Goal: Information Seeking & Learning: Understand process/instructions

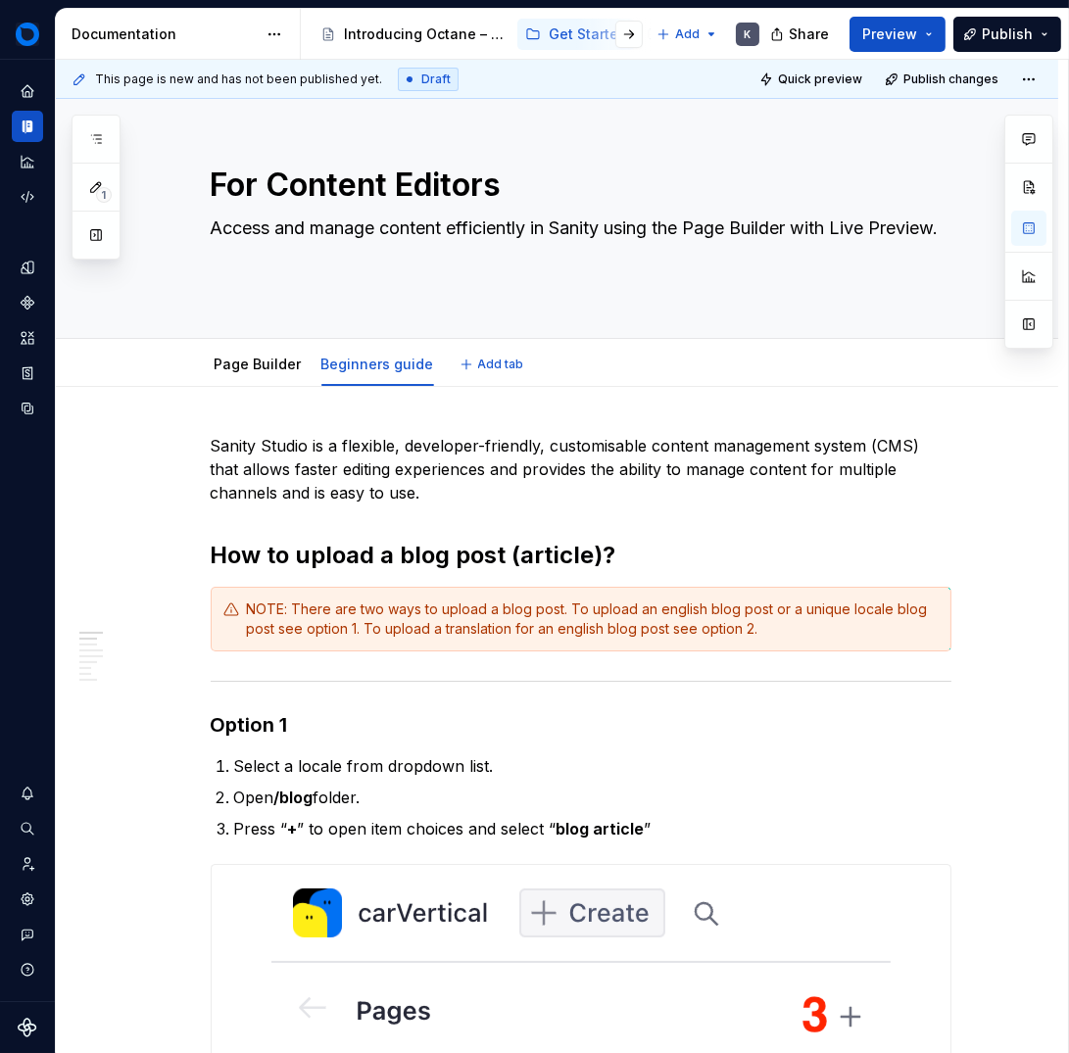
type textarea "*"
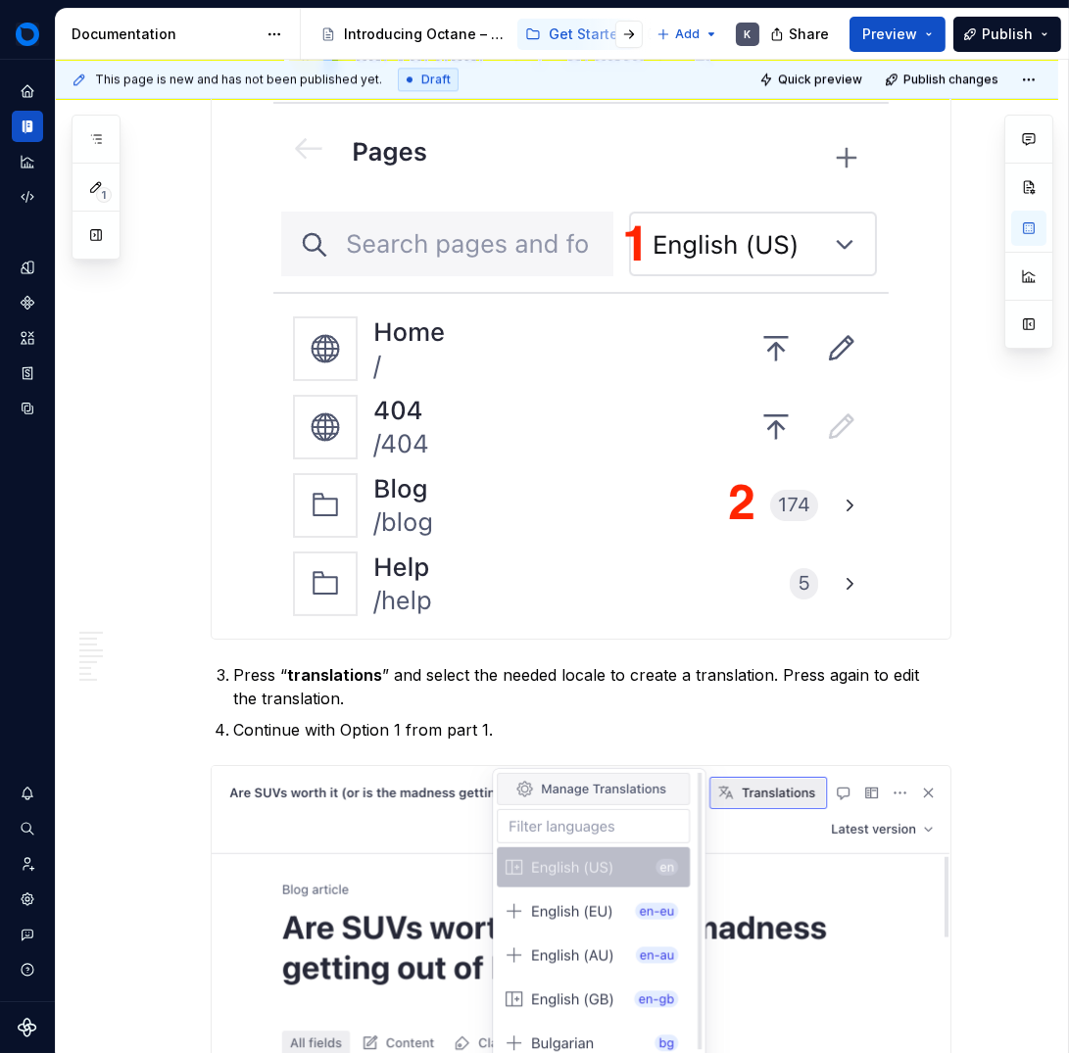
scroll to position [6279, 0]
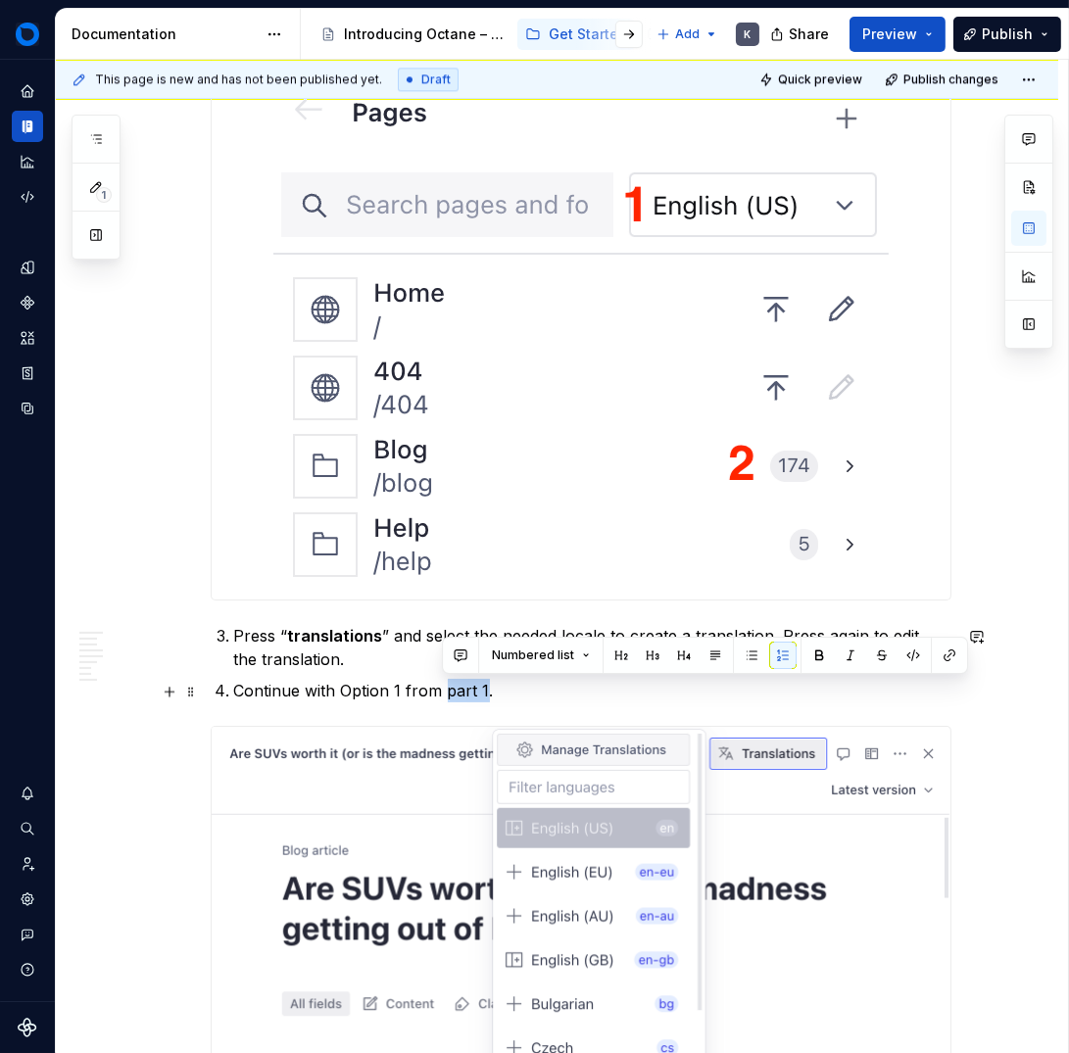
drag, startPoint x: 480, startPoint y: 690, endPoint x: 443, endPoint y: 692, distance: 37.3
click at [443, 692] on p "Continue with Option 1 from part 1." at bounding box center [592, 691] width 717 height 24
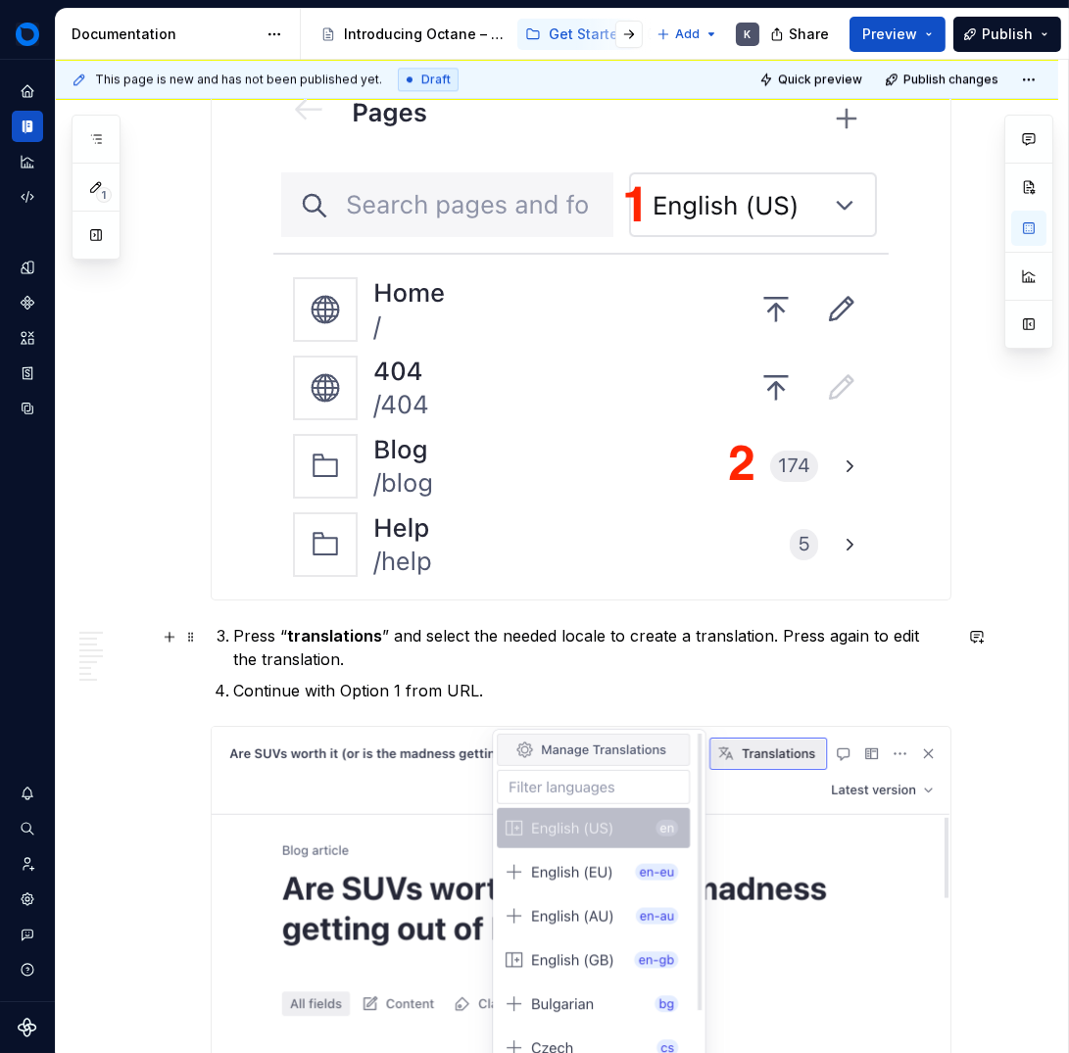
click at [582, 670] on p "Press “ translations ” and select the needed locale to create a translation. Pr…" at bounding box center [592, 647] width 717 height 47
click at [582, 684] on p "Continue with Option 1 from URL." at bounding box center [592, 691] width 717 height 24
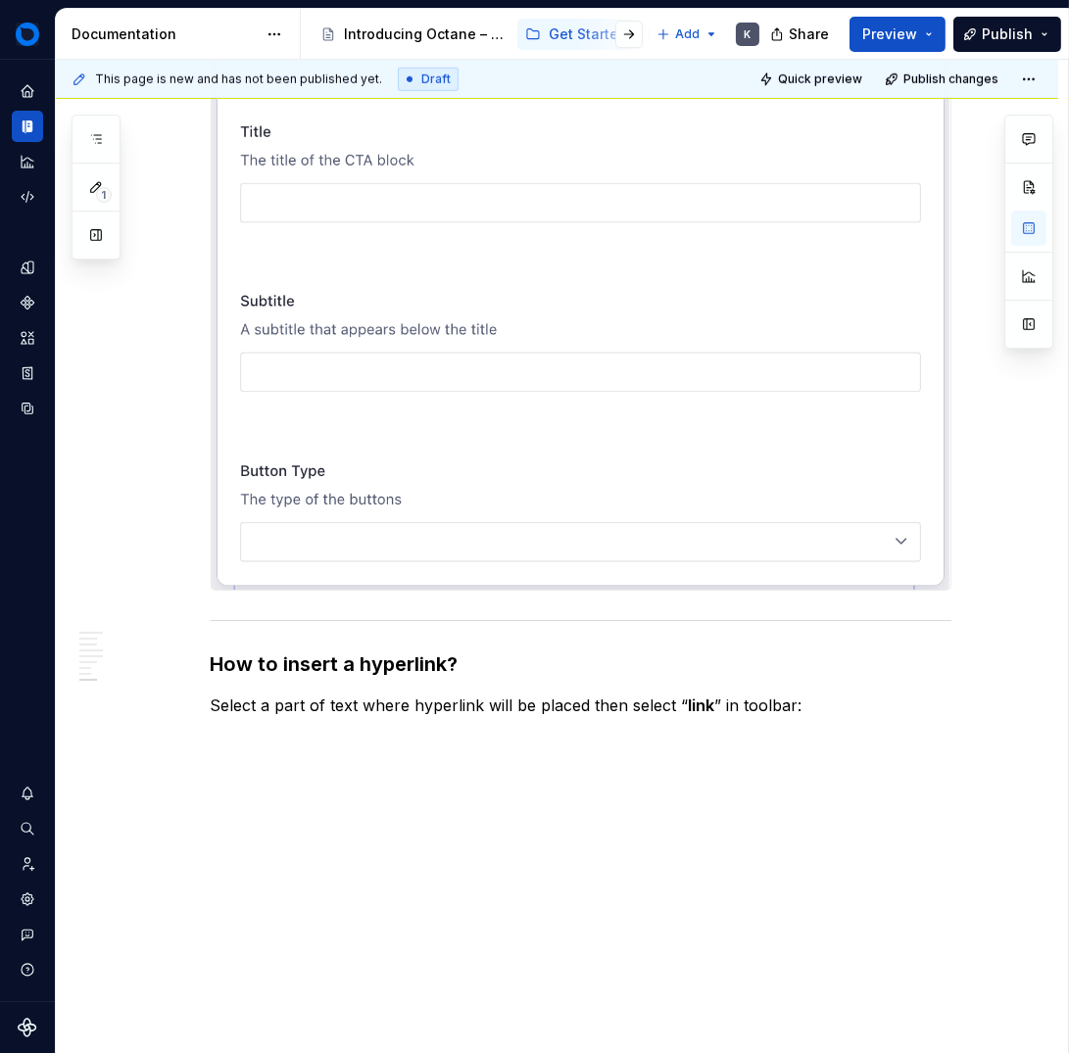
scroll to position [11766, 0]
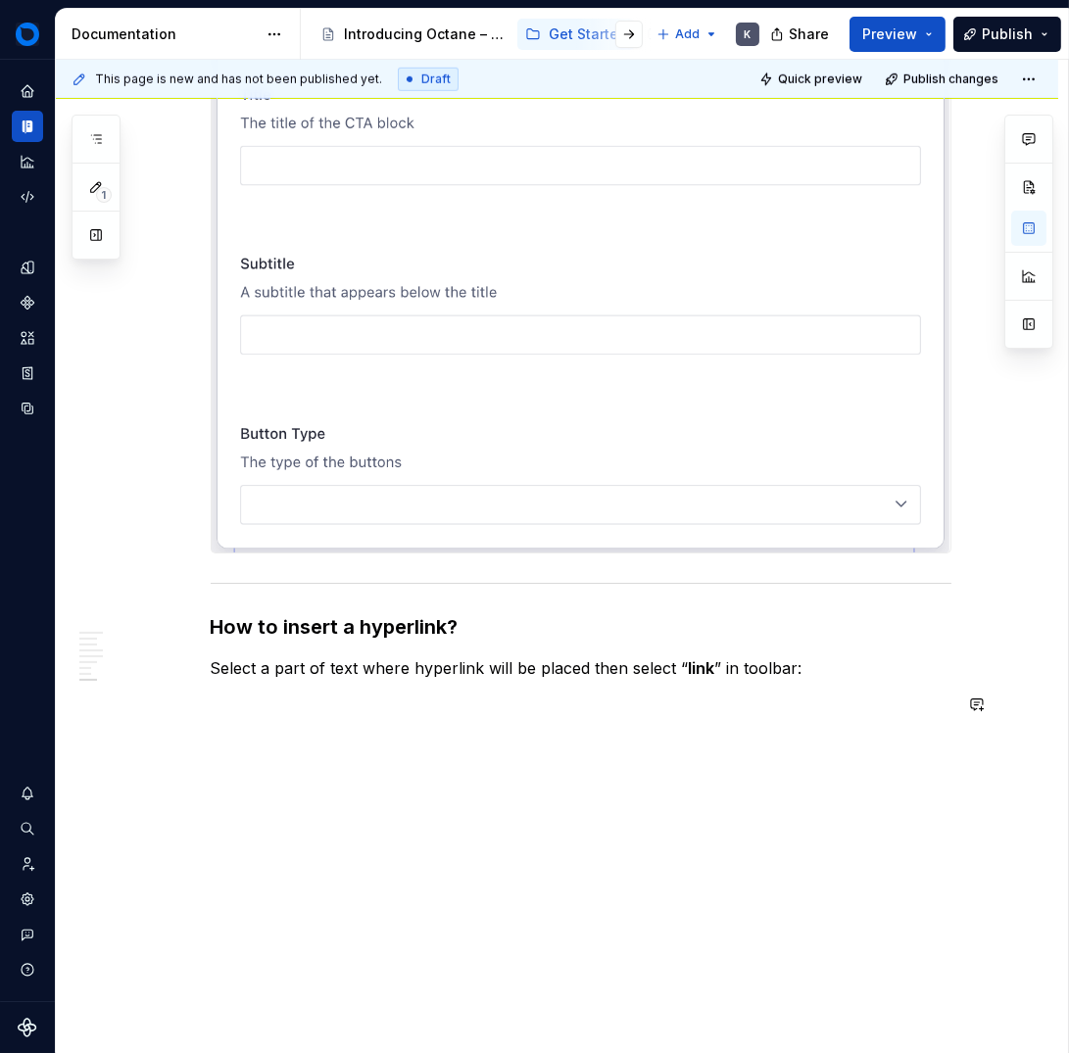
click at [455, 800] on div "This page is new and has not been published yet. Draft Quick preview Publish ch…" at bounding box center [562, 557] width 1012 height 995
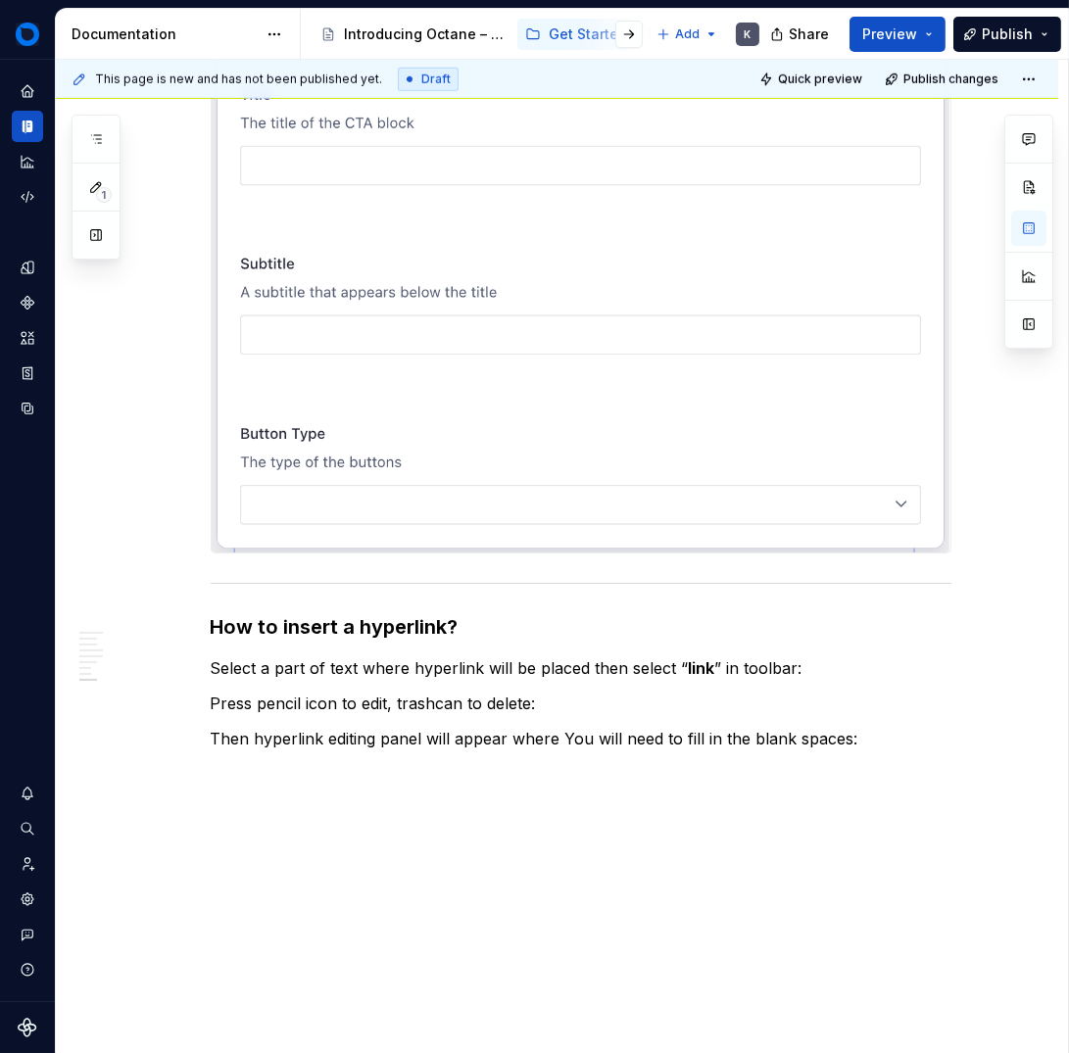
click at [401, 797] on div "This page is new and has not been published yet. Draft Quick preview Publish ch…" at bounding box center [562, 557] width 1012 height 995
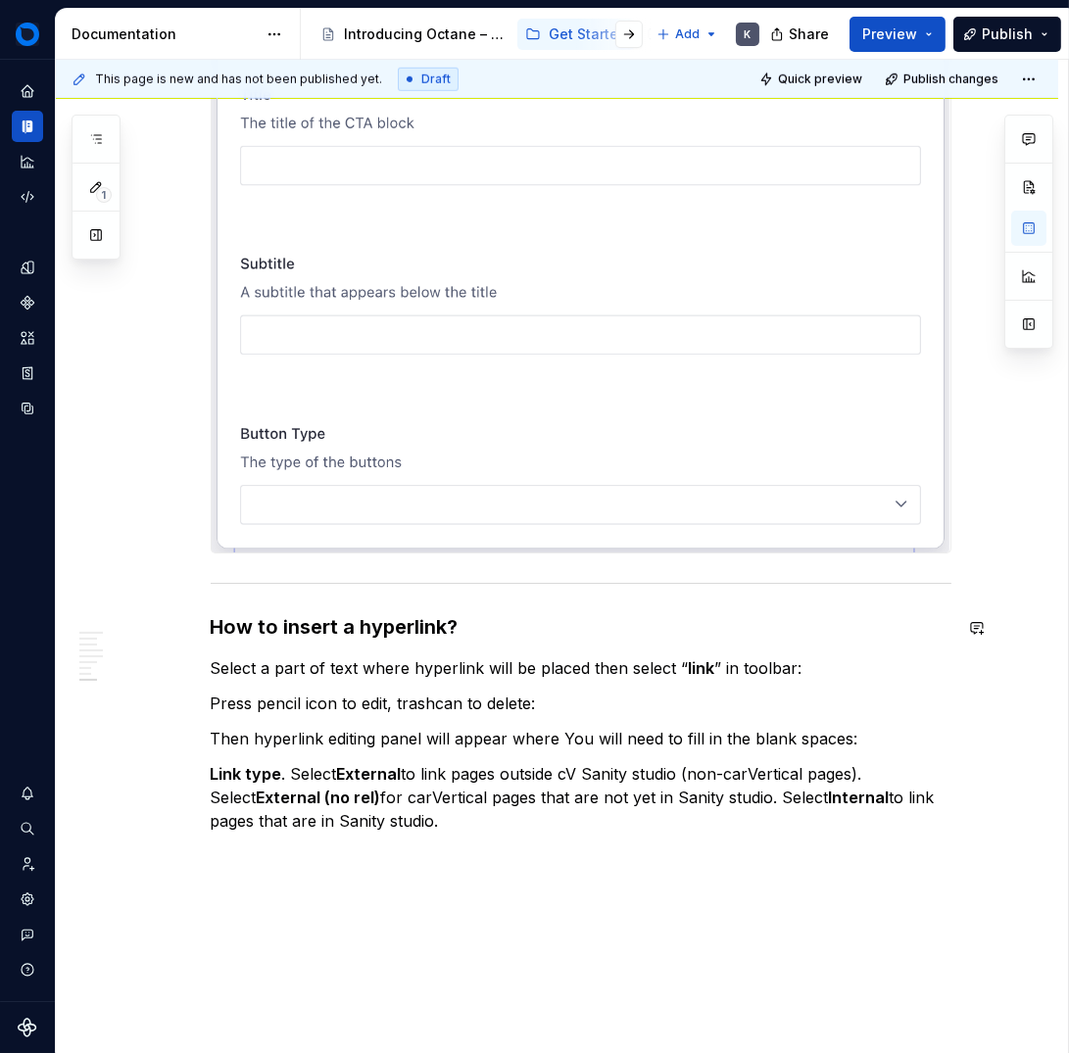
click at [848, 671] on p "Select a part of text where hyperlink will be placed then select “ link ” in to…" at bounding box center [581, 668] width 741 height 24
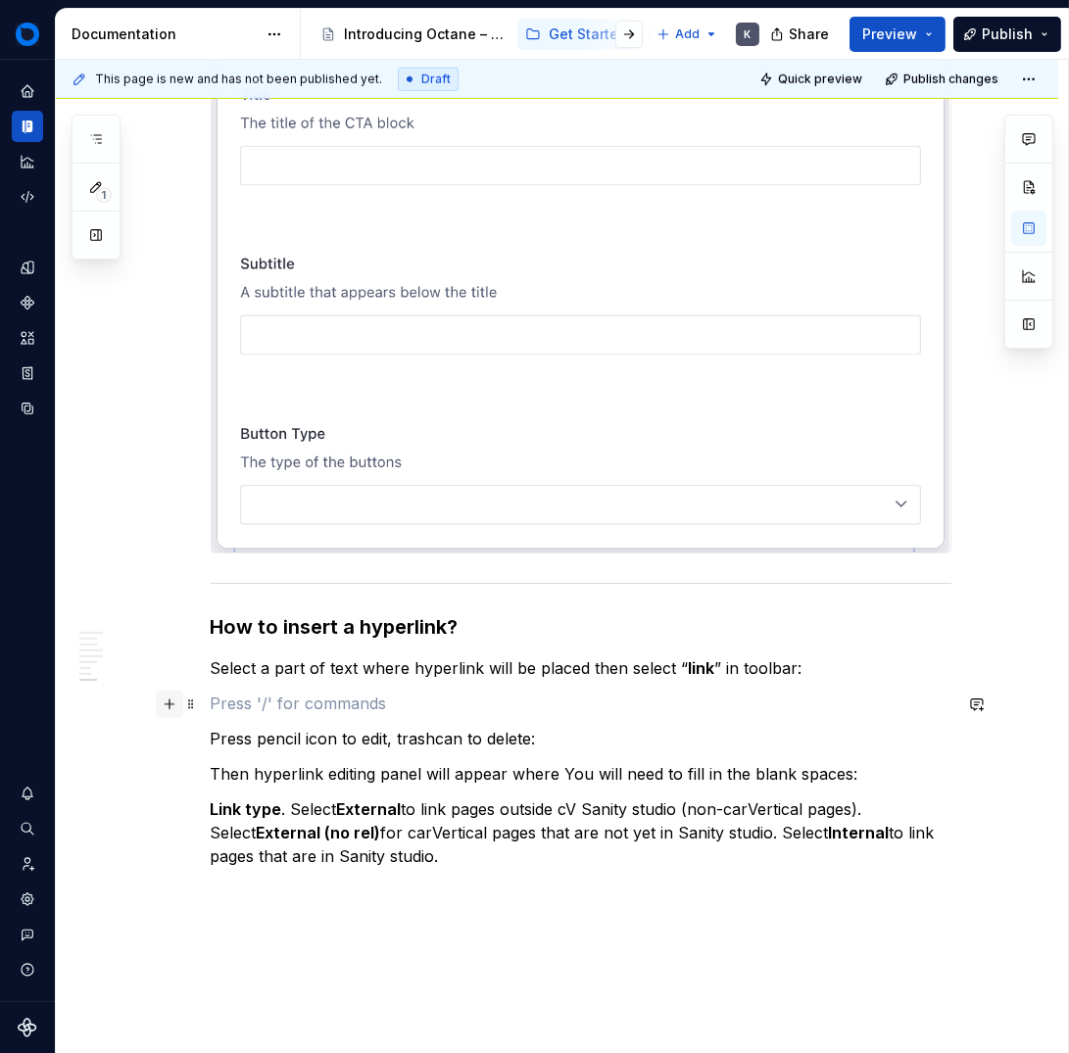
click at [162, 704] on button "button" at bounding box center [169, 704] width 27 height 27
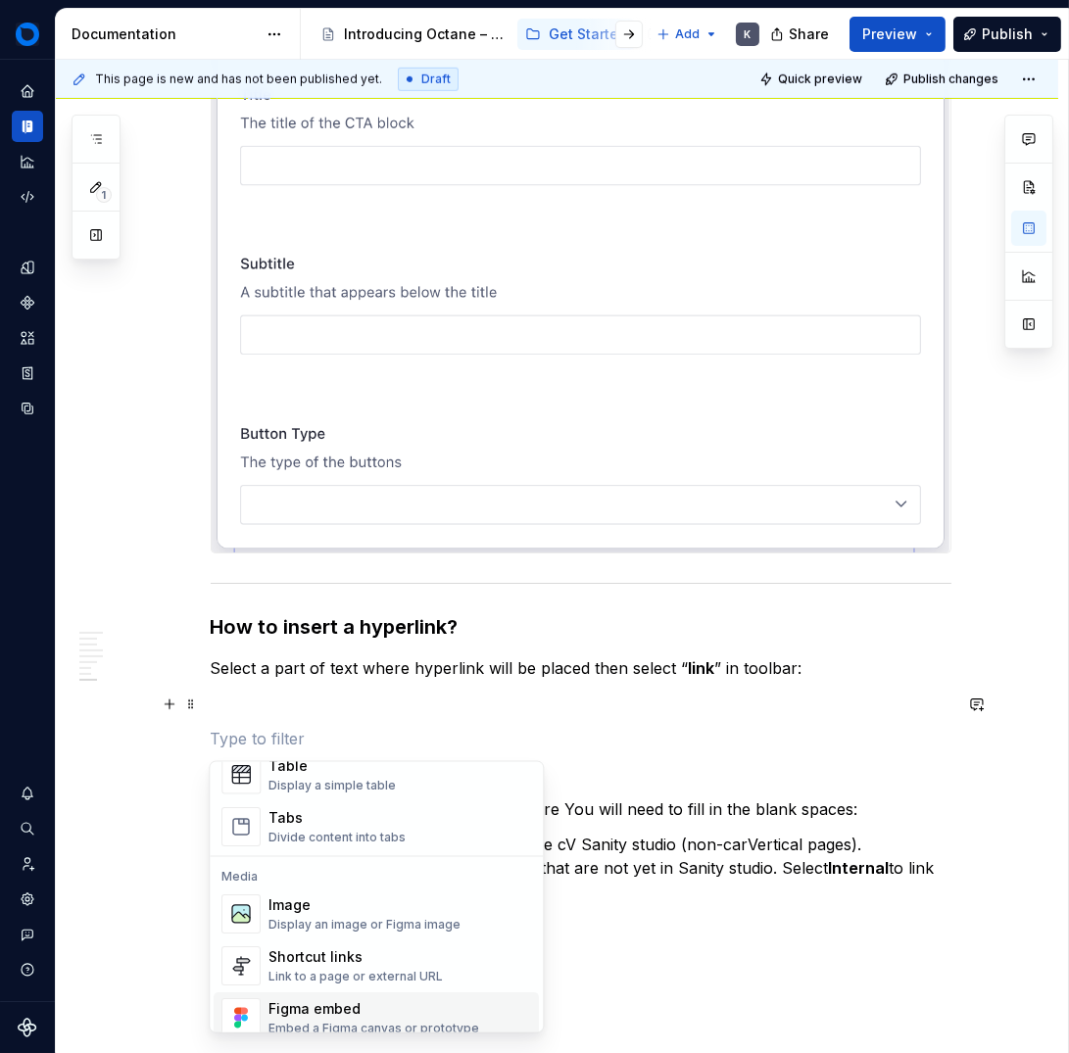
scroll to position [727, 0]
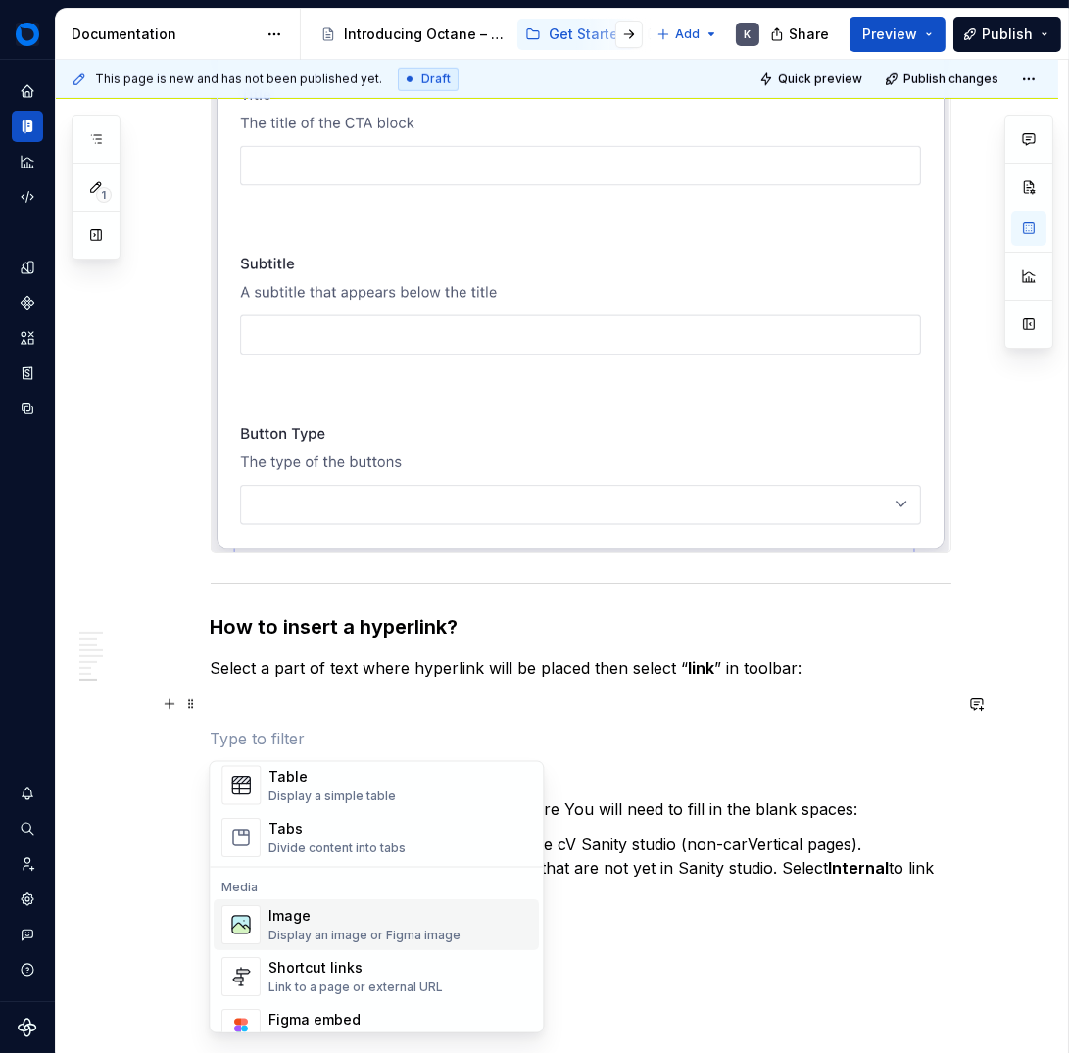
click at [301, 928] on div "Display an image or Figma image" at bounding box center [364, 936] width 192 height 16
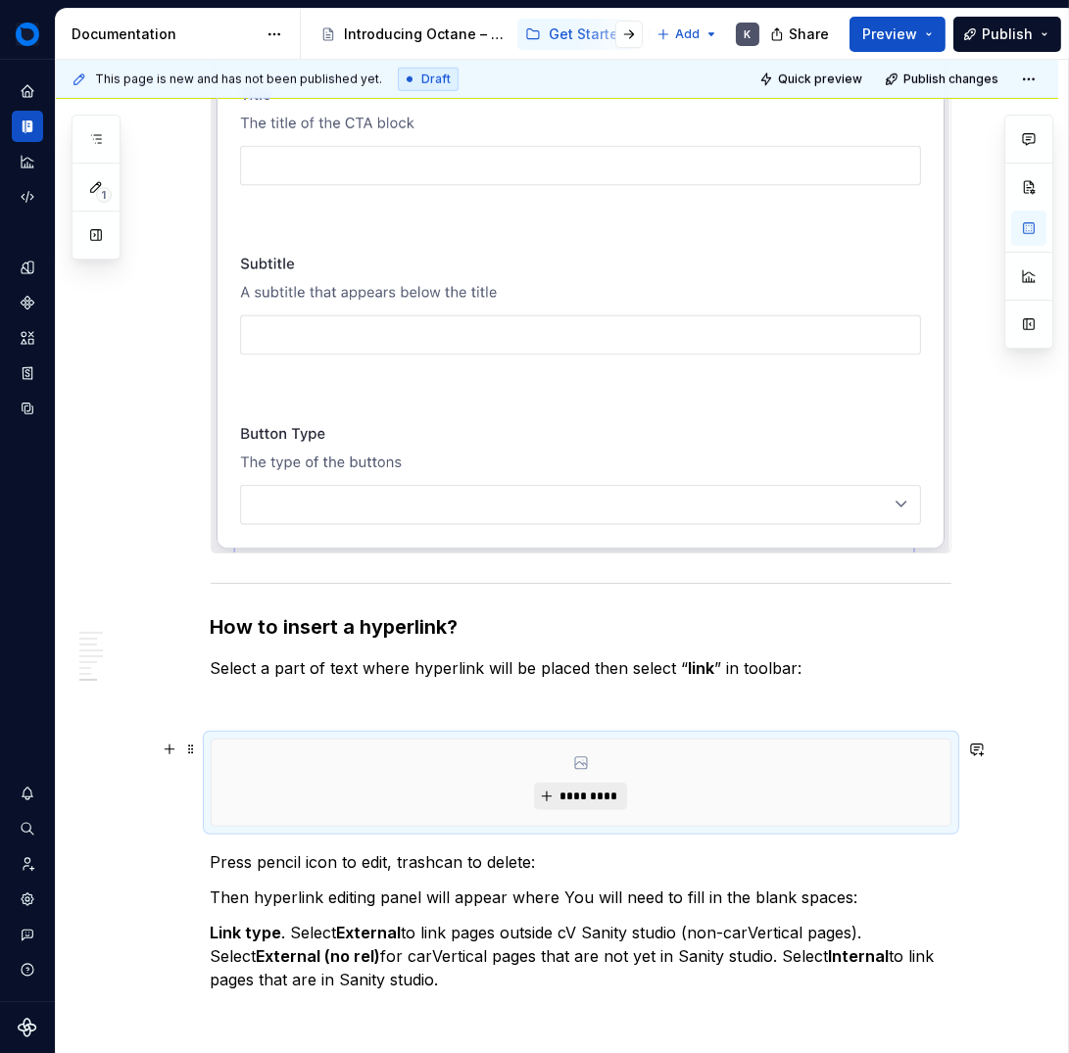
click at [592, 797] on span "*********" at bounding box center [589, 797] width 60 height 16
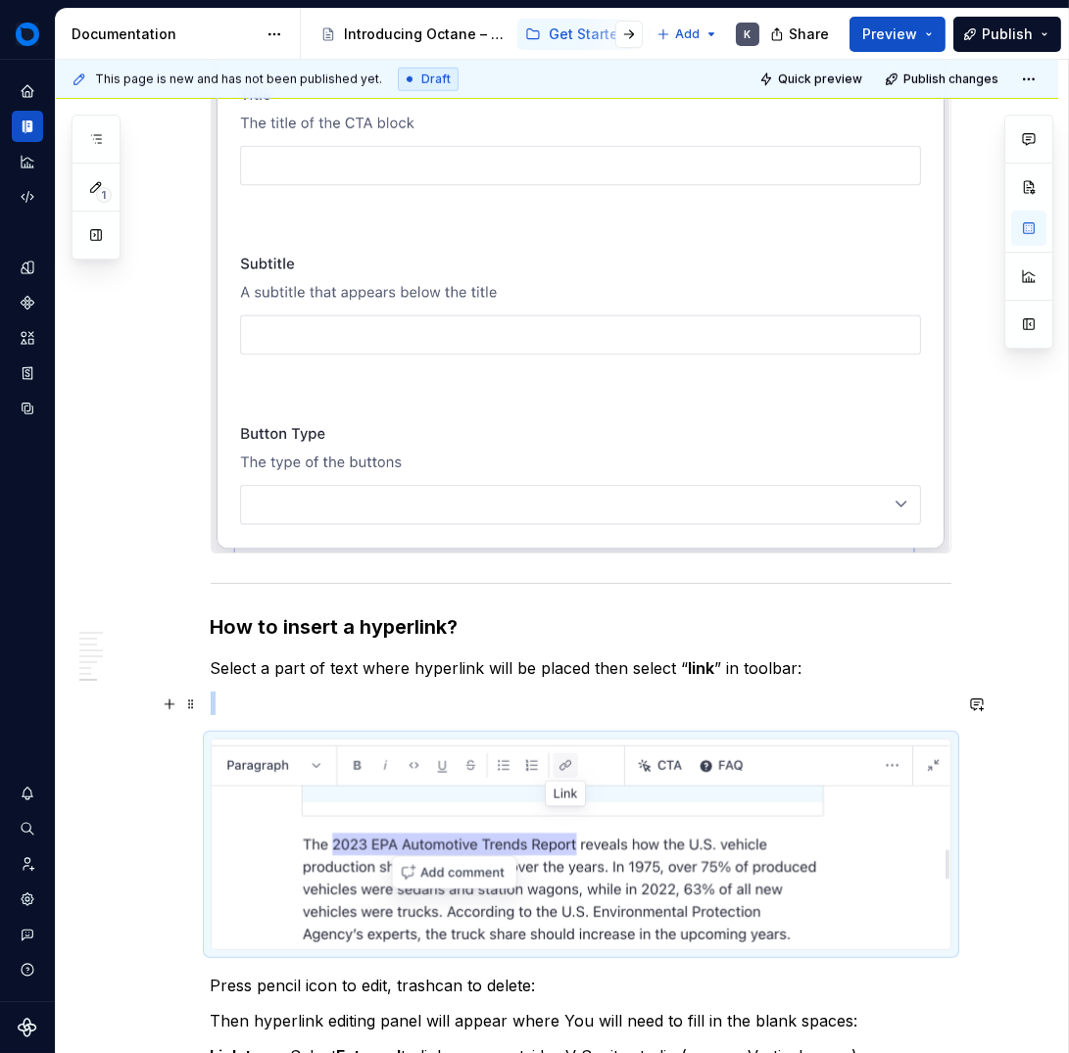
click at [362, 710] on p at bounding box center [581, 704] width 741 height 24
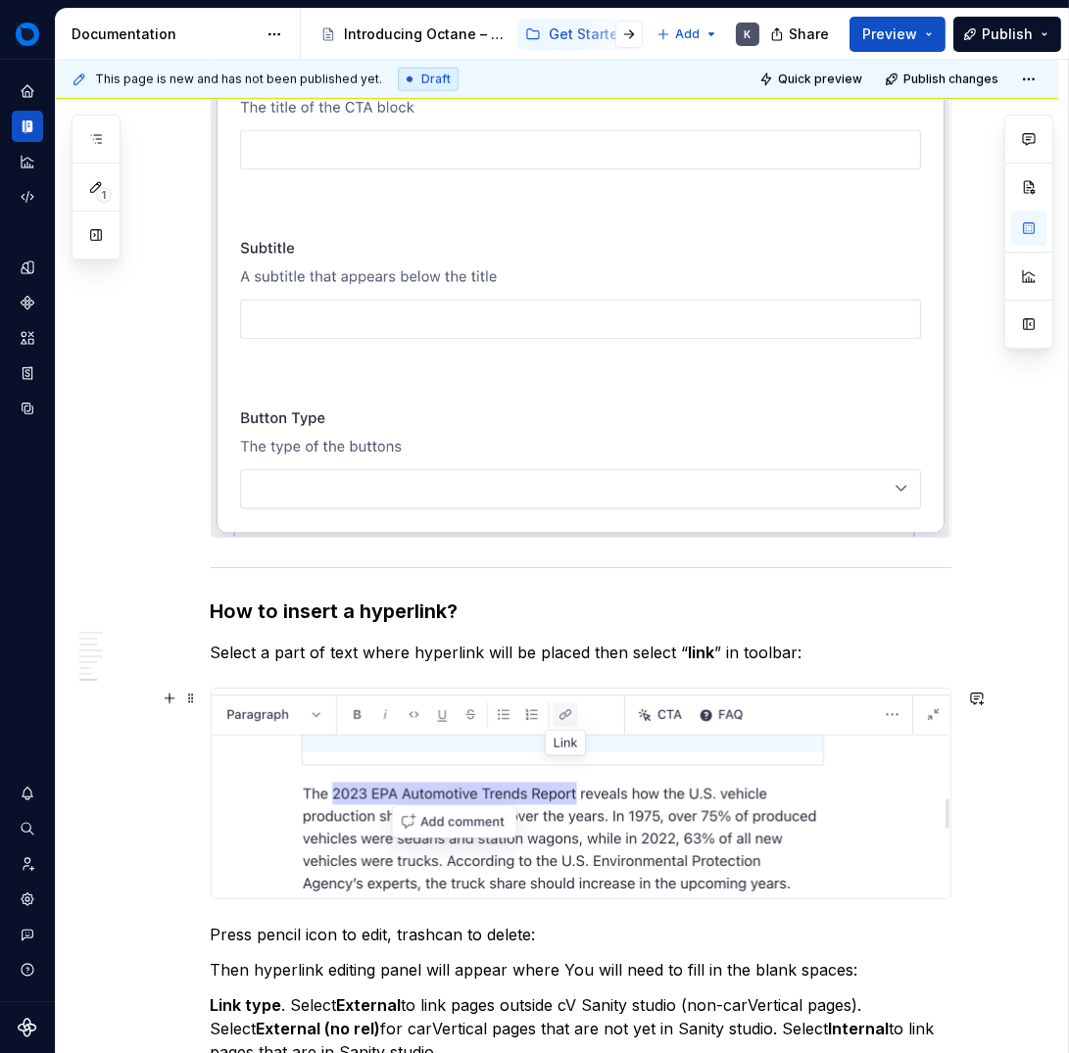
scroll to position [11881, 0]
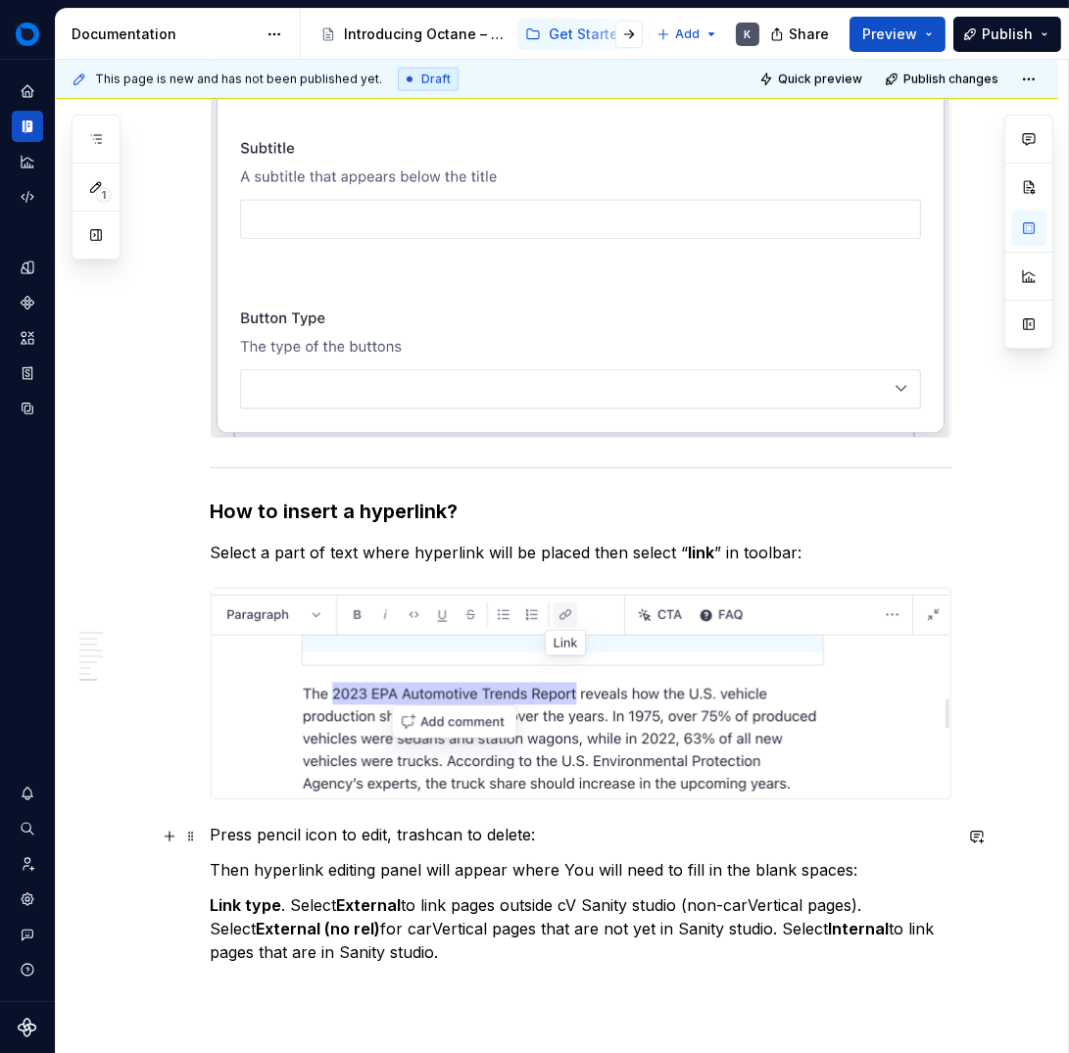
click at [557, 841] on p "Press pencil icon to edit, trashcan to delete:" at bounding box center [581, 835] width 741 height 24
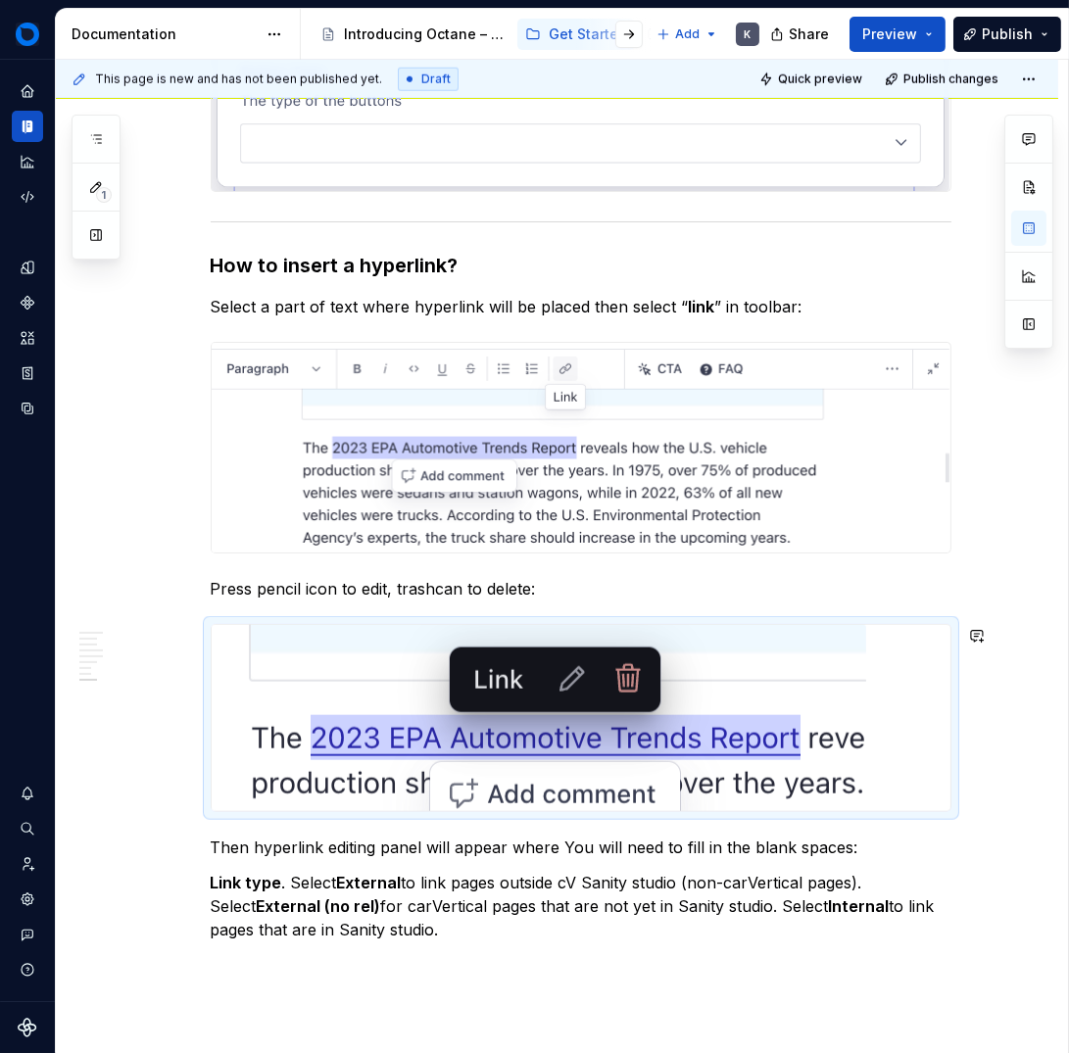
scroll to position [12137, 0]
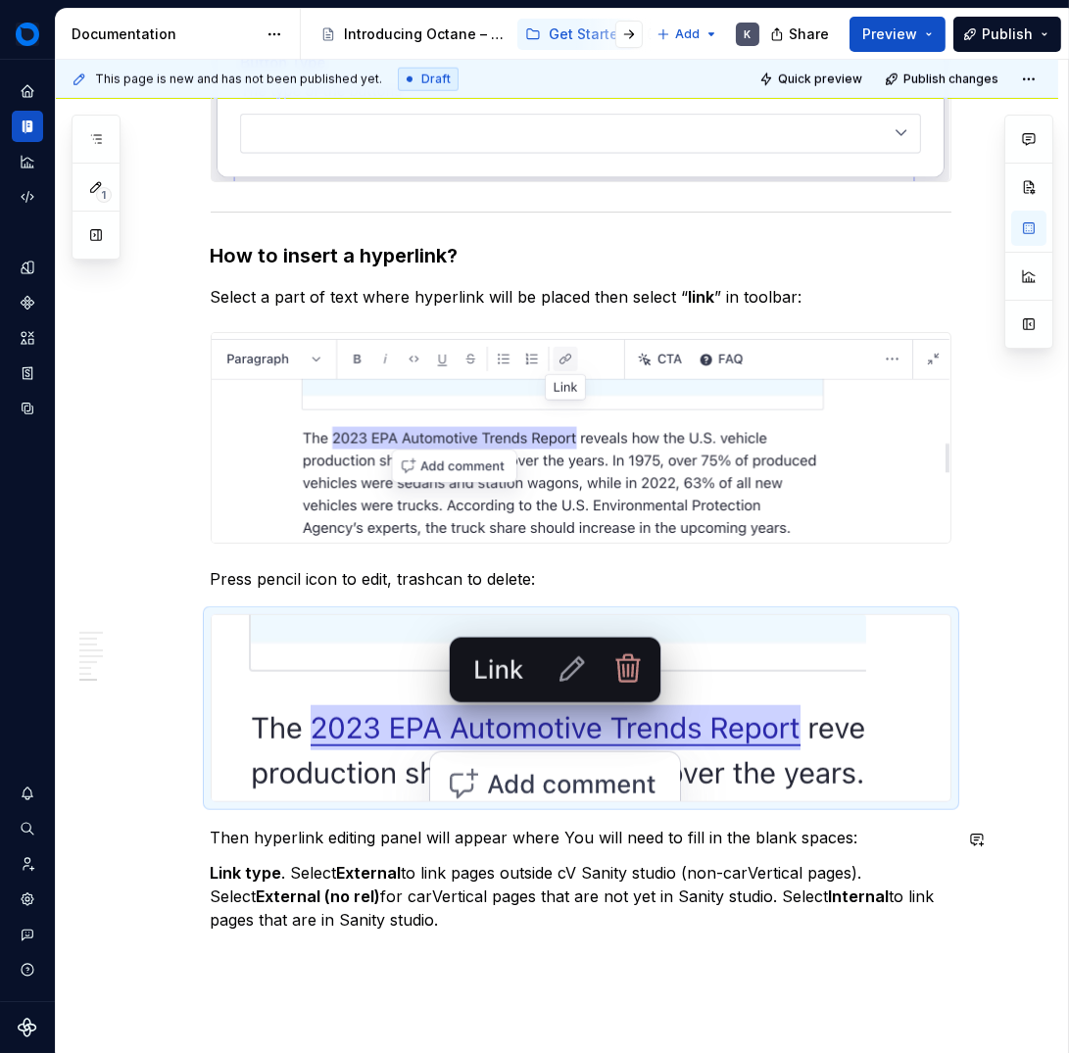
click at [873, 844] on p "Then hyperlink editing panel will appear where You will need to fill in the bla…" at bounding box center [581, 838] width 741 height 24
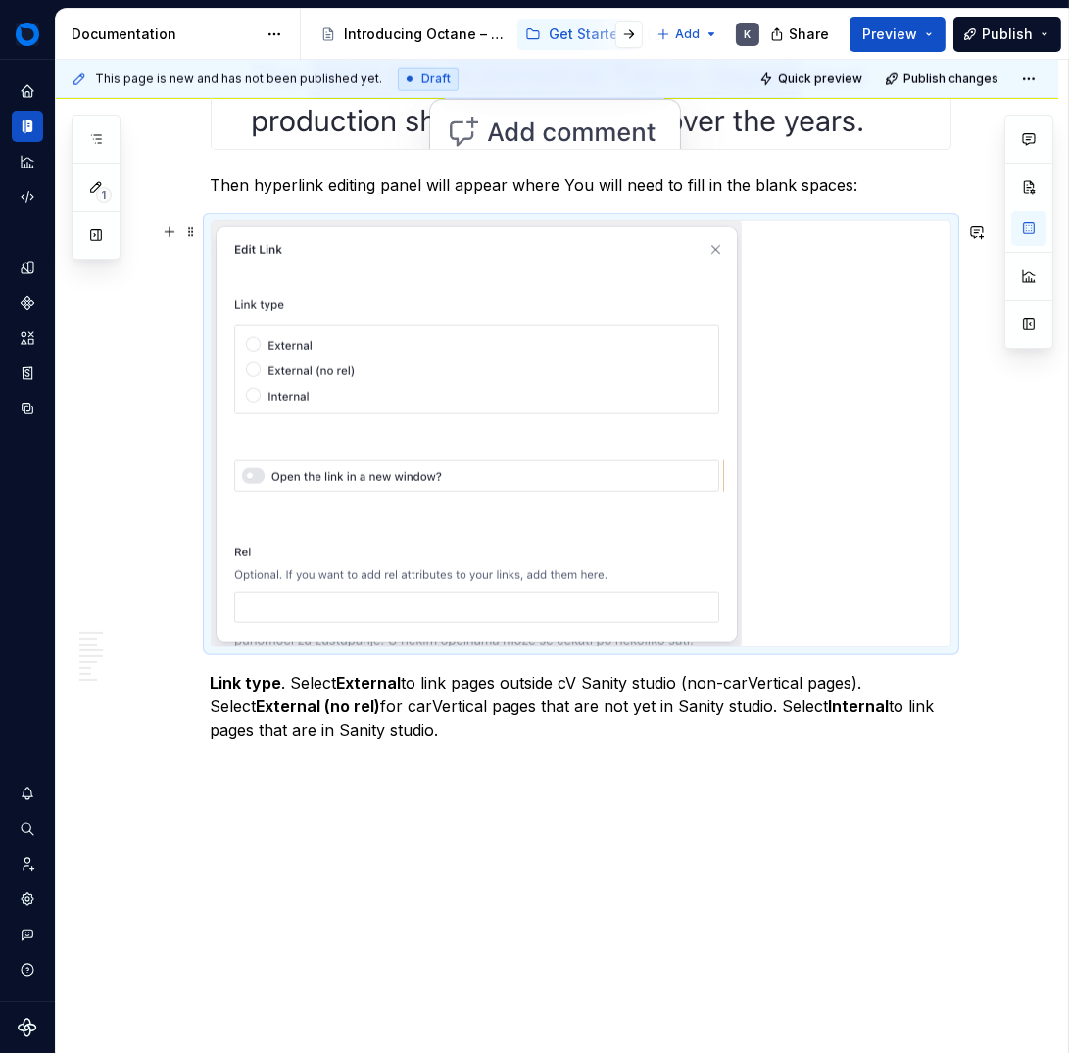
scroll to position [12818, 0]
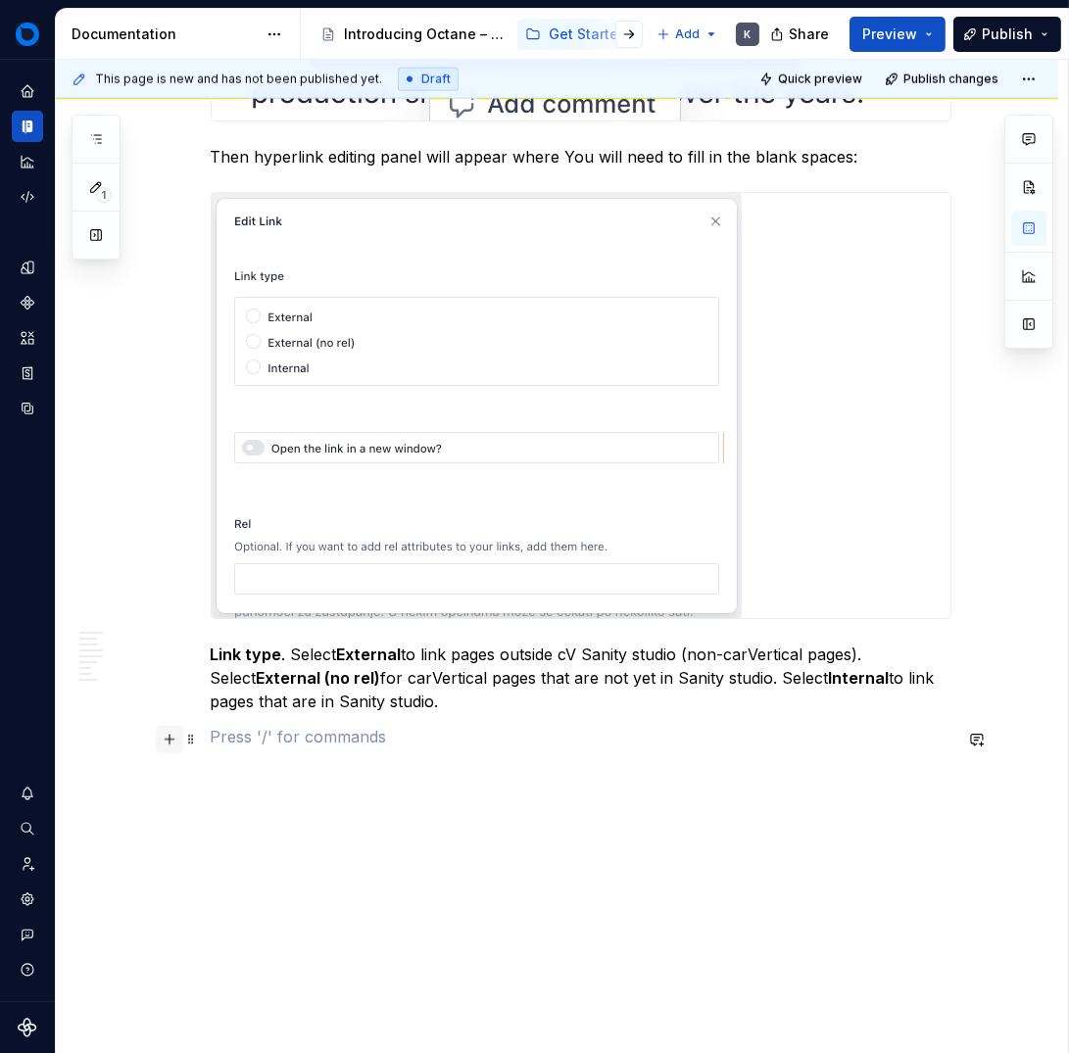
click at [170, 741] on button "button" at bounding box center [169, 739] width 27 height 27
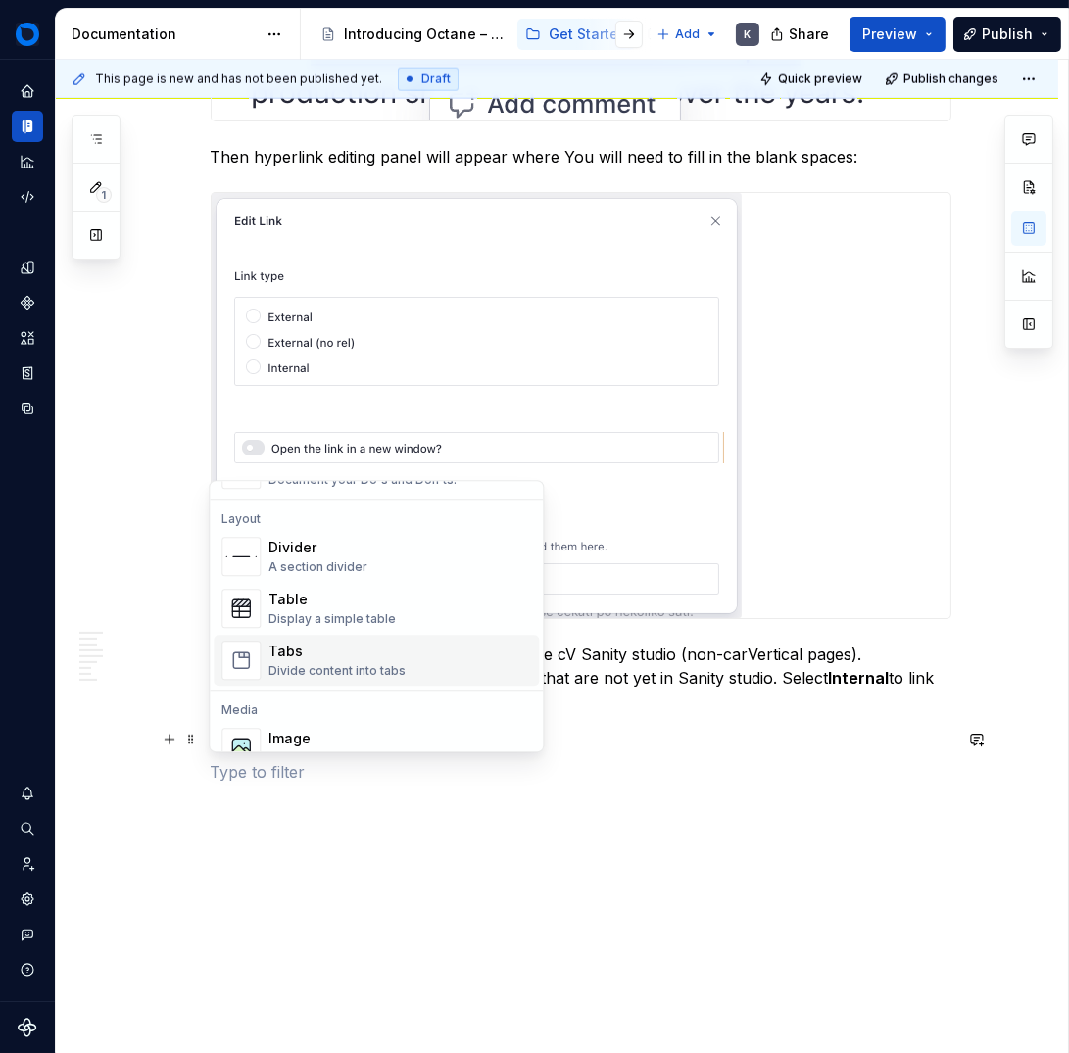
scroll to position [637, 0]
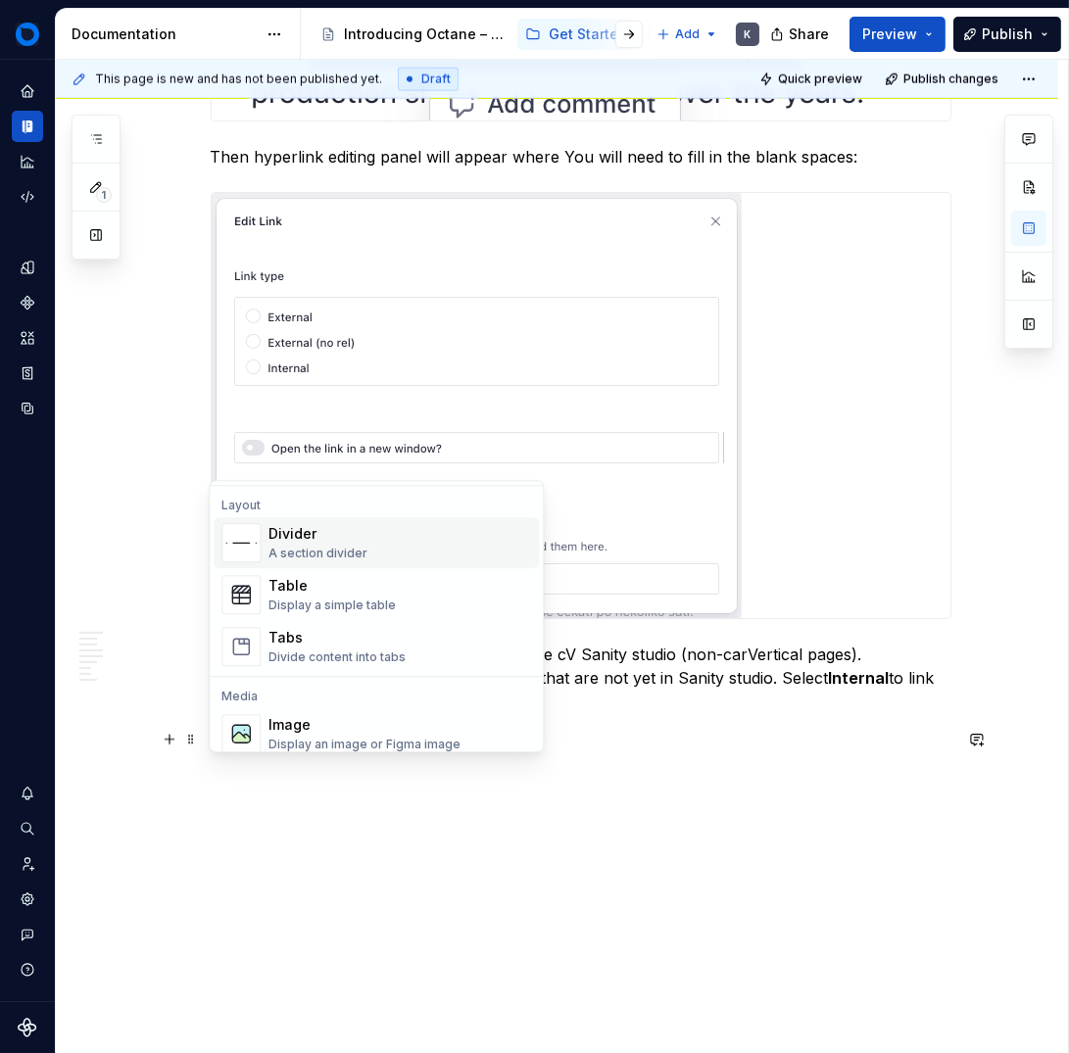
click at [364, 544] on div "Divider A section divider" at bounding box center [399, 542] width 263 height 39
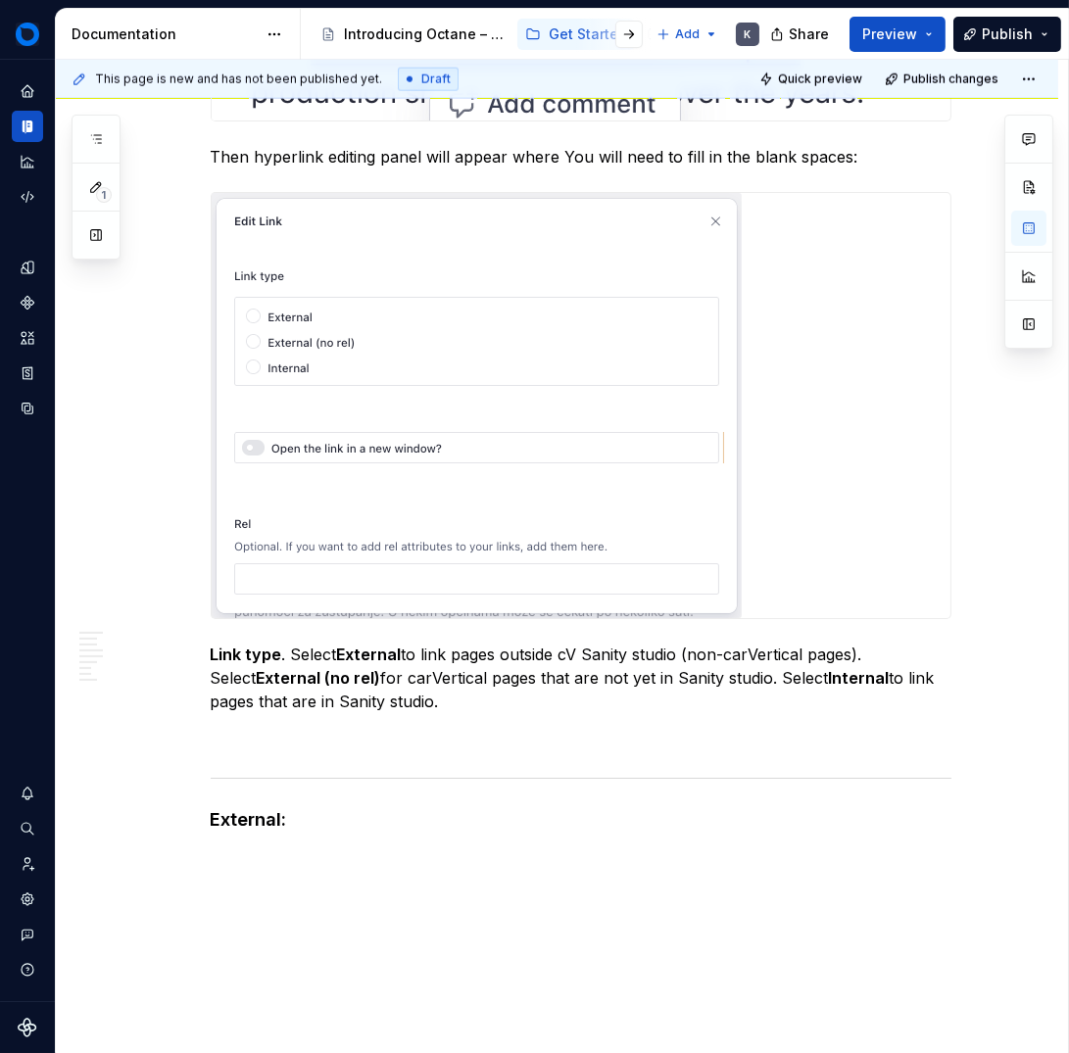
click at [331, 868] on div "This page is new and has not been published yet. Draft Quick preview Publish ch…" at bounding box center [562, 557] width 1012 height 995
drag, startPoint x: 216, startPoint y: 885, endPoint x: 204, endPoint y: 885, distance: 11.8
click at [216, 885] on div "This page is new and has not been published yet. Draft Quick preview Publish ch…" at bounding box center [562, 557] width 1012 height 995
click at [174, 867] on div "This page is new and has not been published yet. Draft Quick preview Publish ch…" at bounding box center [562, 557] width 1012 height 995
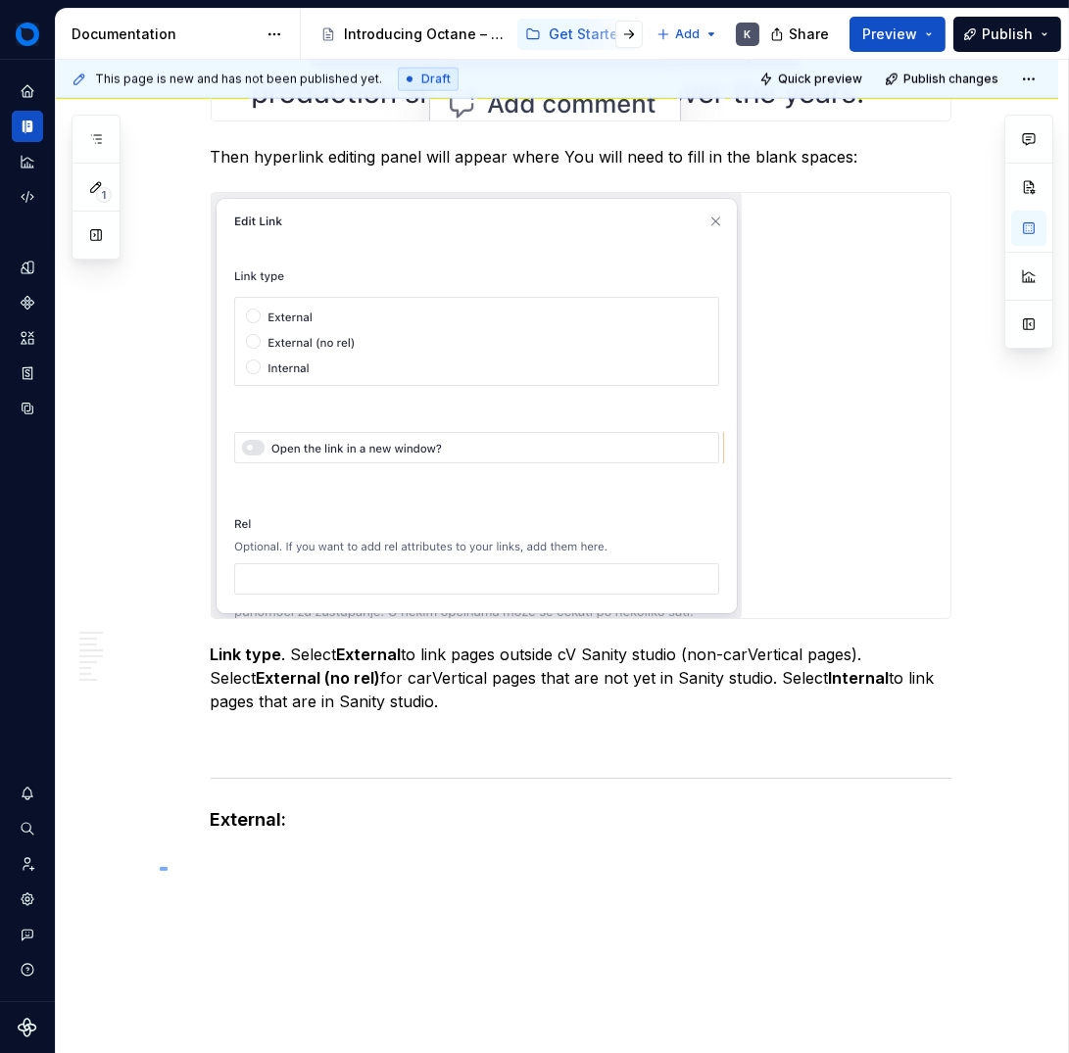
click at [245, 872] on div "This page is new and has not been published yet. Draft Quick preview Publish ch…" at bounding box center [562, 557] width 1012 height 995
click at [261, 865] on p at bounding box center [581, 860] width 741 height 24
click at [192, 859] on span at bounding box center [191, 861] width 16 height 27
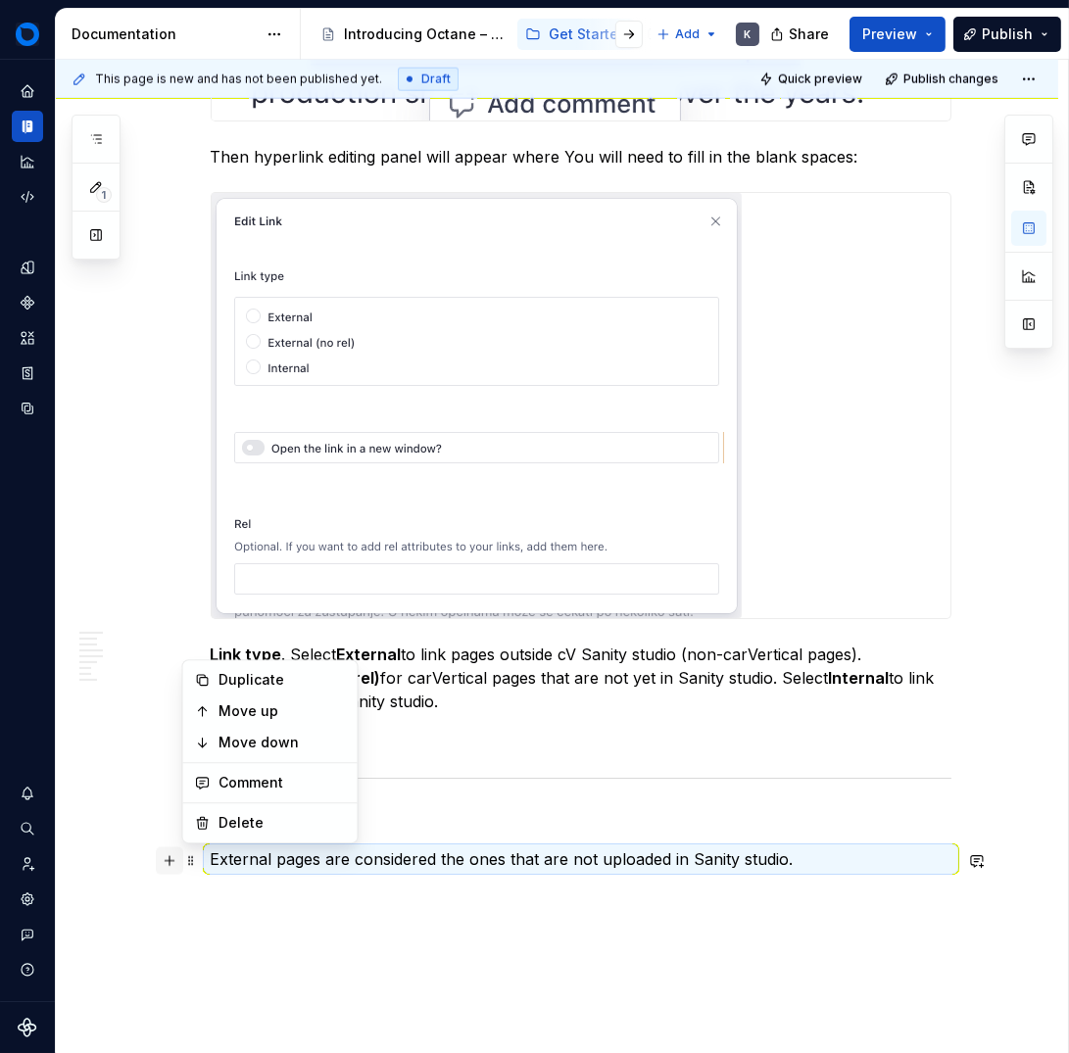
click at [174, 865] on button "button" at bounding box center [169, 861] width 27 height 27
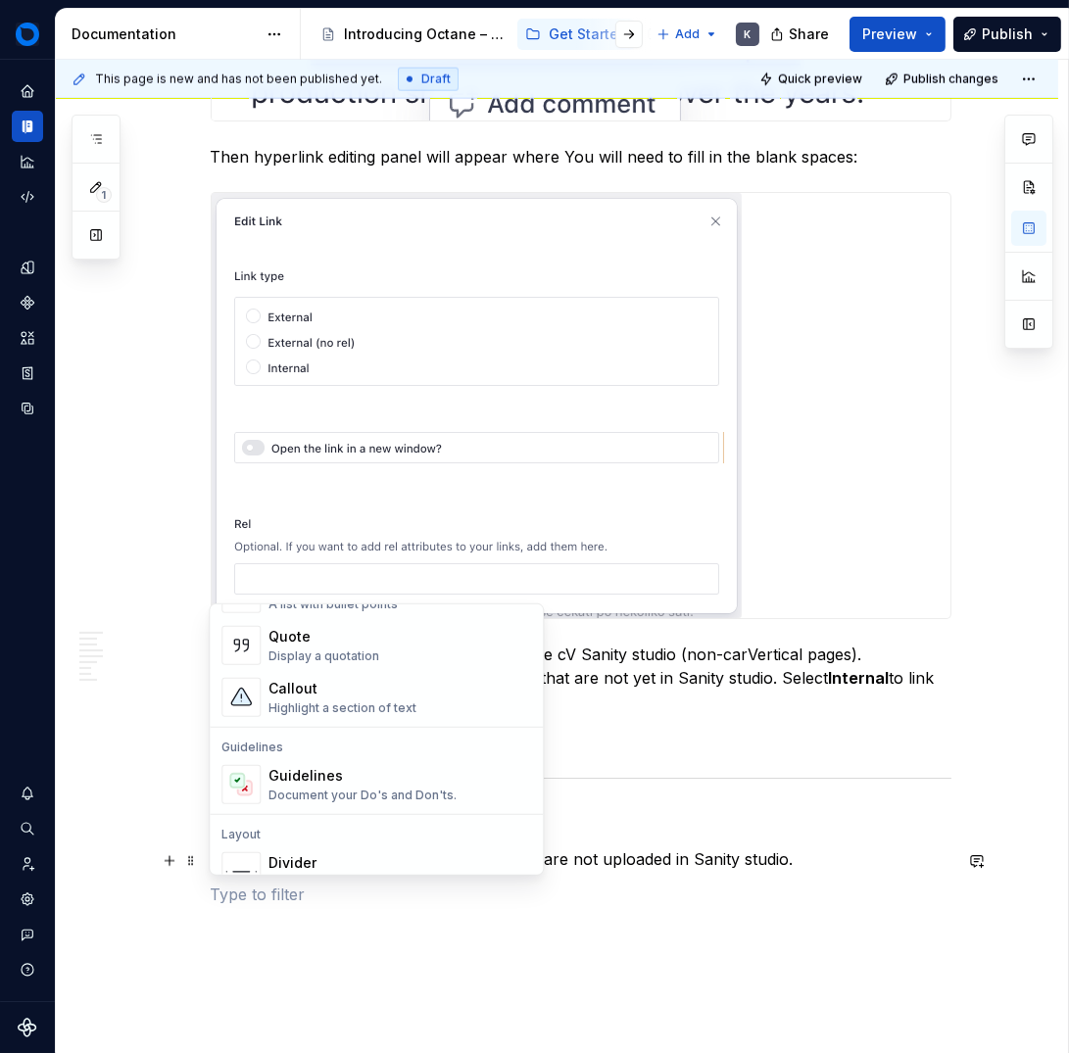
scroll to position [429, 0]
click at [390, 647] on div "Quote Display a quotation" at bounding box center [399, 647] width 263 height 39
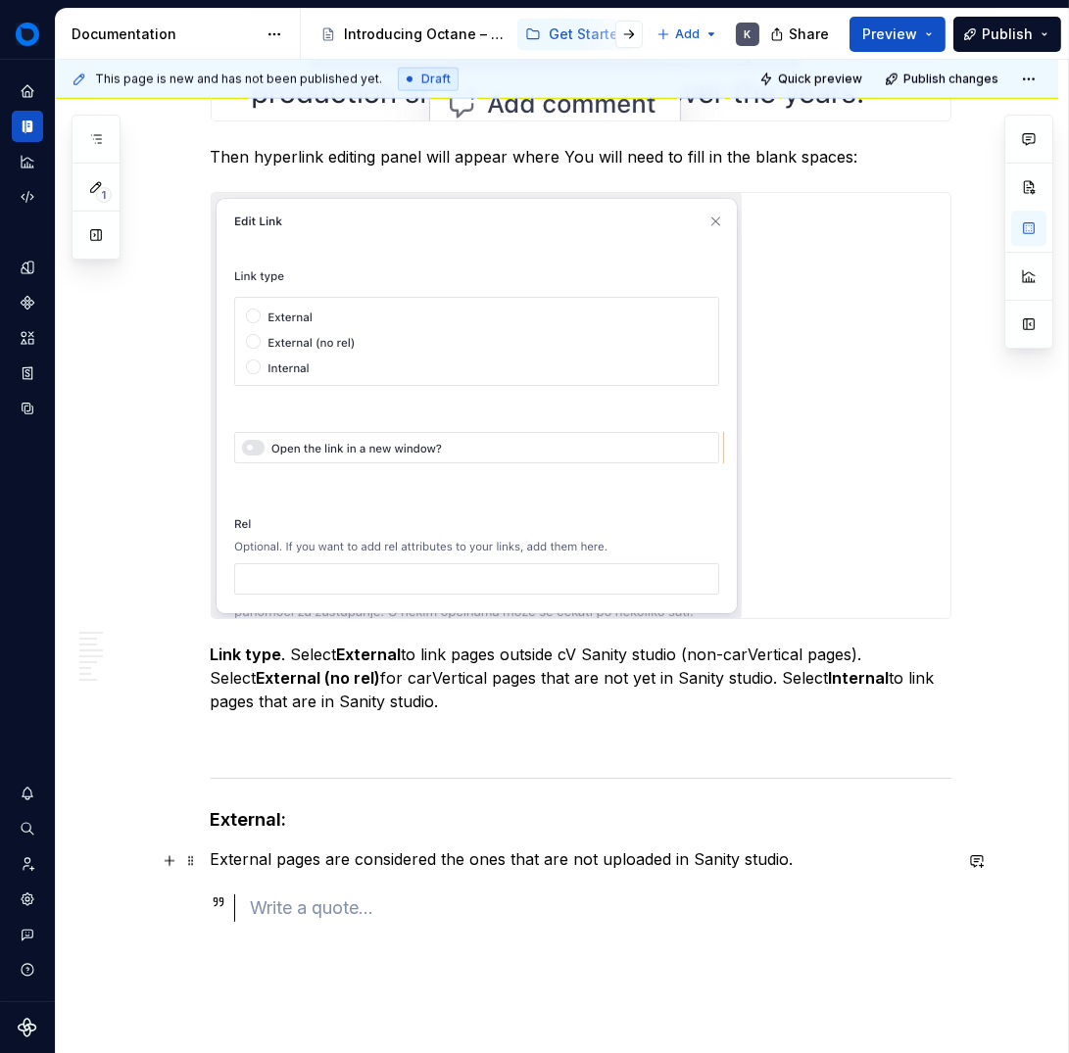
click at [269, 865] on p "External pages are considered the ones that are not uploaded in Sanity studio." at bounding box center [581, 860] width 741 height 24
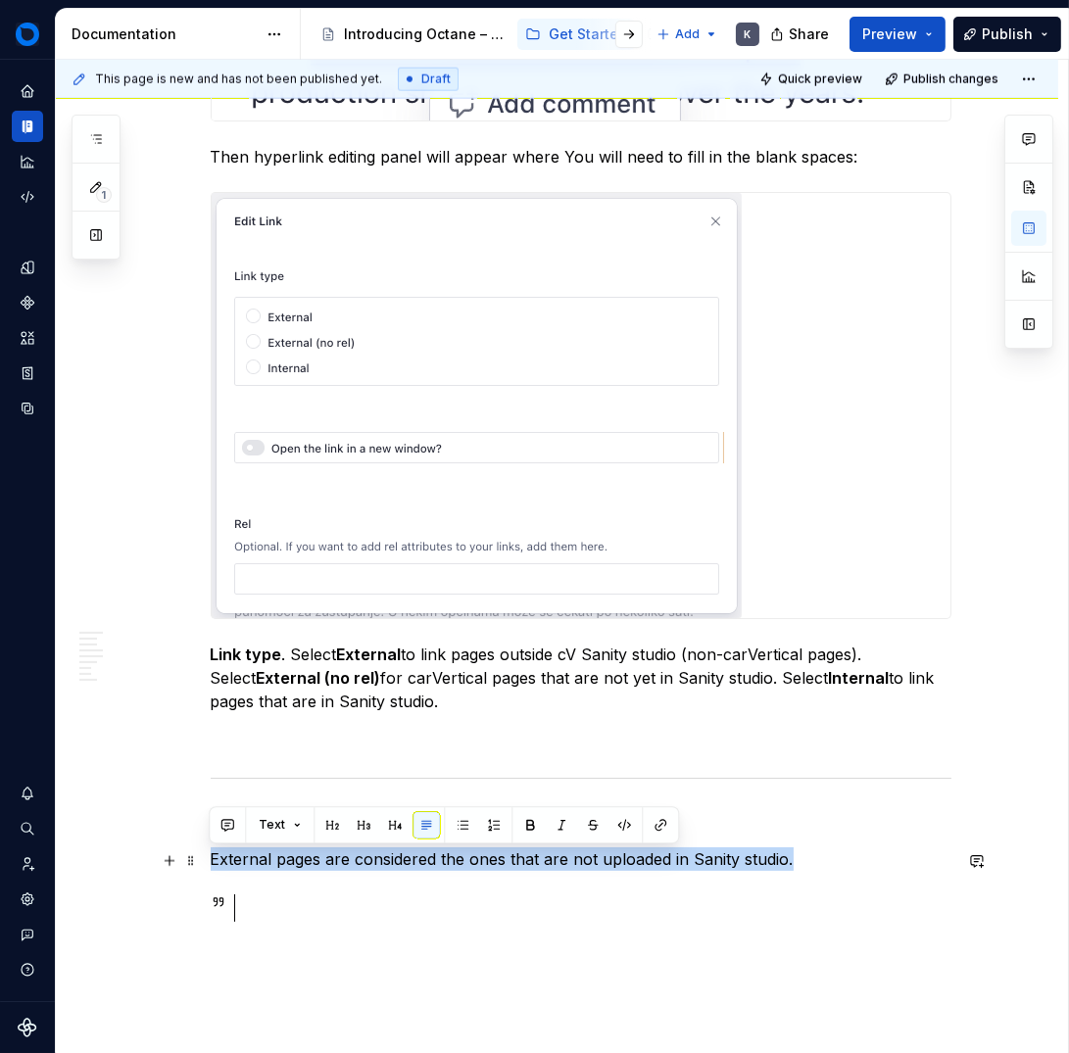
click at [269, 865] on p "External pages are considered the ones that are not uploaded in Sanity studio." at bounding box center [581, 860] width 741 height 24
copy p "External pages are considered the ones that are not uploaded in Sanity studio."
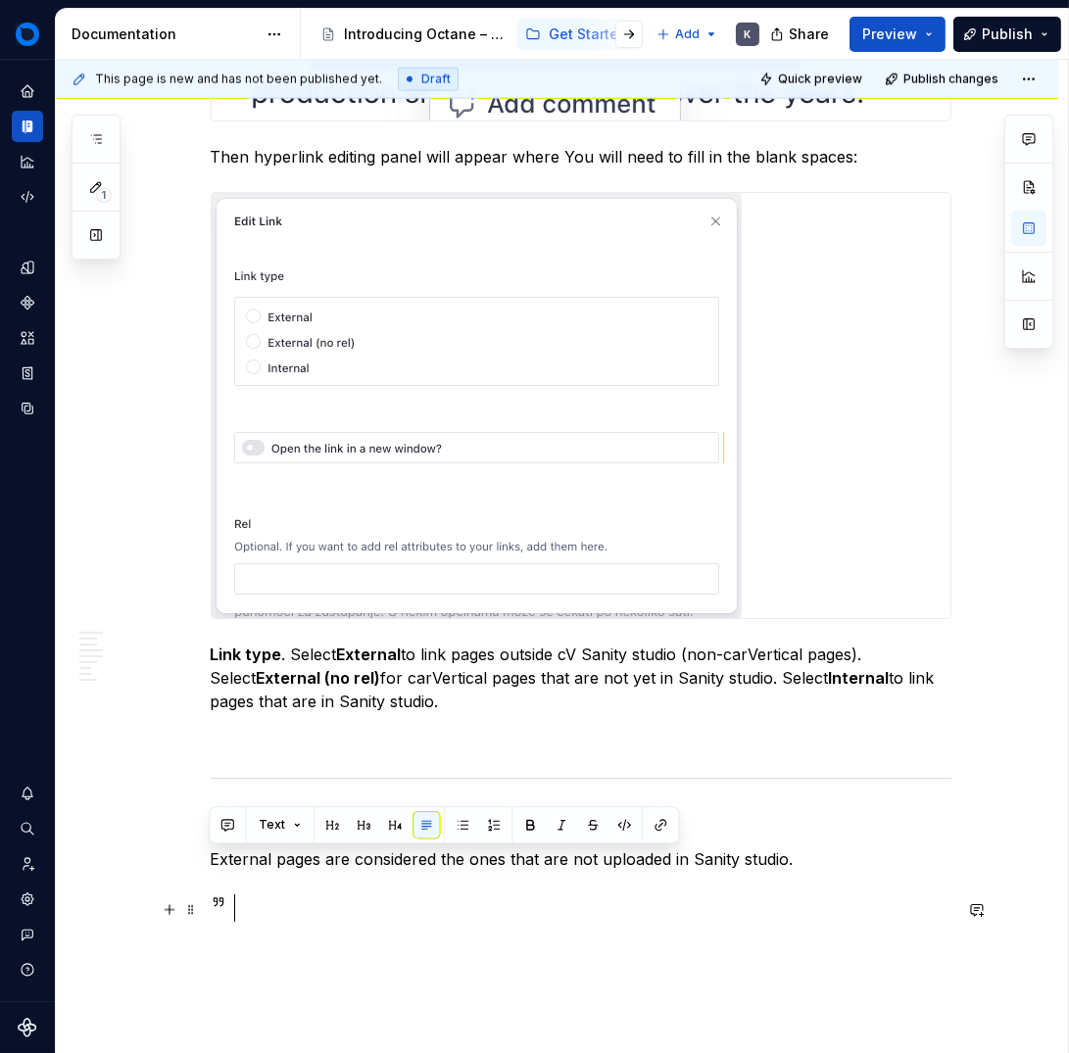
click at [284, 909] on div at bounding box center [601, 908] width 701 height 27
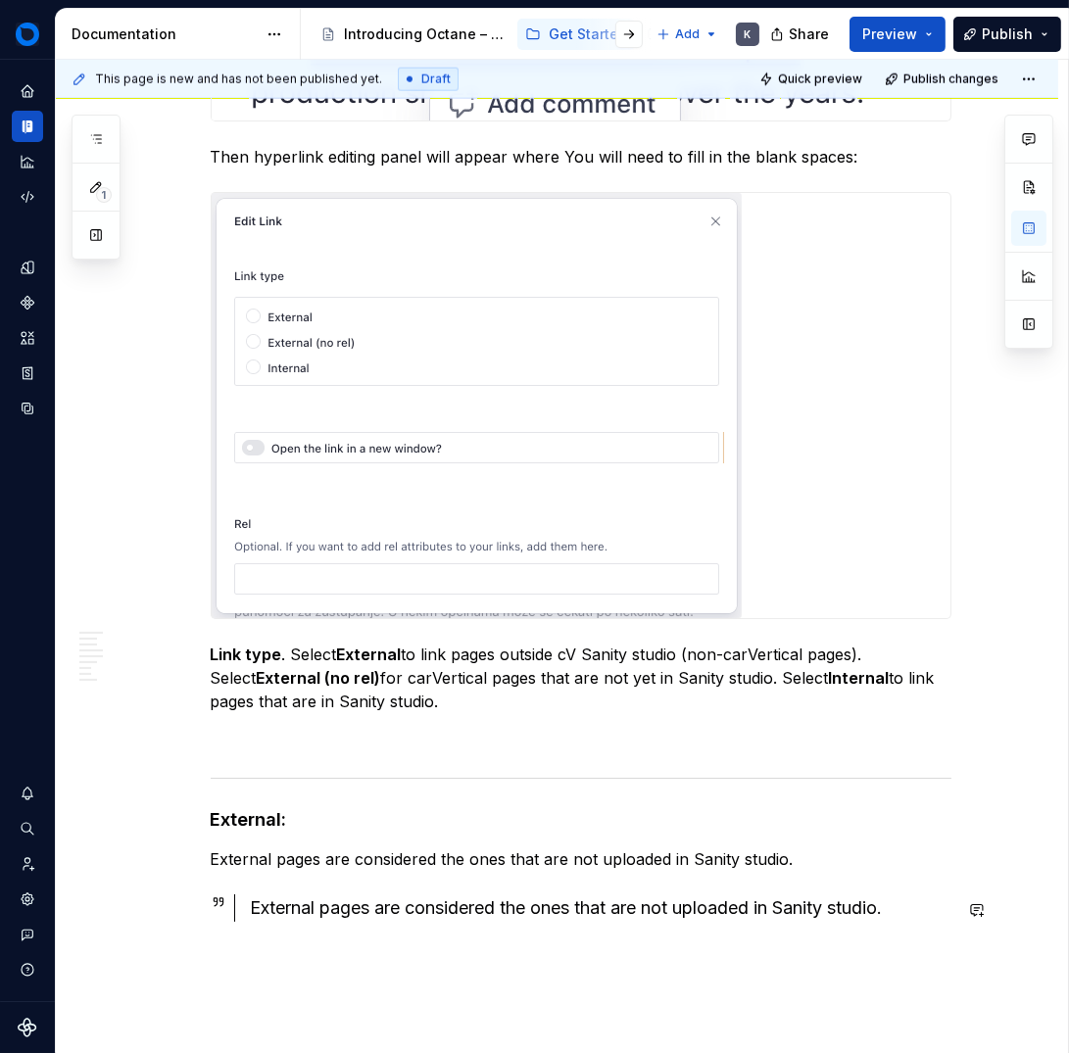
click at [273, 862] on p "External pages are considered the ones that are not uploaded in Sanity studio." at bounding box center [581, 860] width 741 height 24
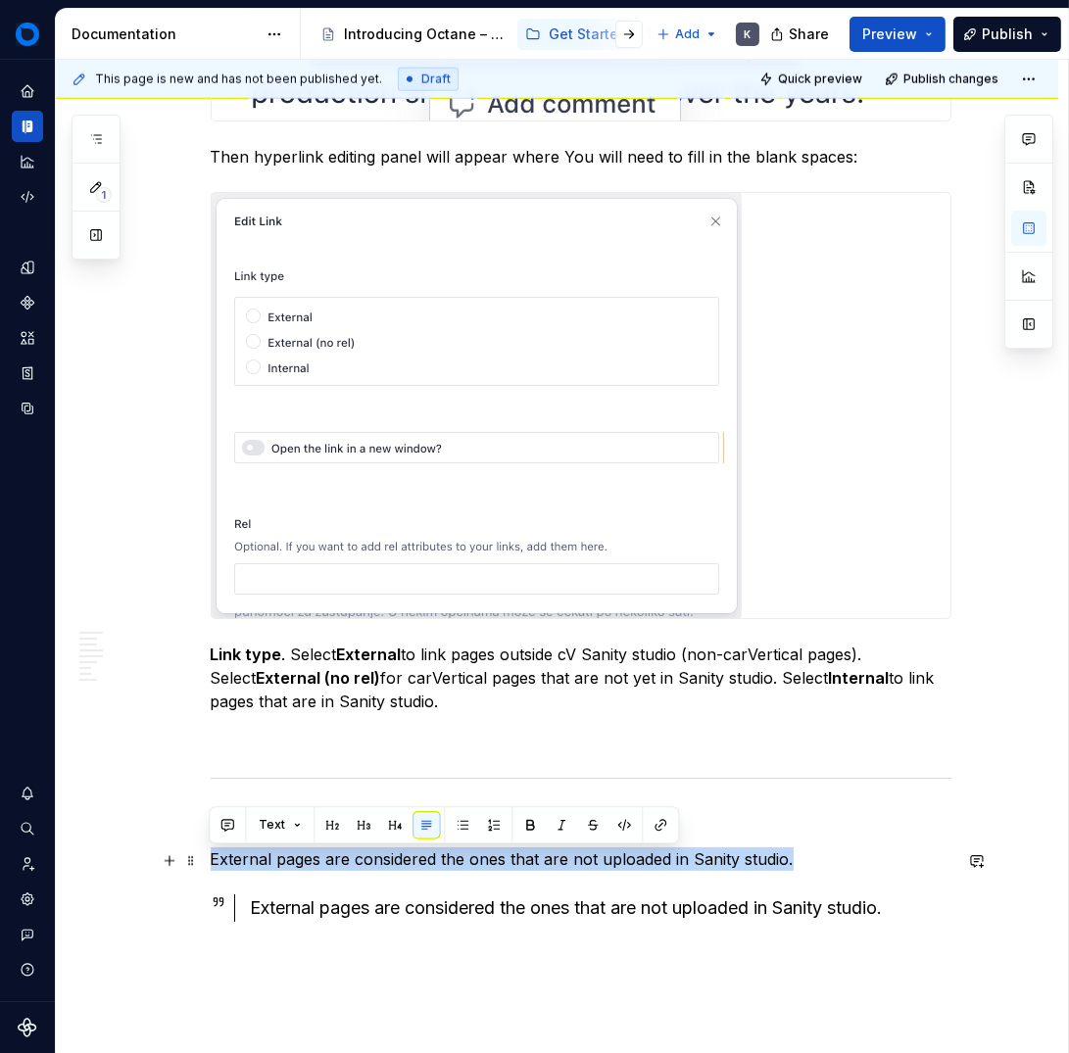
click at [273, 862] on p "External pages are considered the ones that are not uploaded in Sanity studio." at bounding box center [581, 860] width 741 height 24
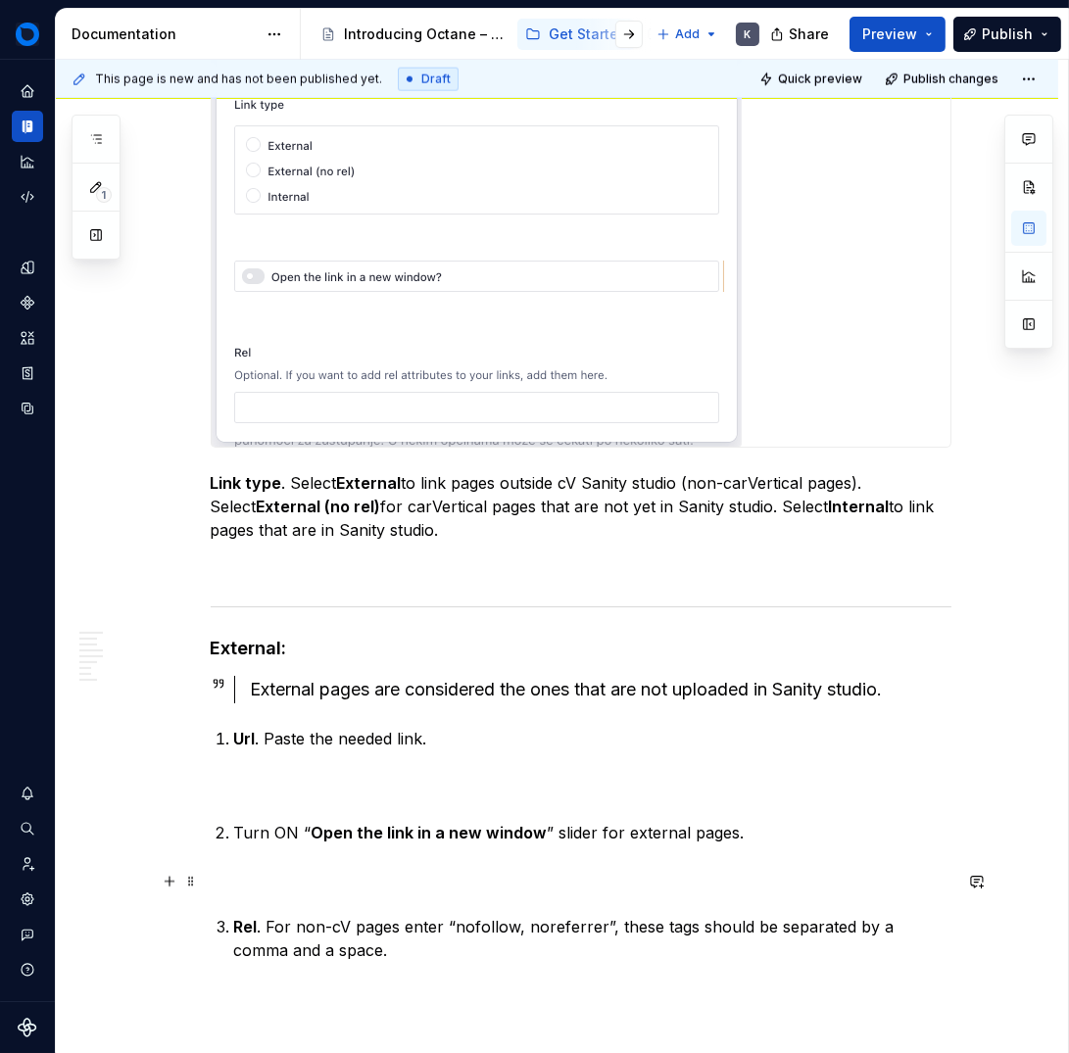
scroll to position [12994, 0]
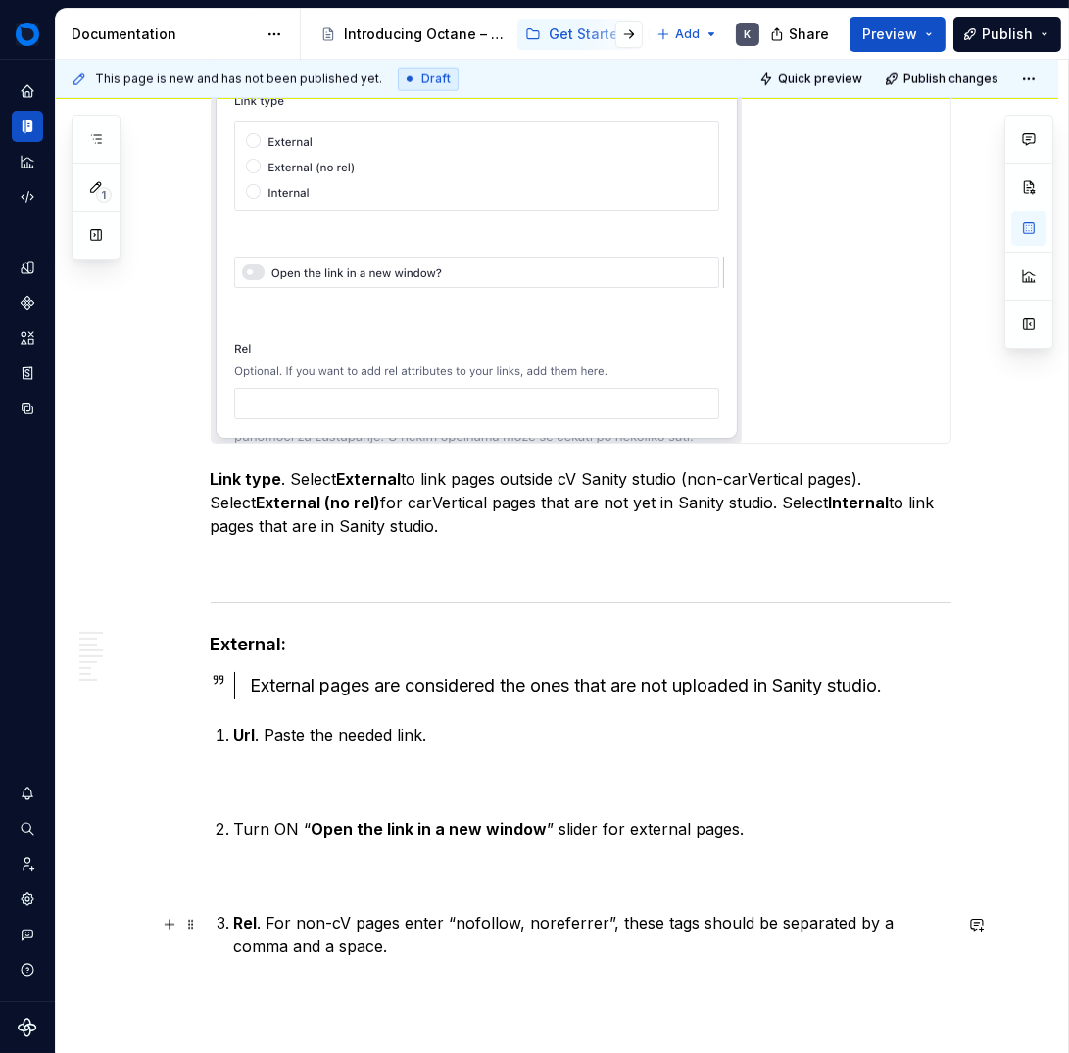
drag, startPoint x: 227, startPoint y: 927, endPoint x: 236, endPoint y: 933, distance: 10.6
click at [234, 927] on li "Rel . For non-cV pages enter “nofollow, noreferrer”, these tags should be separ…" at bounding box center [592, 934] width 717 height 47
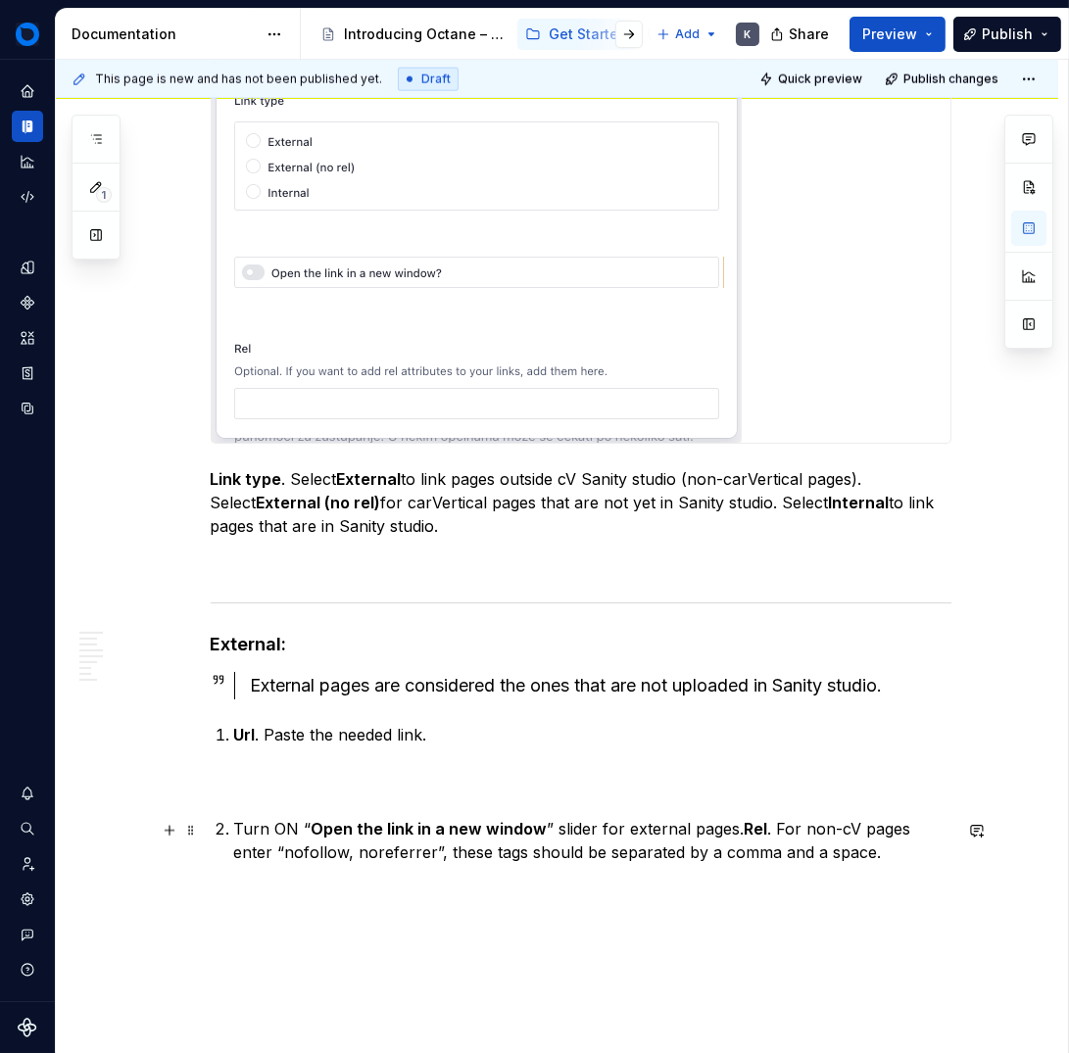
click at [234, 830] on li "Turn ON “ Open the link in a new window ” slider for external pages. Rel . For …" at bounding box center [592, 840] width 717 height 47
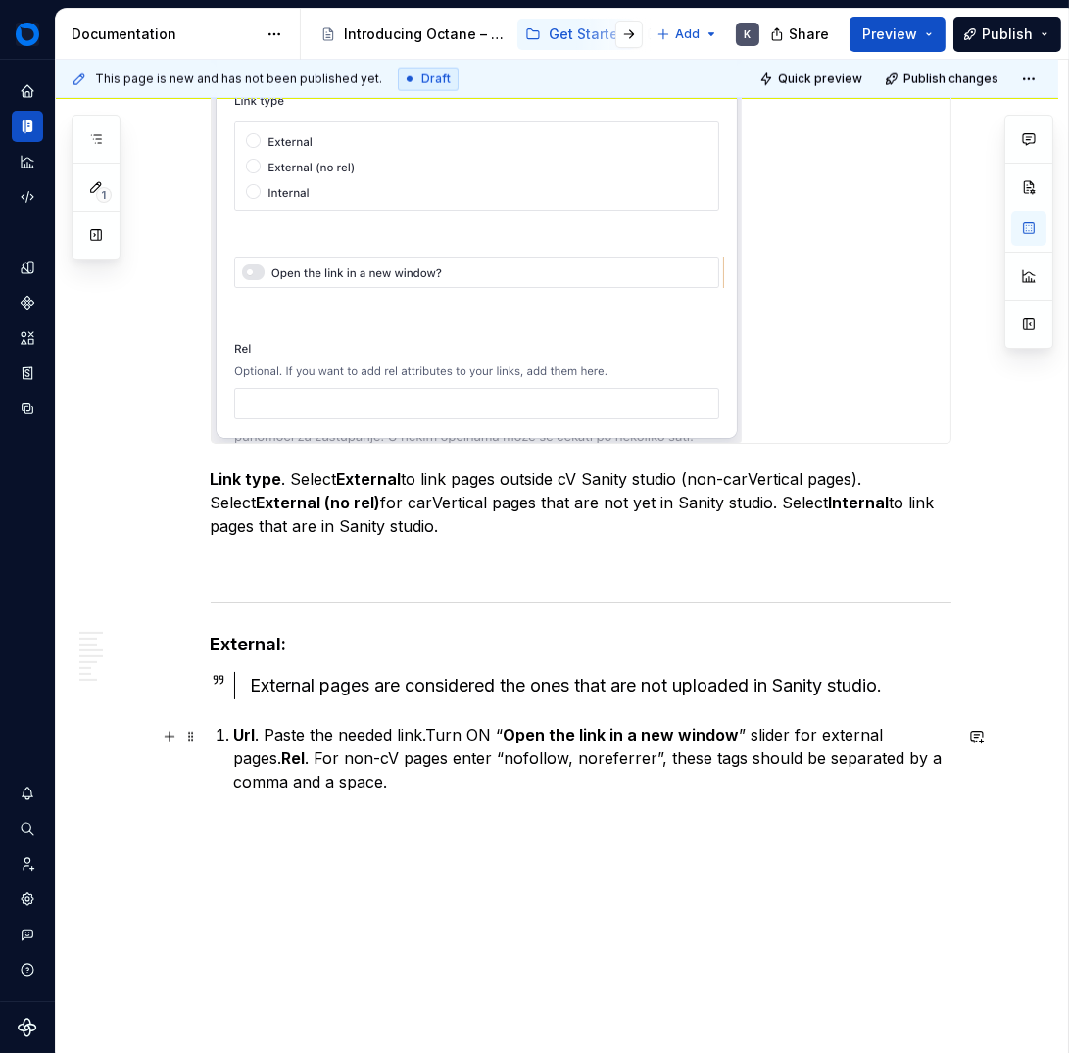
drag, startPoint x: 232, startPoint y: 738, endPoint x: 280, endPoint y: 787, distance: 68.6
click at [234, 738] on strong "Url" at bounding box center [245, 735] width 22 height 20
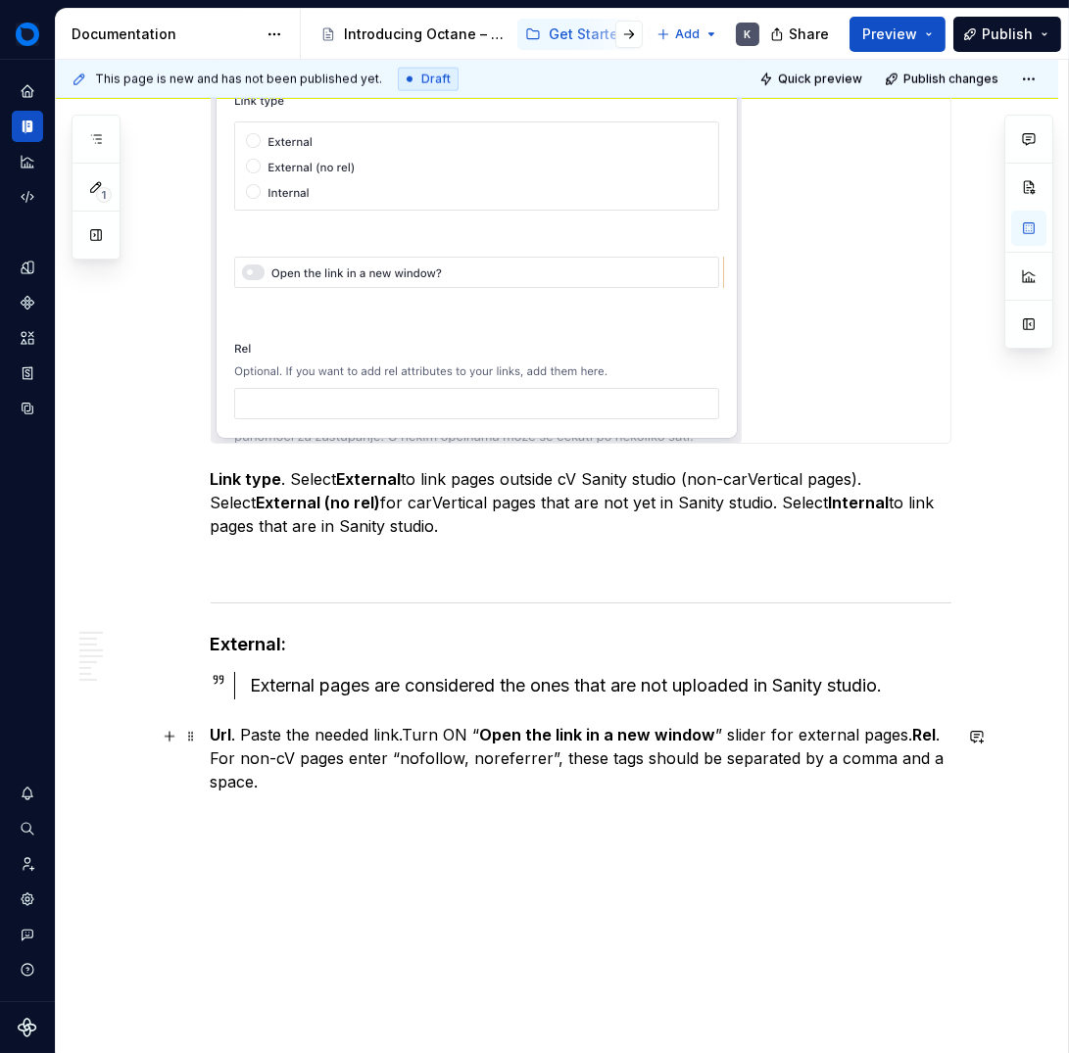
click at [913, 734] on strong "Rel" at bounding box center [925, 735] width 24 height 20
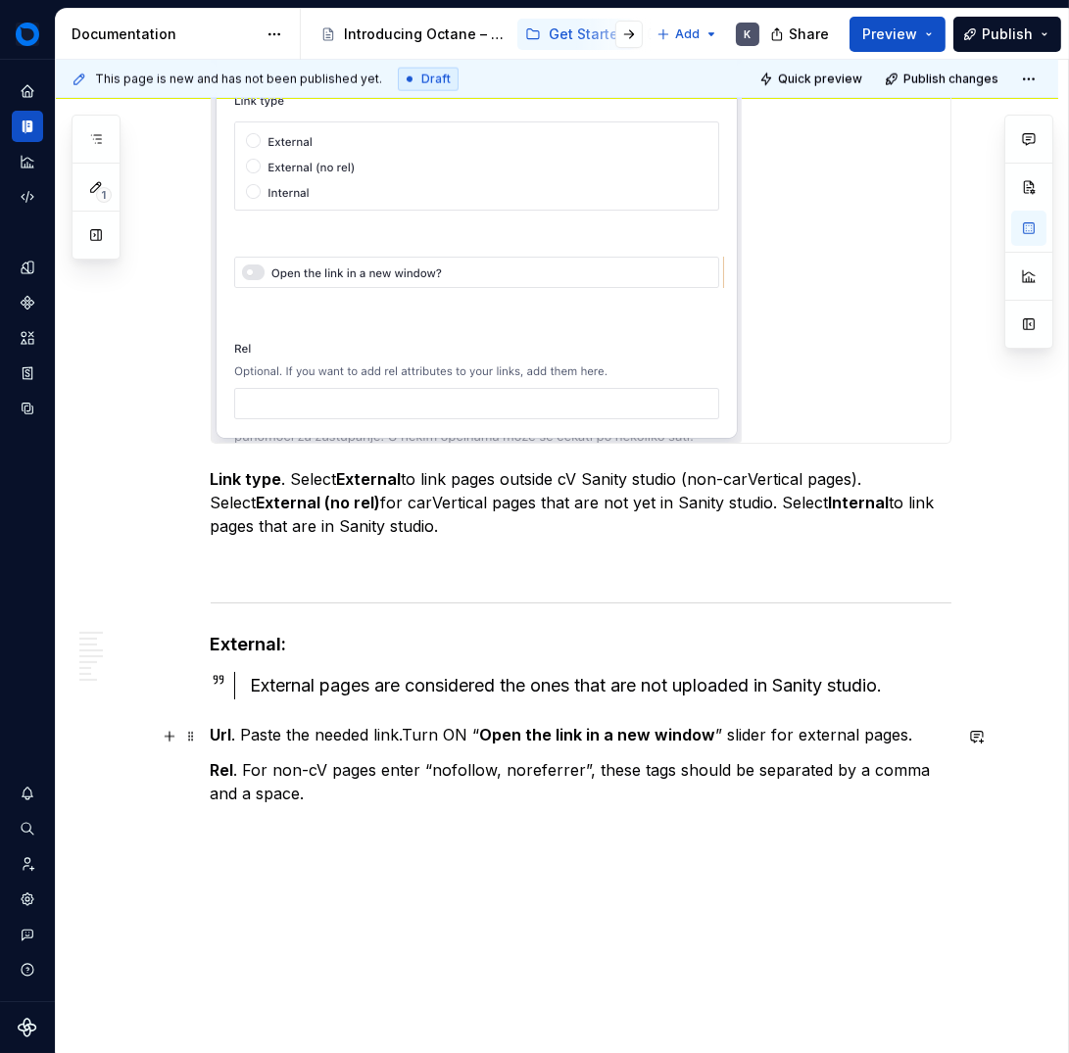
click at [403, 737] on p "Url . Paste the needed link.Turn ON “ Open the link in a new window ” slider fo…" at bounding box center [581, 735] width 741 height 24
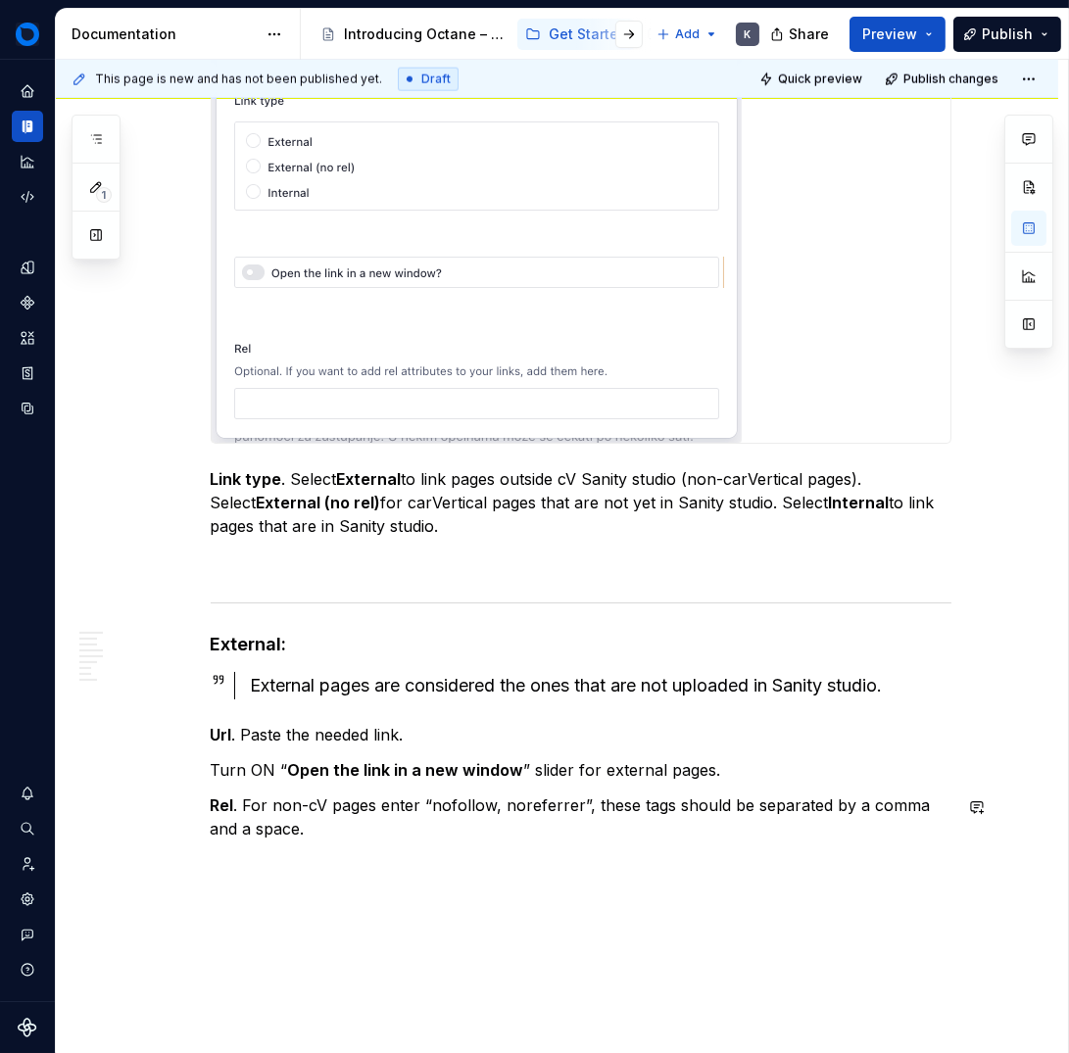
click at [427, 828] on p "Rel . For non-cV pages enter “nofollow, noreferrer”, these tags should be separ…" at bounding box center [581, 817] width 741 height 47
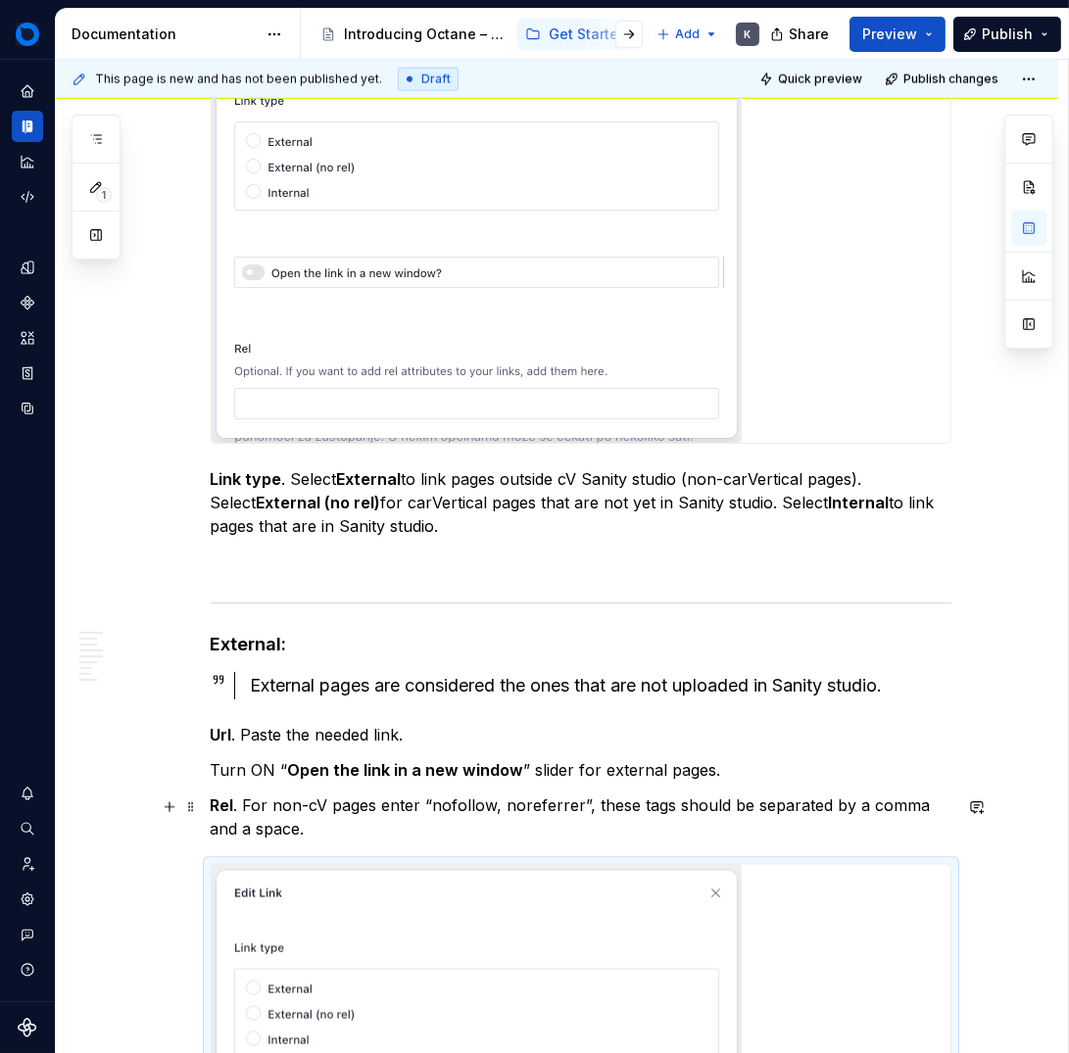
scroll to position [13046, 0]
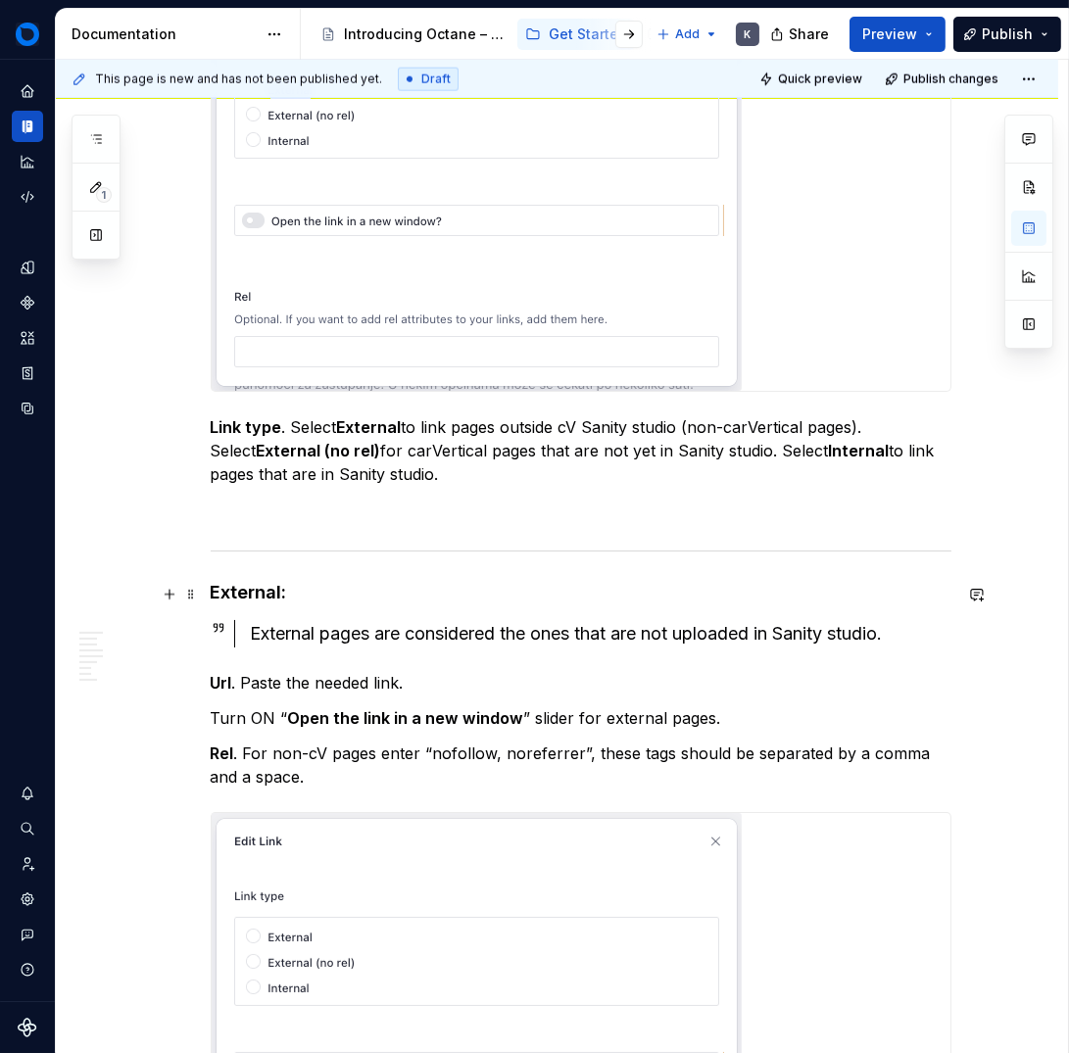
click at [679, 605] on h4 "External:" at bounding box center [581, 593] width 741 height 24
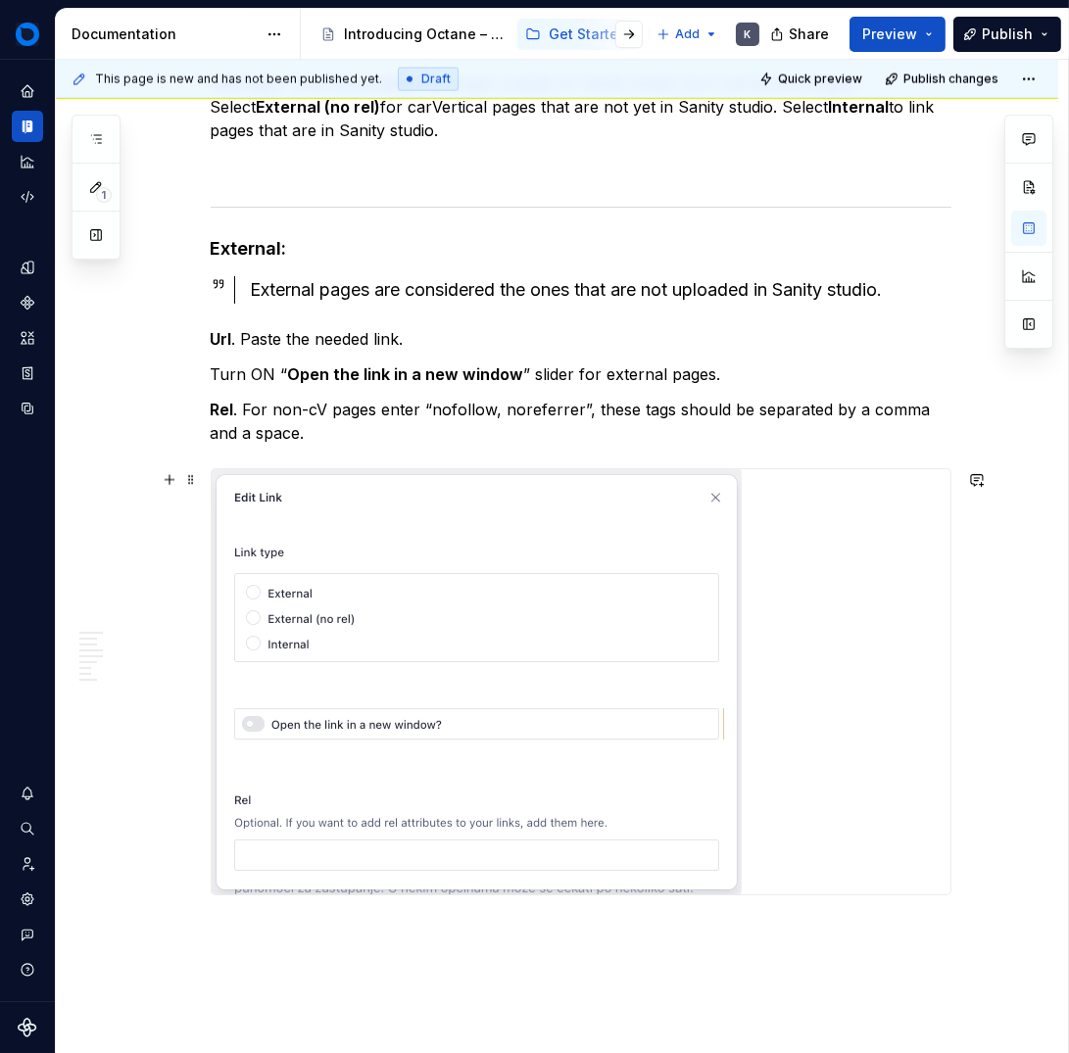
scroll to position [13425, 0]
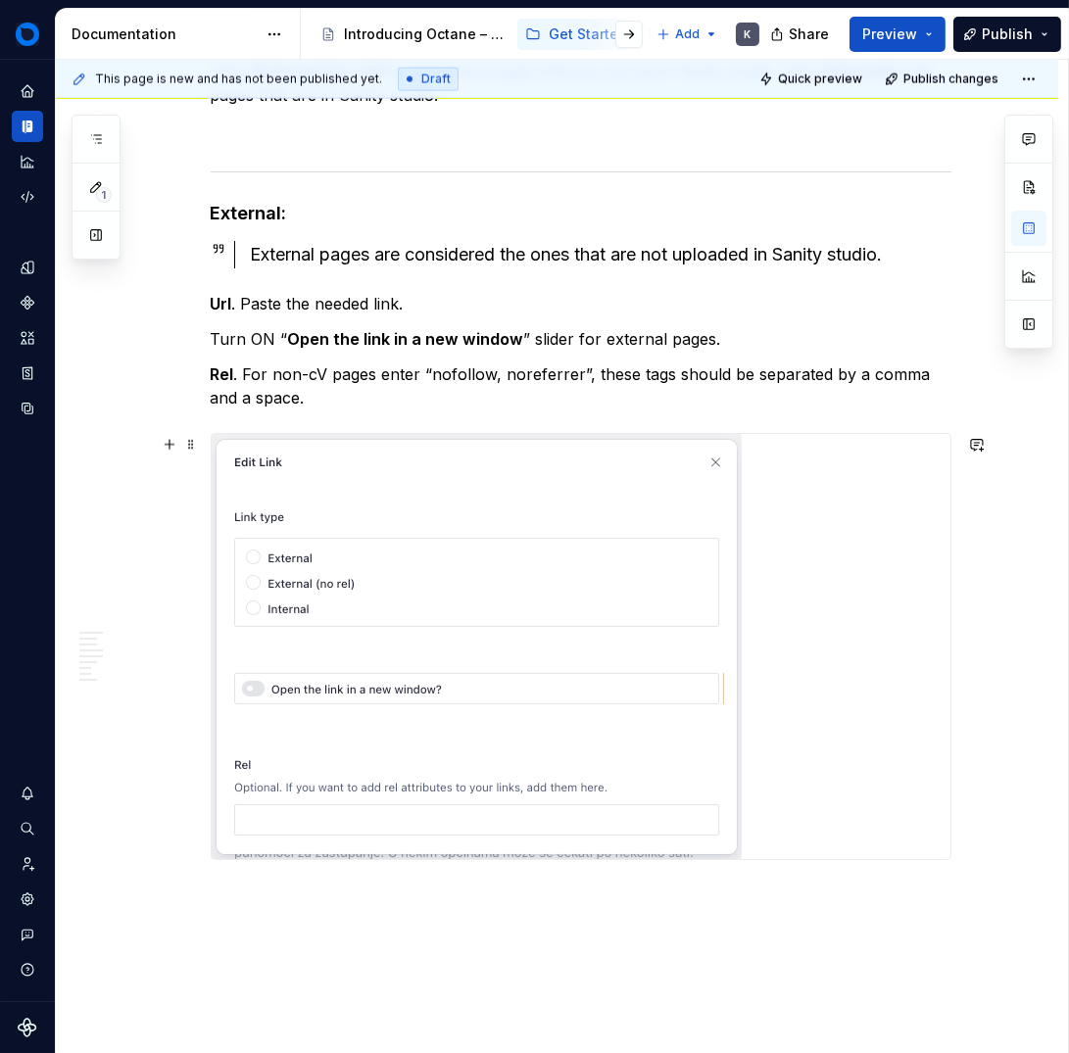
click at [876, 640] on div at bounding box center [581, 646] width 739 height 425
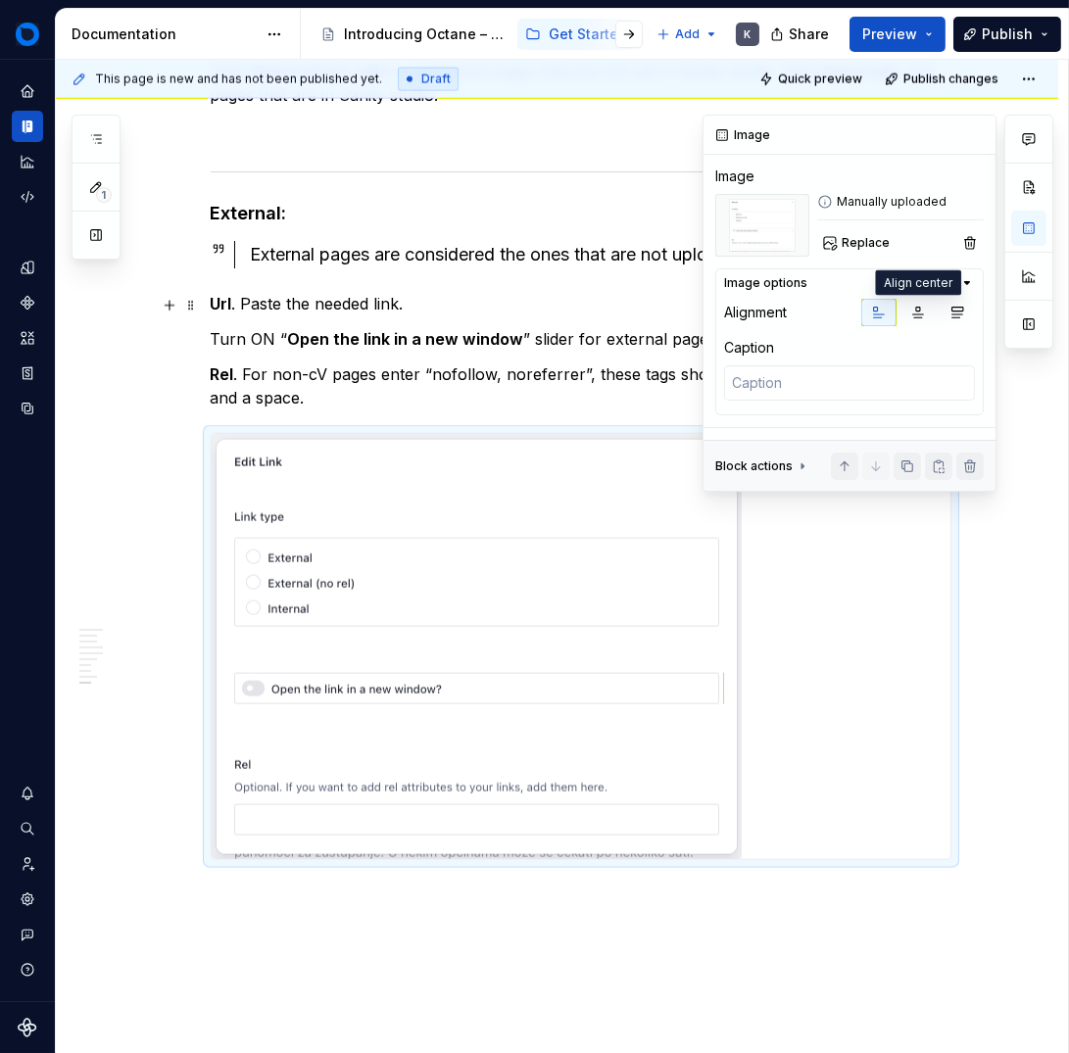
drag, startPoint x: 910, startPoint y: 316, endPoint x: 915, endPoint y: 353, distance: 37.6
click at [910, 315] on icon "button" at bounding box center [918, 313] width 16 height 16
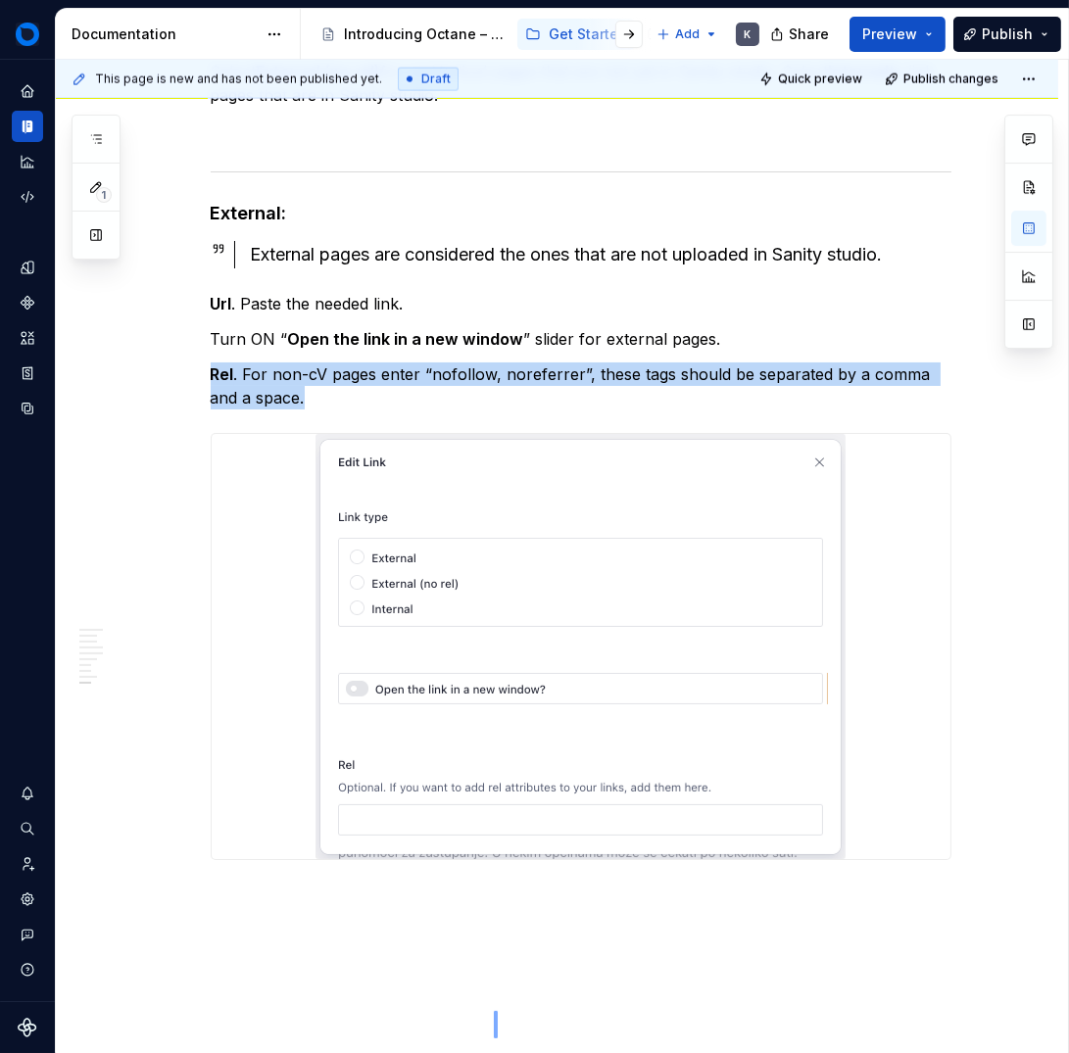
click at [495, 1039] on div "This page is new and has not been published yet. Draft Quick preview Publish ch…" at bounding box center [562, 557] width 1012 height 995
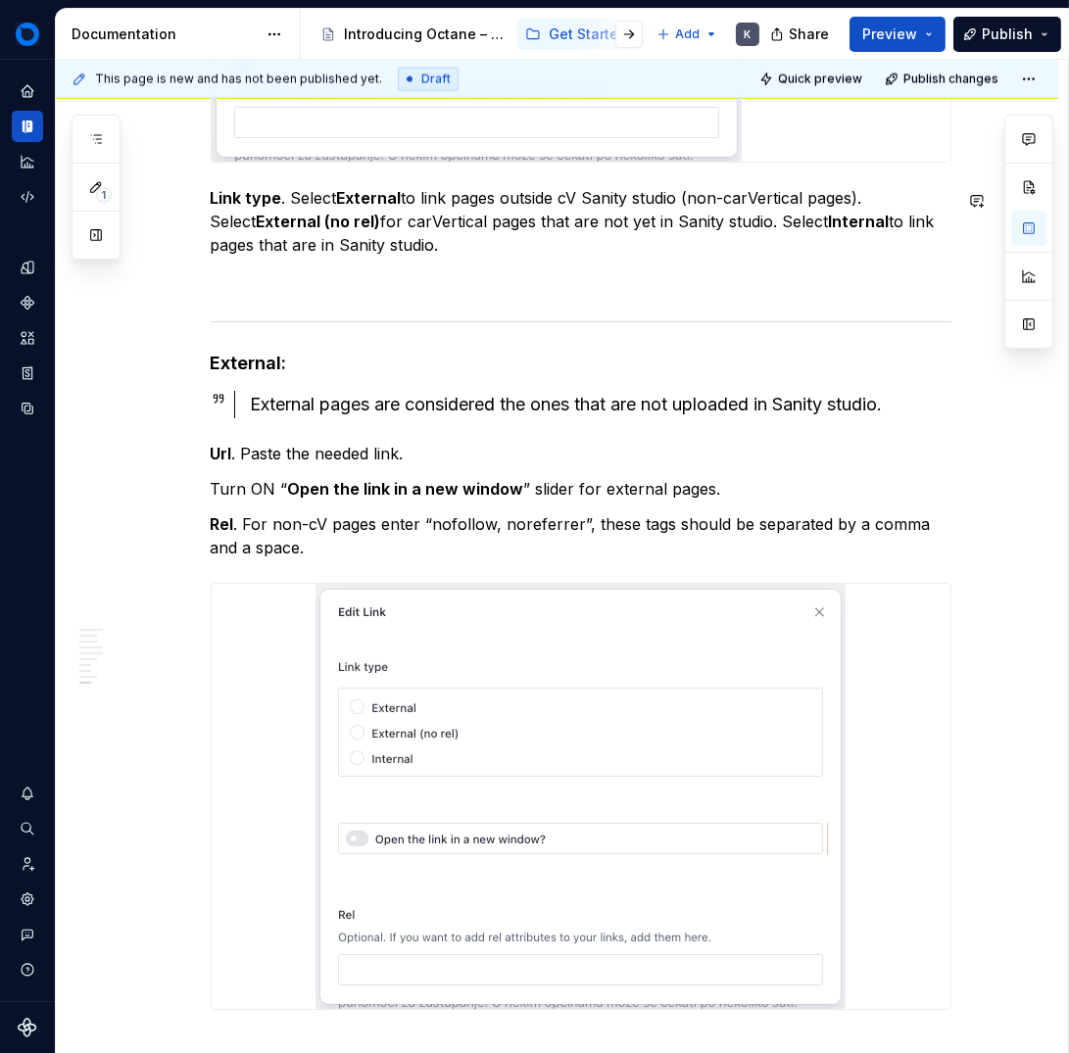
scroll to position [13287, 0]
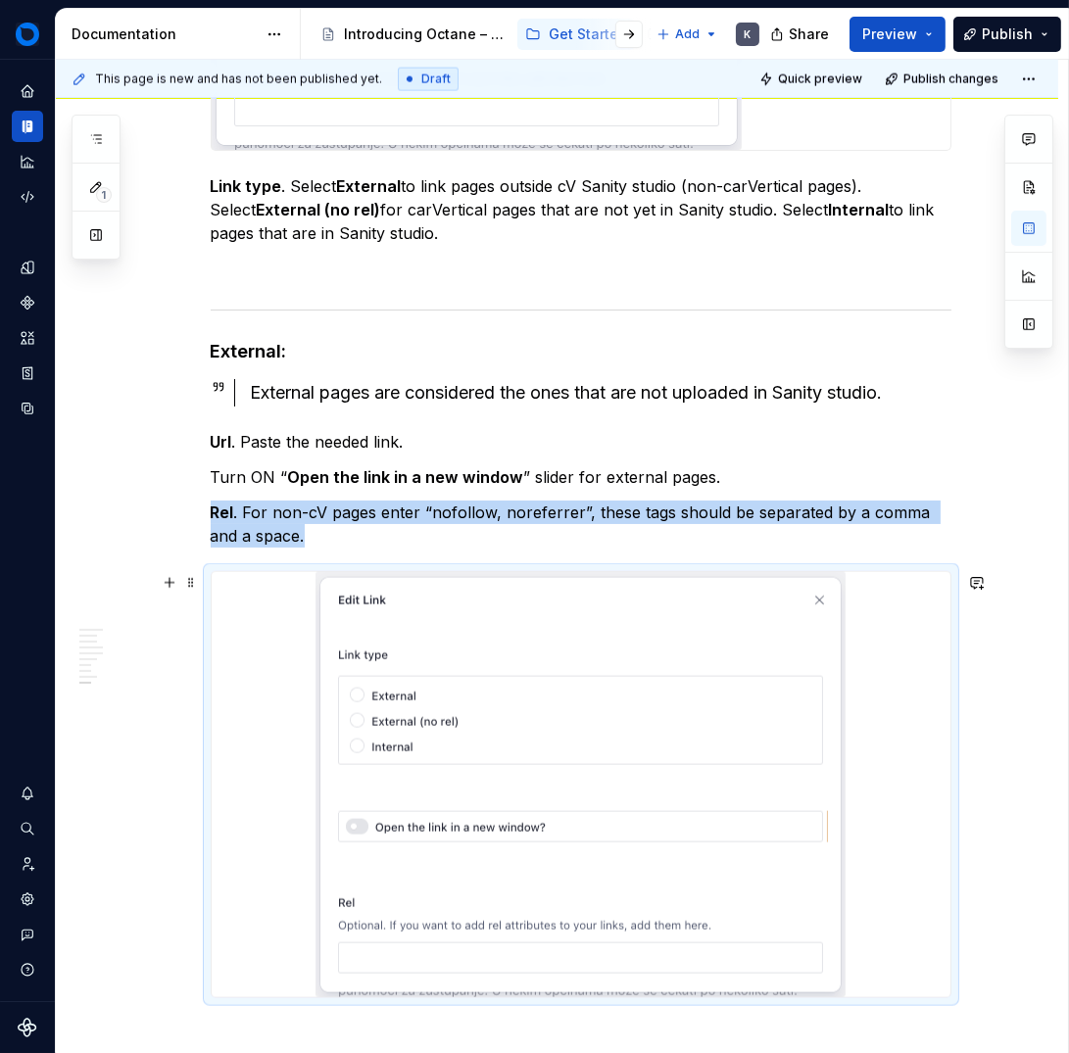
click at [632, 836] on img at bounding box center [581, 784] width 530 height 425
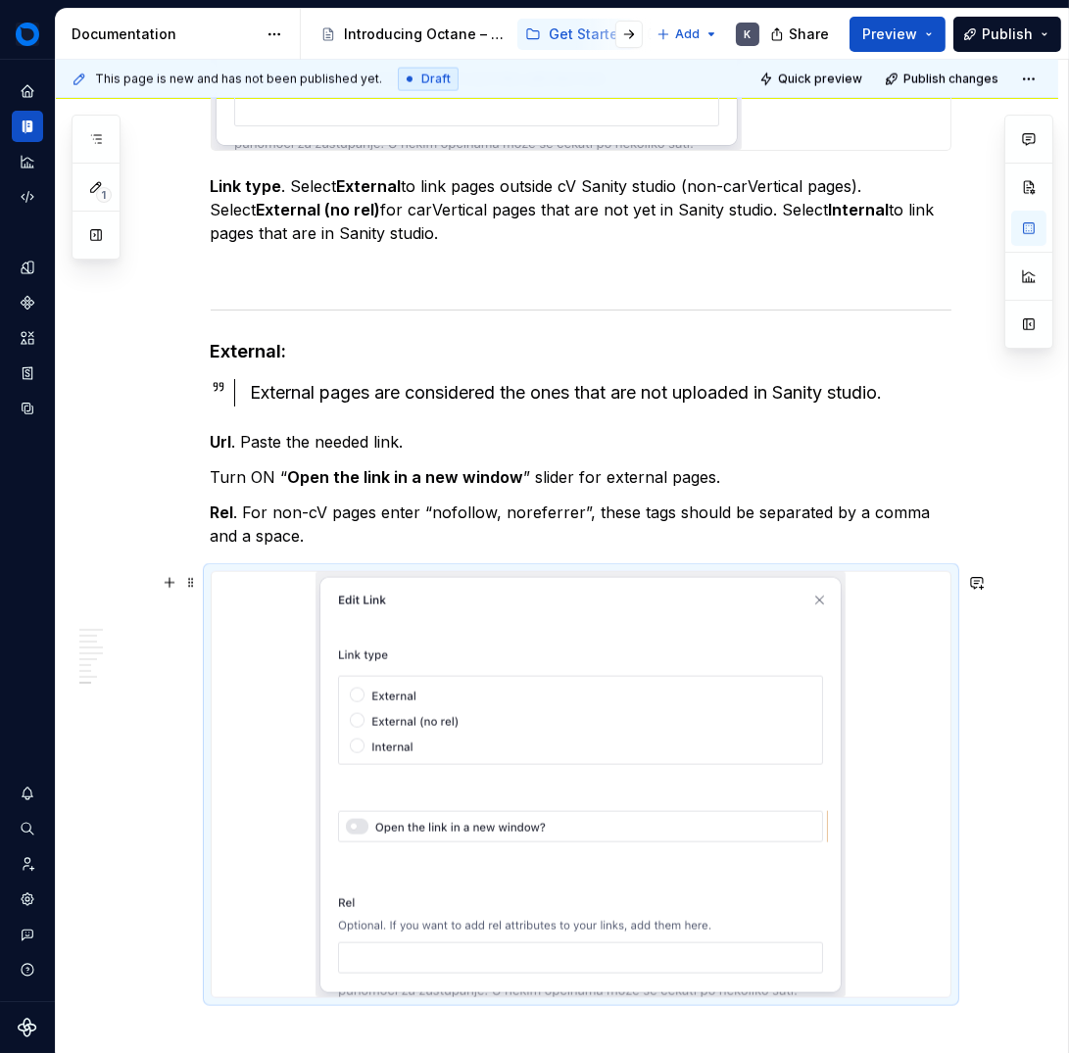
scroll to position [13121, 0]
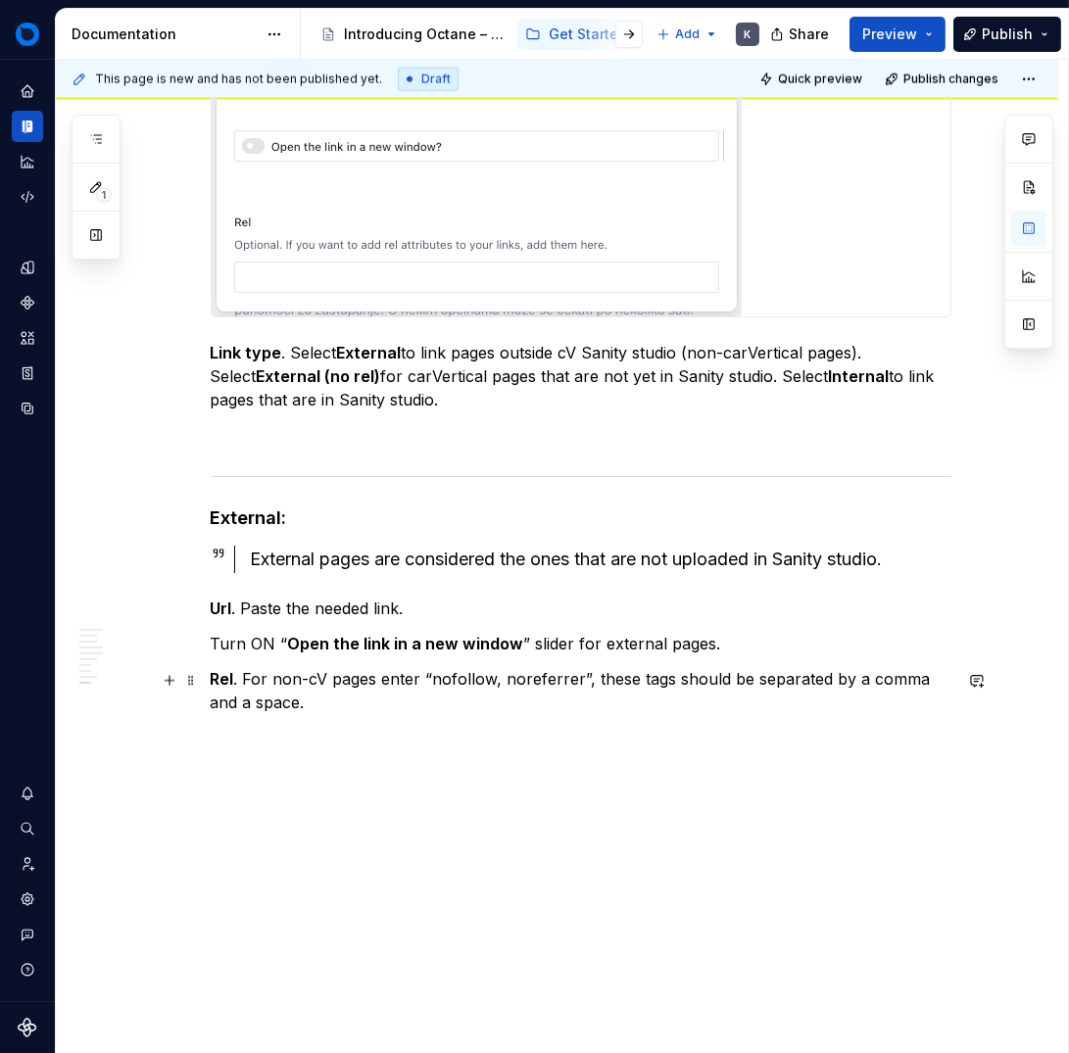
drag, startPoint x: 502, startPoint y: 708, endPoint x: 461, endPoint y: 724, distance: 44.0
click at [501, 708] on p "Rel . For non-cV pages enter “nofollow, noreferrer”, these tags should be separ…" at bounding box center [581, 690] width 741 height 47
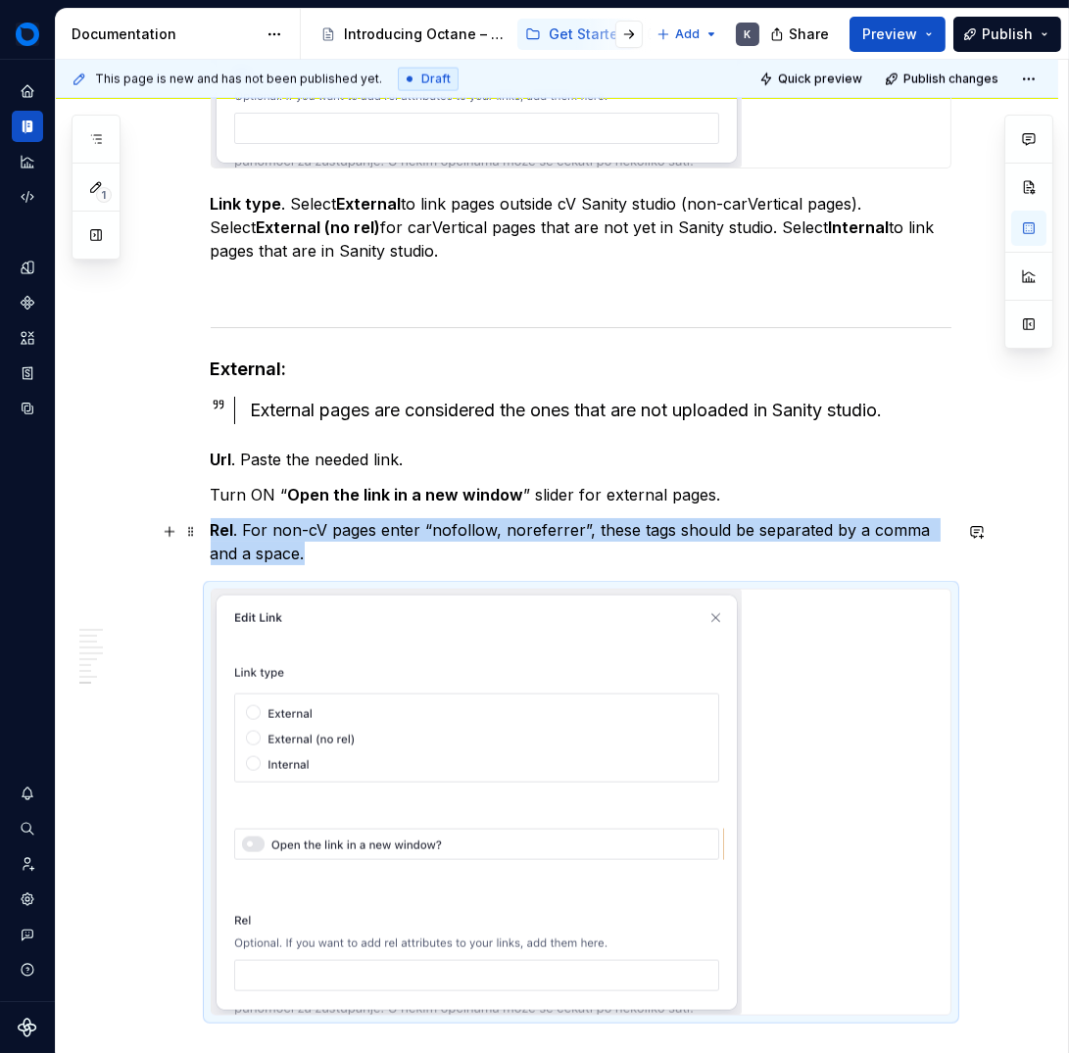
scroll to position [13546, 0]
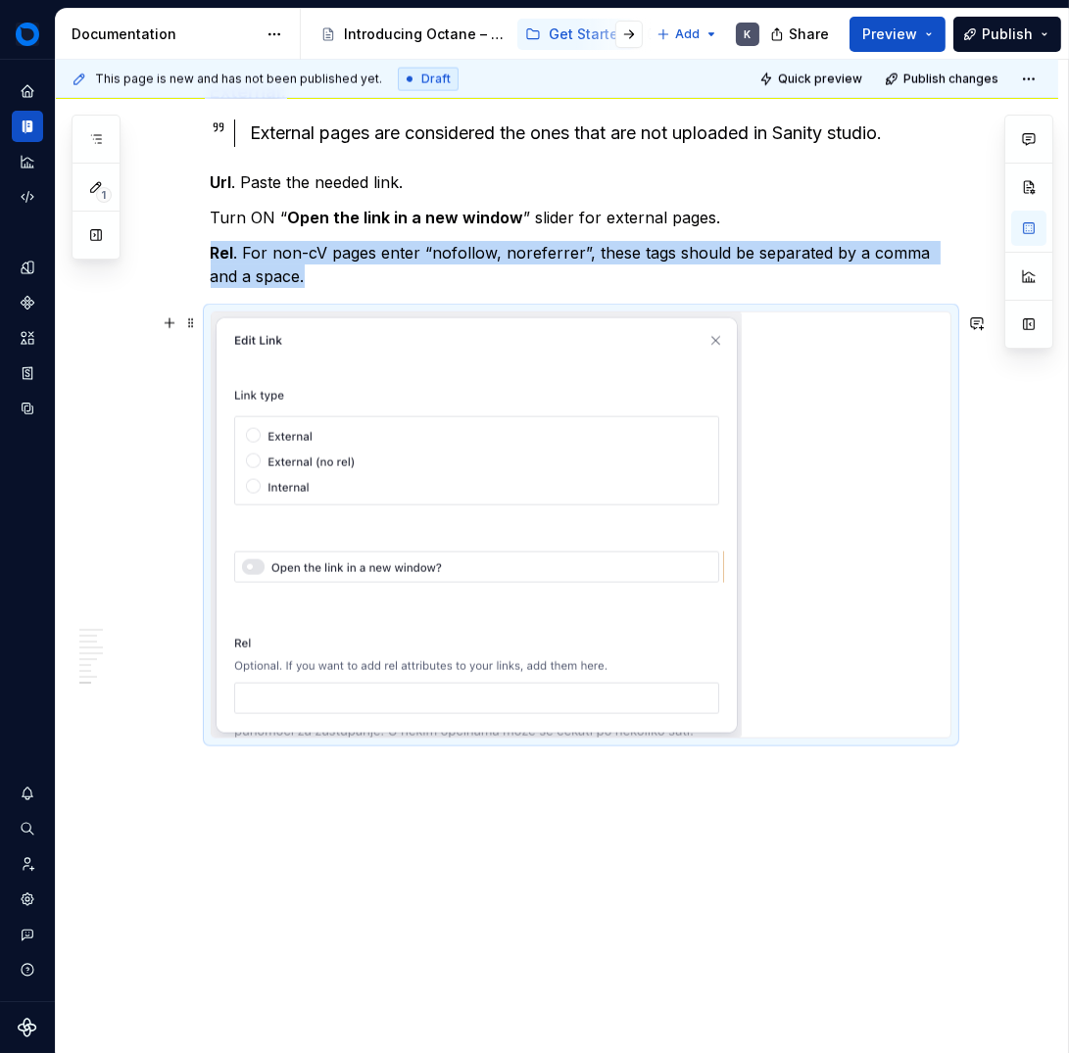
drag, startPoint x: 638, startPoint y: 668, endPoint x: 702, endPoint y: 699, distance: 70.6
click at [638, 669] on img at bounding box center [477, 525] width 530 height 425
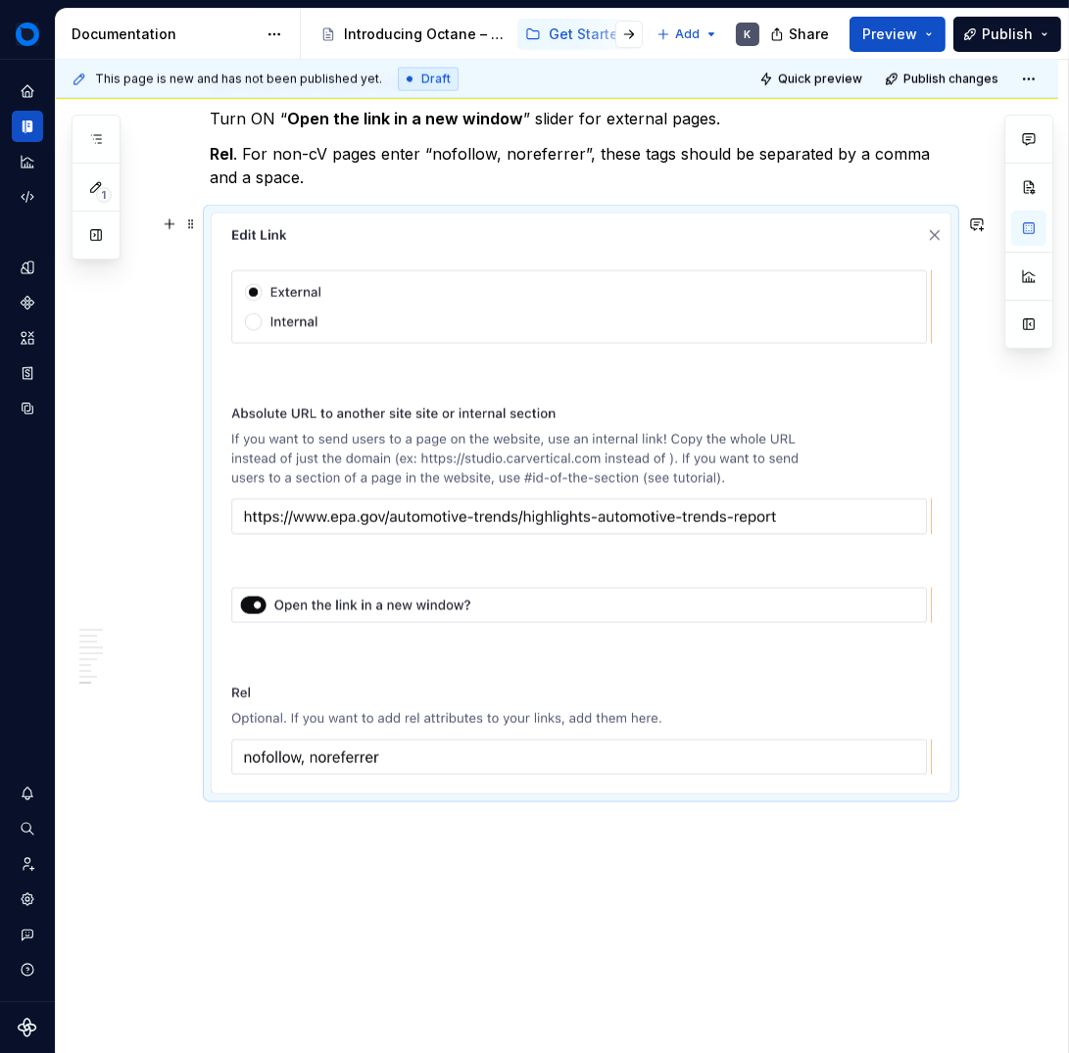
scroll to position [13726, 0]
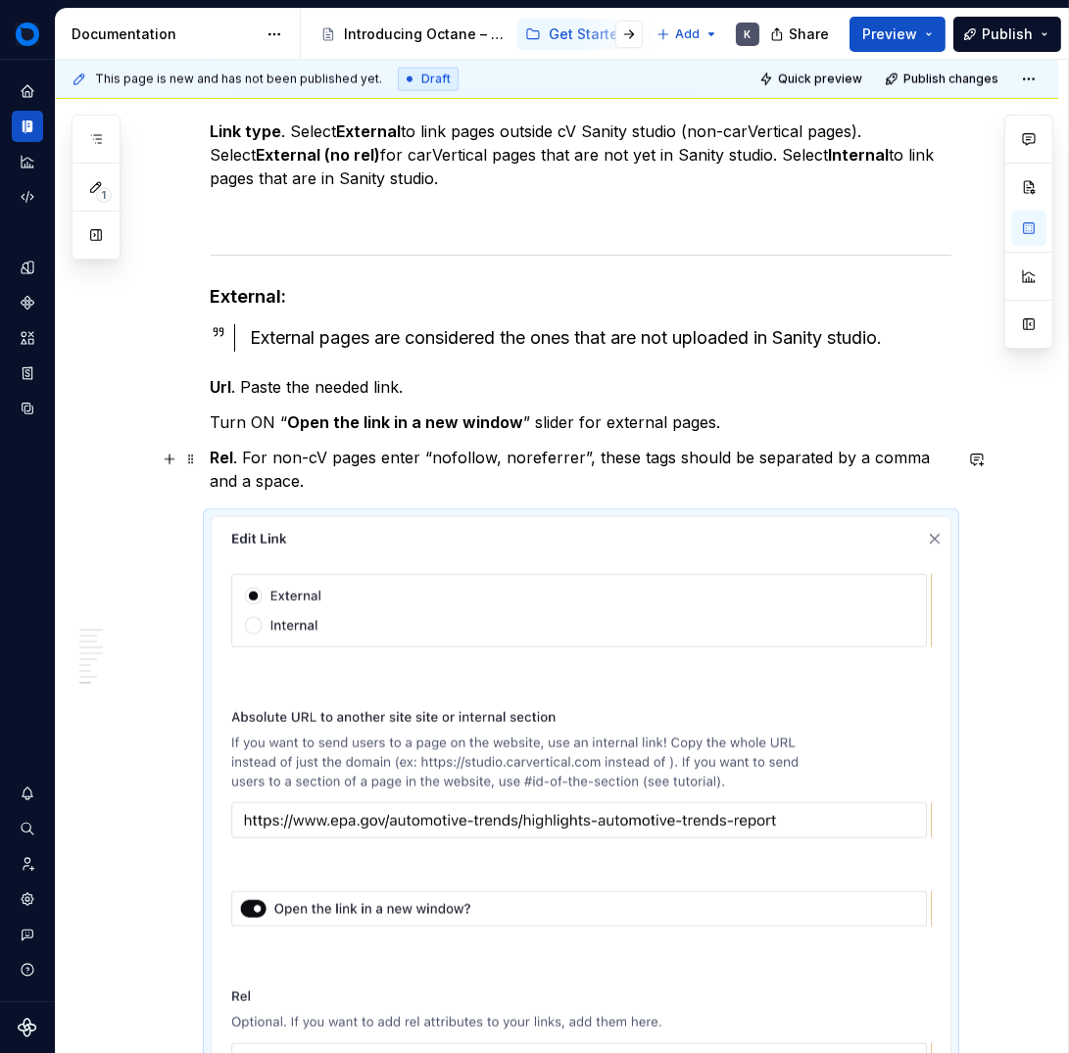
scroll to position [12839, 0]
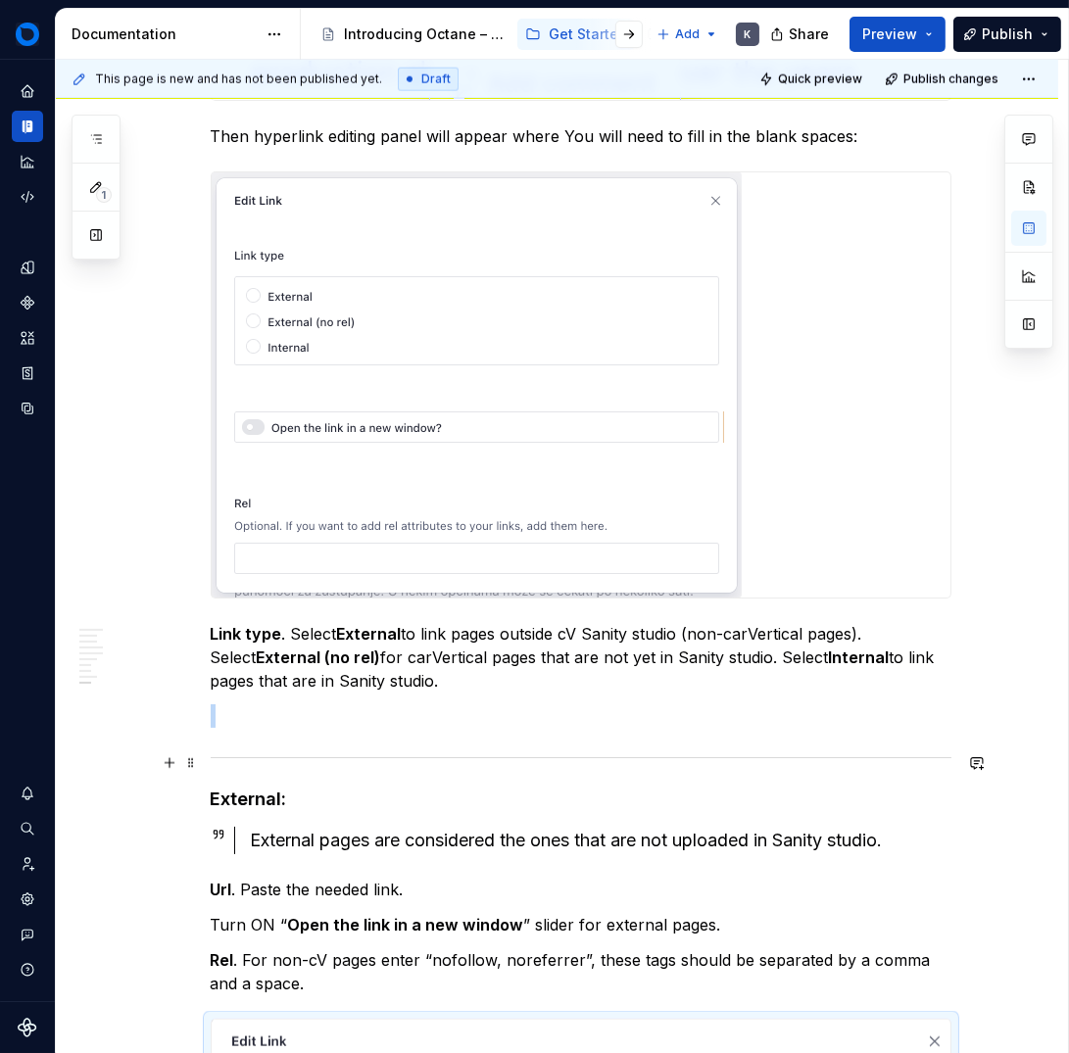
click at [374, 760] on div at bounding box center [581, 758] width 741 height 13
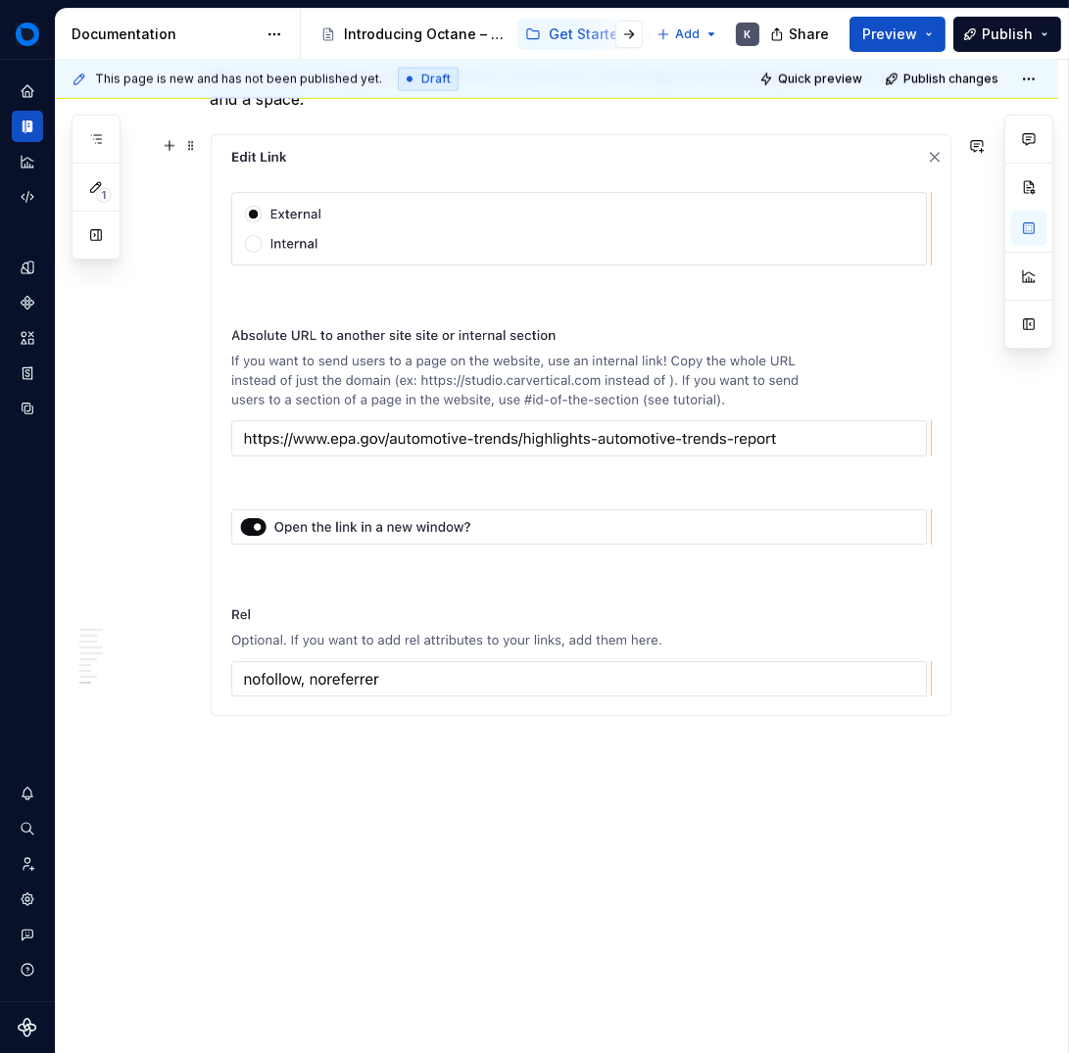
scroll to position [13726, 0]
click at [358, 770] on div "This page is new and has not been published yet. Draft Quick preview Publish ch…" at bounding box center [562, 557] width 1012 height 995
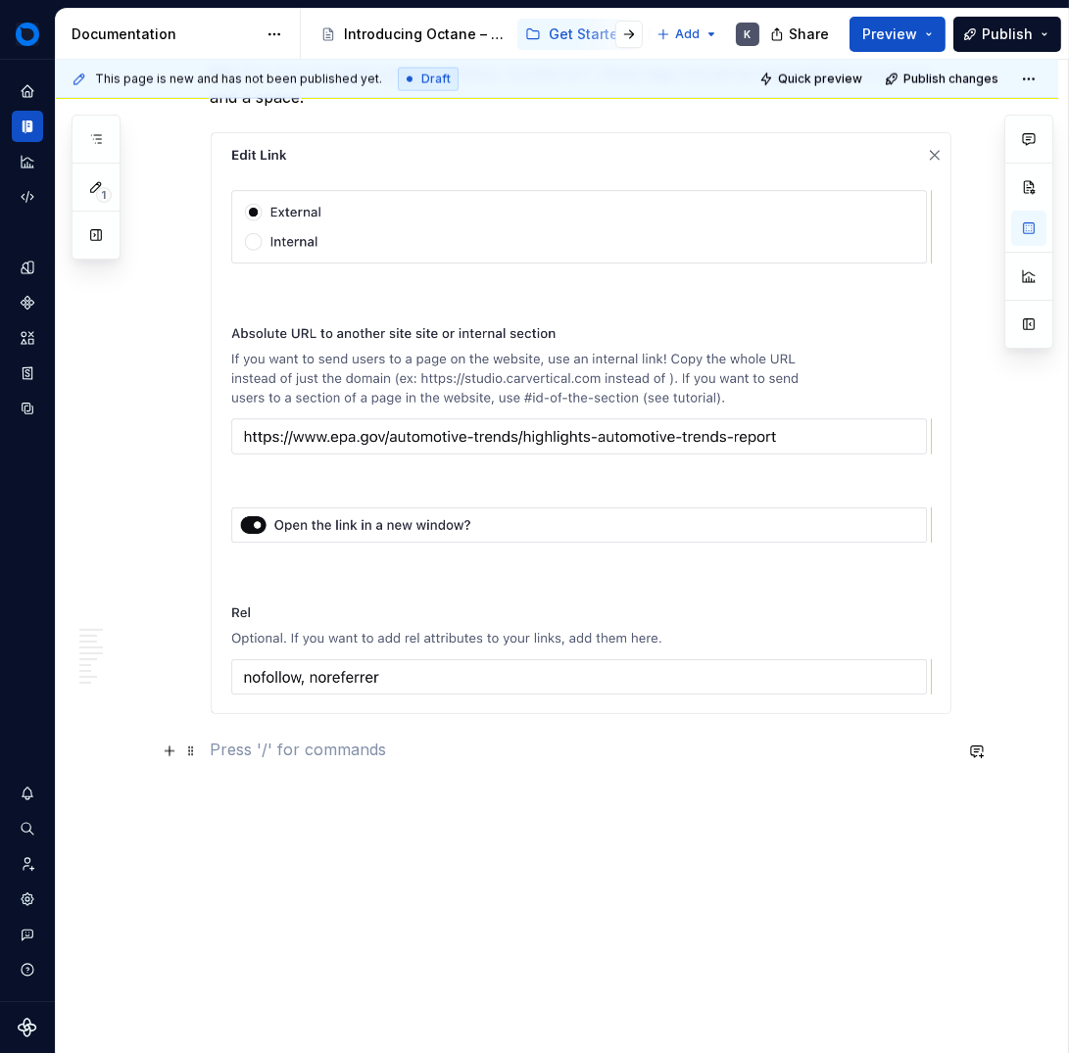
click at [211, 747] on p at bounding box center [581, 750] width 741 height 24
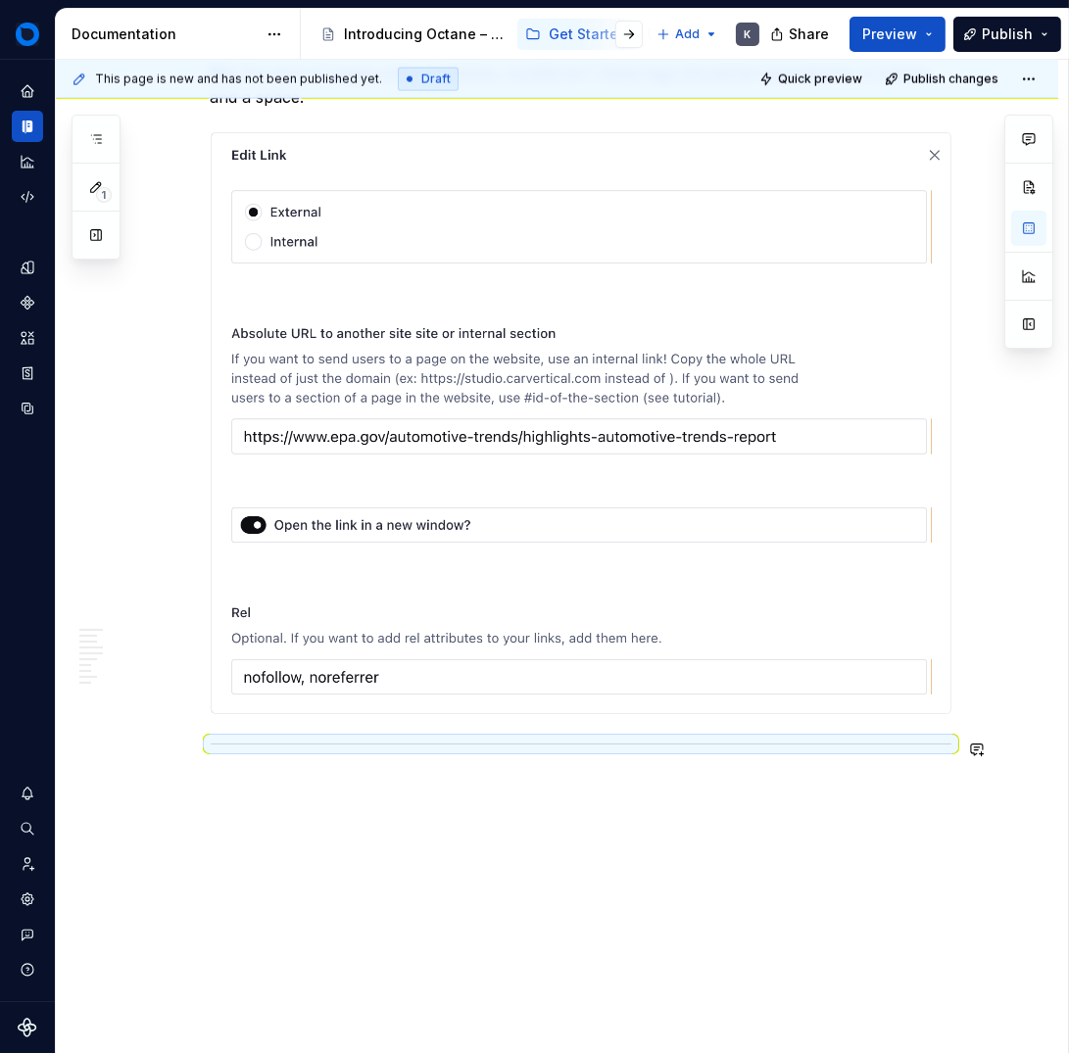
drag, startPoint x: 368, startPoint y: 790, endPoint x: 320, endPoint y: 802, distance: 49.7
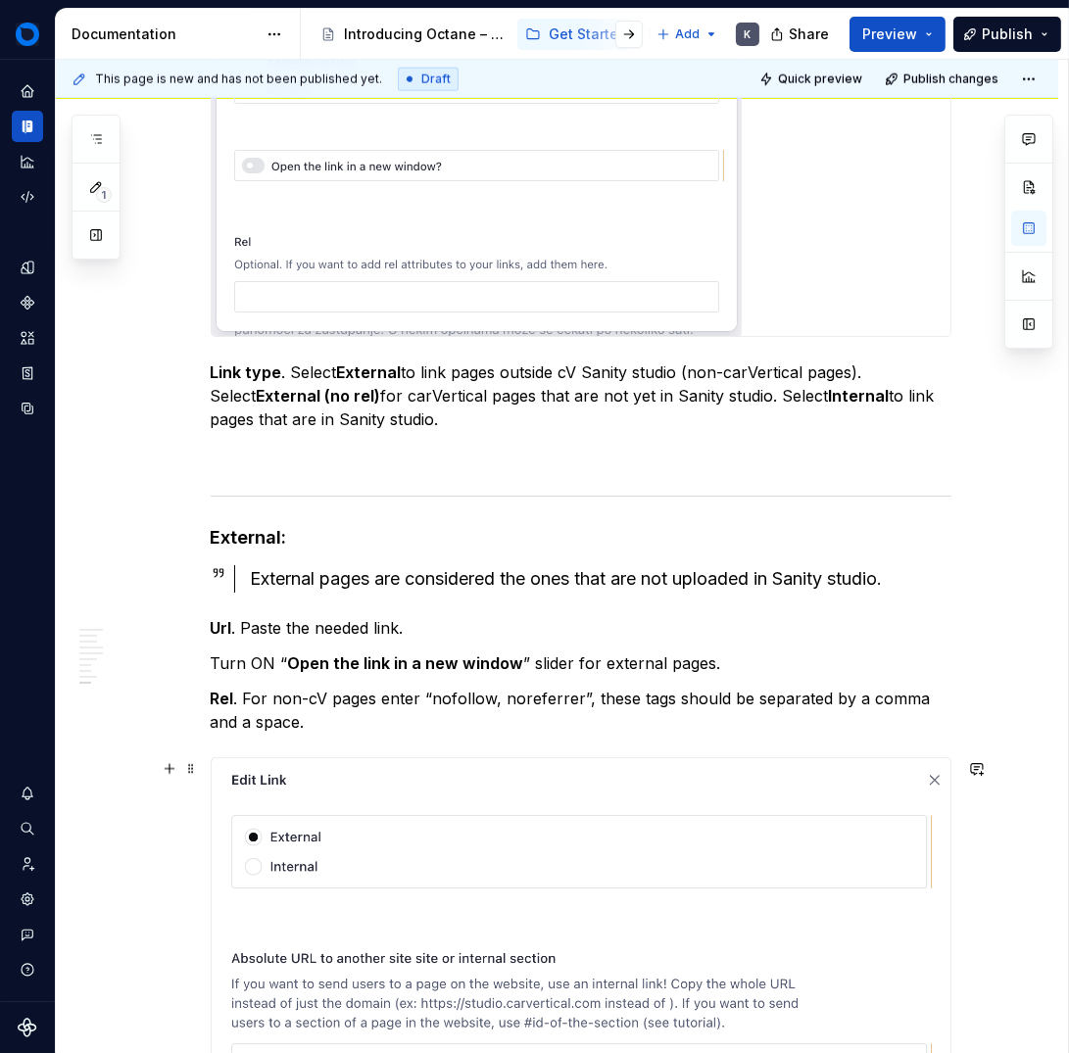
scroll to position [13103, 0]
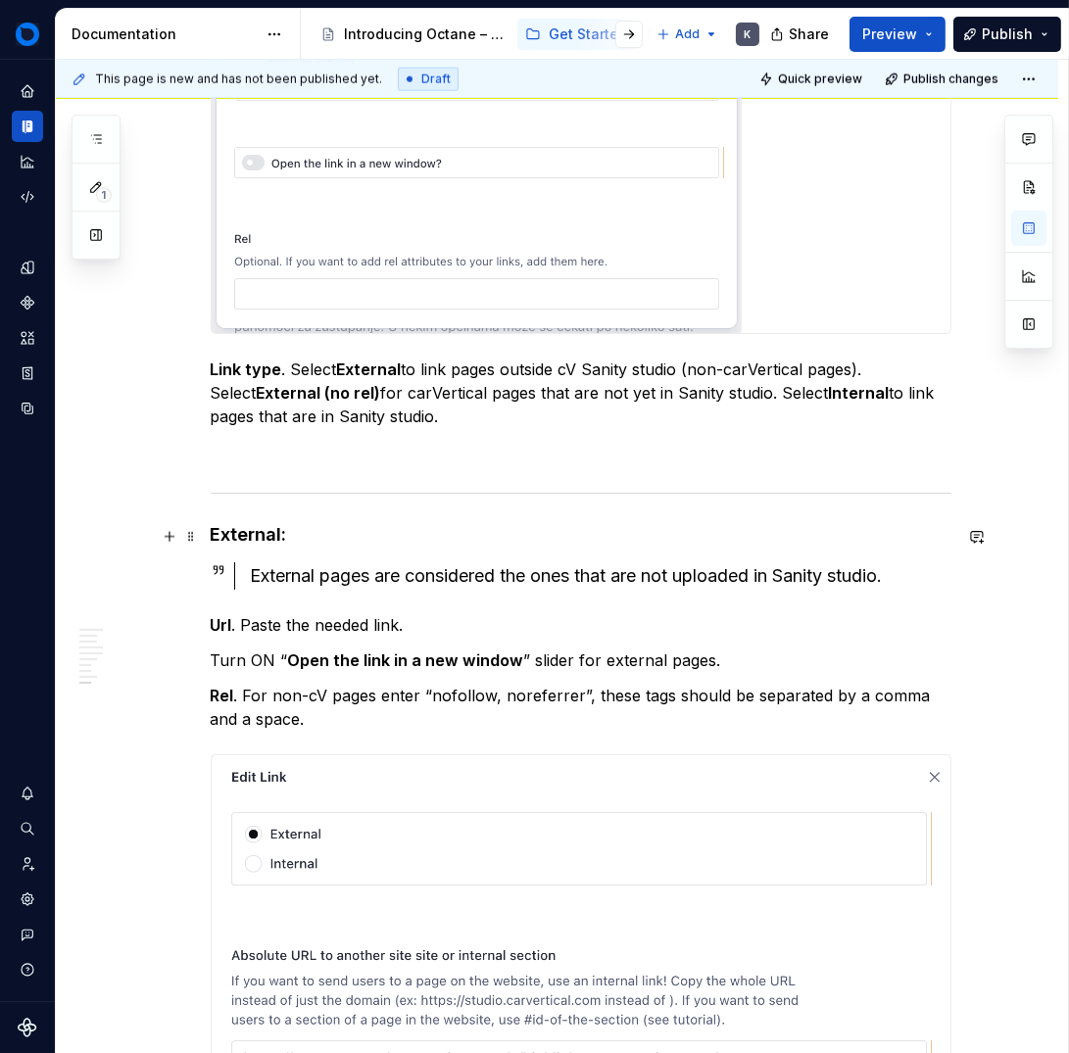
click at [254, 536] on strong "External:" at bounding box center [249, 534] width 76 height 21
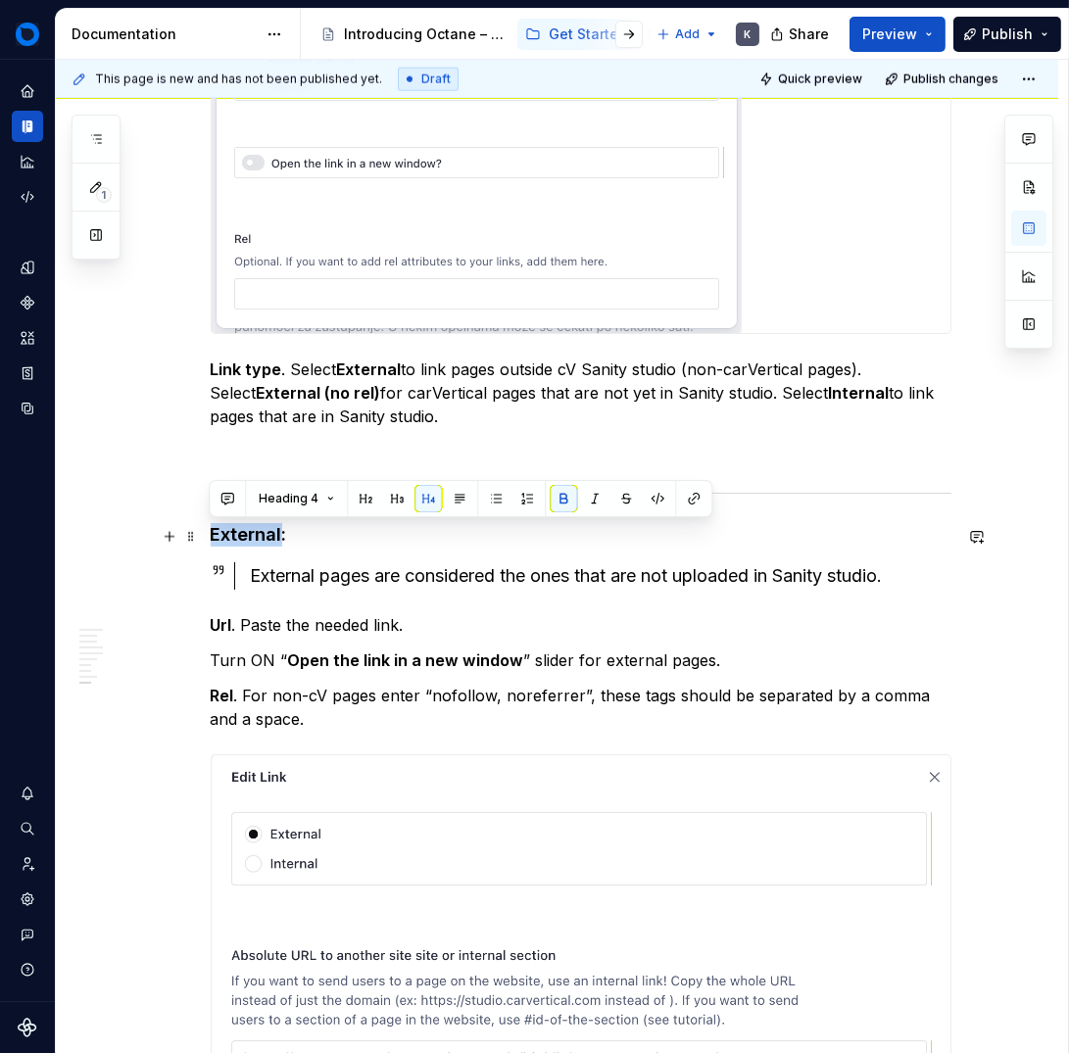
copy strong "External"
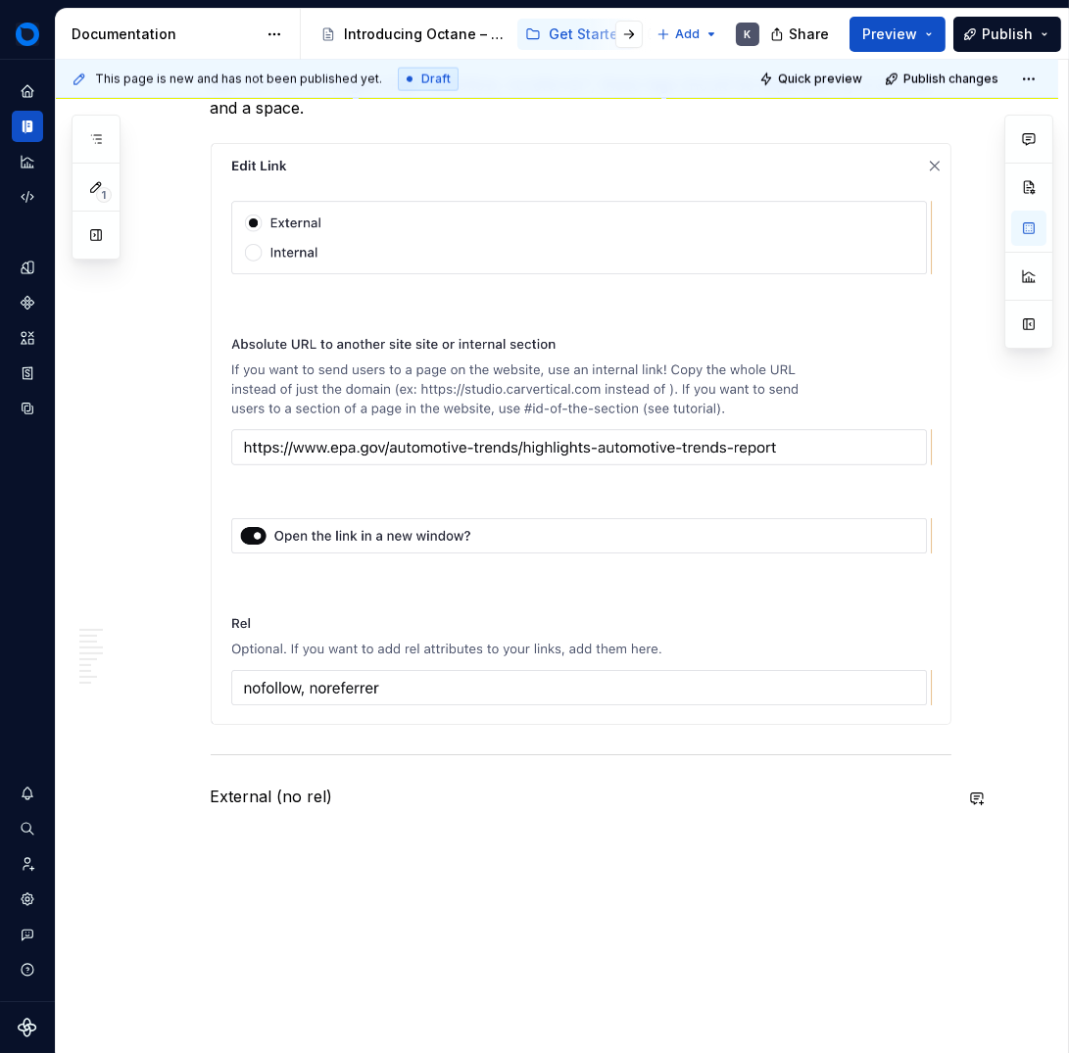
scroll to position [13769, 0]
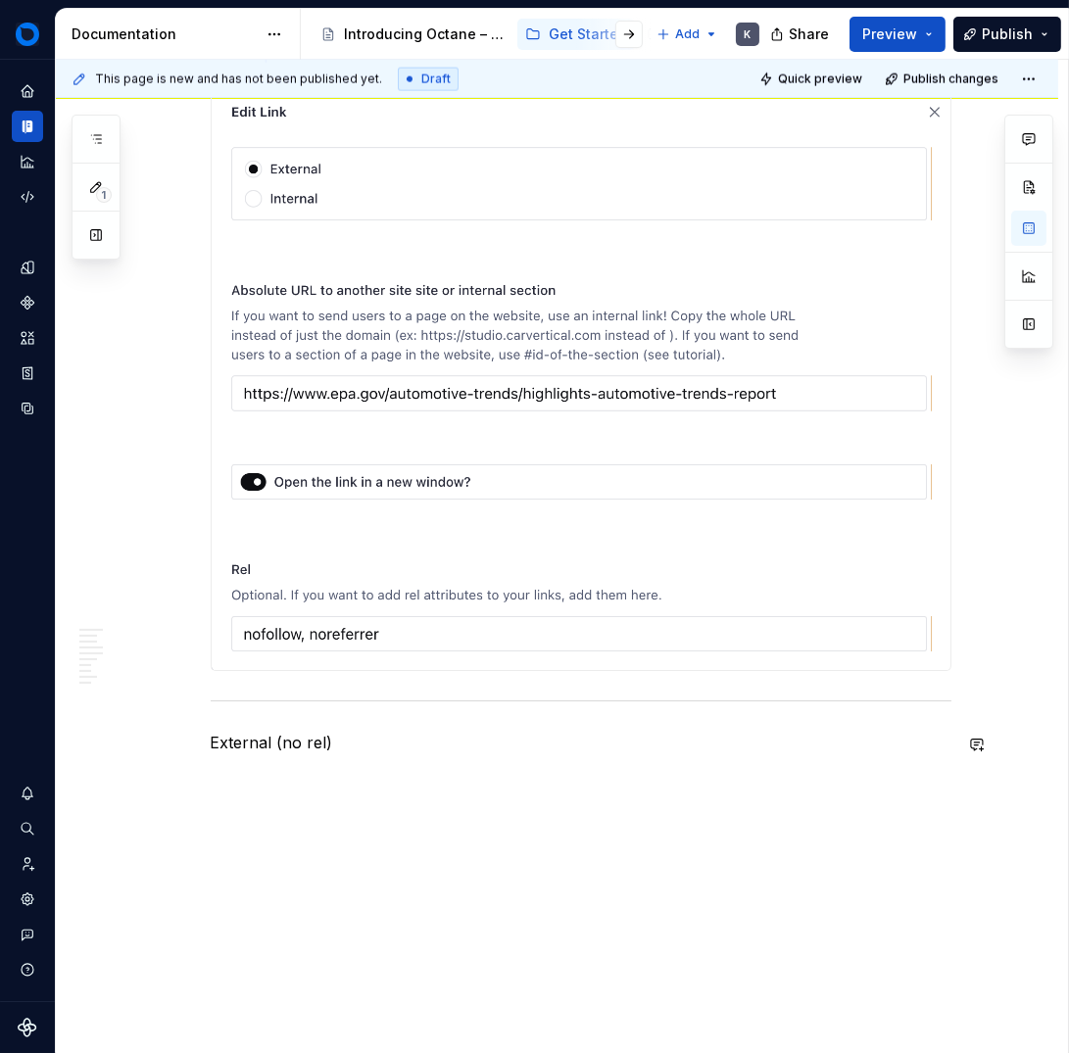
drag, startPoint x: 380, startPoint y: 728, endPoint x: 358, endPoint y: 731, distance: 22.7
click at [369, 743] on p "External (no rel)" at bounding box center [581, 743] width 741 height 24
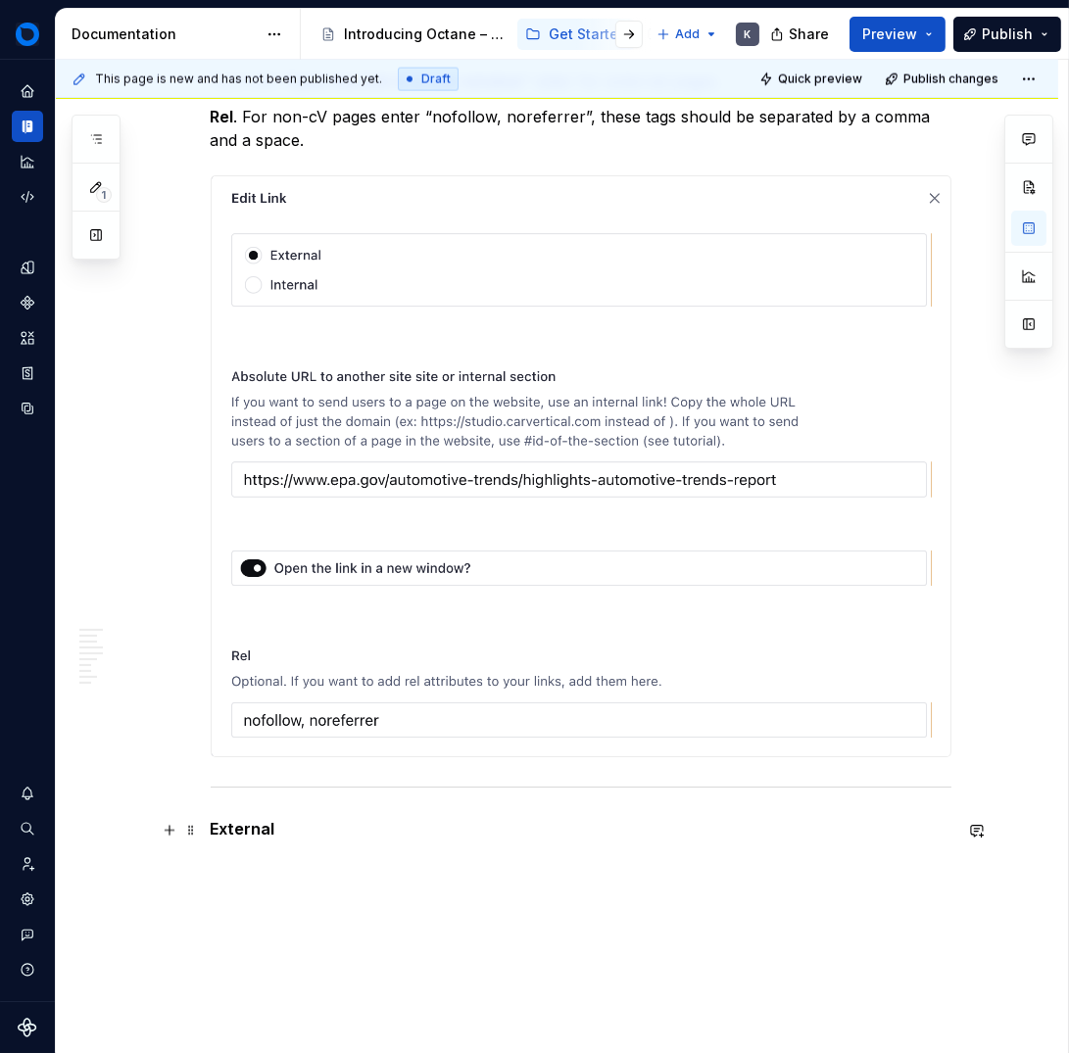
scroll to position [13573, 0]
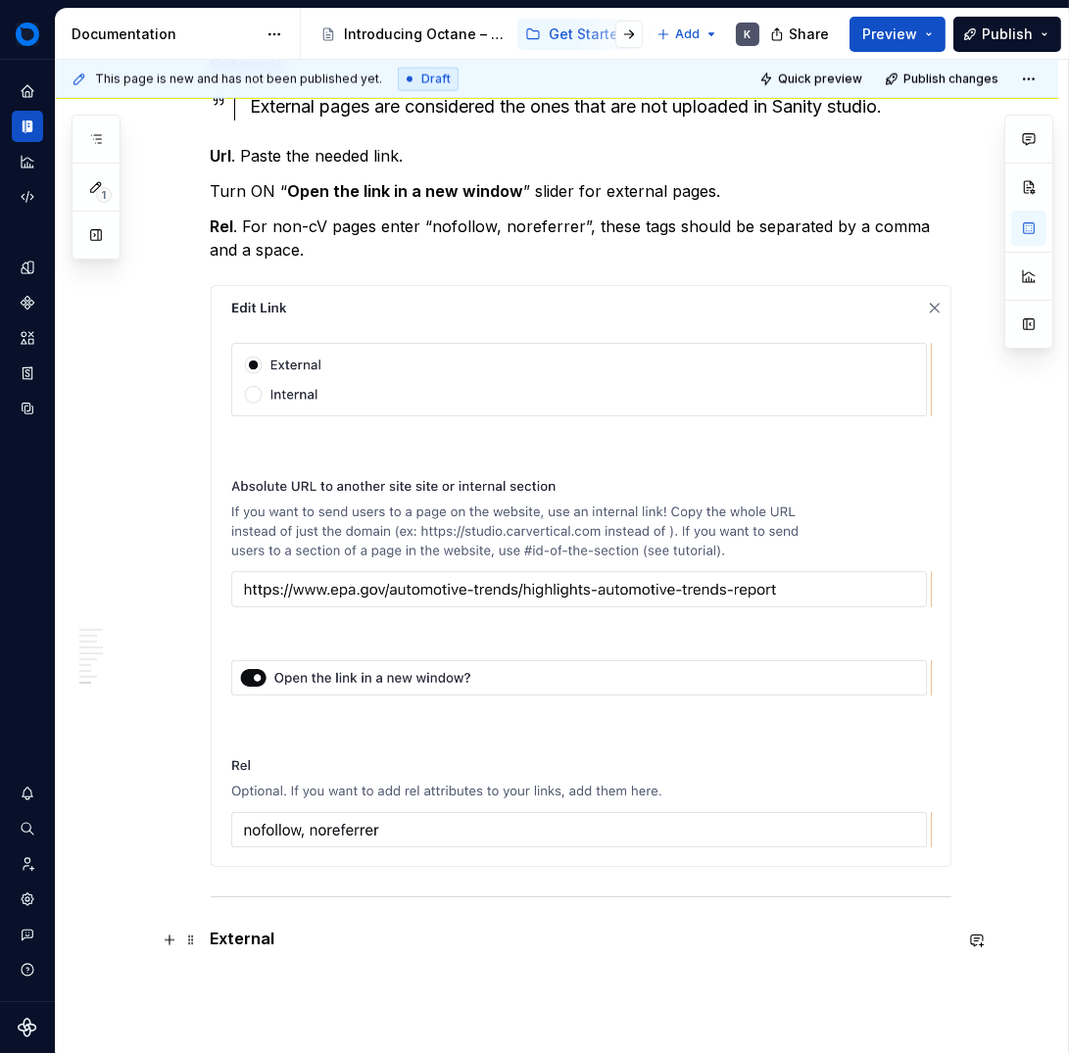
click at [310, 944] on p "External" at bounding box center [581, 939] width 741 height 24
click at [217, 950] on p "External" at bounding box center [581, 939] width 741 height 24
click at [223, 944] on strong "External" at bounding box center [243, 939] width 65 height 20
click at [227, 943] on strong "External" at bounding box center [243, 939] width 65 height 20
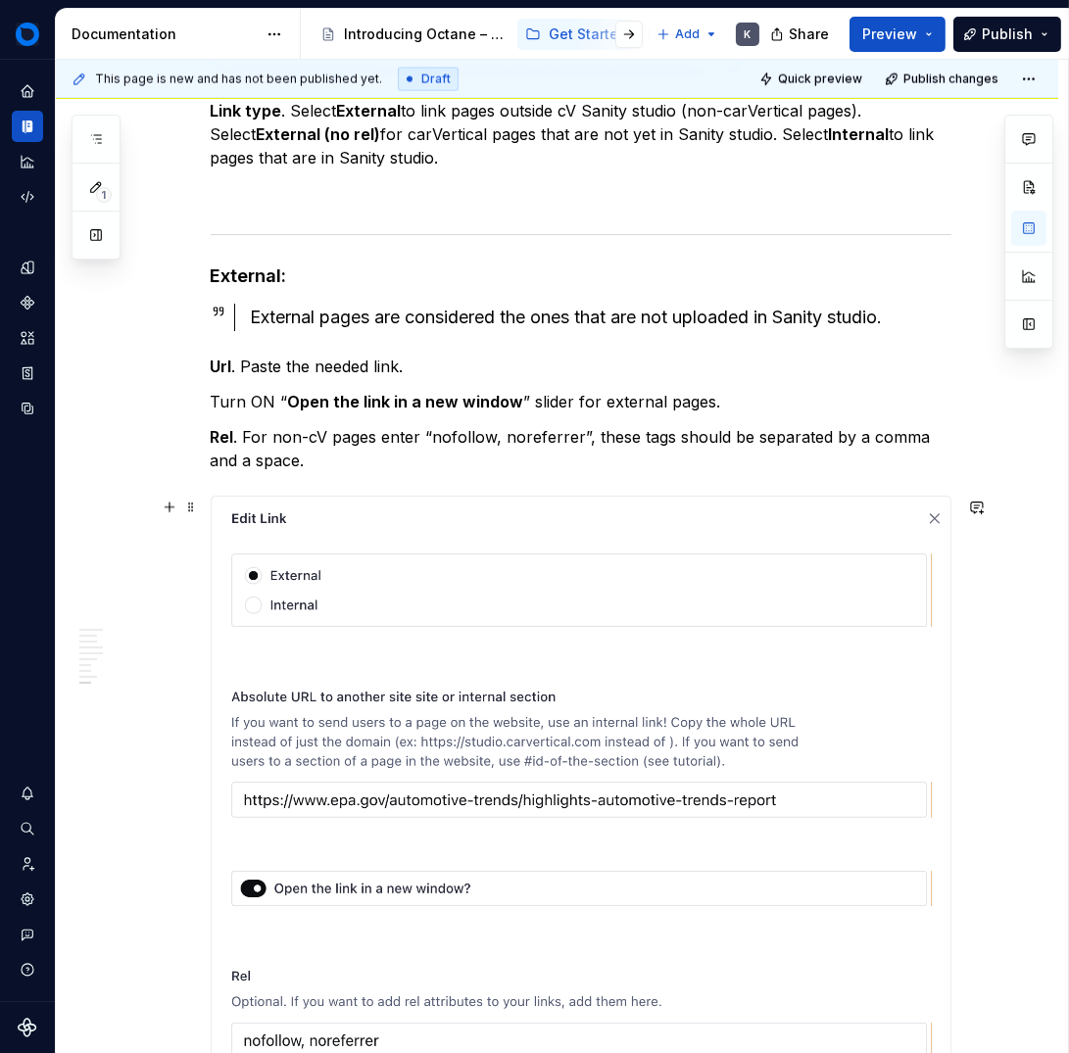
scroll to position [13356, 0]
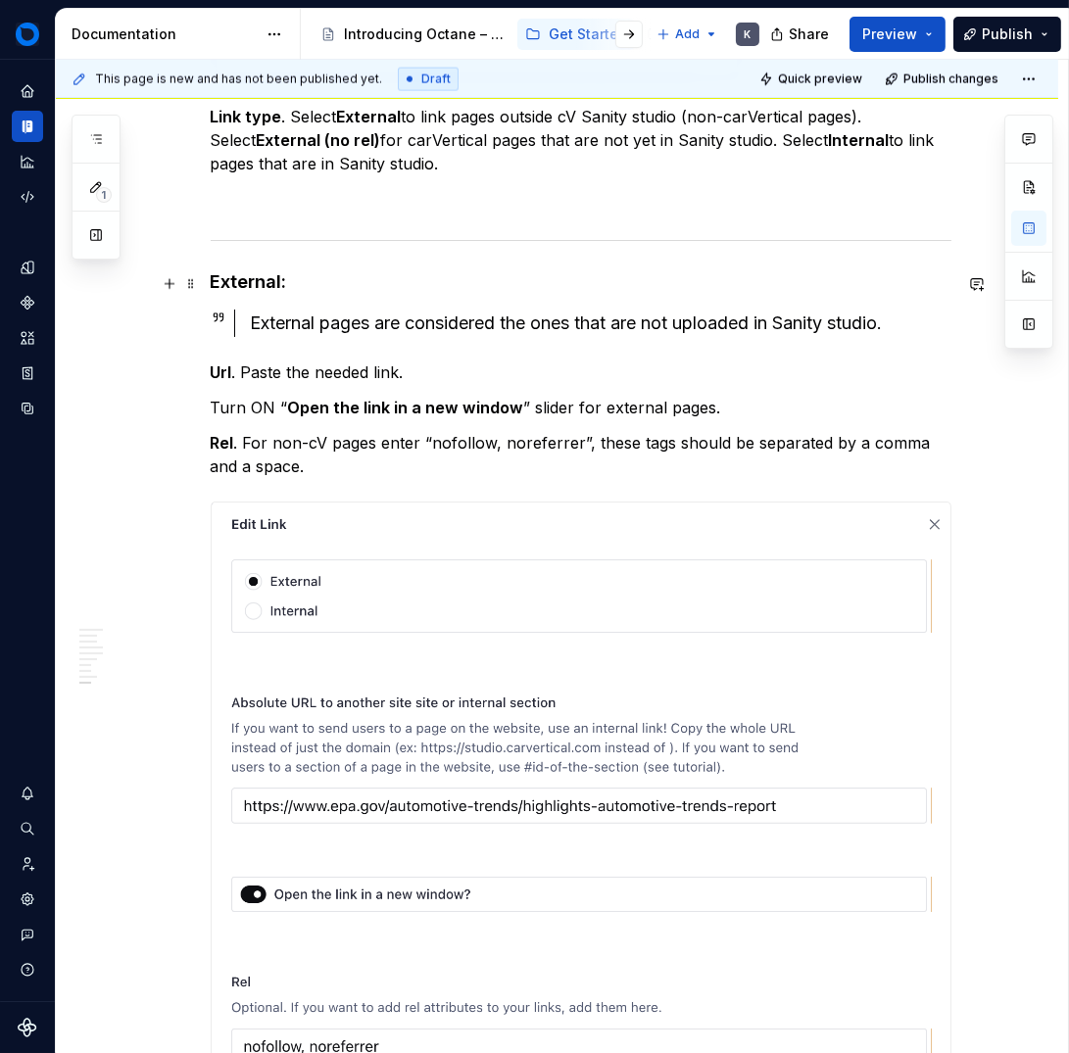
click at [254, 286] on strong "External:" at bounding box center [249, 281] width 76 height 21
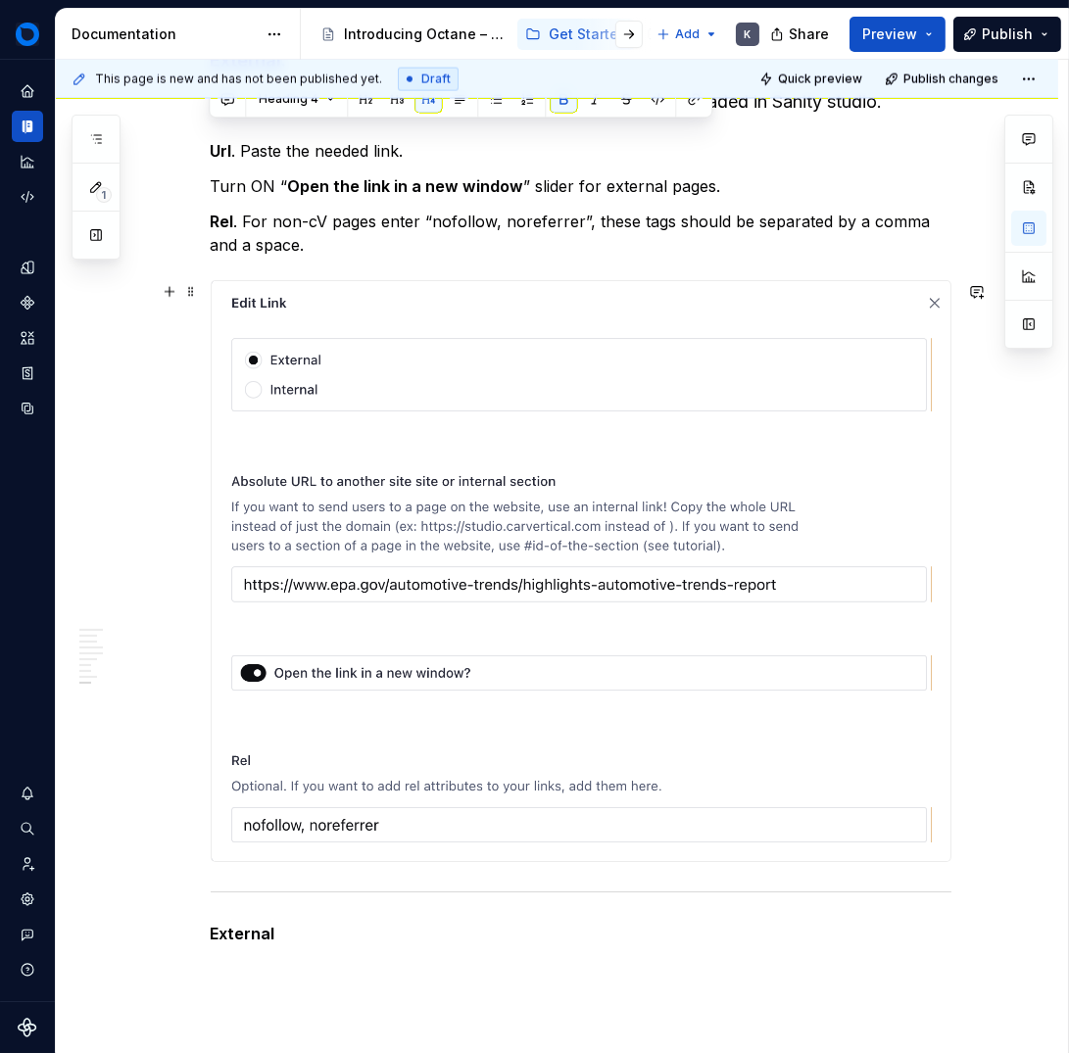
scroll to position [13810, 0]
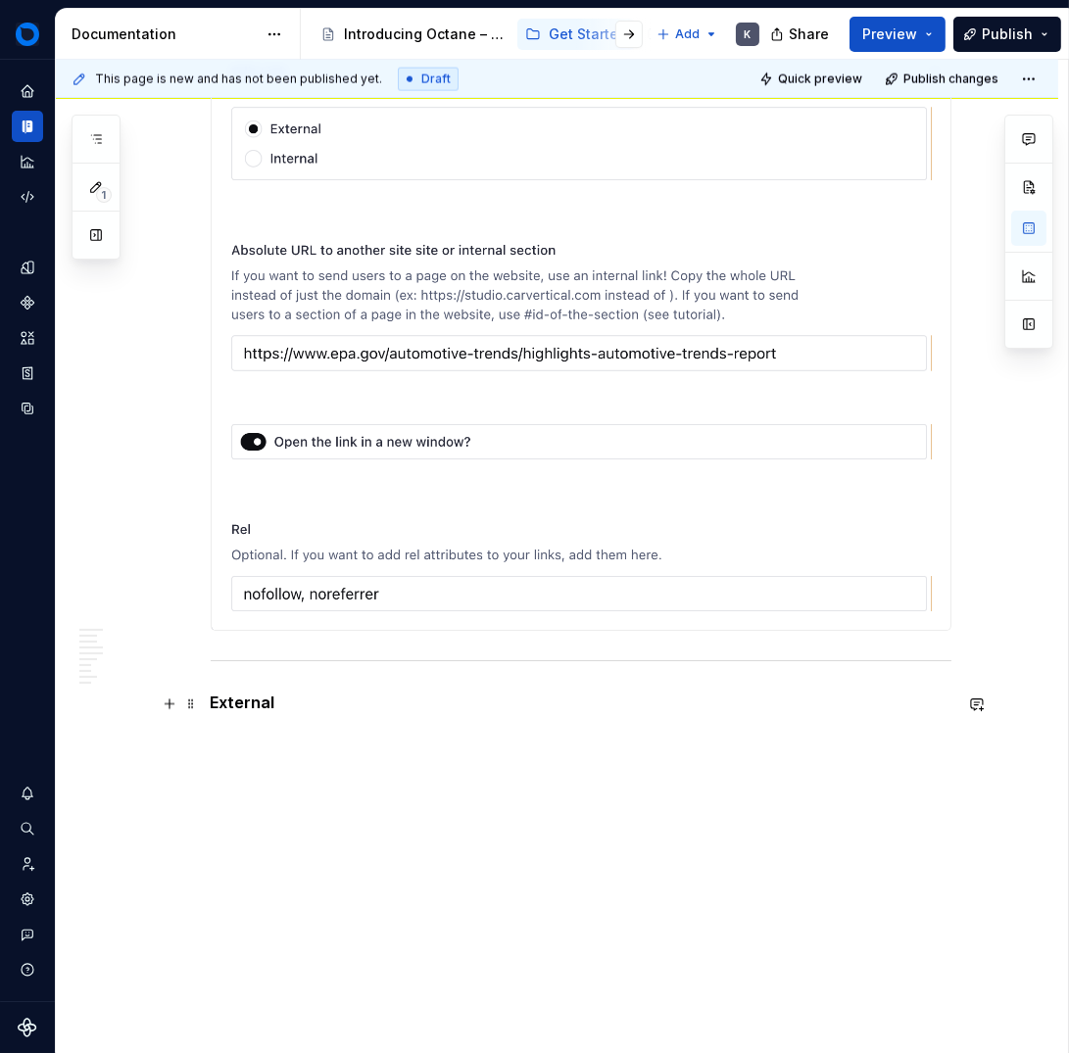
click at [255, 704] on strong "External" at bounding box center [243, 703] width 65 height 20
click at [397, 664] on button "button" at bounding box center [394, 667] width 27 height 27
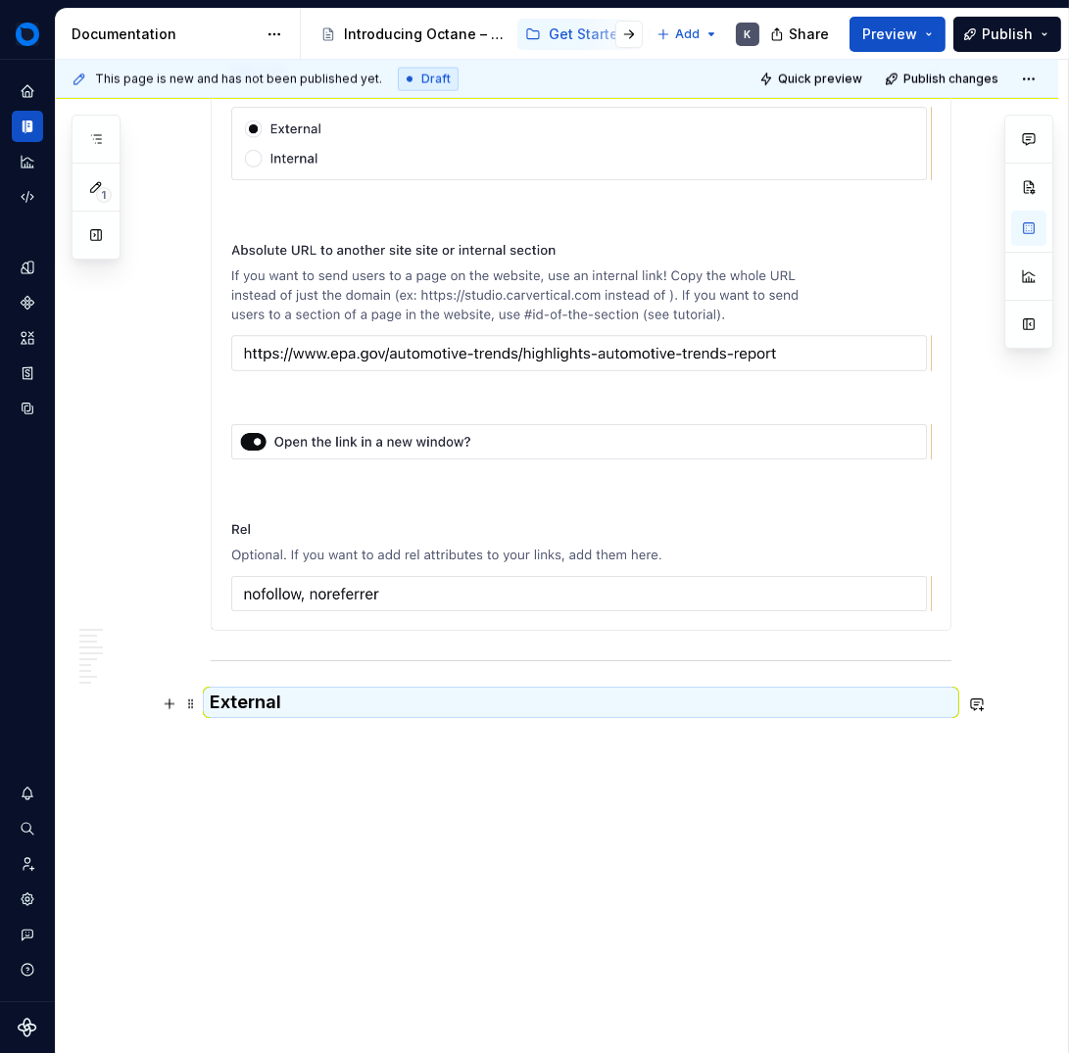
click at [301, 705] on h4 "External" at bounding box center [581, 703] width 741 height 24
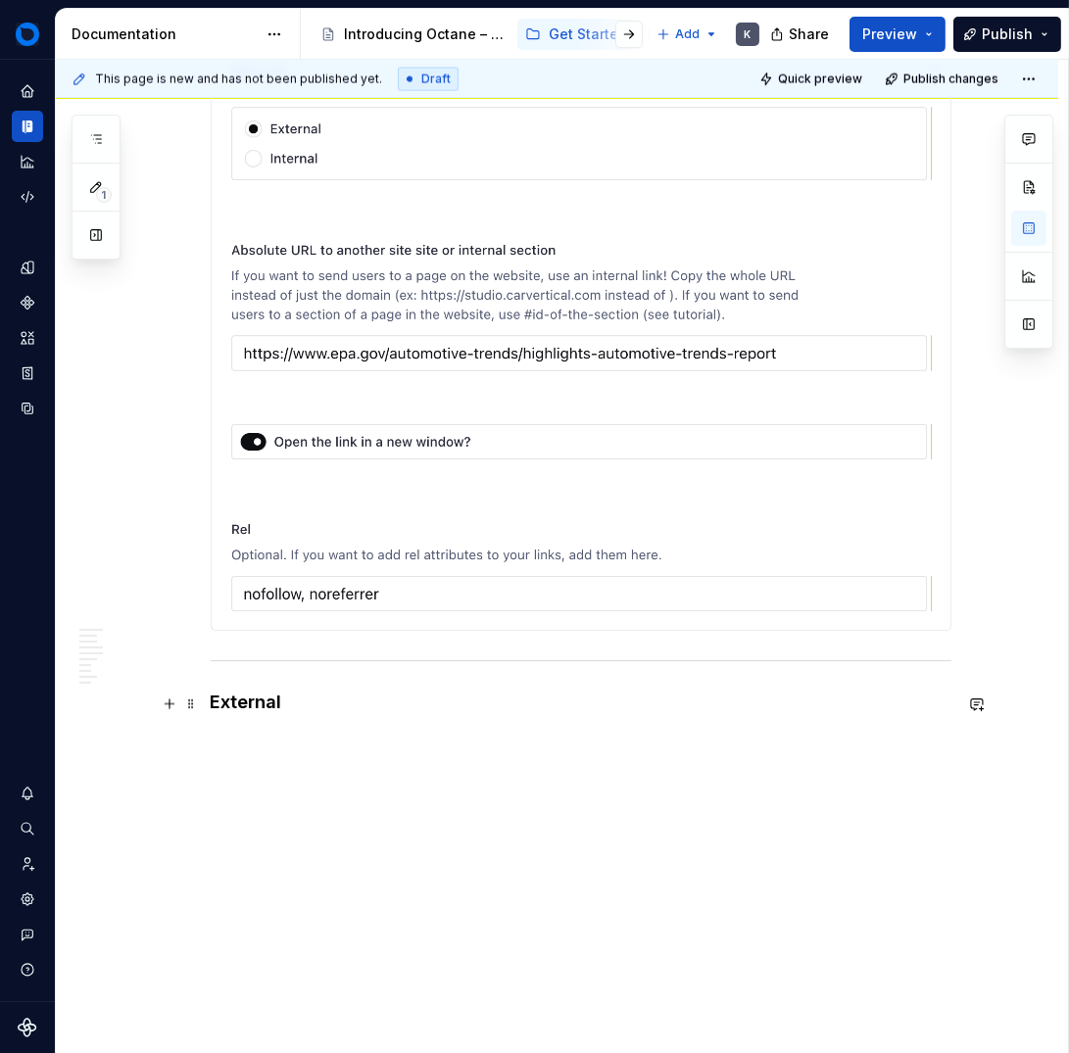
click at [301, 705] on h4 "External" at bounding box center [581, 703] width 741 height 24
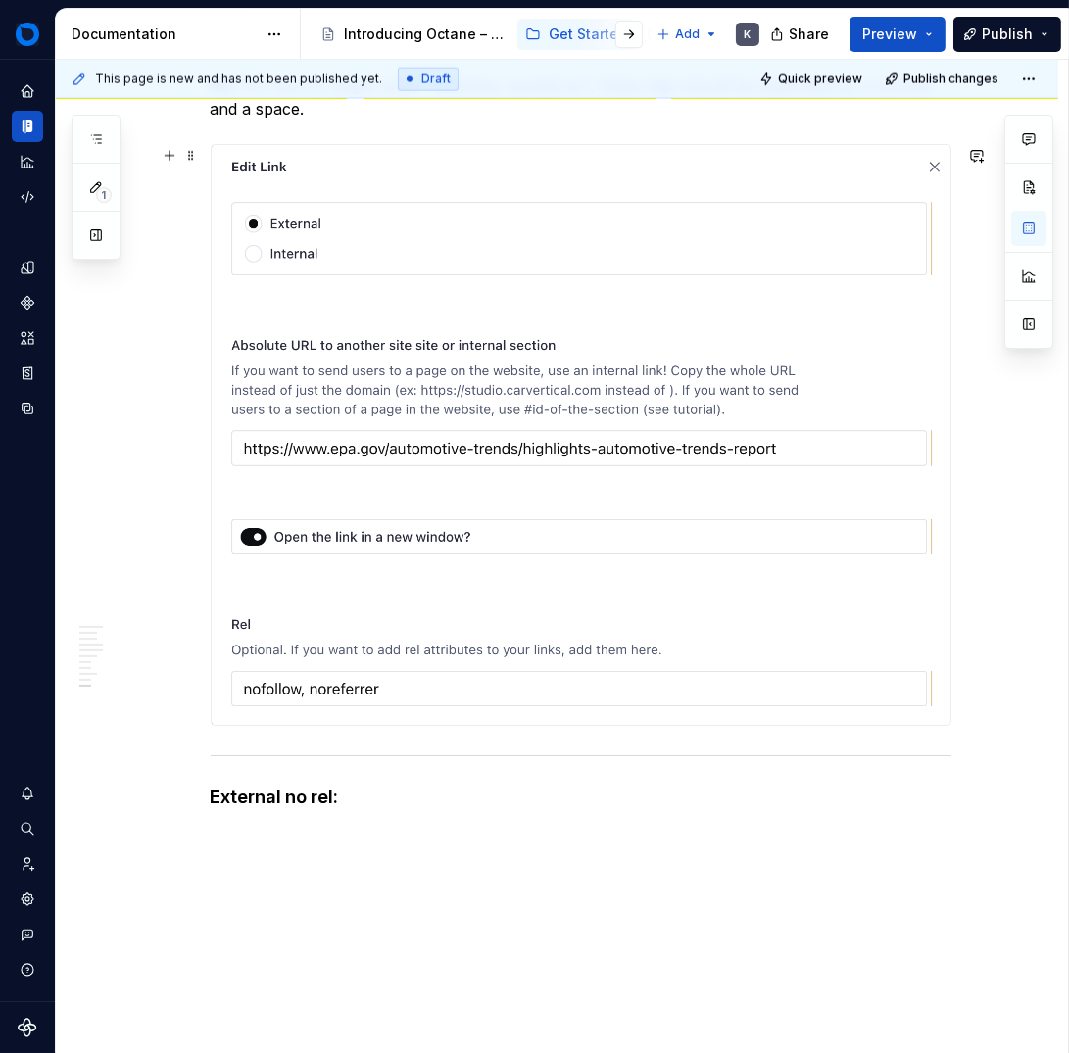
scroll to position [13740, 0]
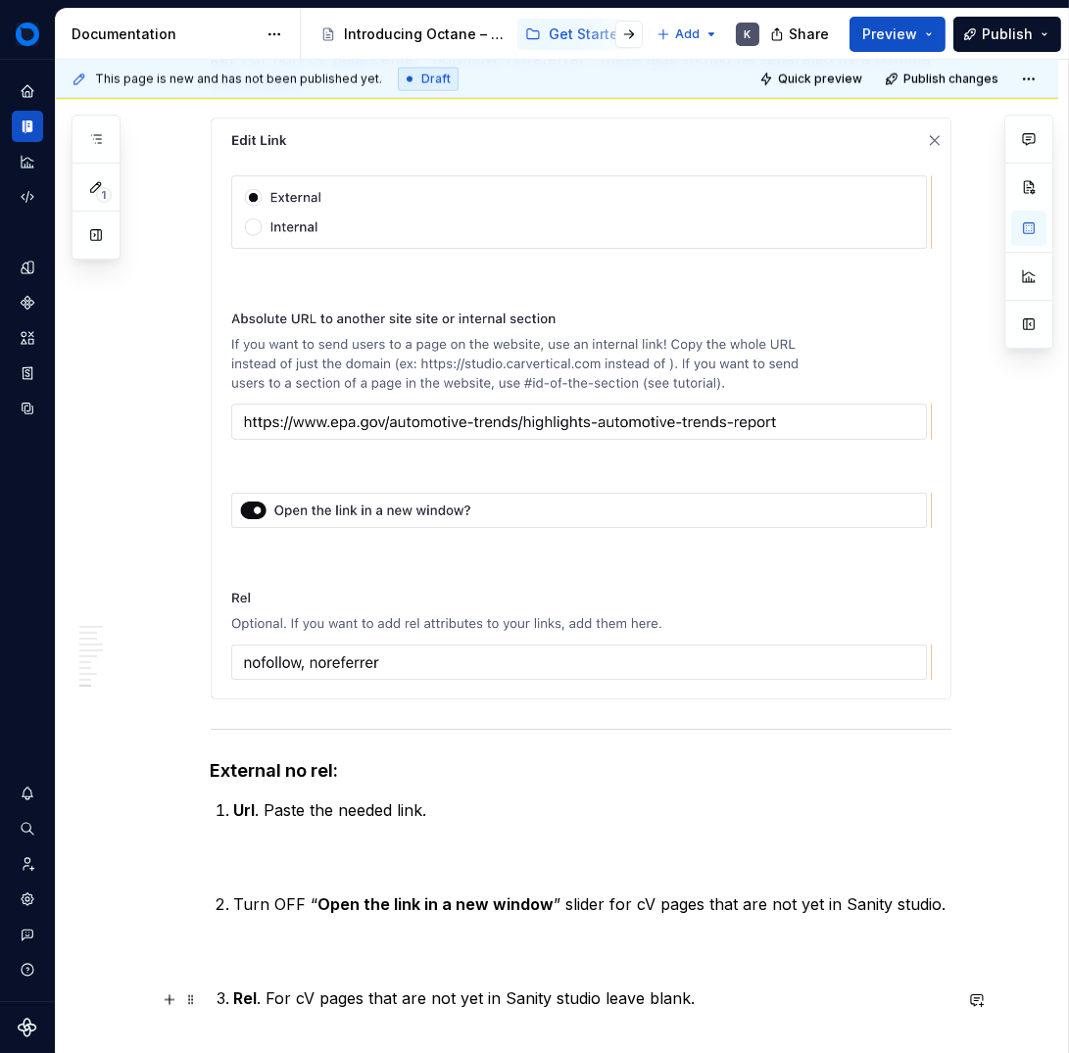
click at [234, 994] on li "Rel . For cV pages that are not yet in Sanity studio leave blank." at bounding box center [592, 999] width 717 height 24
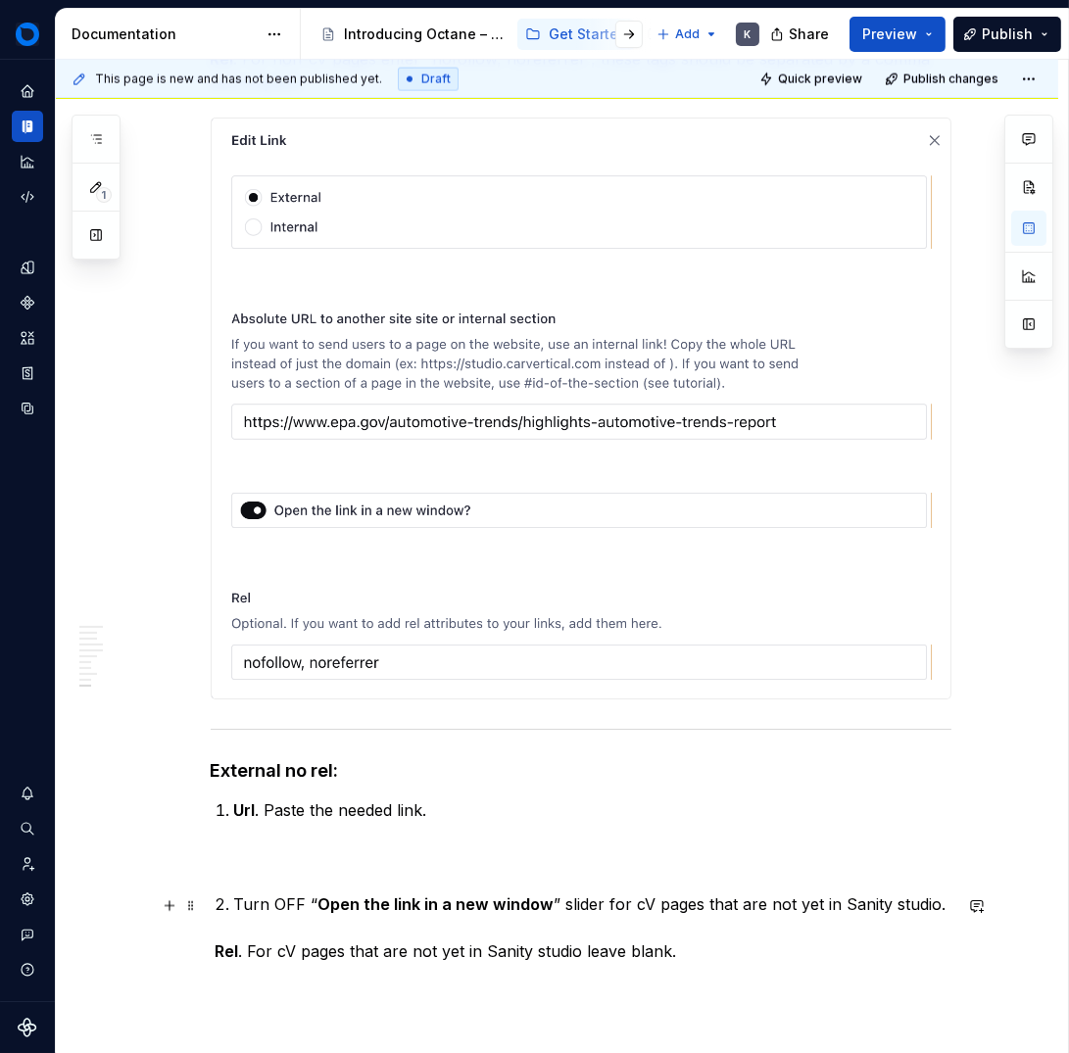
scroll to position [13745, 0]
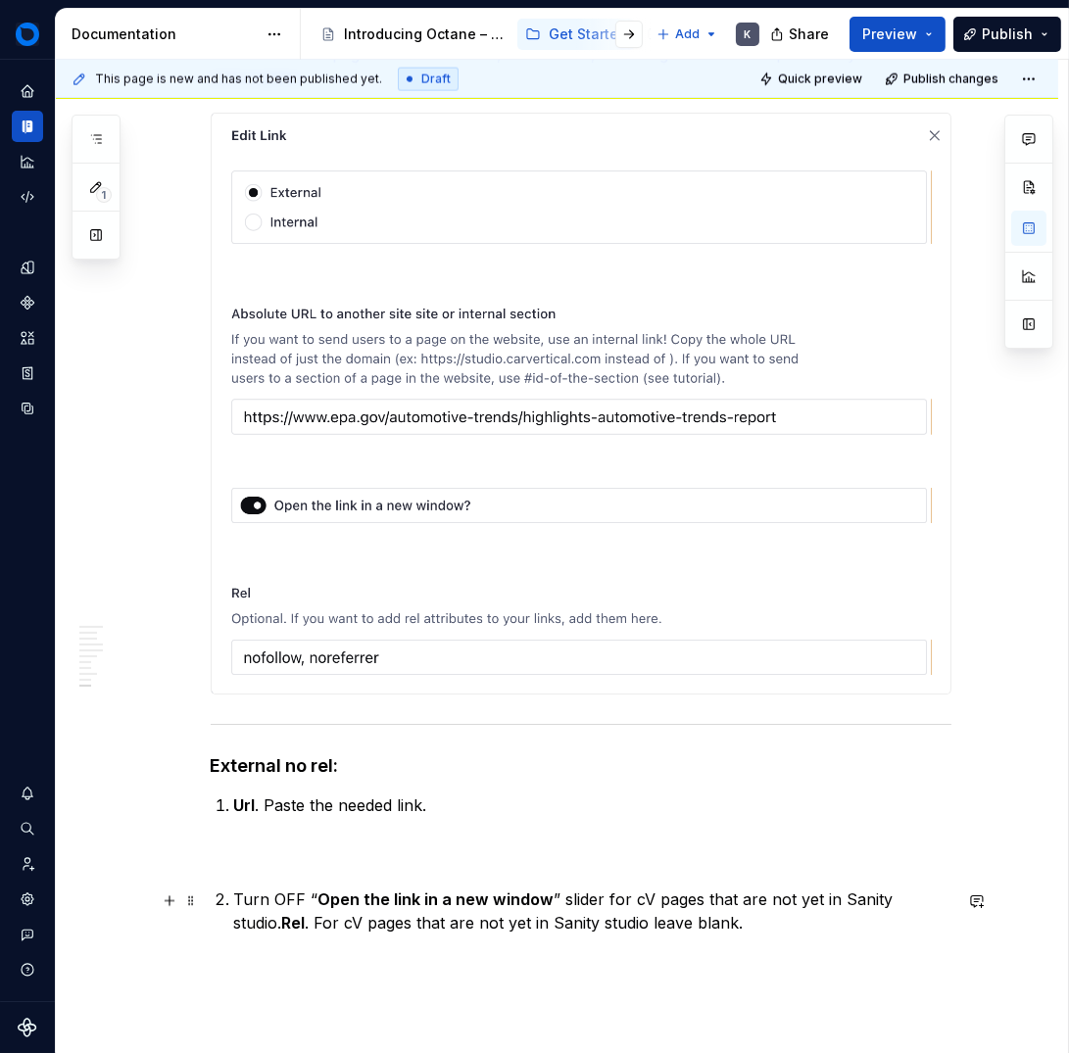
click at [234, 897] on li "Turn OFF “ Open the link in a new window ” slider for cV pages that are not yet…" at bounding box center [592, 911] width 717 height 47
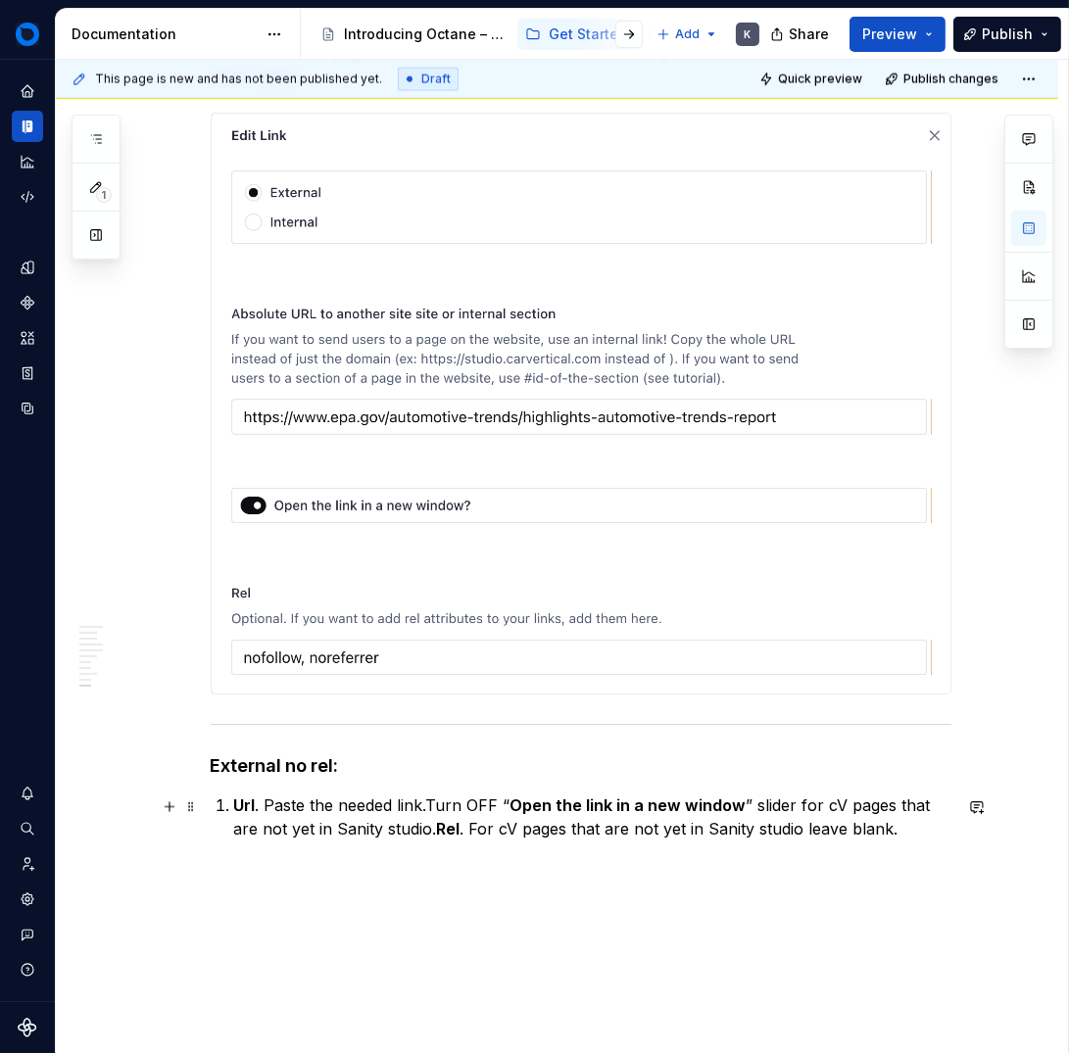
click at [234, 805] on li "Url . Paste the needed link.Turn OFF “ Open the link in a new window ” slider f…" at bounding box center [592, 817] width 717 height 47
click at [403, 805] on p "Url . Paste the needed link.Turn OFF “ Open the link in a new window ” slider f…" at bounding box center [581, 817] width 741 height 47
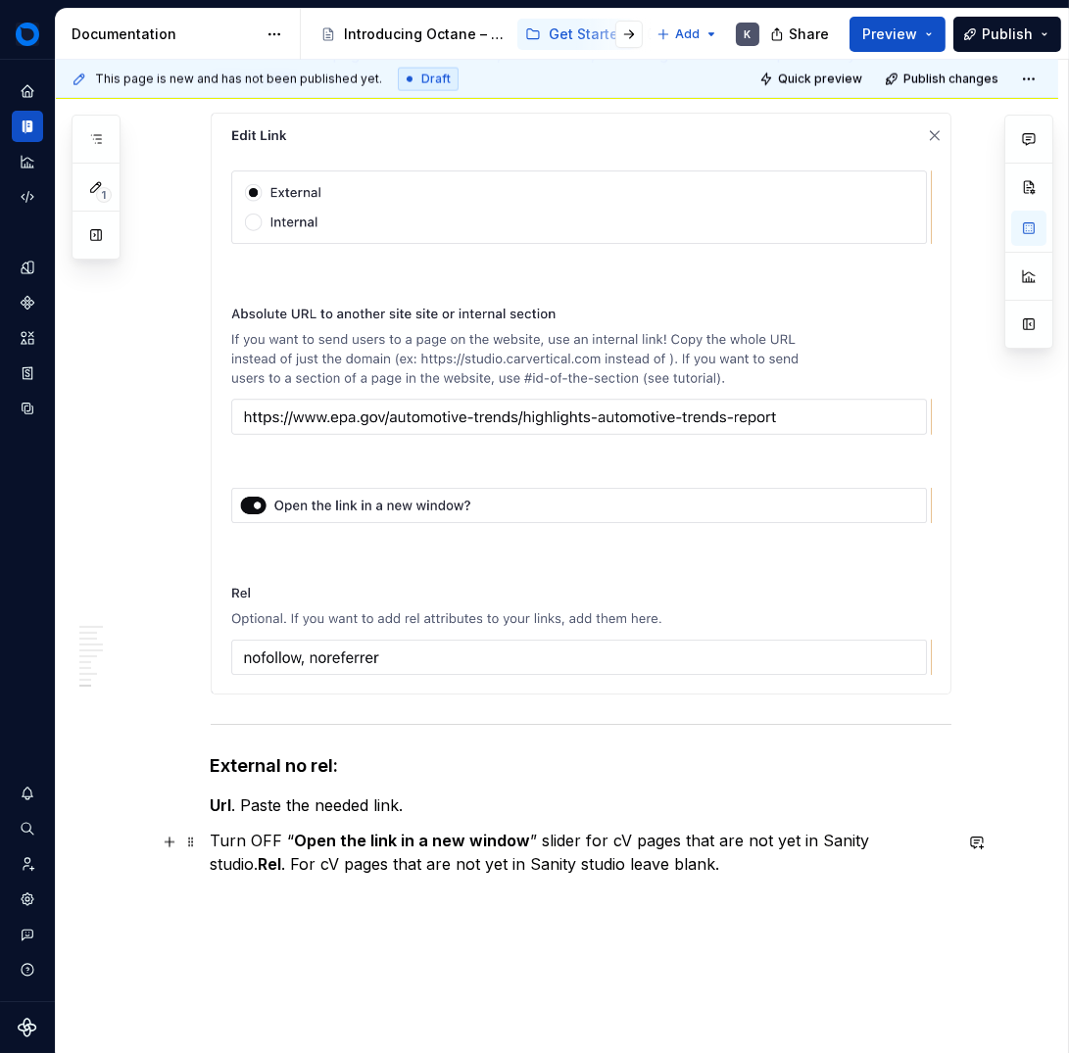
click at [282, 854] on strong "Rel" at bounding box center [271, 864] width 24 height 20
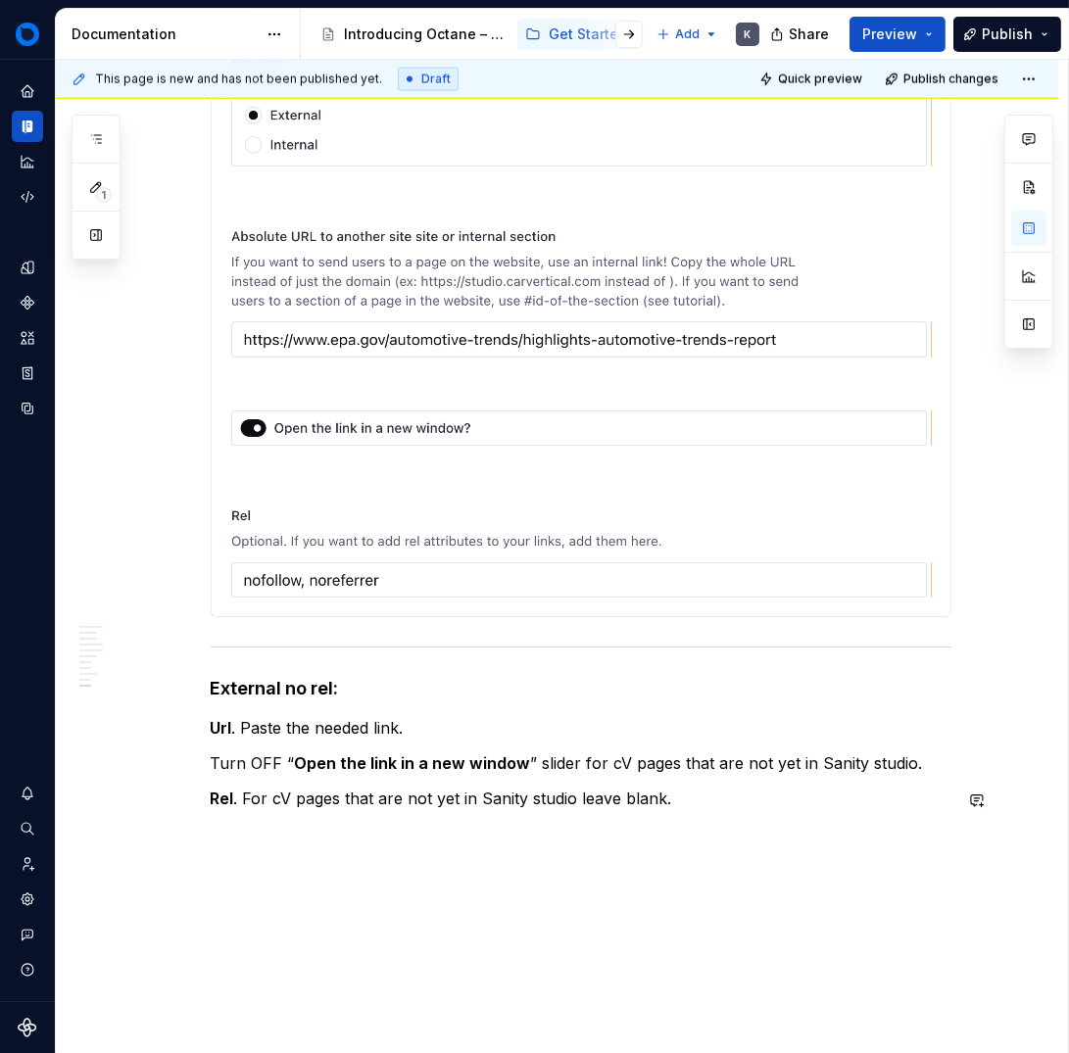
scroll to position [13833, 0]
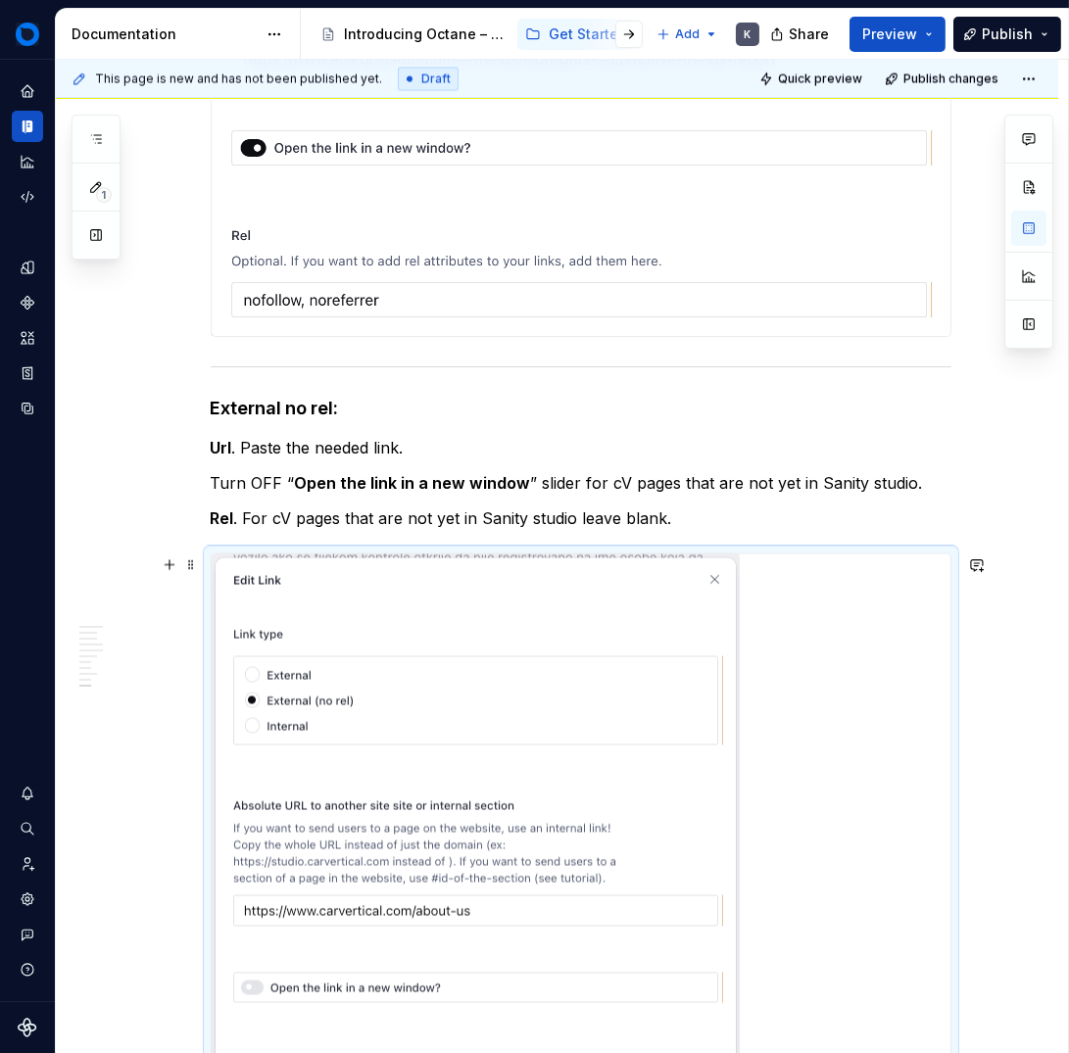
scroll to position [14154, 0]
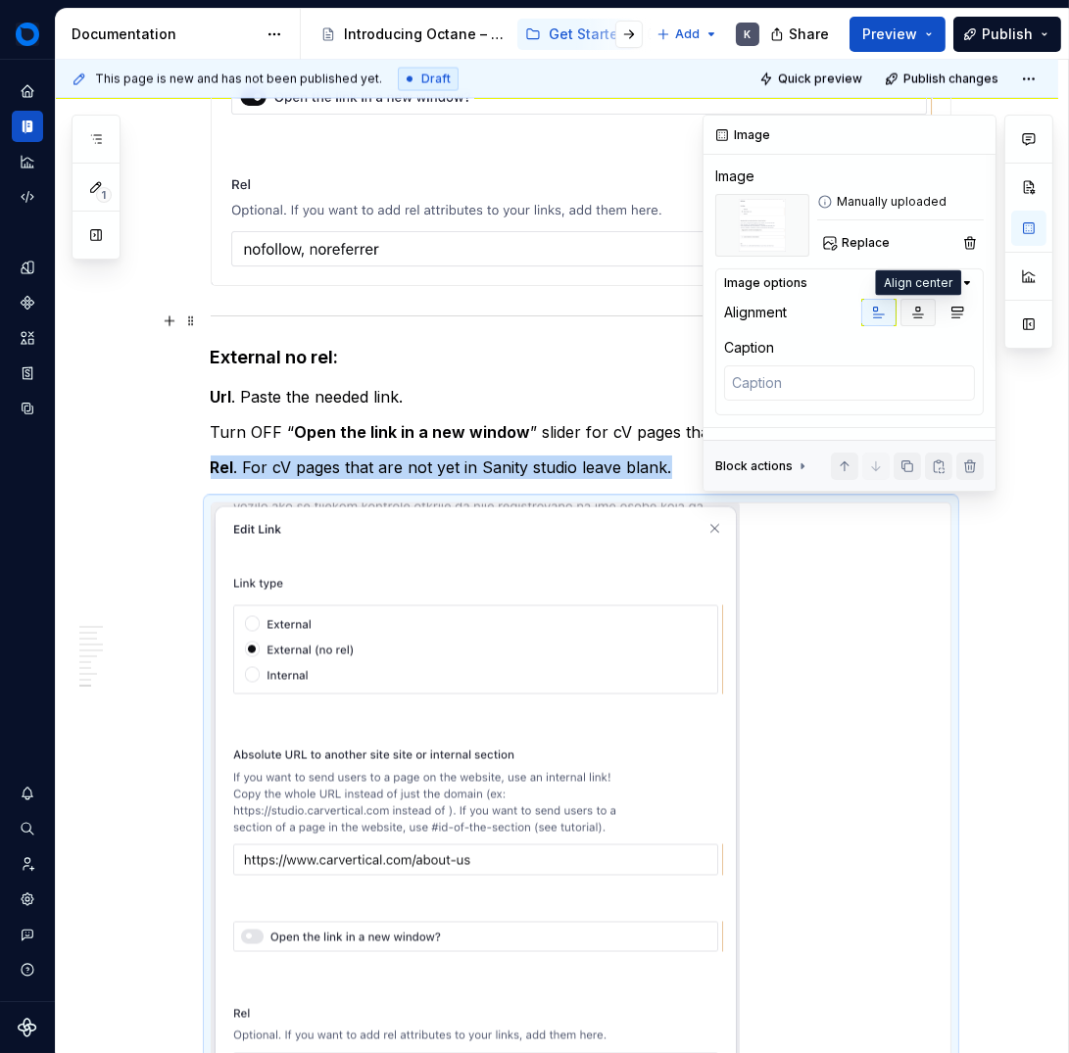
click at [922, 318] on icon "button" at bounding box center [918, 313] width 16 height 16
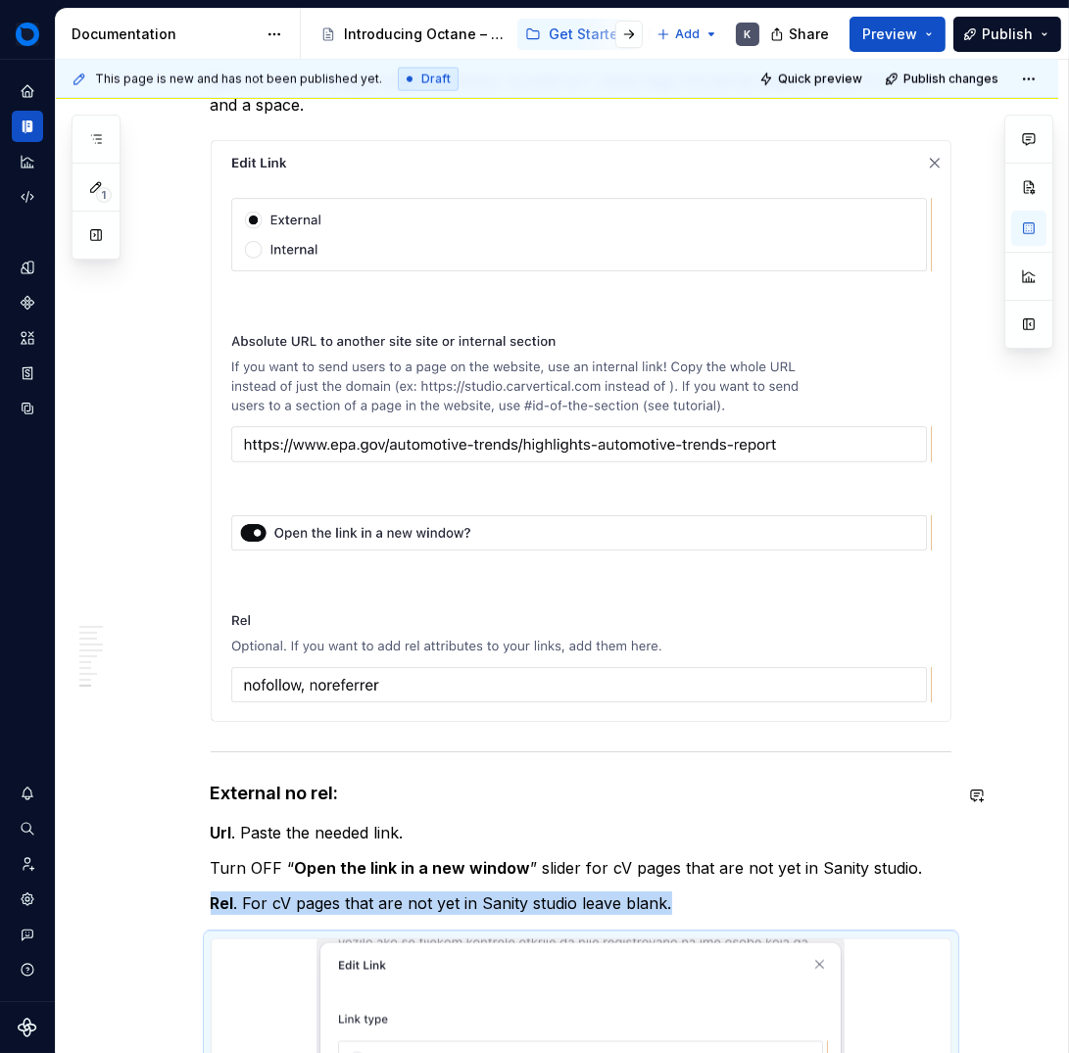
scroll to position [13711, 0]
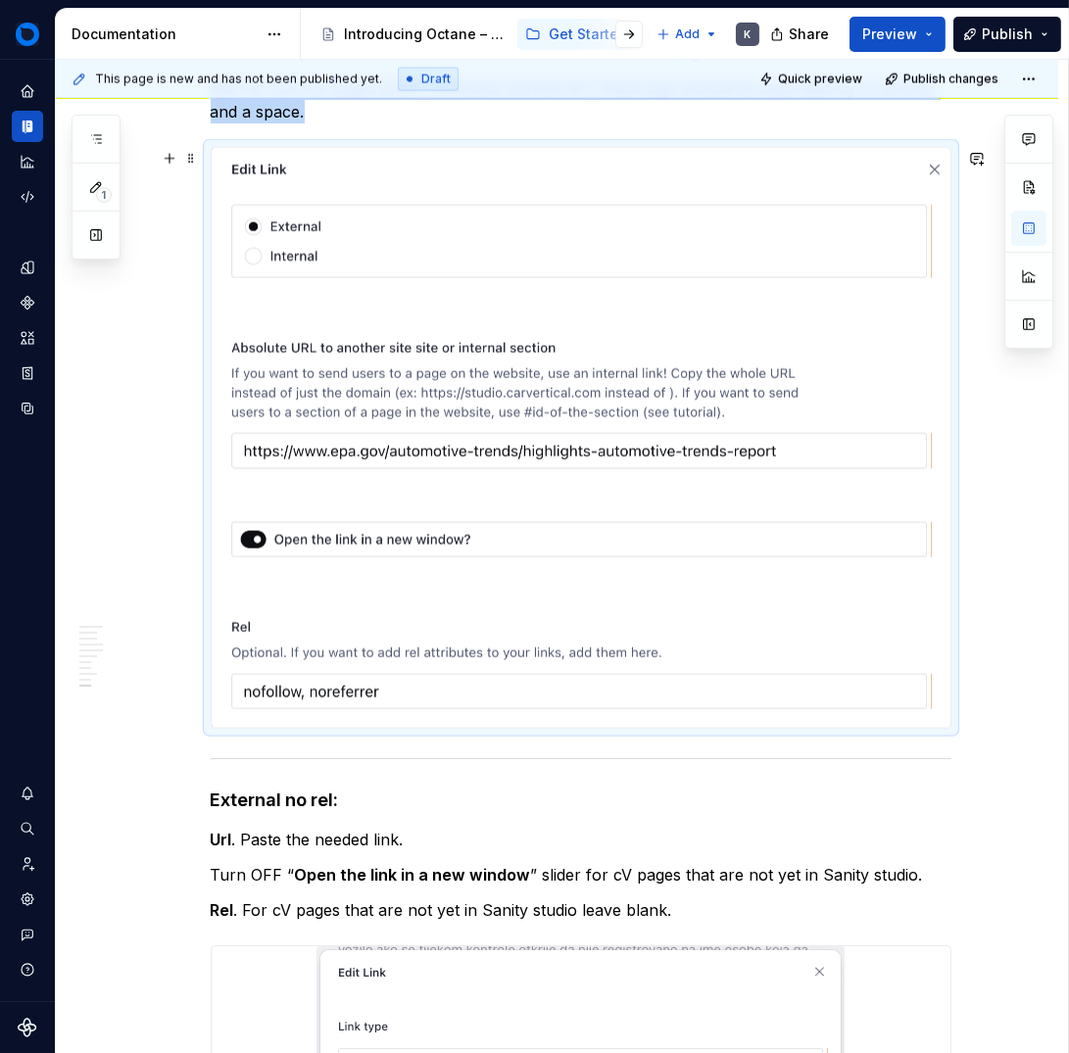
click at [713, 513] on img at bounding box center [581, 438] width 739 height 580
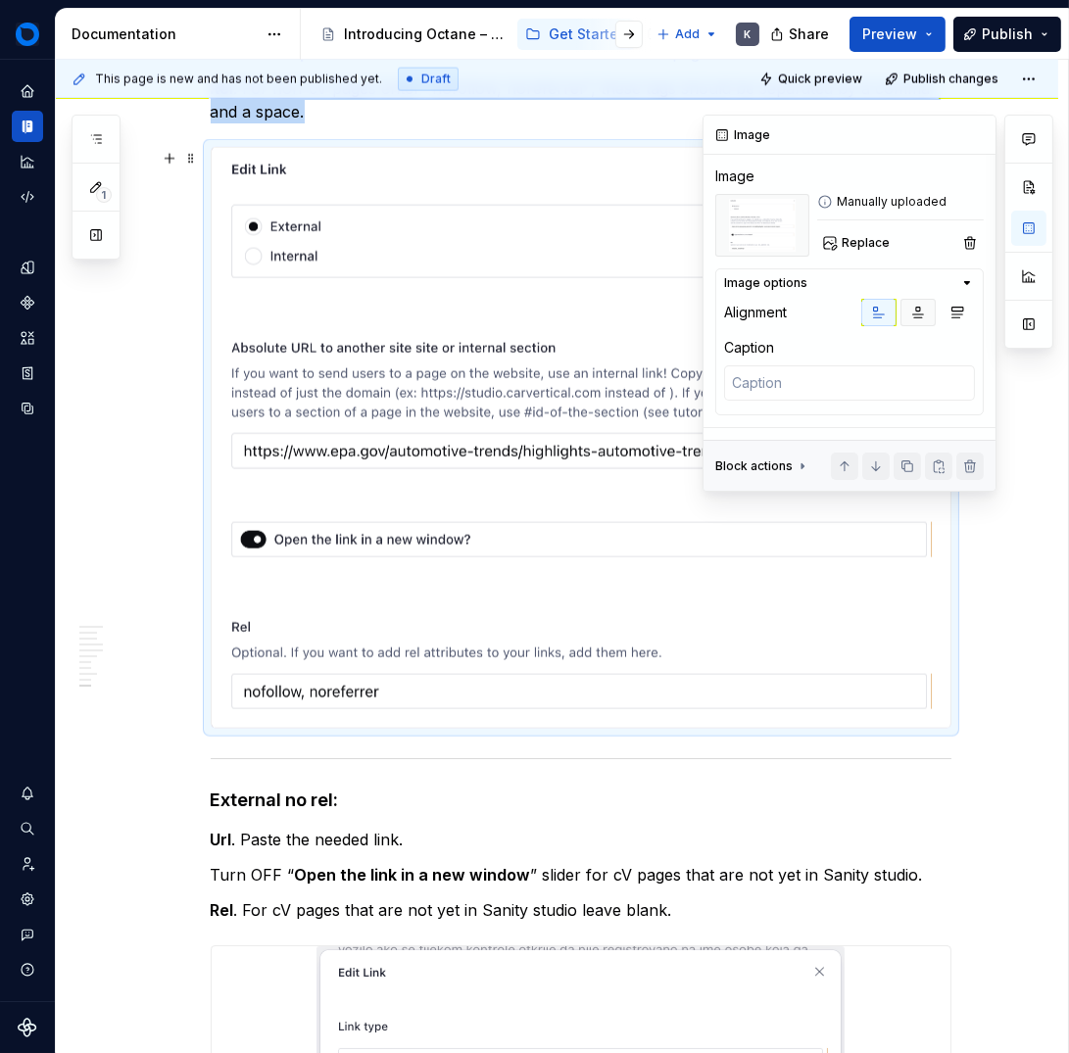
click at [911, 307] on icon "button" at bounding box center [918, 313] width 16 height 16
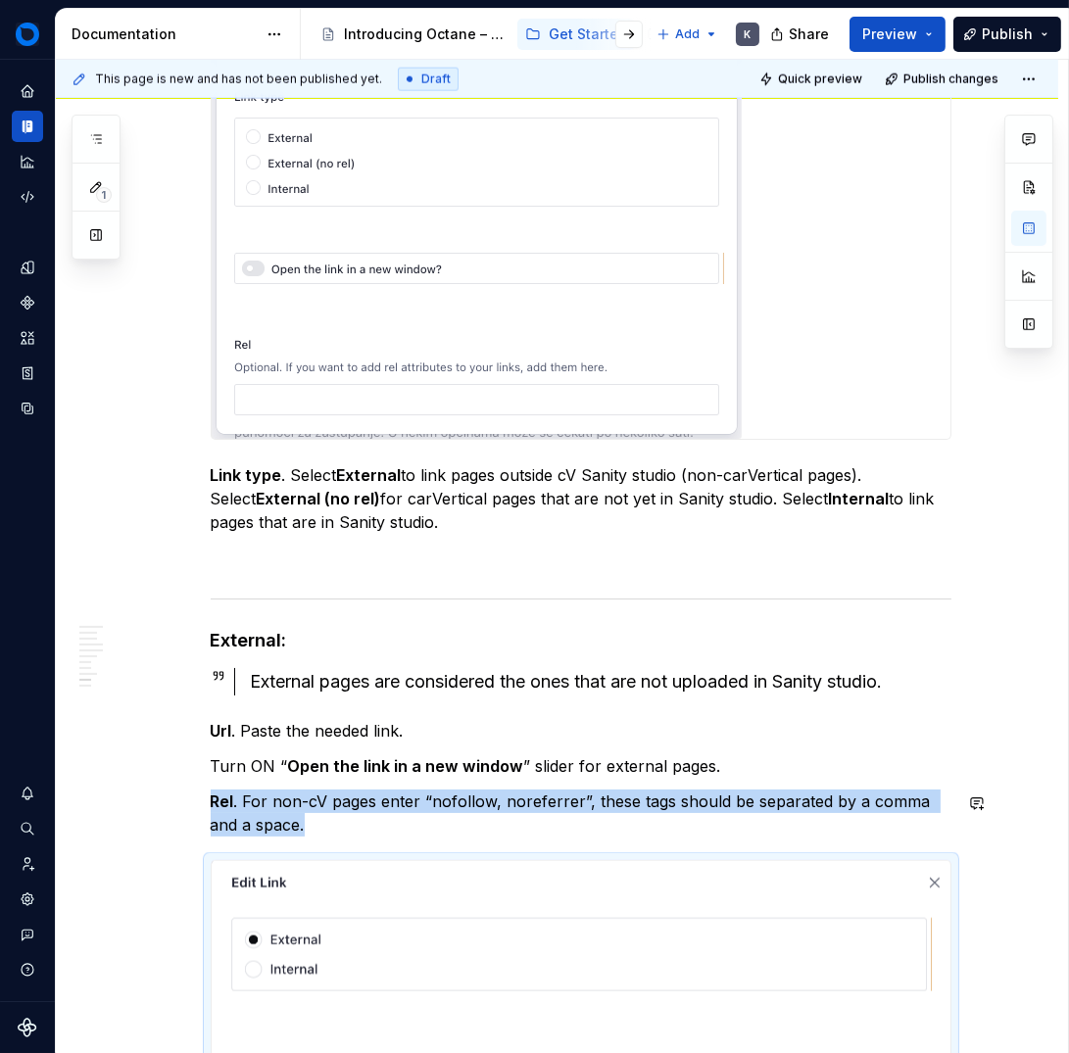
scroll to position [12955, 0]
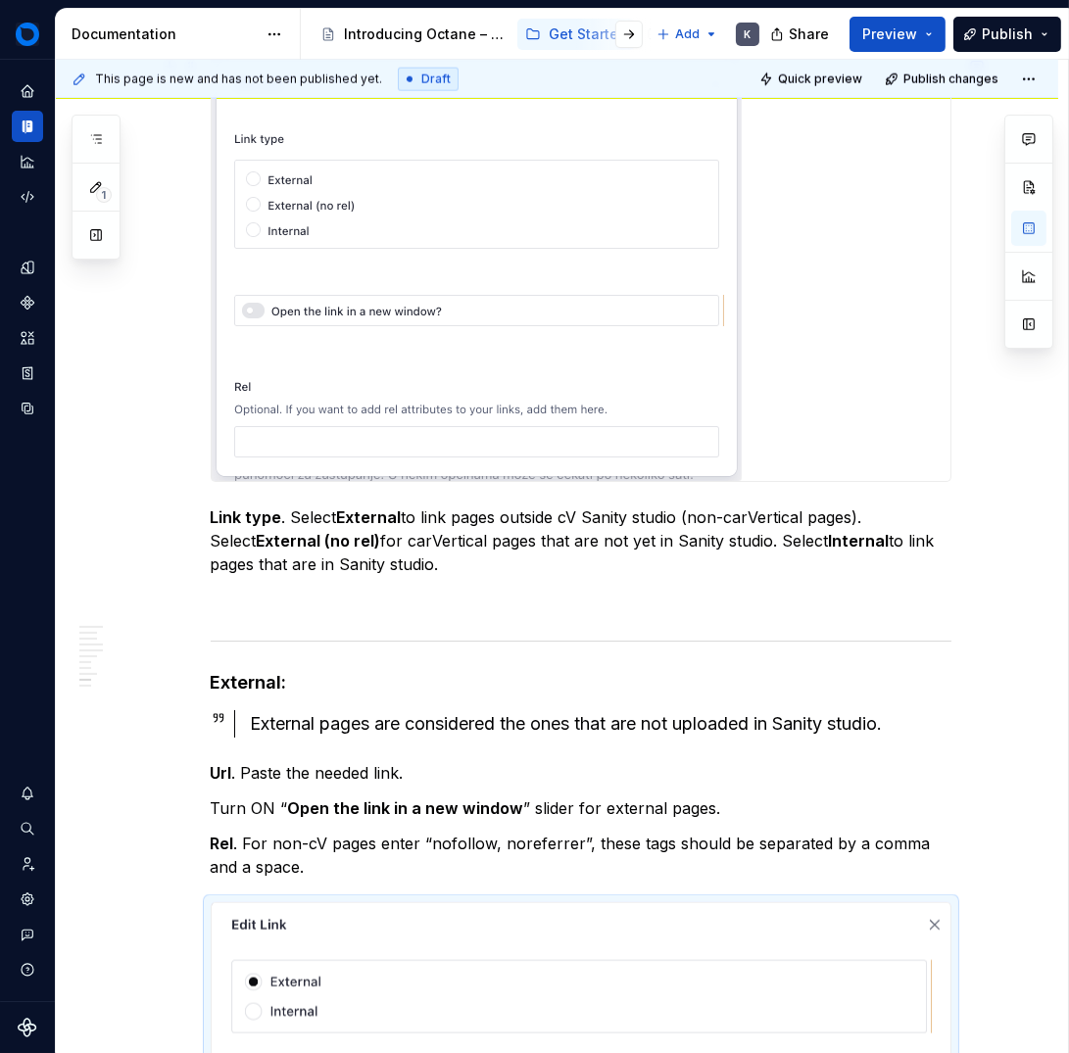
click at [618, 349] on img at bounding box center [477, 268] width 530 height 425
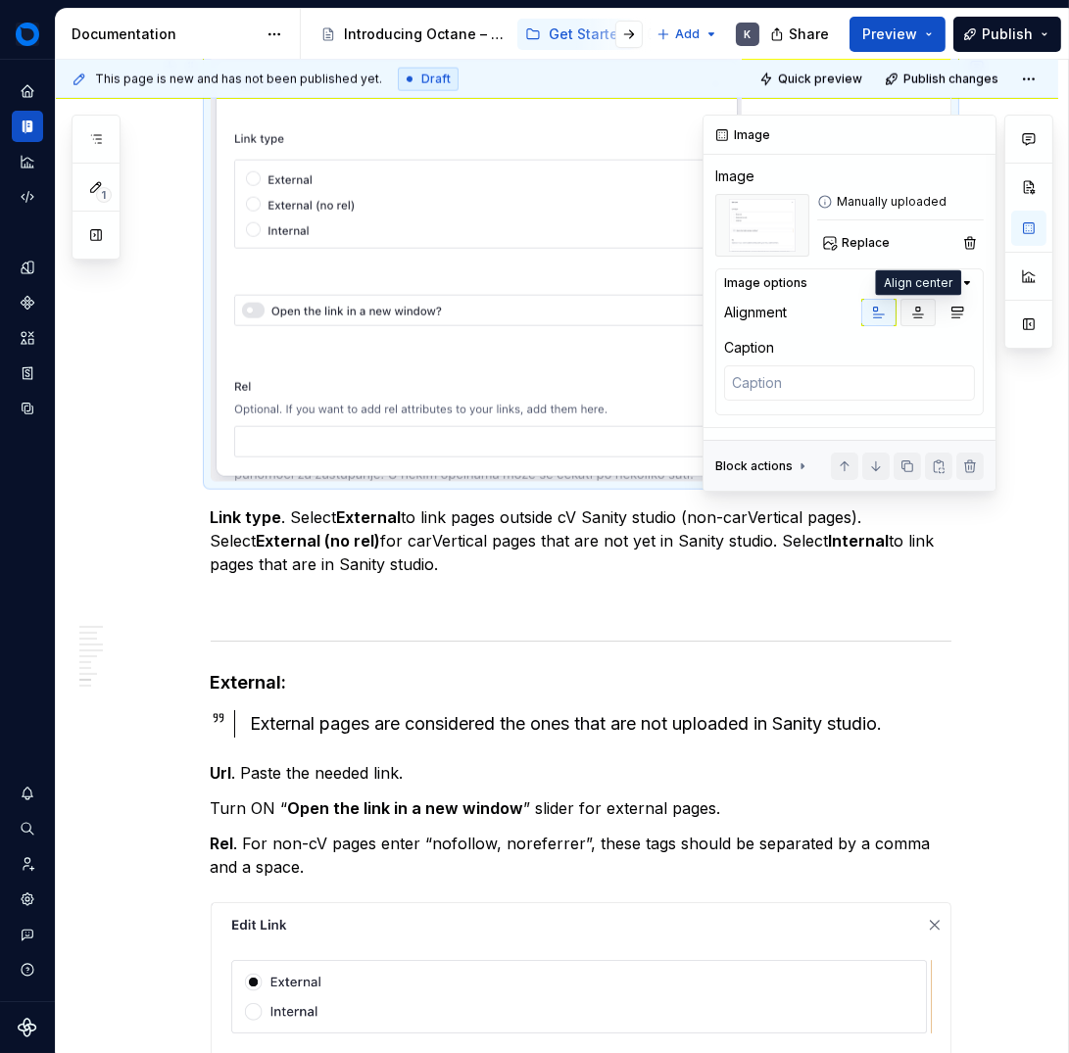
click at [910, 314] on icon "button" at bounding box center [918, 313] width 16 height 16
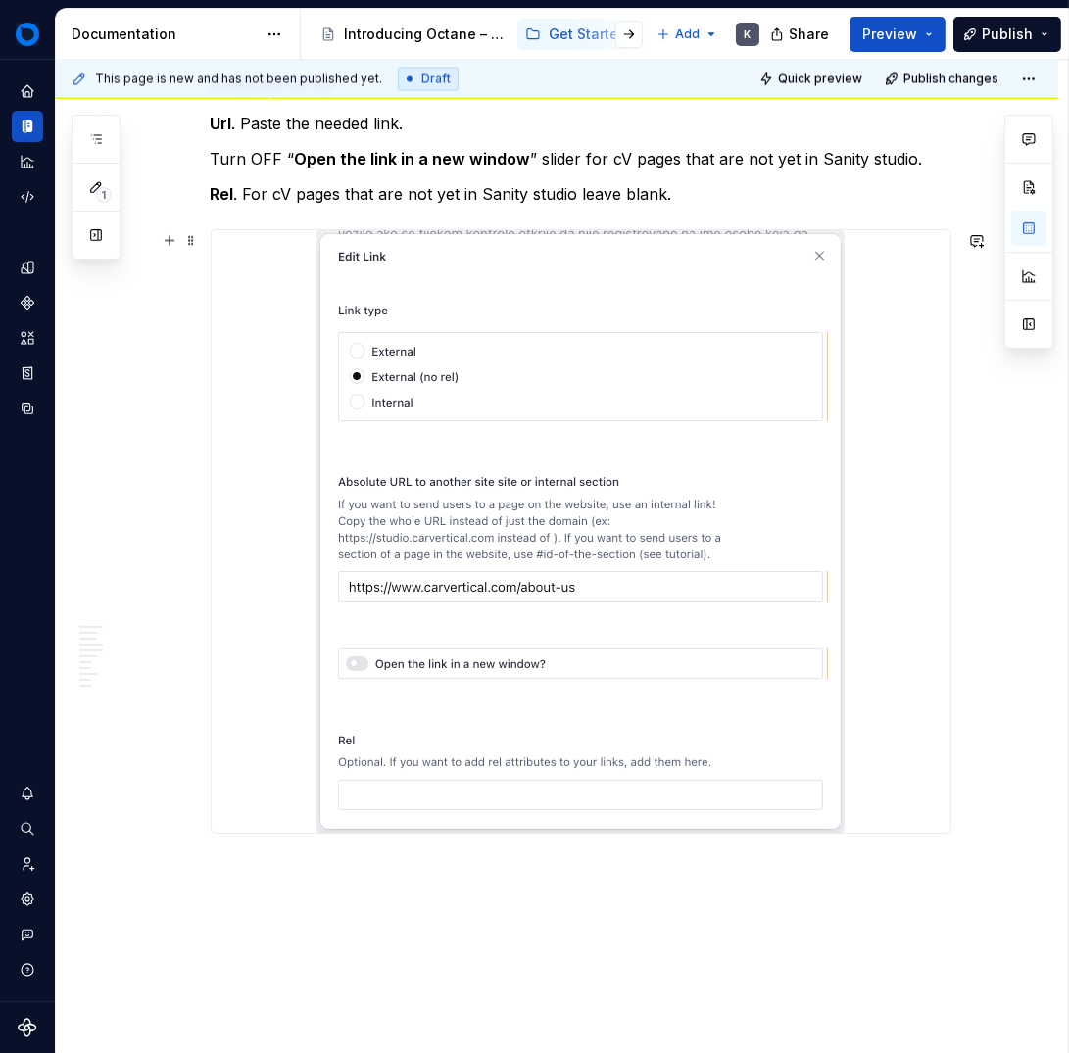
scroll to position [14548, 0]
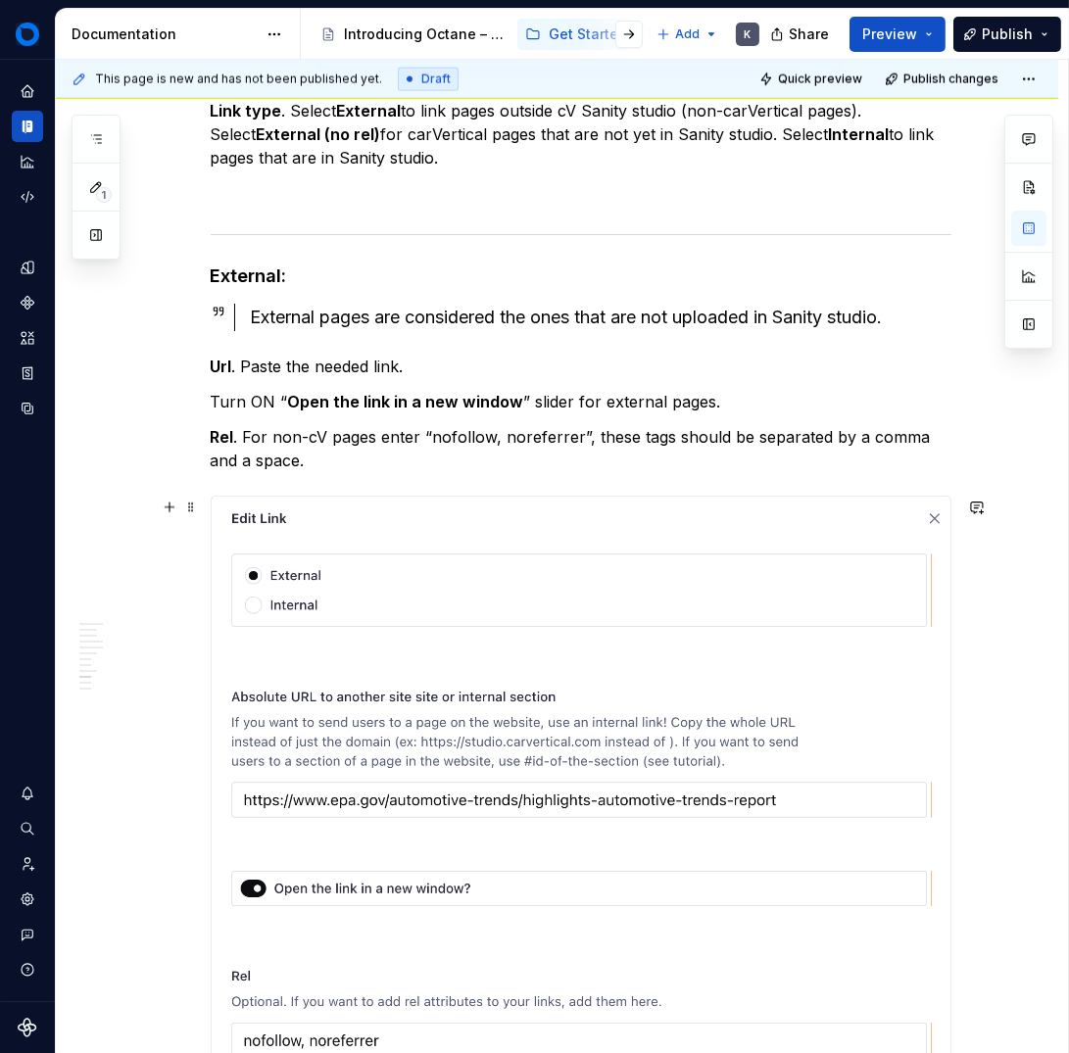
scroll to position [13410, 0]
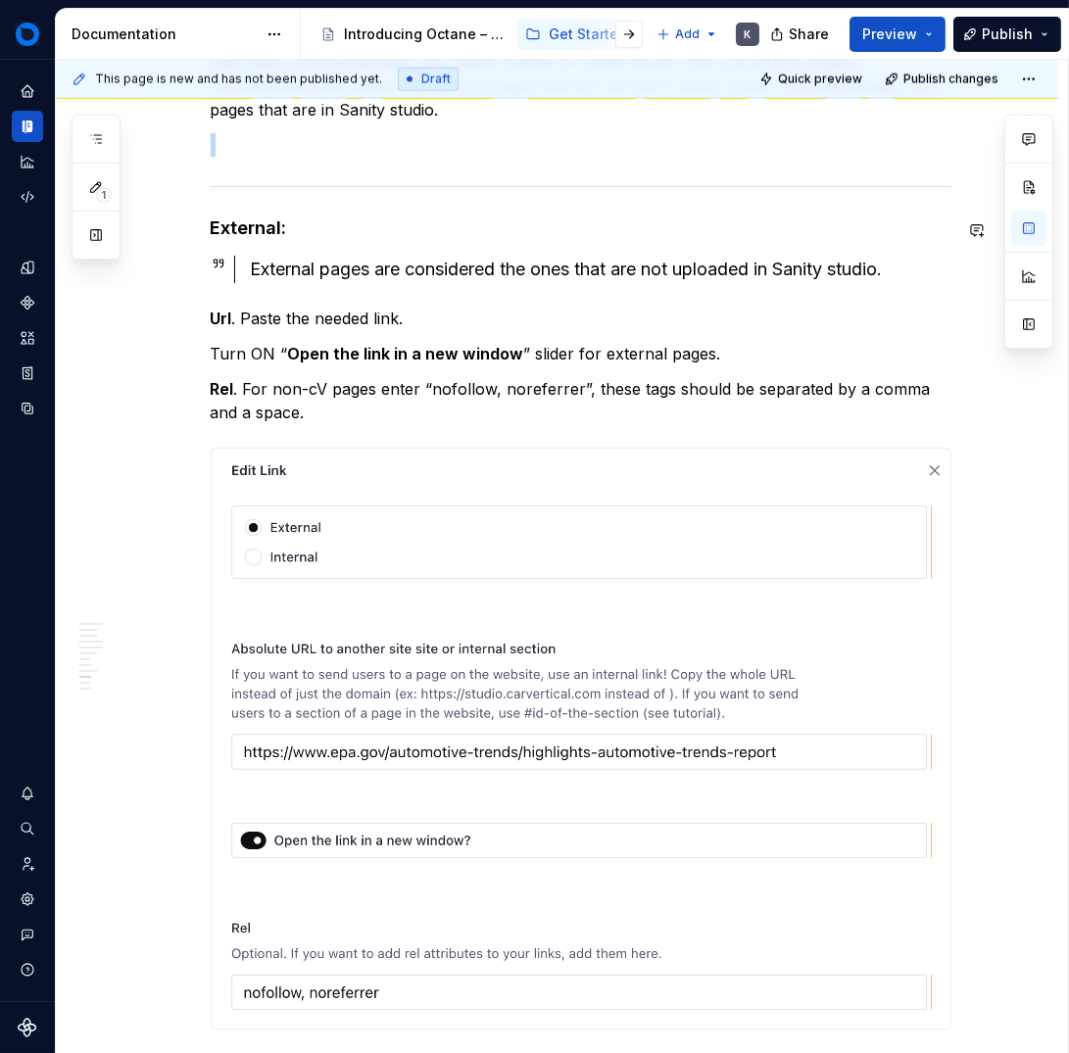
click at [622, 193] on div at bounding box center [581, 186] width 741 height 13
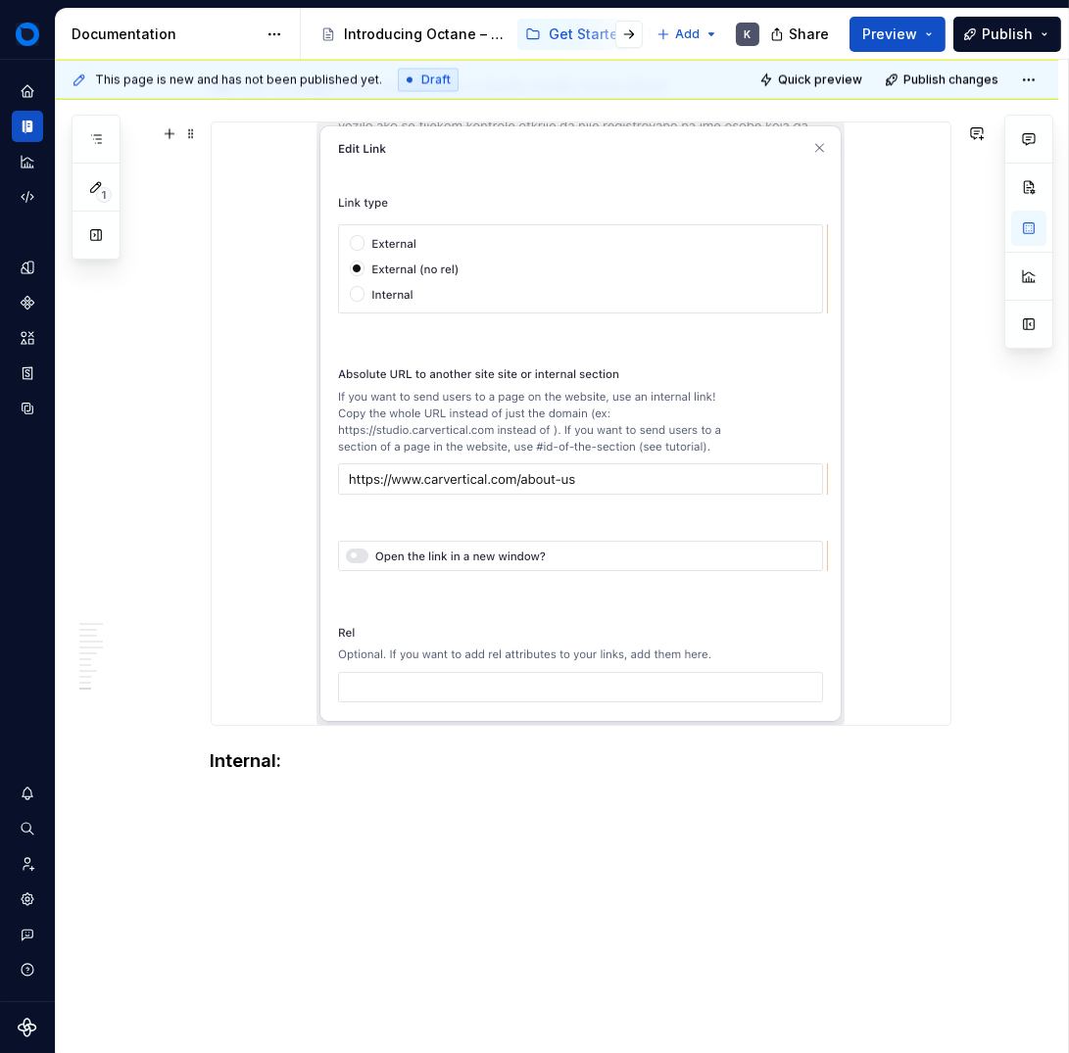
scroll to position [14595, 0]
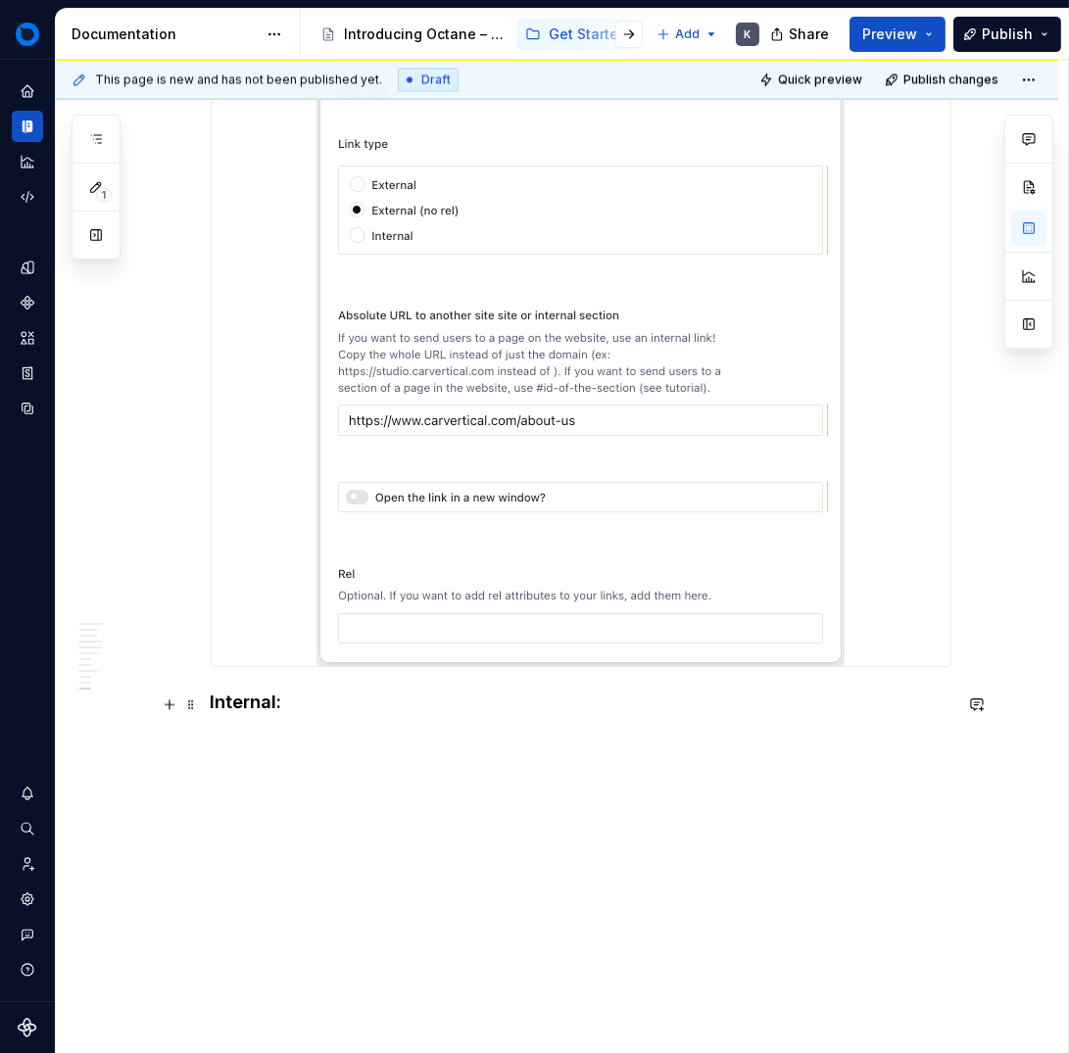
click at [364, 714] on h4 "Internal:" at bounding box center [581, 703] width 741 height 24
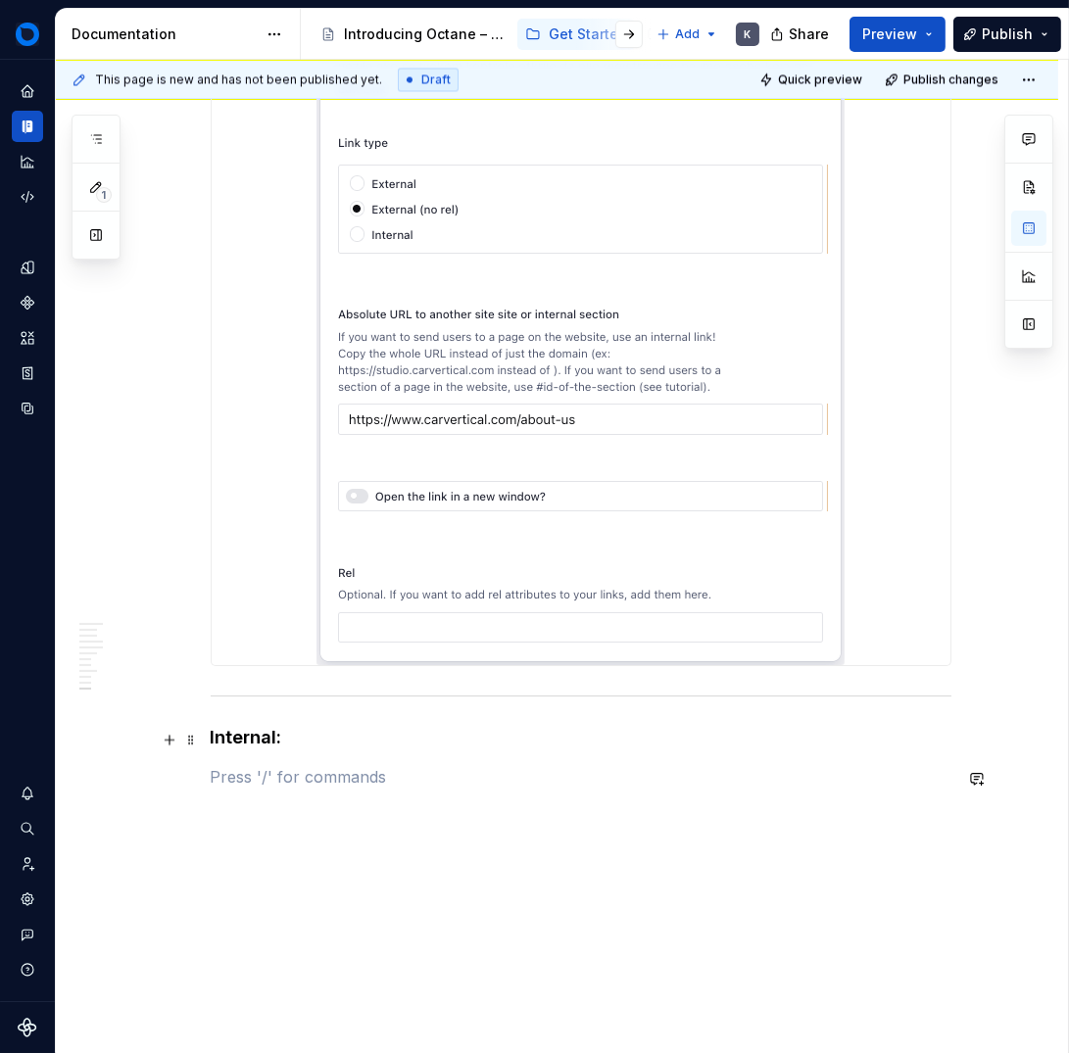
click at [267, 743] on strong "Internal:" at bounding box center [247, 737] width 72 height 21
click at [255, 735] on strong "Internal:" at bounding box center [247, 737] width 72 height 21
click at [307, 814] on div "This page is new and has not been published yet. Draft Quick preview Publish ch…" at bounding box center [562, 557] width 1012 height 995
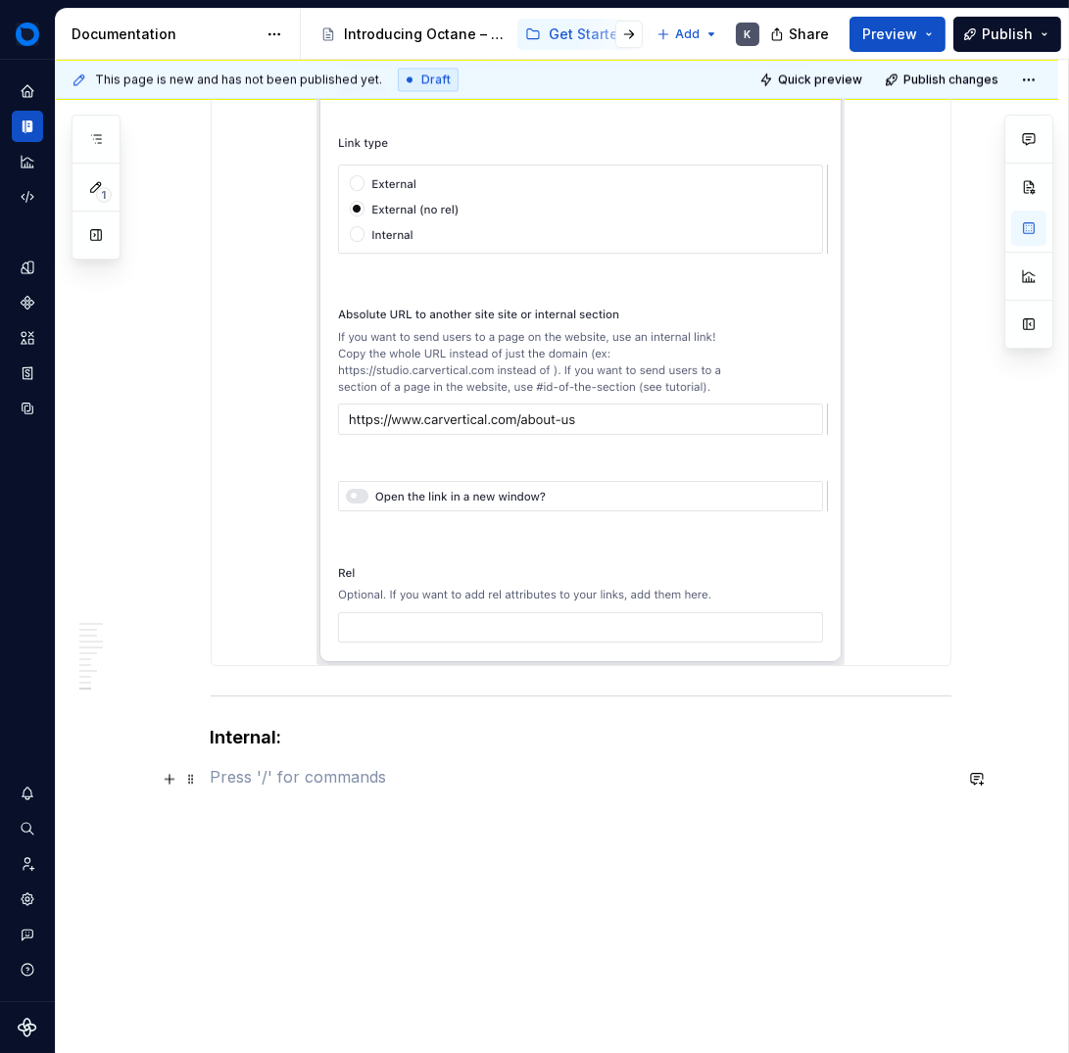
drag, startPoint x: 236, startPoint y: 775, endPoint x: 402, endPoint y: 832, distance: 175.1
click at [236, 776] on p at bounding box center [581, 777] width 741 height 24
click at [226, 780] on p "Internal pages are considered the ones that are uploaded to Sanity studio." at bounding box center [581, 777] width 741 height 24
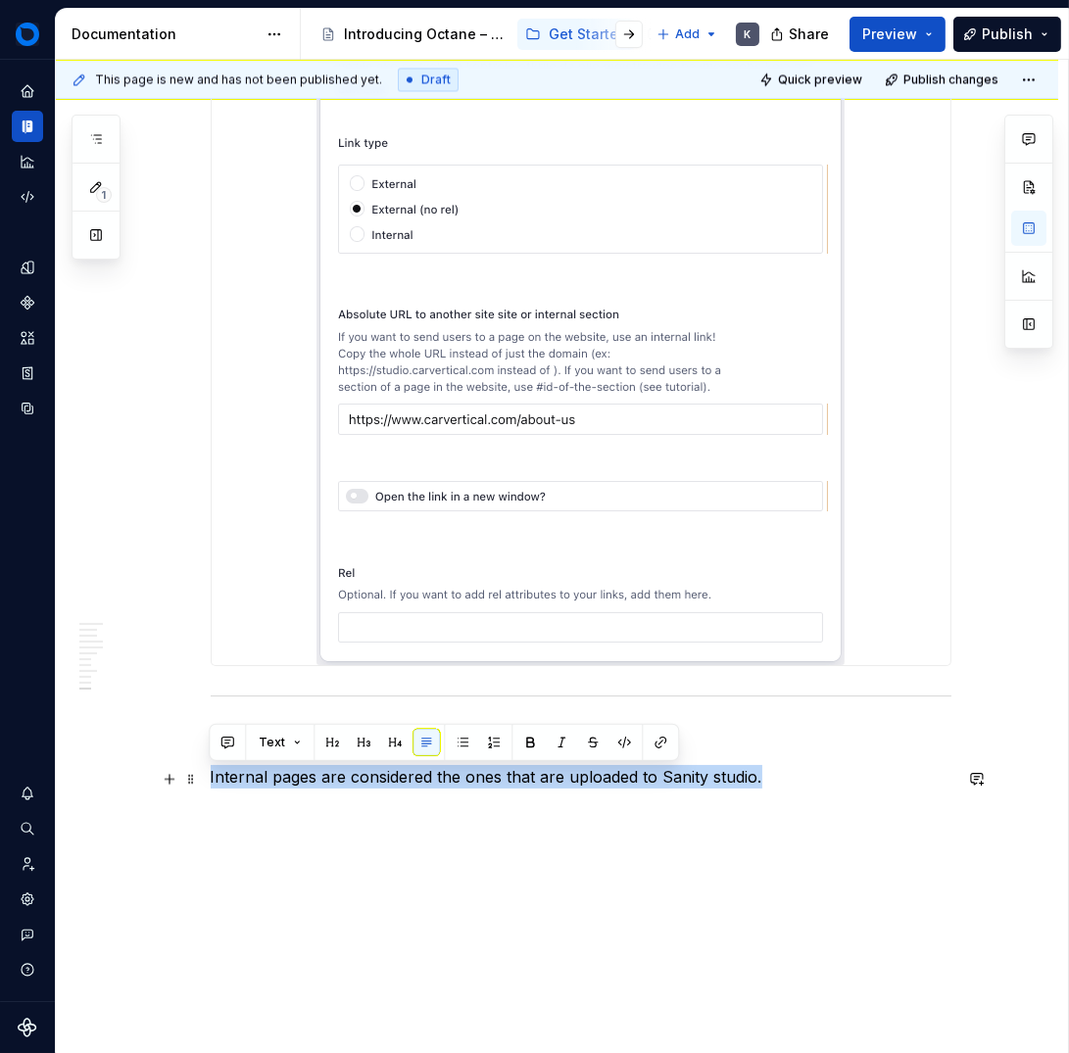
click at [226, 780] on p "Internal pages are considered the ones that are uploaded to Sanity studio." at bounding box center [581, 777] width 741 height 24
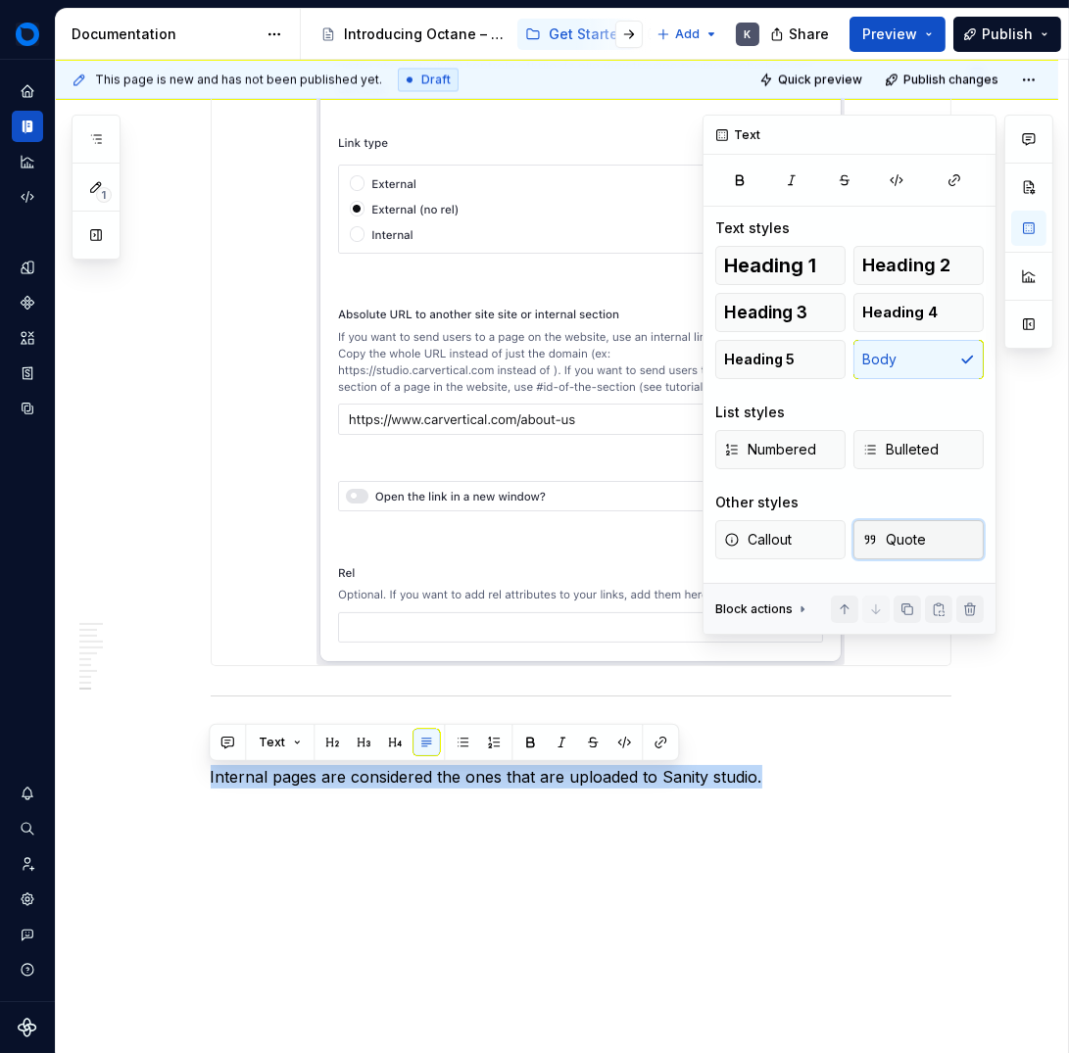
click at [892, 536] on span "Quote" at bounding box center [894, 540] width 64 height 20
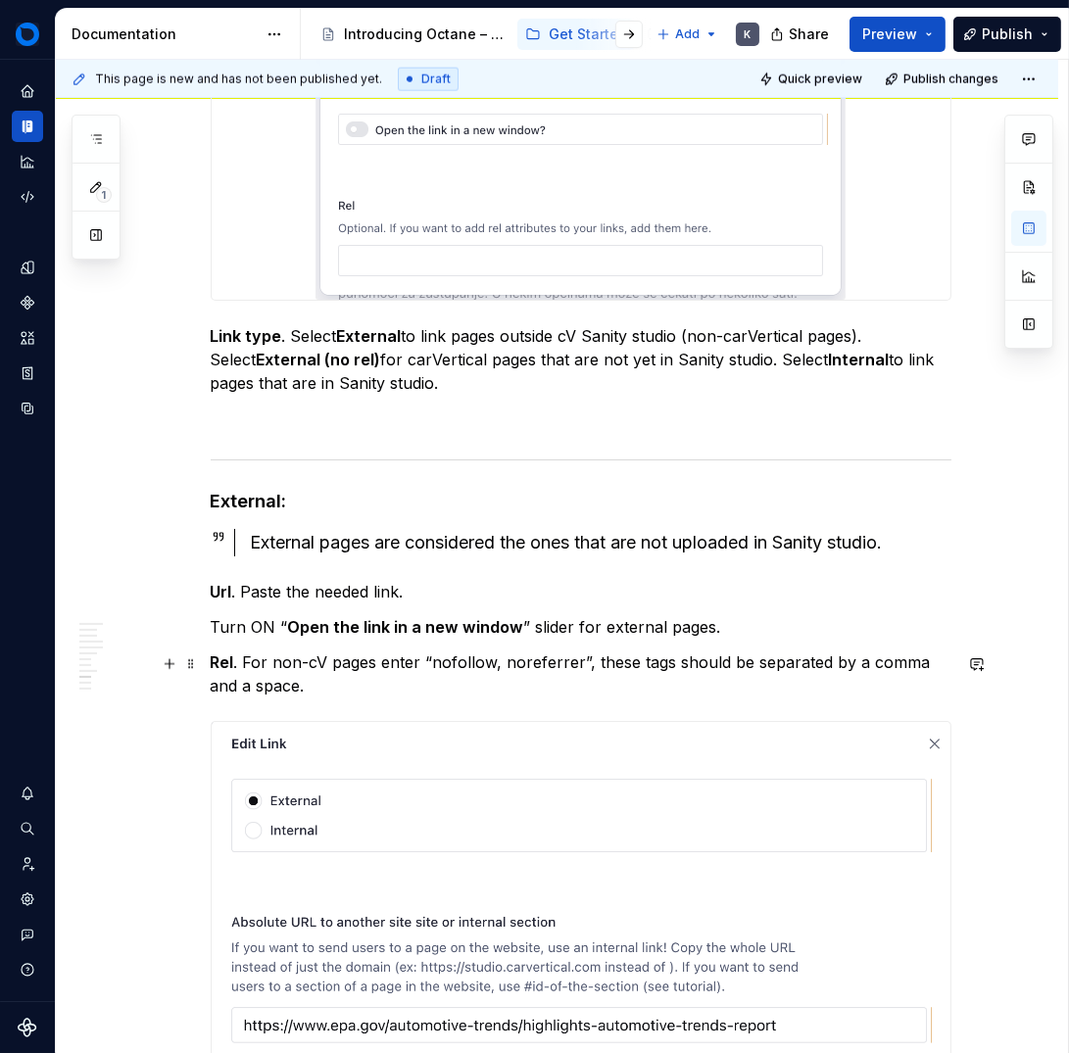
scroll to position [13212, 0]
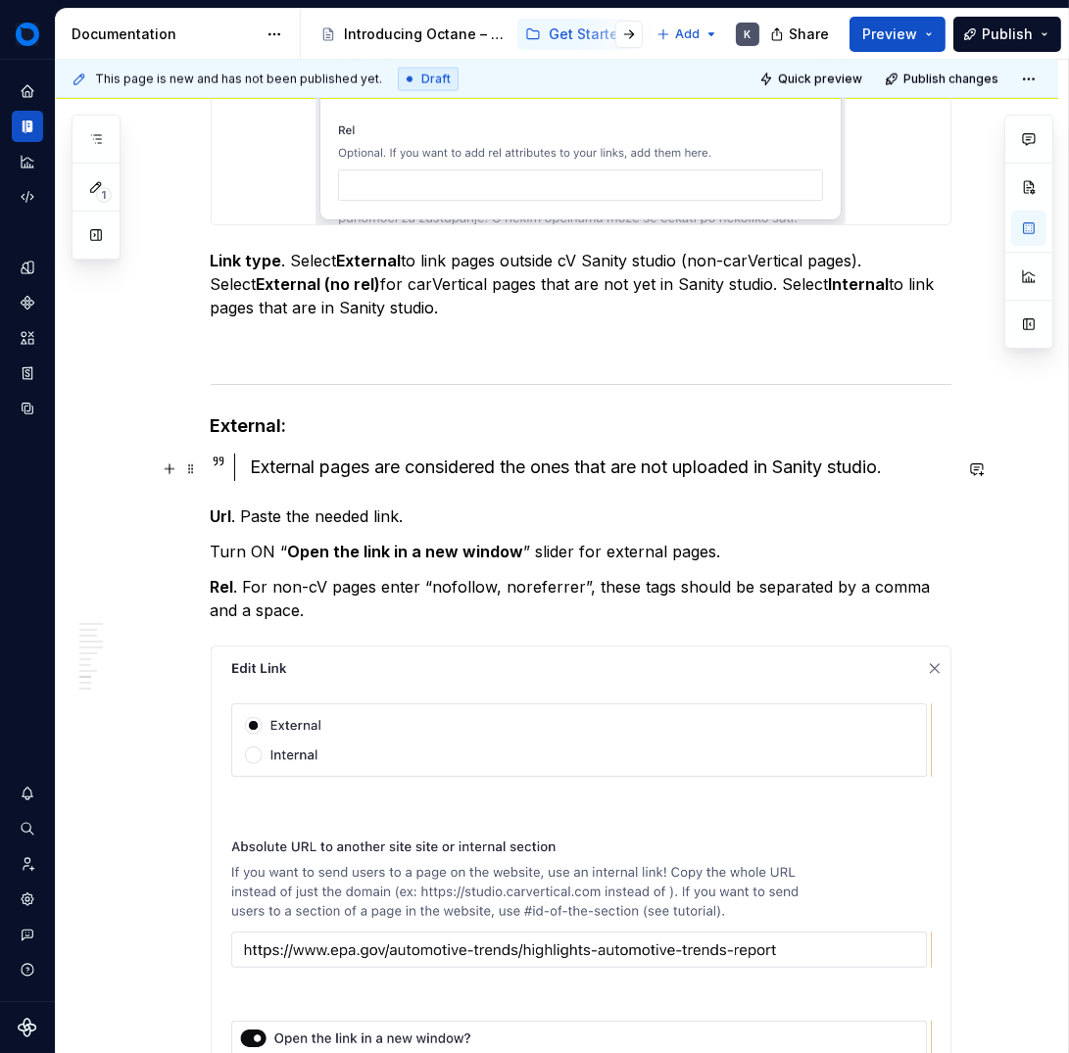
click at [301, 466] on div "External pages are considered the ones that are not uploaded in Sanity studio." at bounding box center [601, 467] width 701 height 27
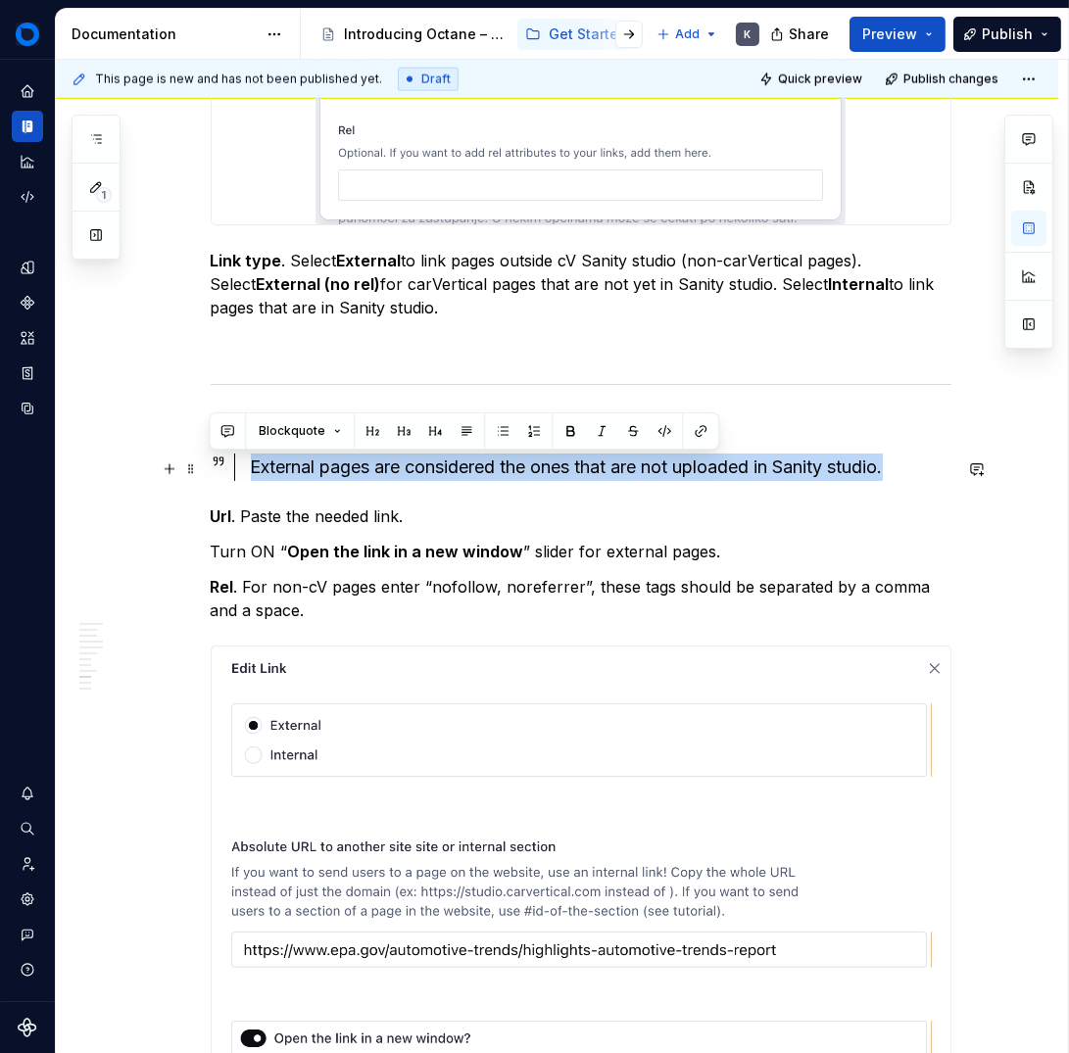
drag, startPoint x: 301, startPoint y: 466, endPoint x: 899, endPoint y: 460, distance: 597.7
click at [899, 460] on div "External pages are considered the ones that are not uploaded in Sanity studio." at bounding box center [601, 467] width 701 height 27
copy div "External pages are considered the ones that are not uploaded in Sanity studio."
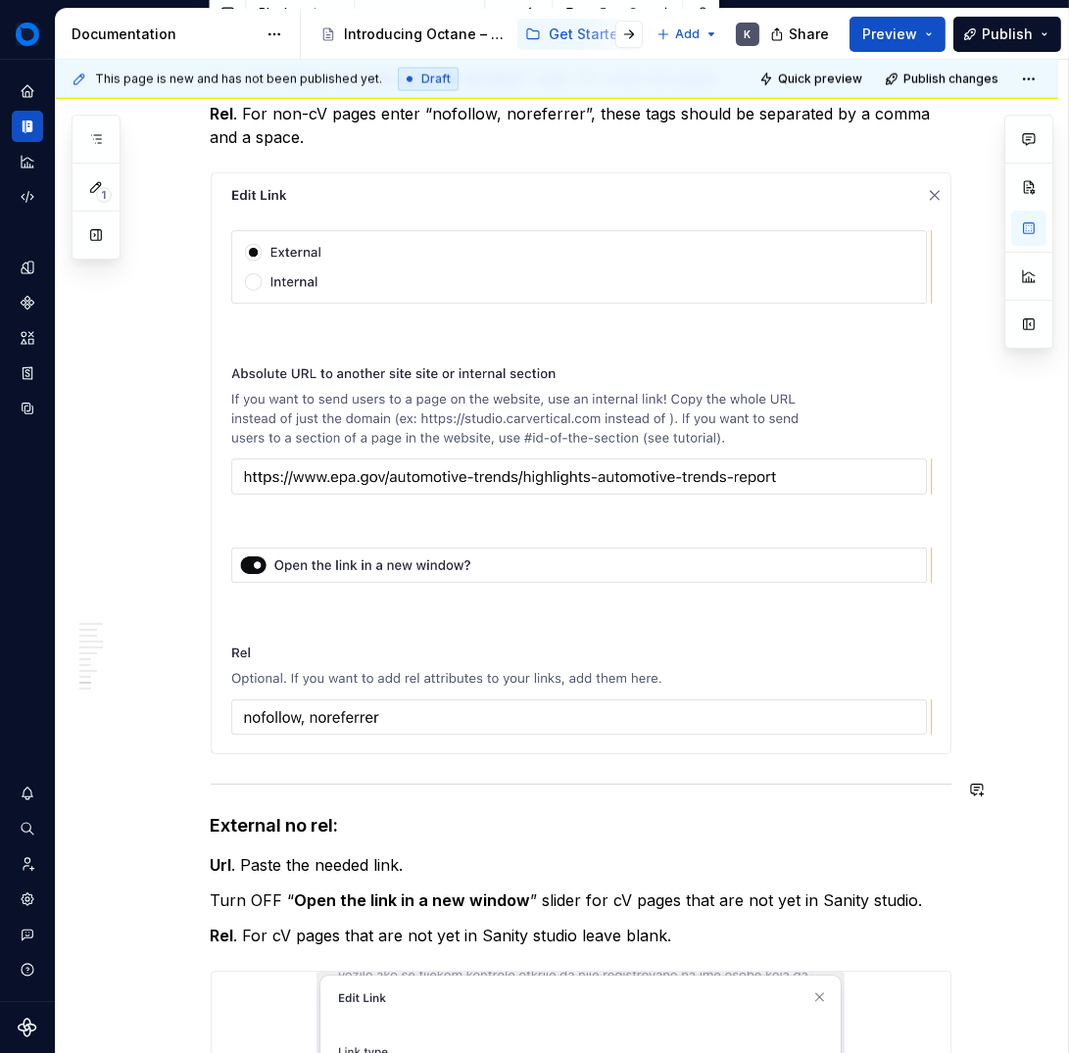
scroll to position [13757, 0]
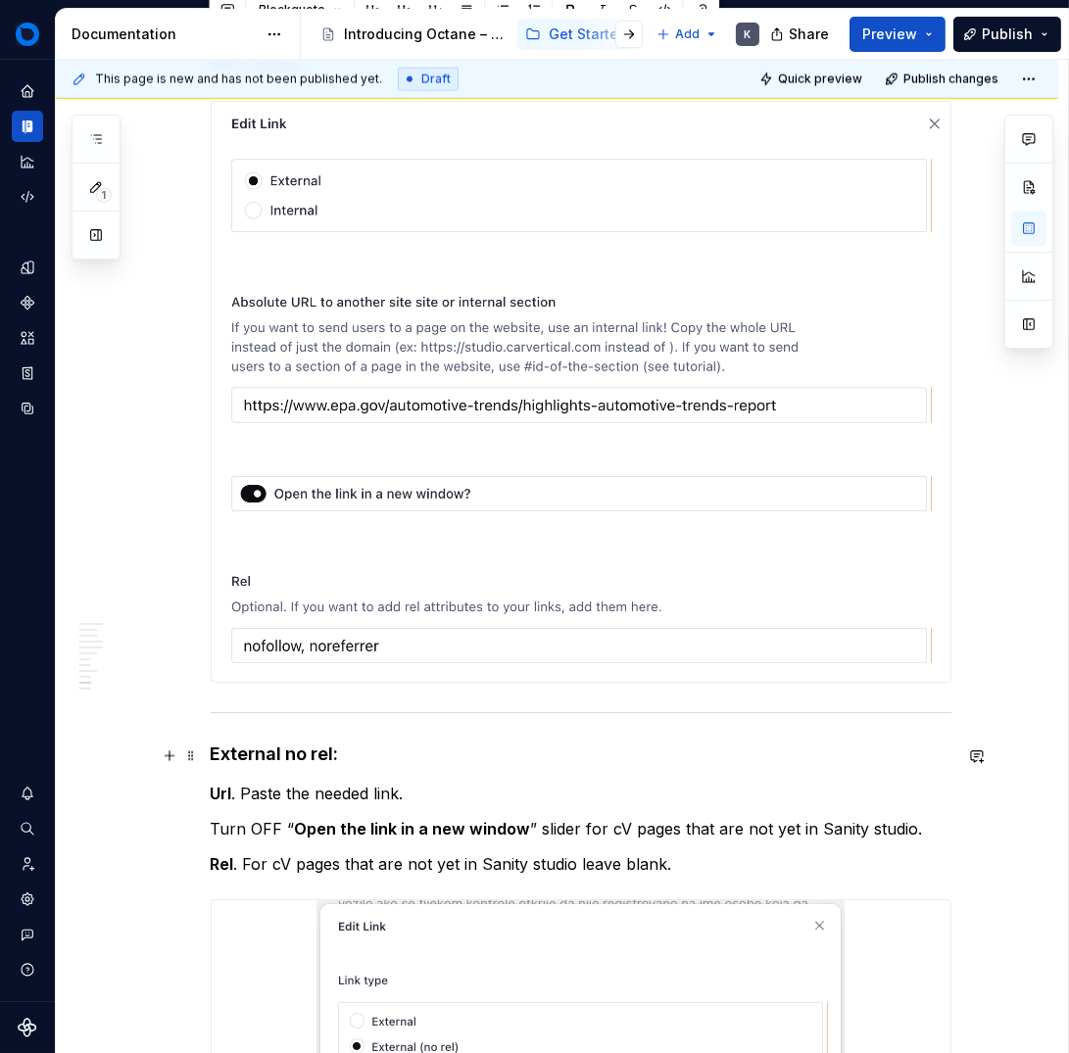
click at [444, 748] on h4 "External no rel:" at bounding box center [581, 755] width 741 height 24
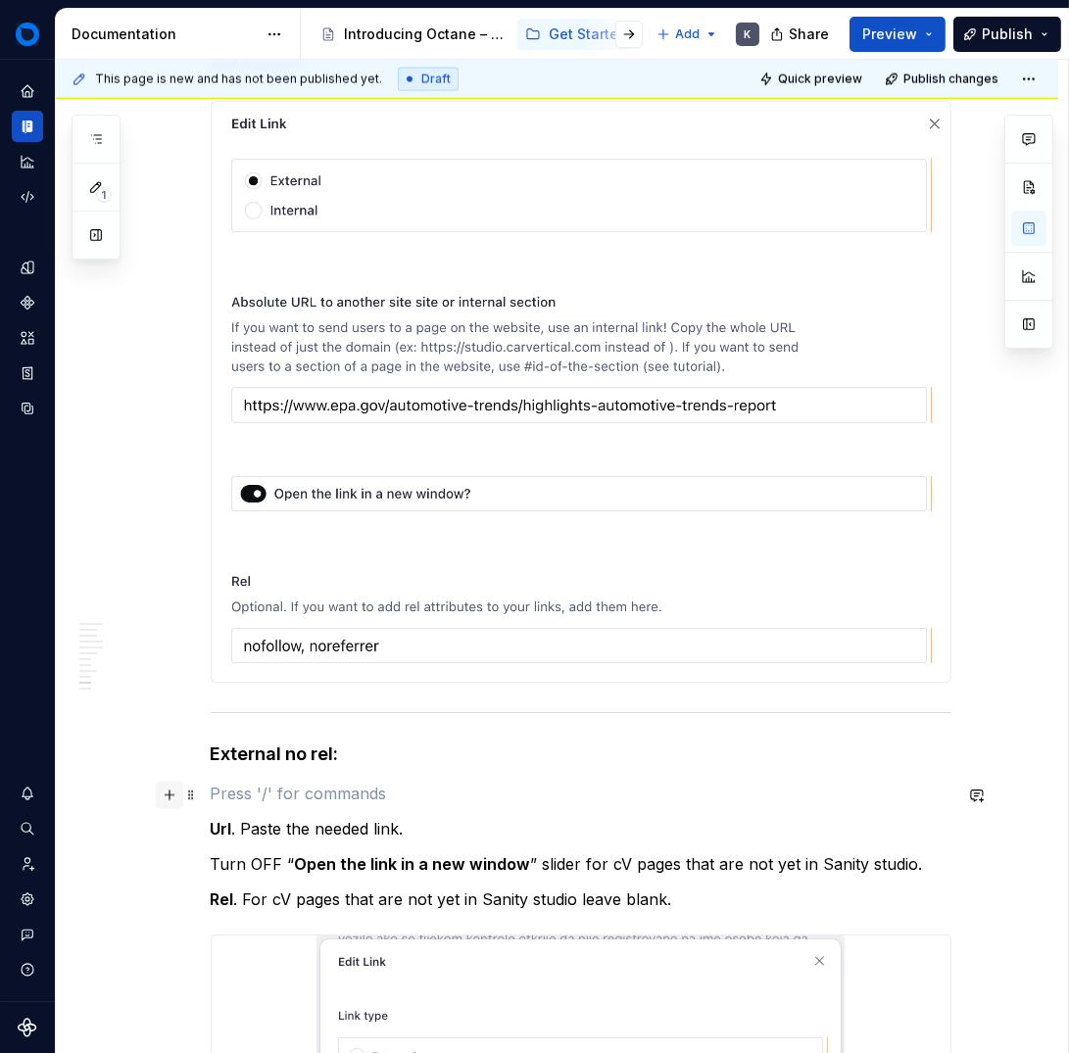
click at [174, 793] on button "button" at bounding box center [169, 795] width 27 height 27
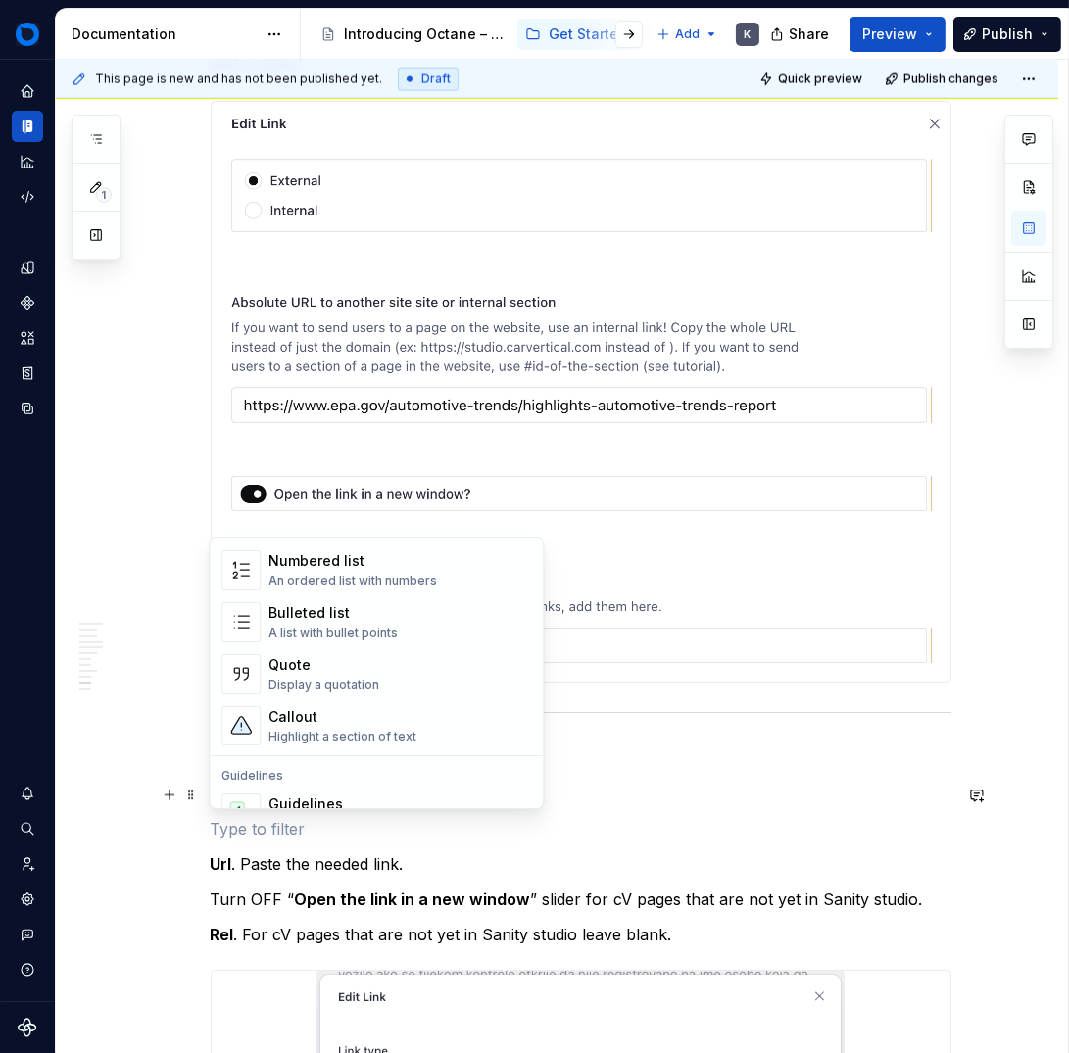
scroll to position [330, 0]
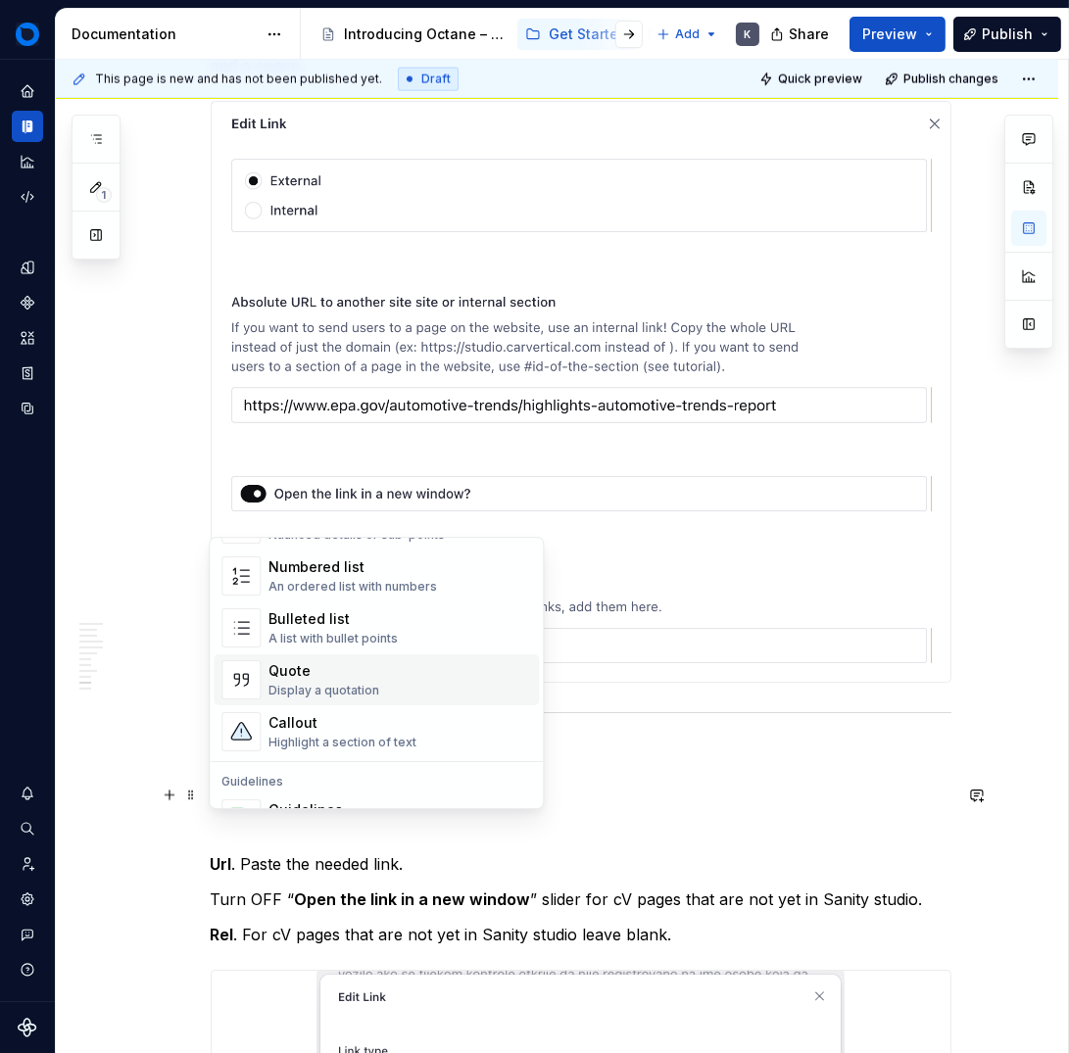
click at [345, 691] on div "Display a quotation" at bounding box center [323, 691] width 111 height 16
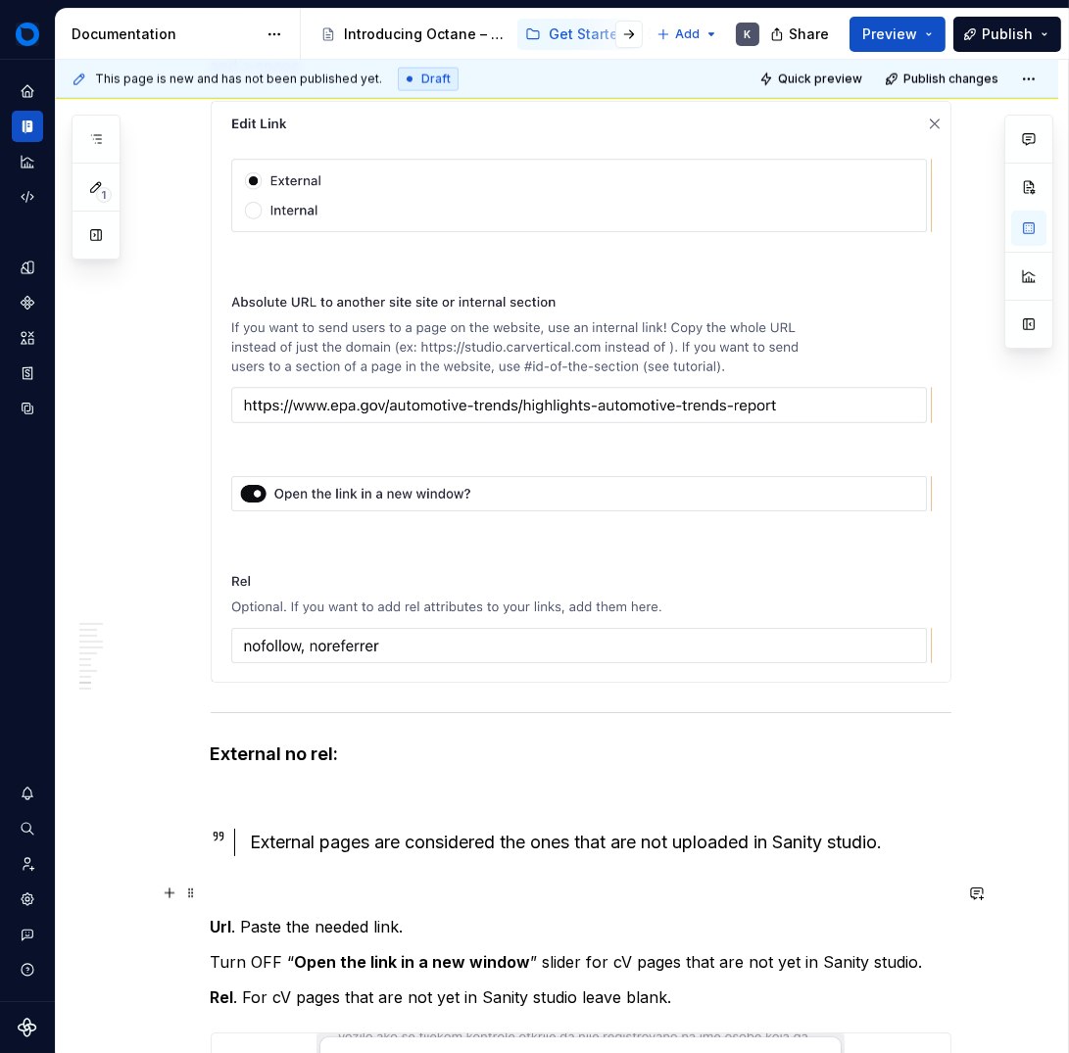
click at [242, 887] on p at bounding box center [581, 892] width 741 height 24
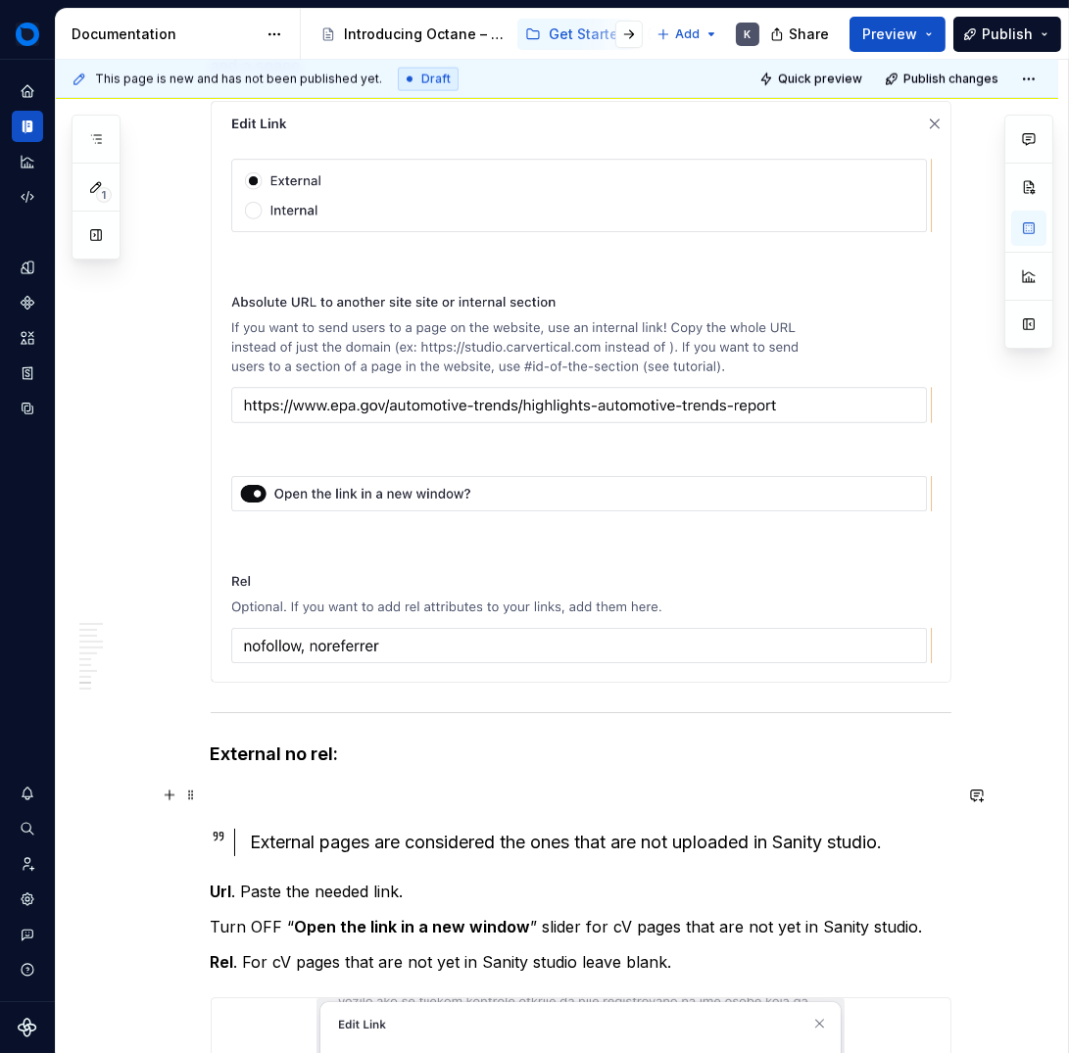
click at [291, 799] on p at bounding box center [581, 794] width 741 height 24
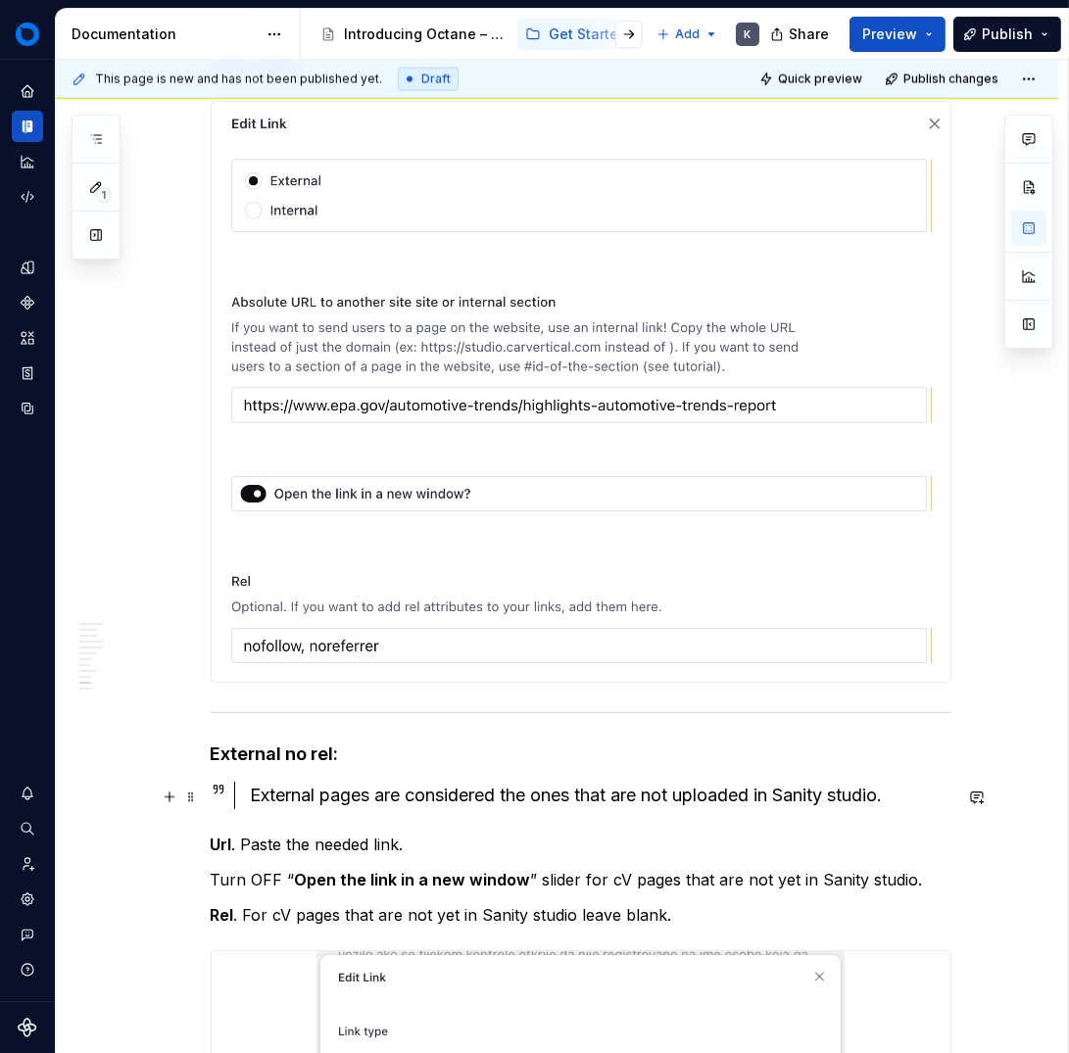
click at [321, 789] on div "External pages are considered the ones that are not uploaded in Sanity studio." at bounding box center [601, 795] width 701 height 27
click at [558, 796] on div "External no rel pages are considered the ones that are not uploaded in Sanity s…" at bounding box center [601, 795] width 701 height 27
click at [573, 795] on div "External no rel pages are considered the ones that are not uploaded in Sanity s…" at bounding box center [601, 795] width 701 height 27
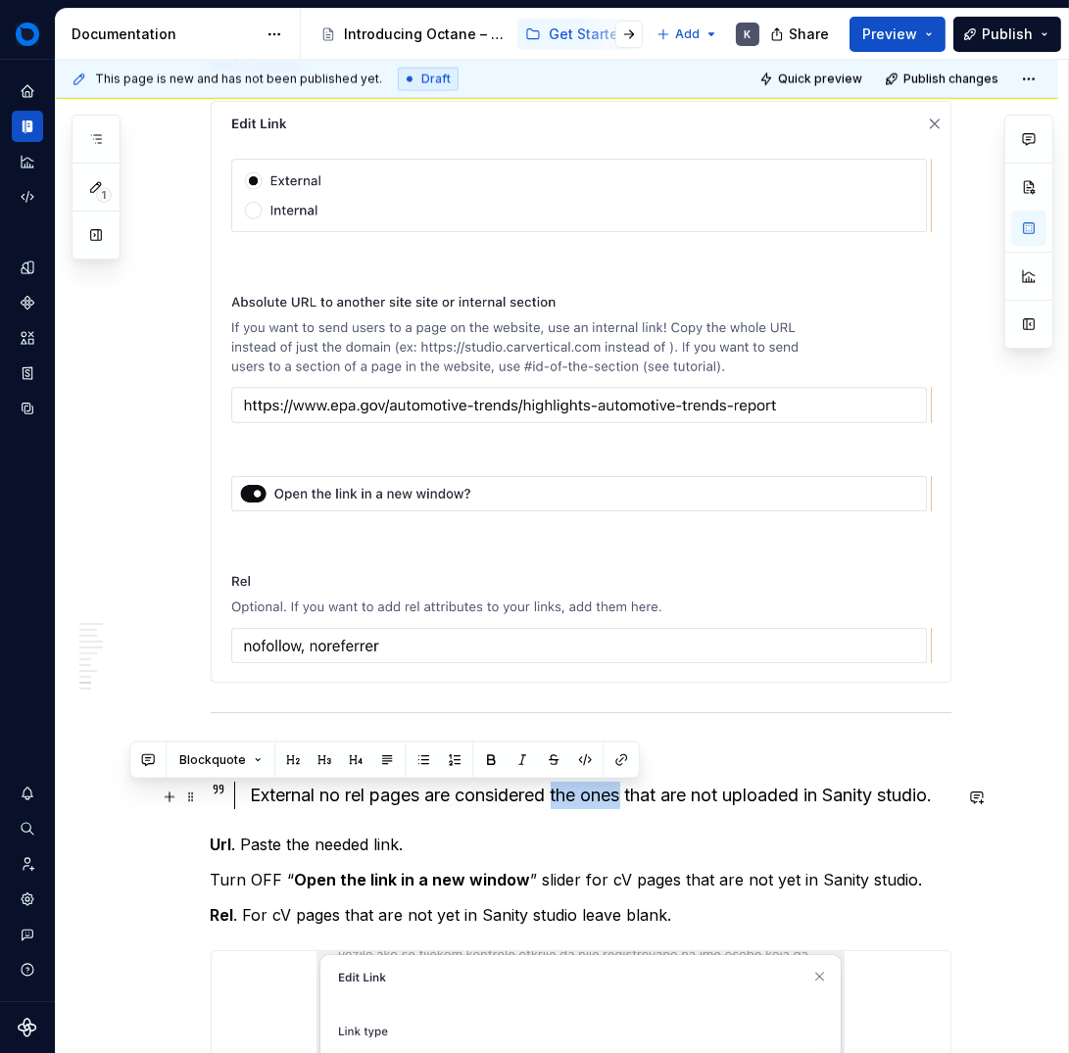
drag, startPoint x: 573, startPoint y: 795, endPoint x: 627, endPoint y: 798, distance: 54.0
click at [627, 798] on div "External no rel pages are considered the ones that are not uploaded in Sanity s…" at bounding box center [601, 795] width 701 height 27
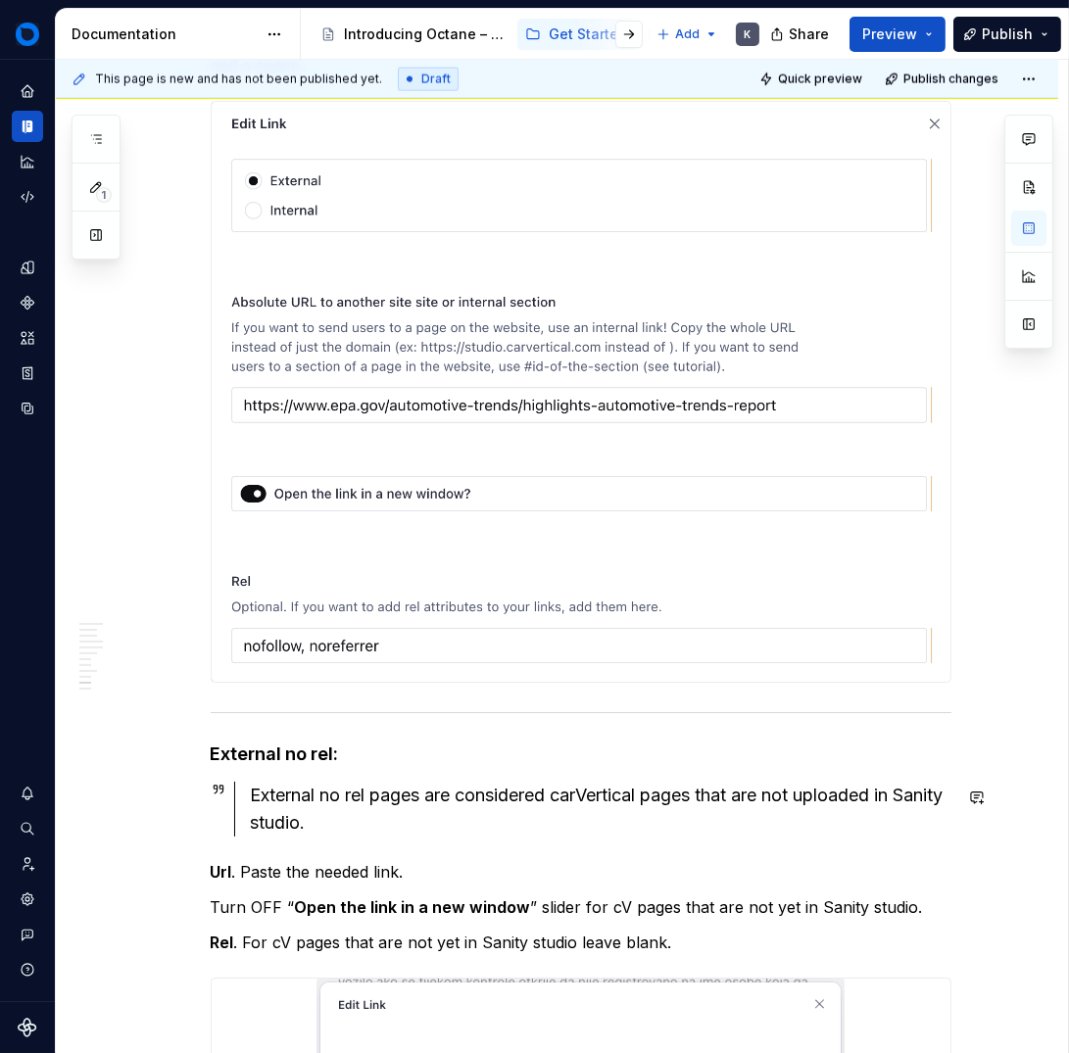
click at [792, 833] on div "External no rel pages are considered carVertical pages that are not uploaded in…" at bounding box center [601, 809] width 701 height 55
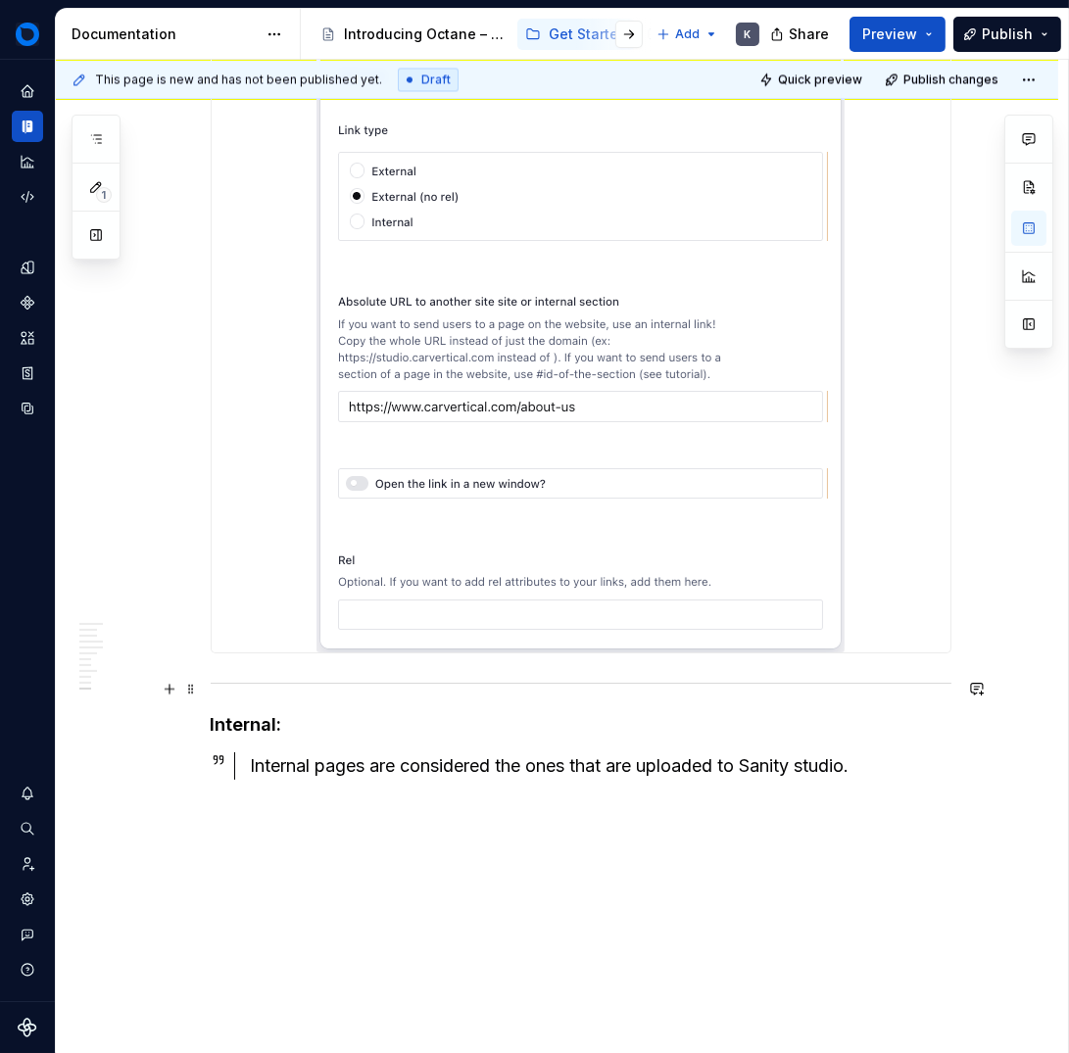
scroll to position [14799, 0]
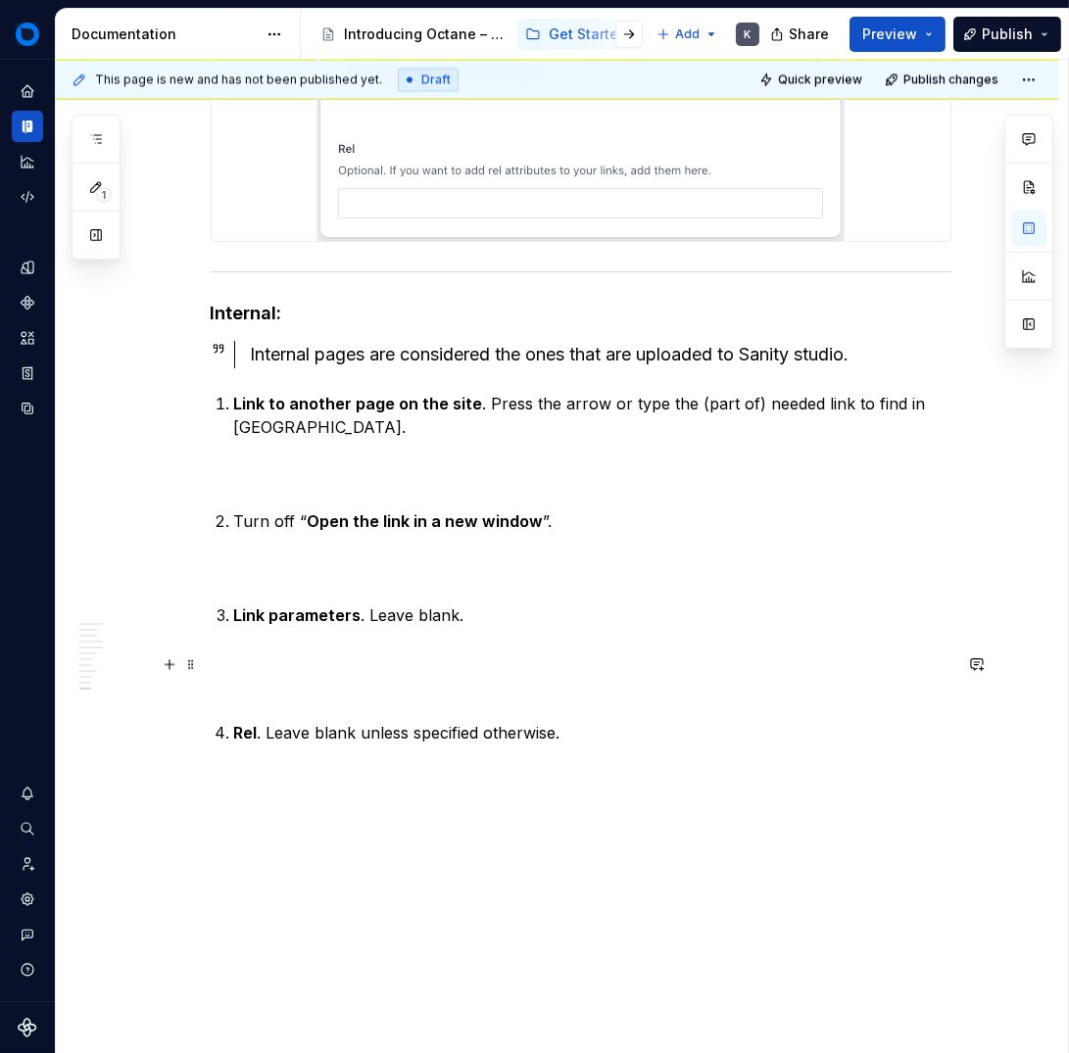
scroll to position [15129, 0]
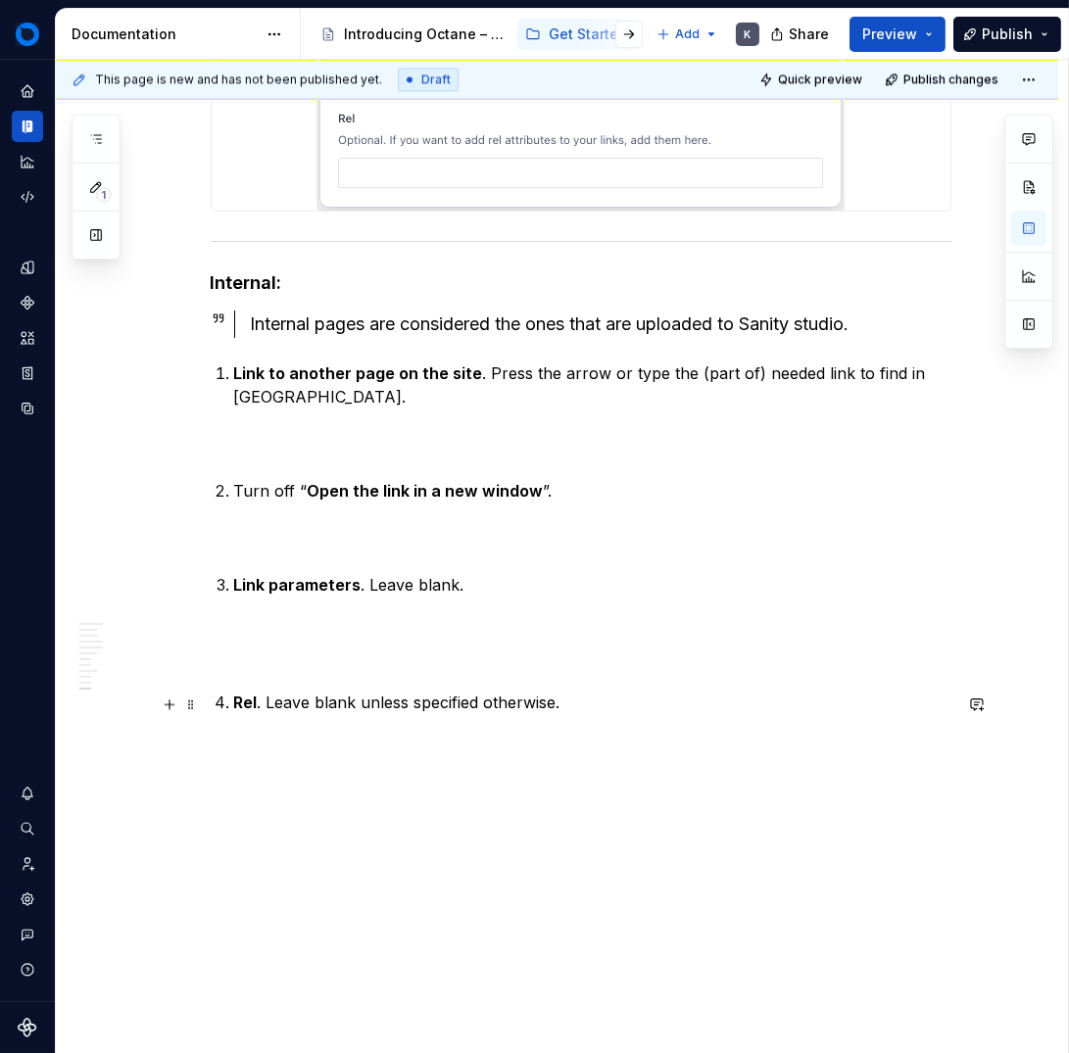
drag, startPoint x: 225, startPoint y: 696, endPoint x: 245, endPoint y: 709, distance: 23.9
click at [234, 696] on li "Rel . Leave blank unless specified otherwise." at bounding box center [592, 703] width 717 height 24
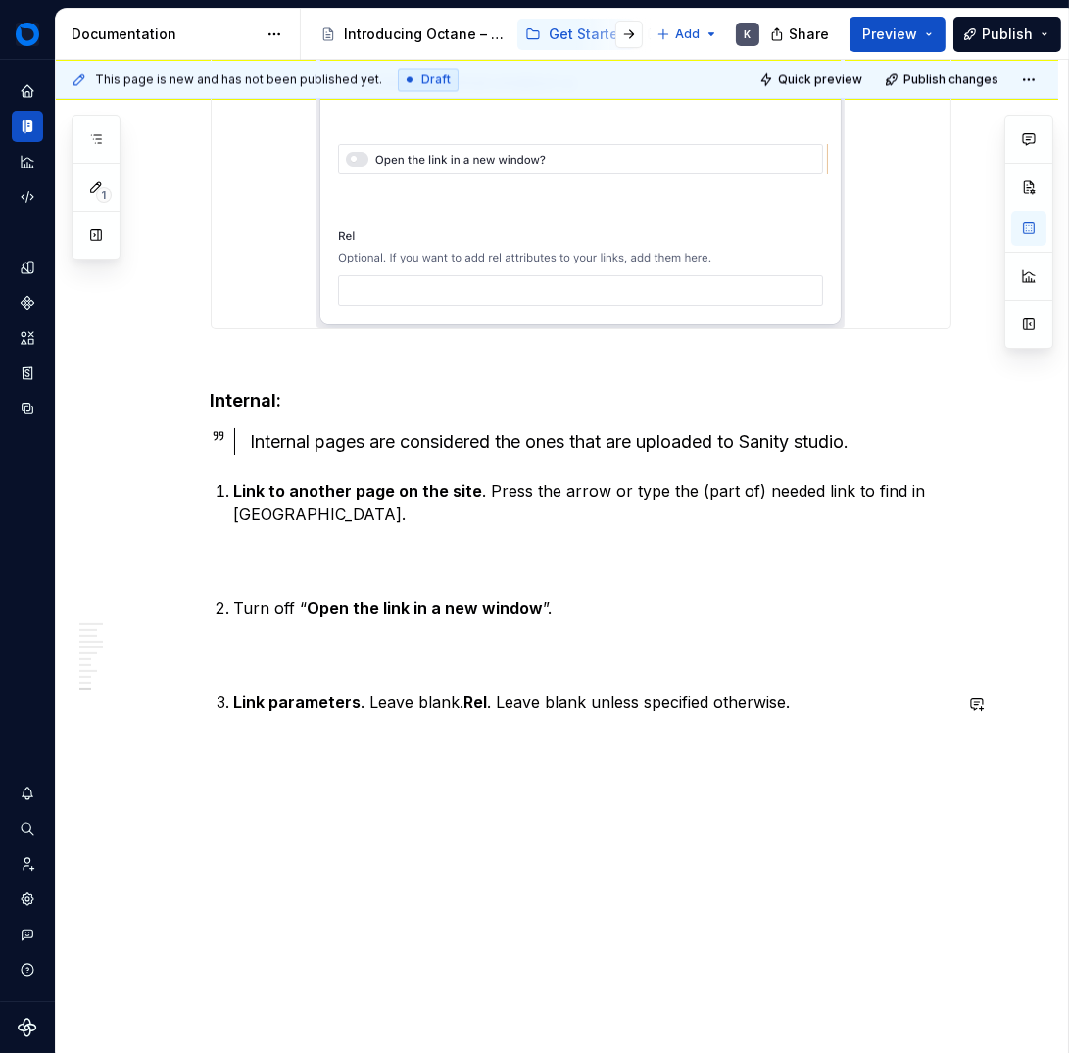
scroll to position [15011, 0]
click at [234, 700] on li "Link parameters . Leave blank. Rel . Leave blank unless specified otherwise." at bounding box center [592, 703] width 717 height 24
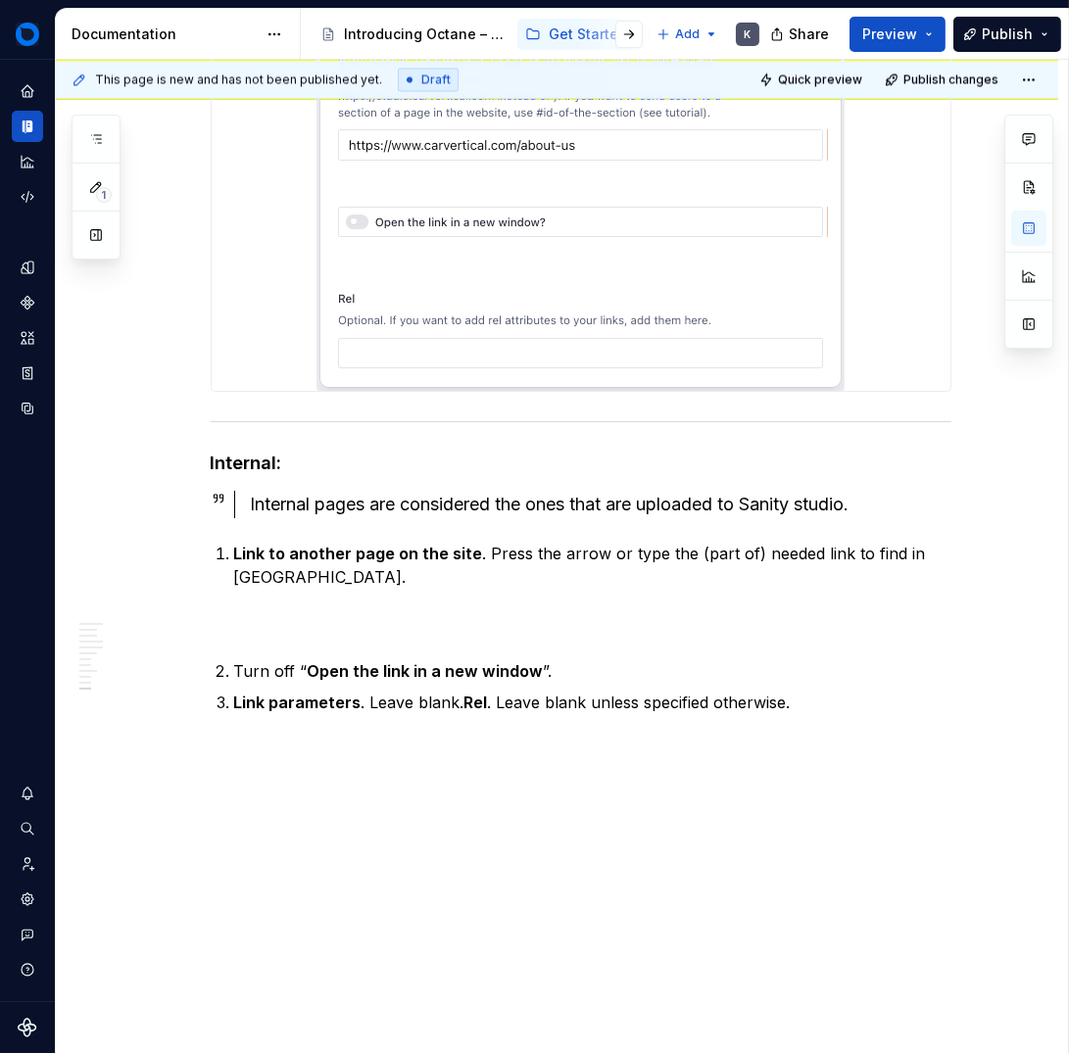
scroll to position [14940, 0]
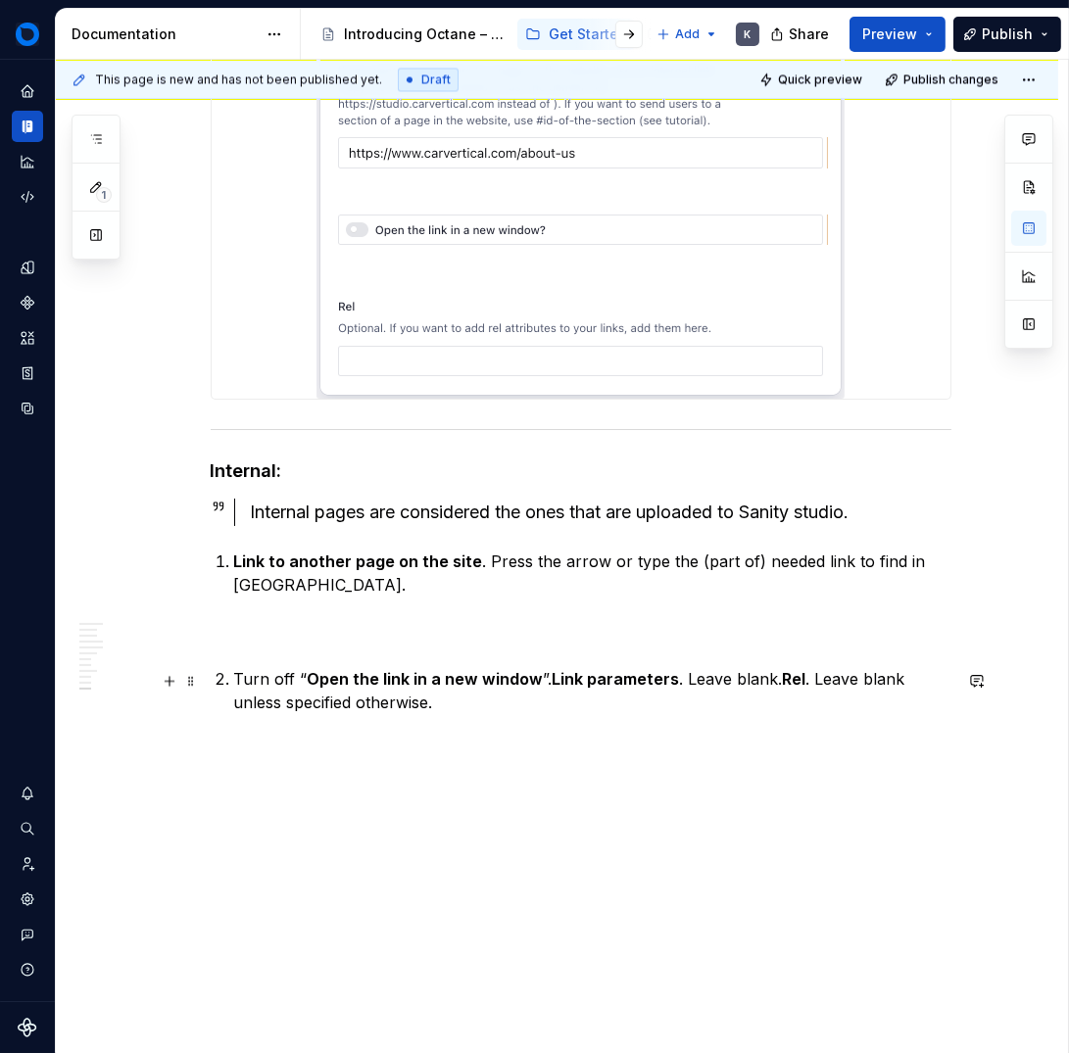
click at [234, 674] on p "Turn off “ Open the link in a new window ”. Link parameters . Leave blank. Rel …" at bounding box center [592, 690] width 717 height 47
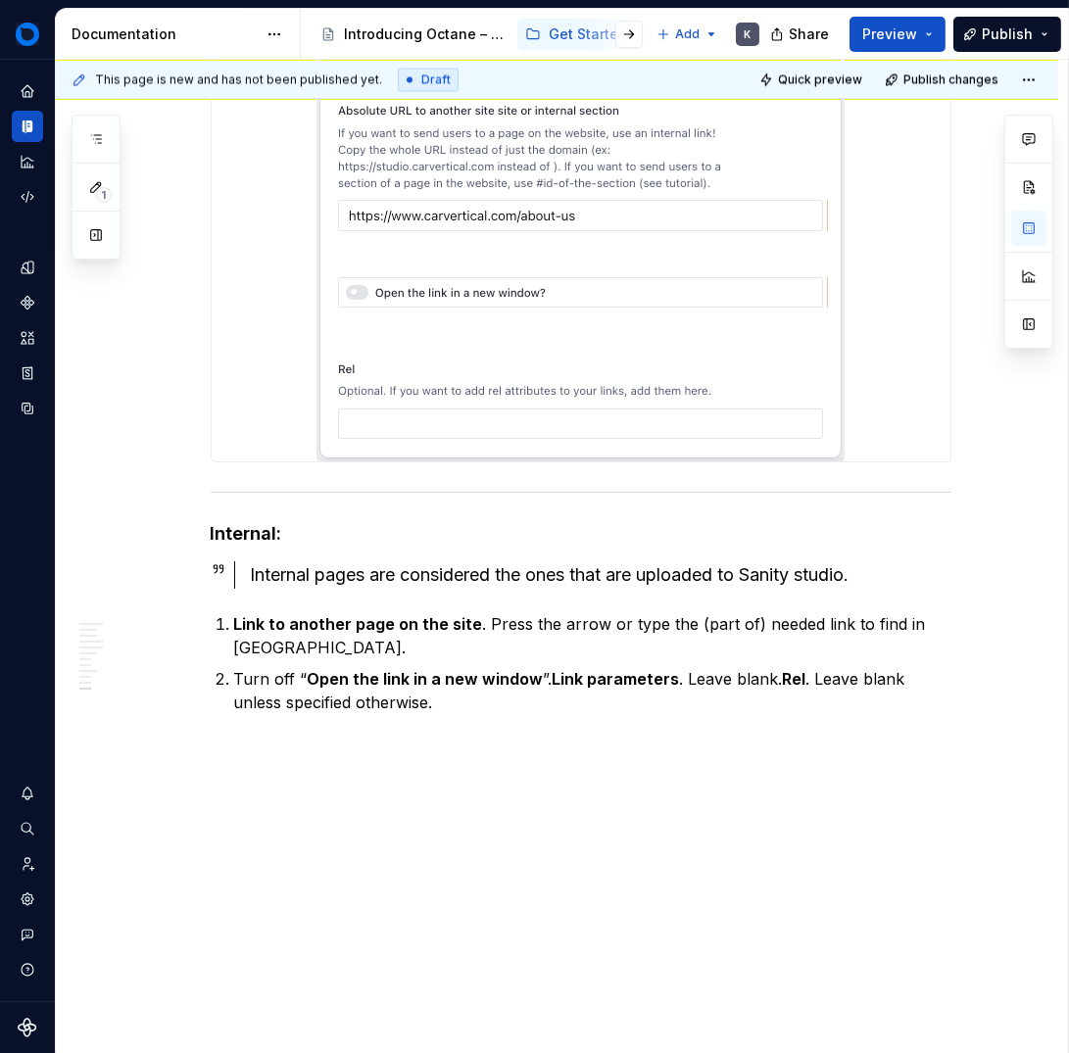
scroll to position [14846, 0]
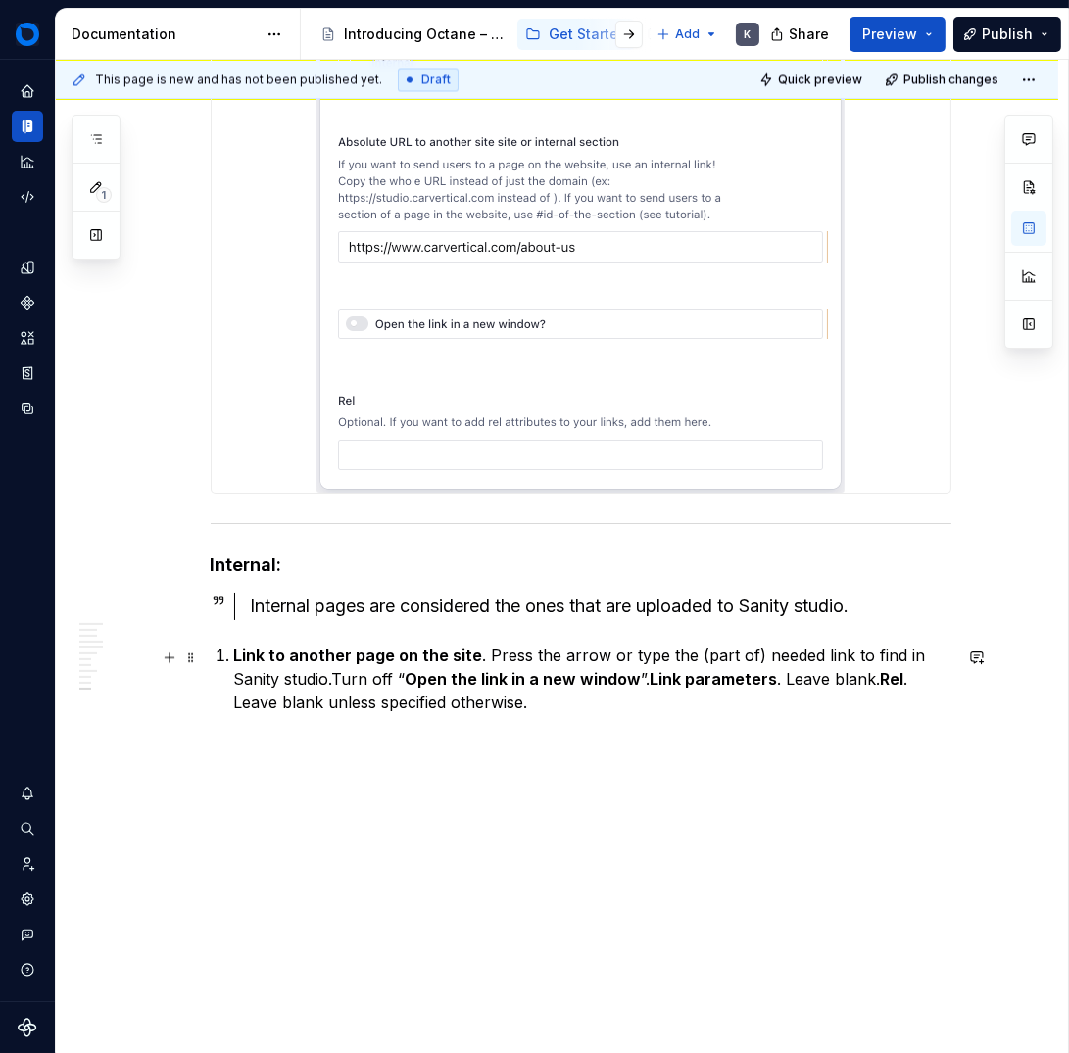
click at [234, 653] on strong "Link to another page on the site" at bounding box center [358, 656] width 249 height 20
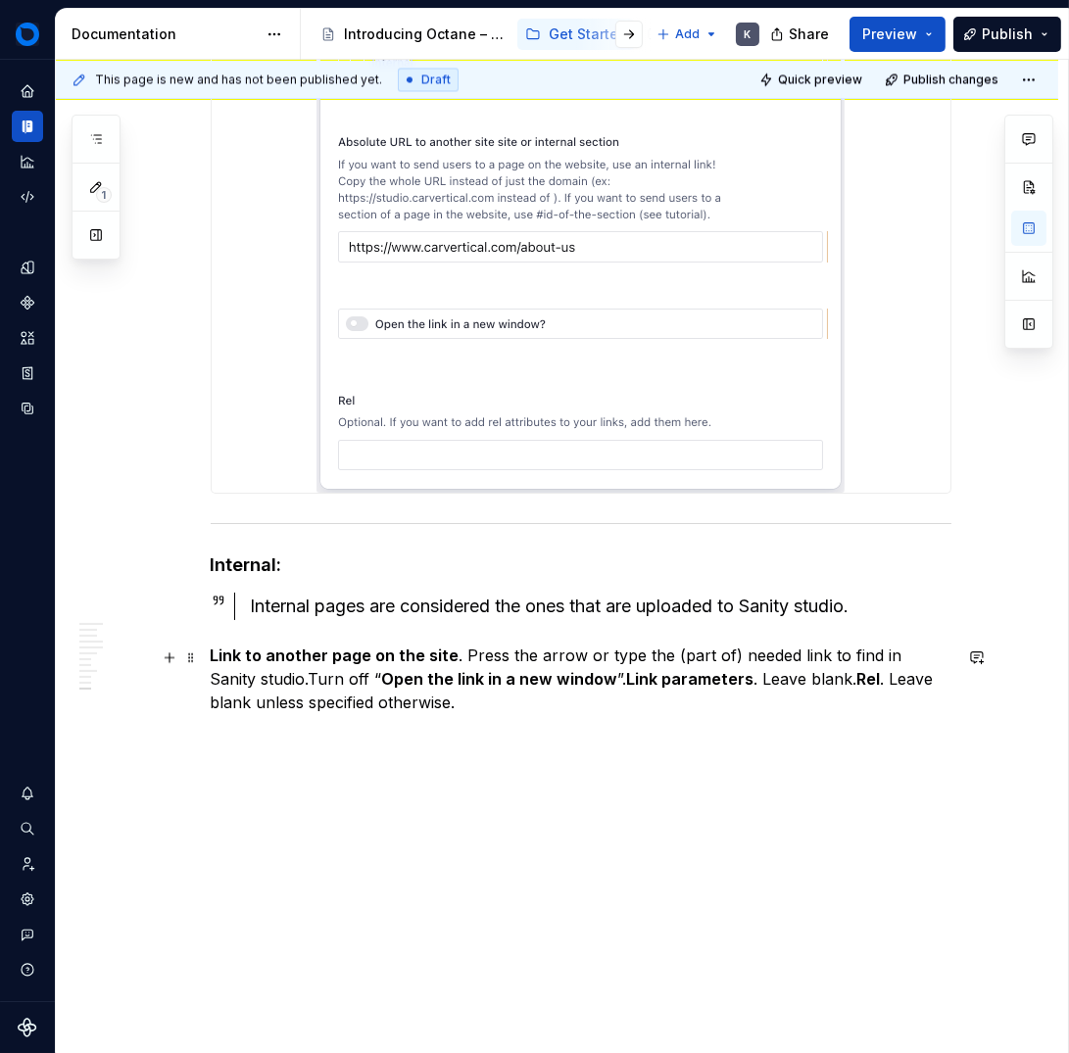
click at [627, 682] on strong "Link parameters" at bounding box center [690, 679] width 127 height 20
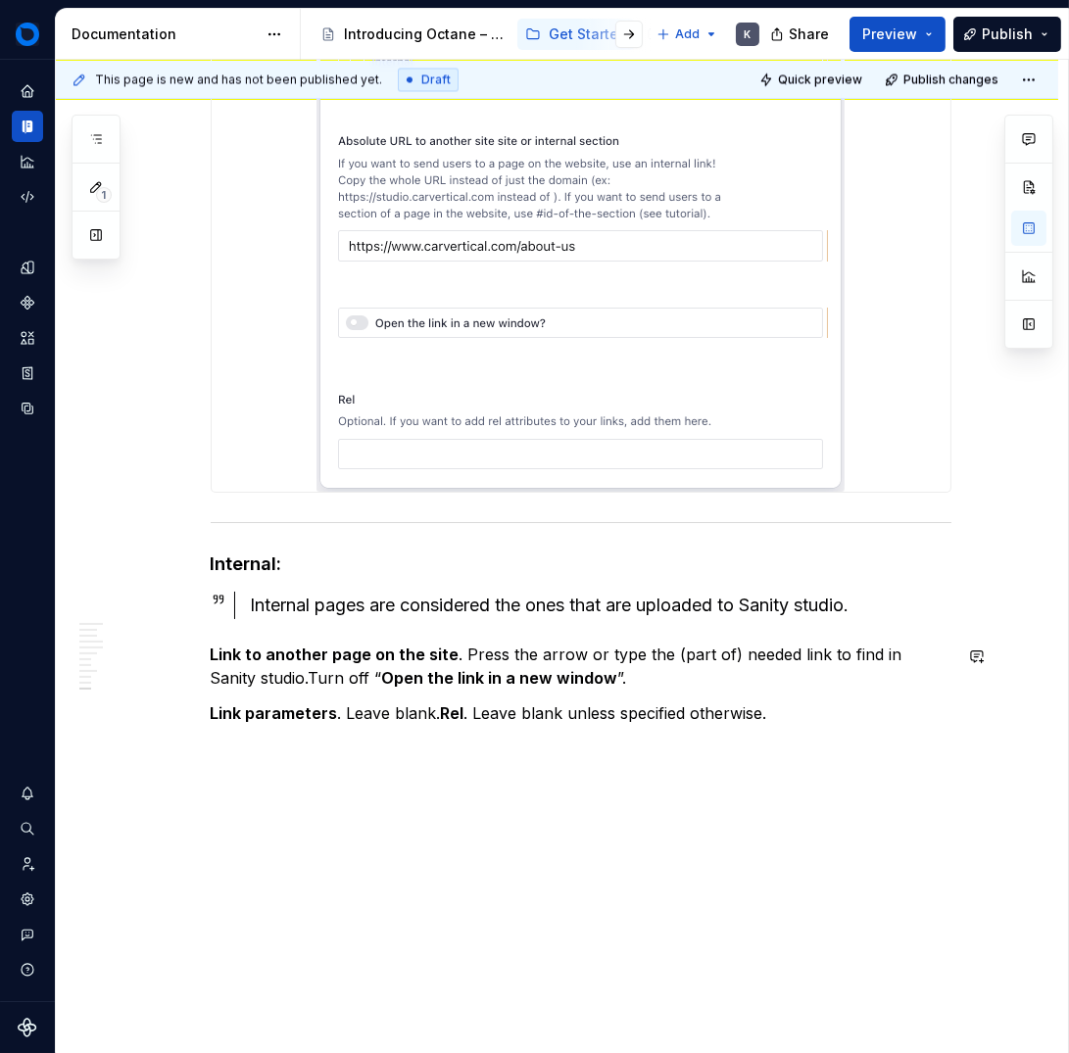
scroll to position [14858, 0]
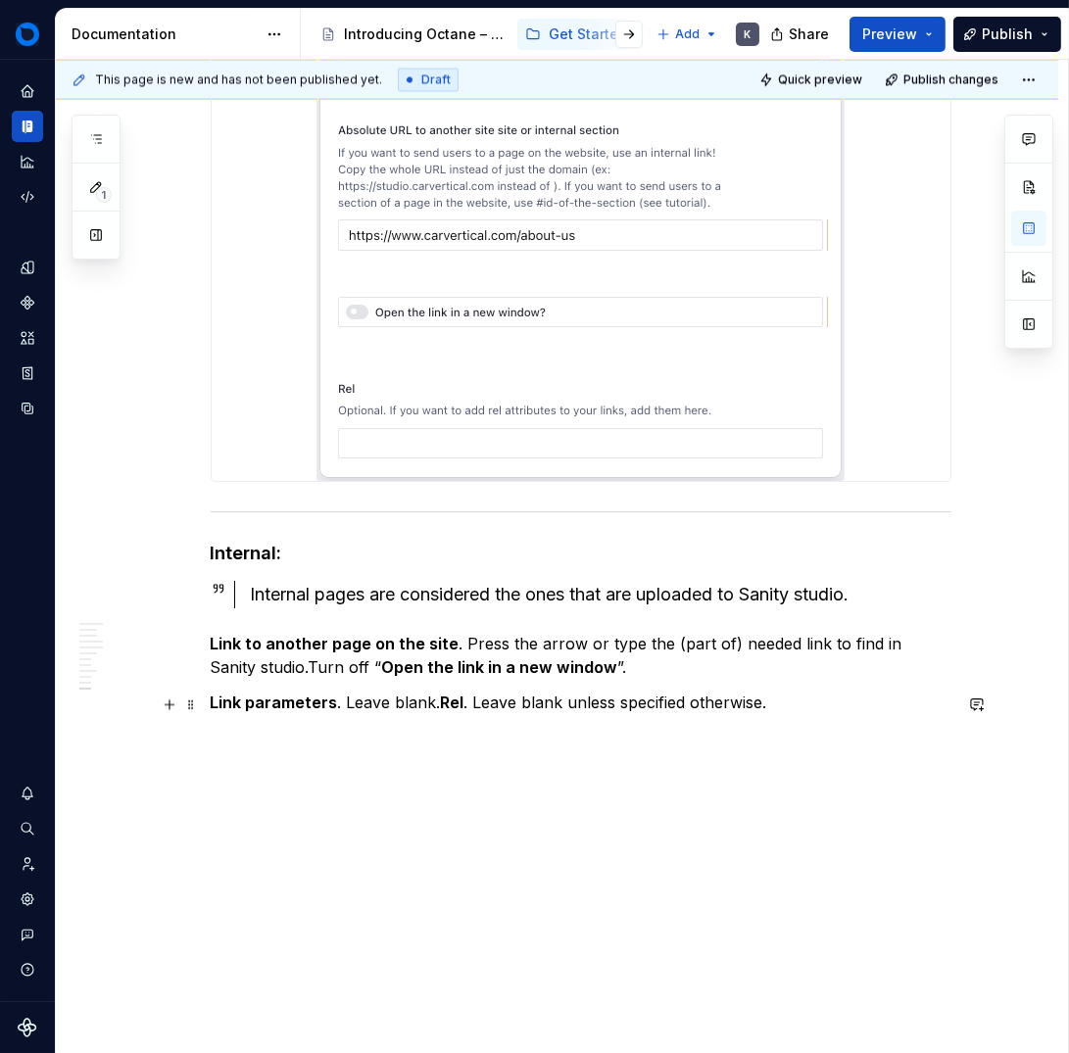
drag, startPoint x: 431, startPoint y: 705, endPoint x: 466, endPoint y: 756, distance: 62.8
click at [431, 705] on p "Link parameters . Leave blank. Rel . Leave blank unless specified otherwise." at bounding box center [581, 703] width 741 height 24
click at [441, 706] on strong "Rel" at bounding box center [453, 703] width 24 height 20
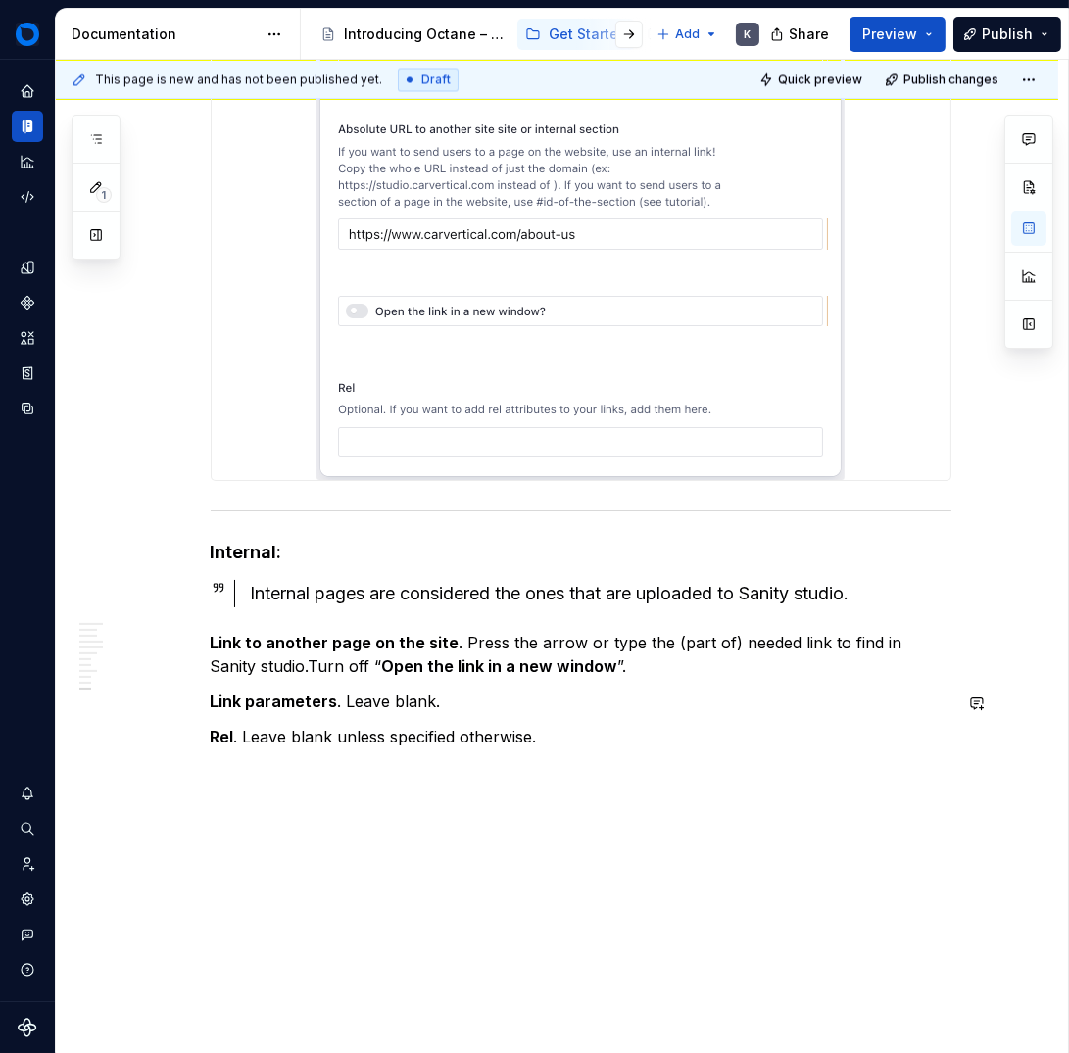
scroll to position [14893, 0]
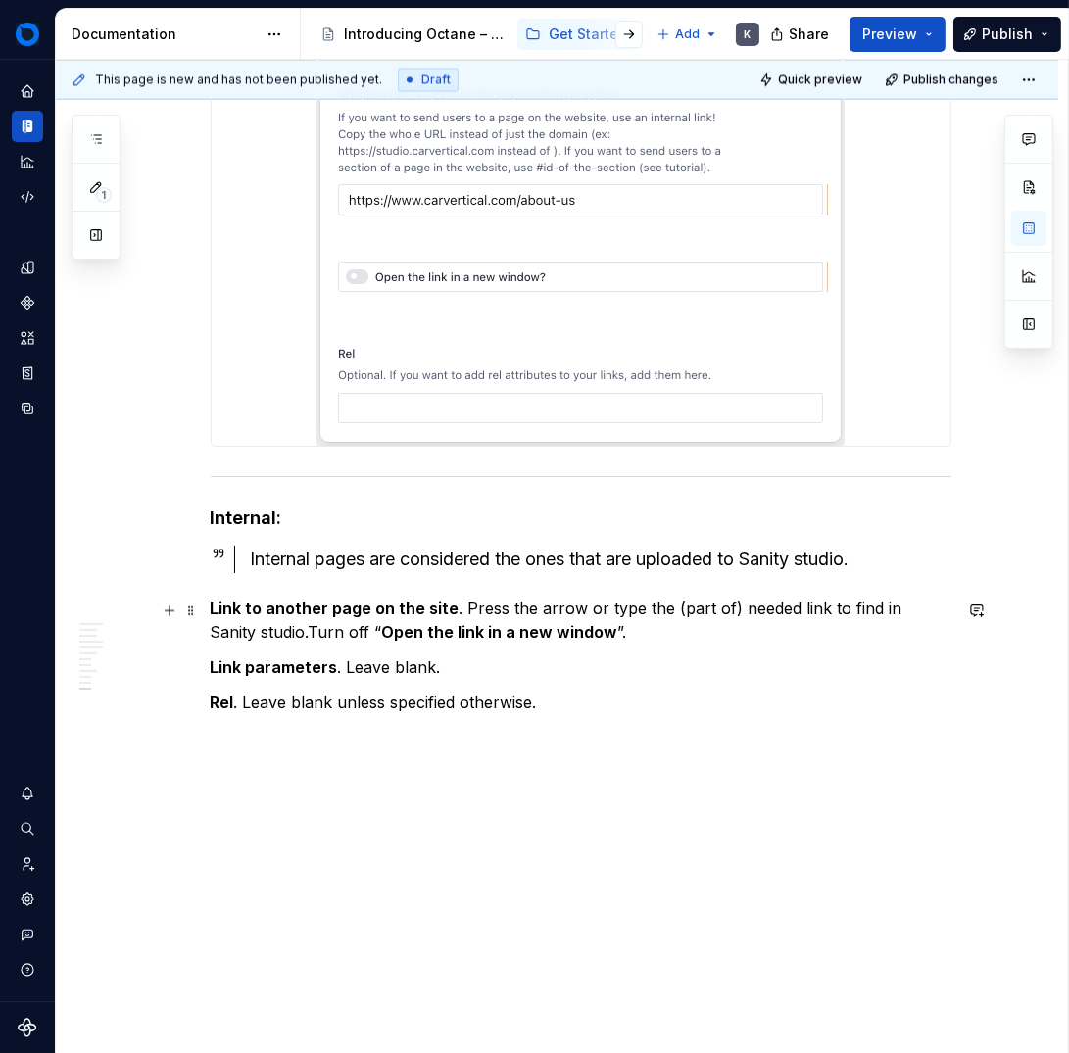
drag, startPoint x: 261, startPoint y: 631, endPoint x: 331, endPoint y: 675, distance: 83.2
click at [261, 631] on p "Link to another page on the site . Press the arrow or type the (part of) needed…" at bounding box center [581, 620] width 741 height 47
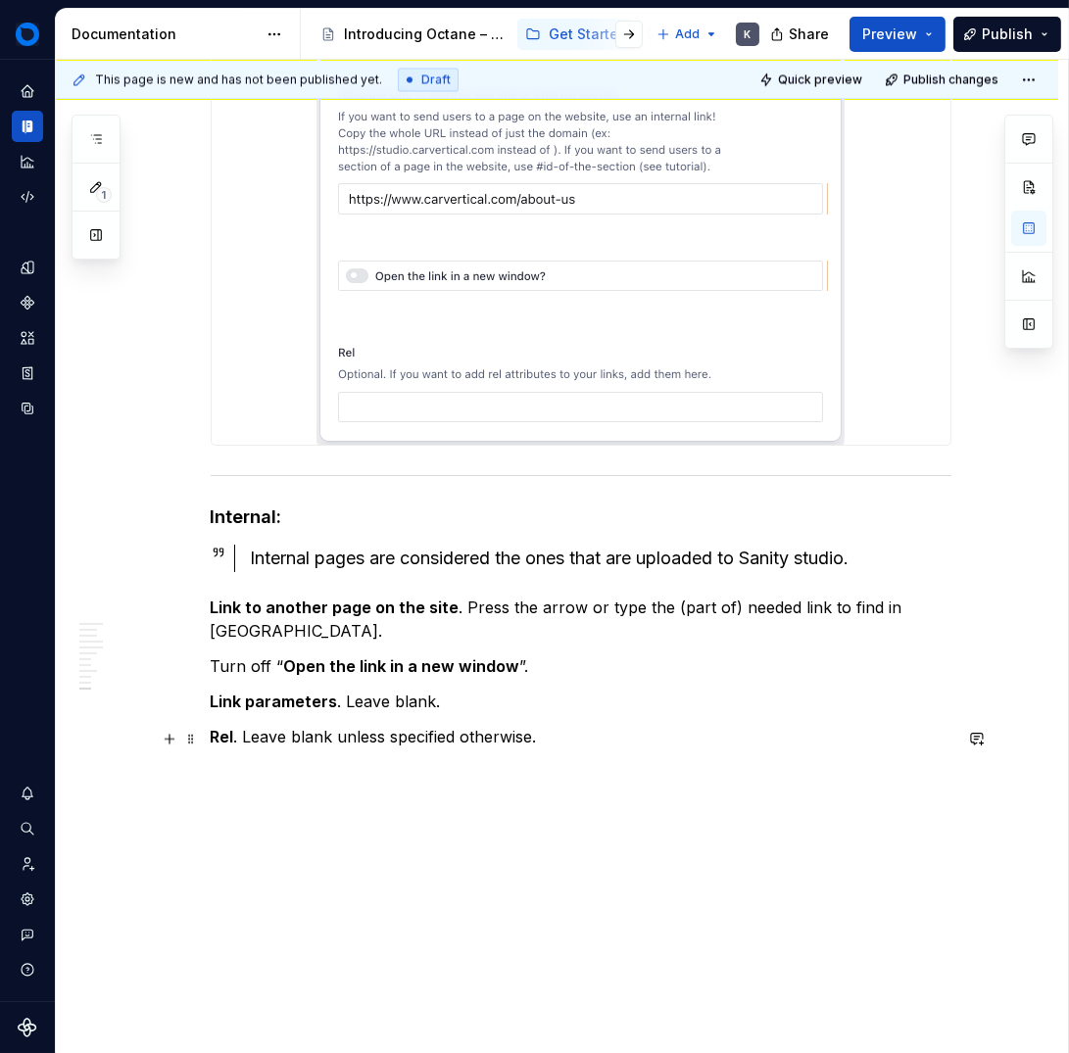
scroll to position [14929, 0]
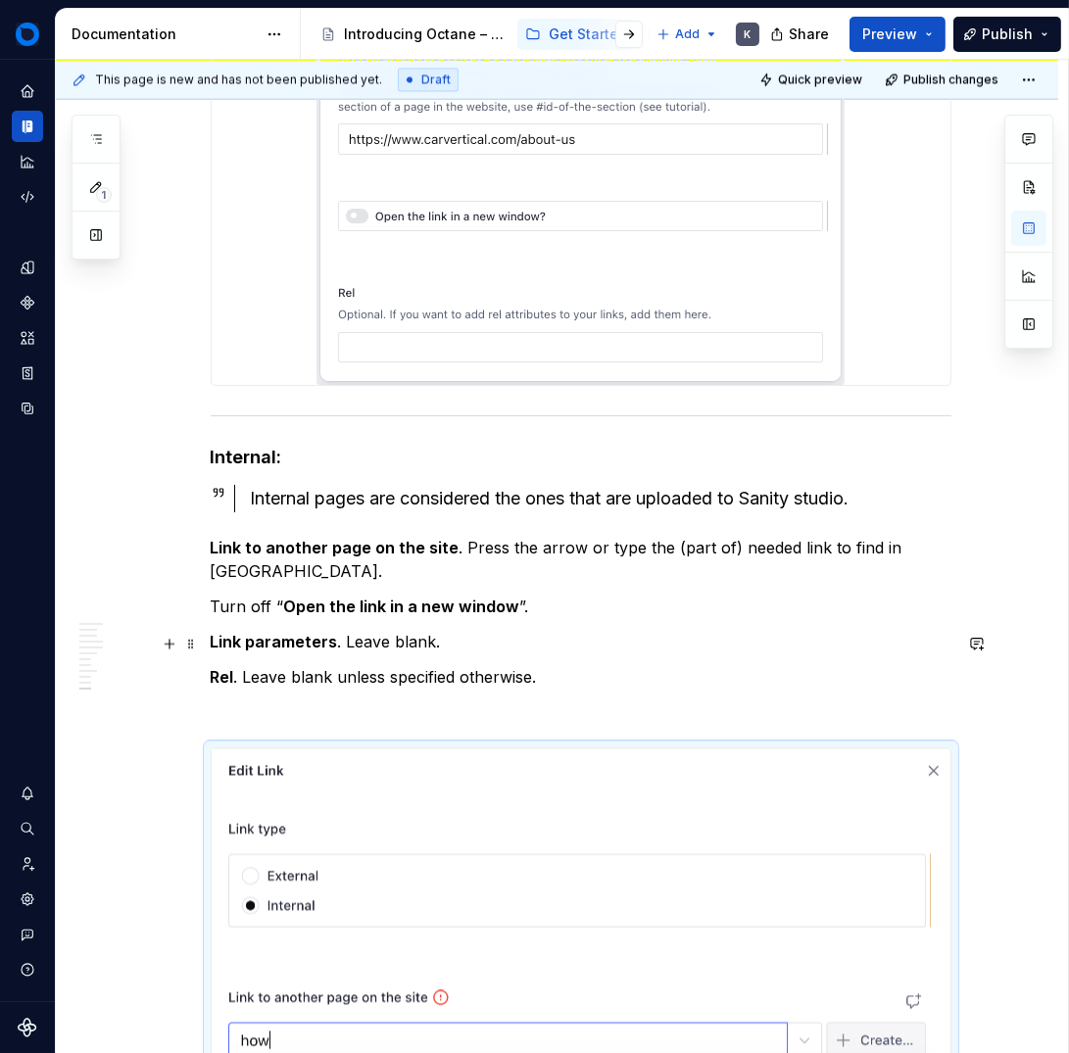
scroll to position [14972, 0]
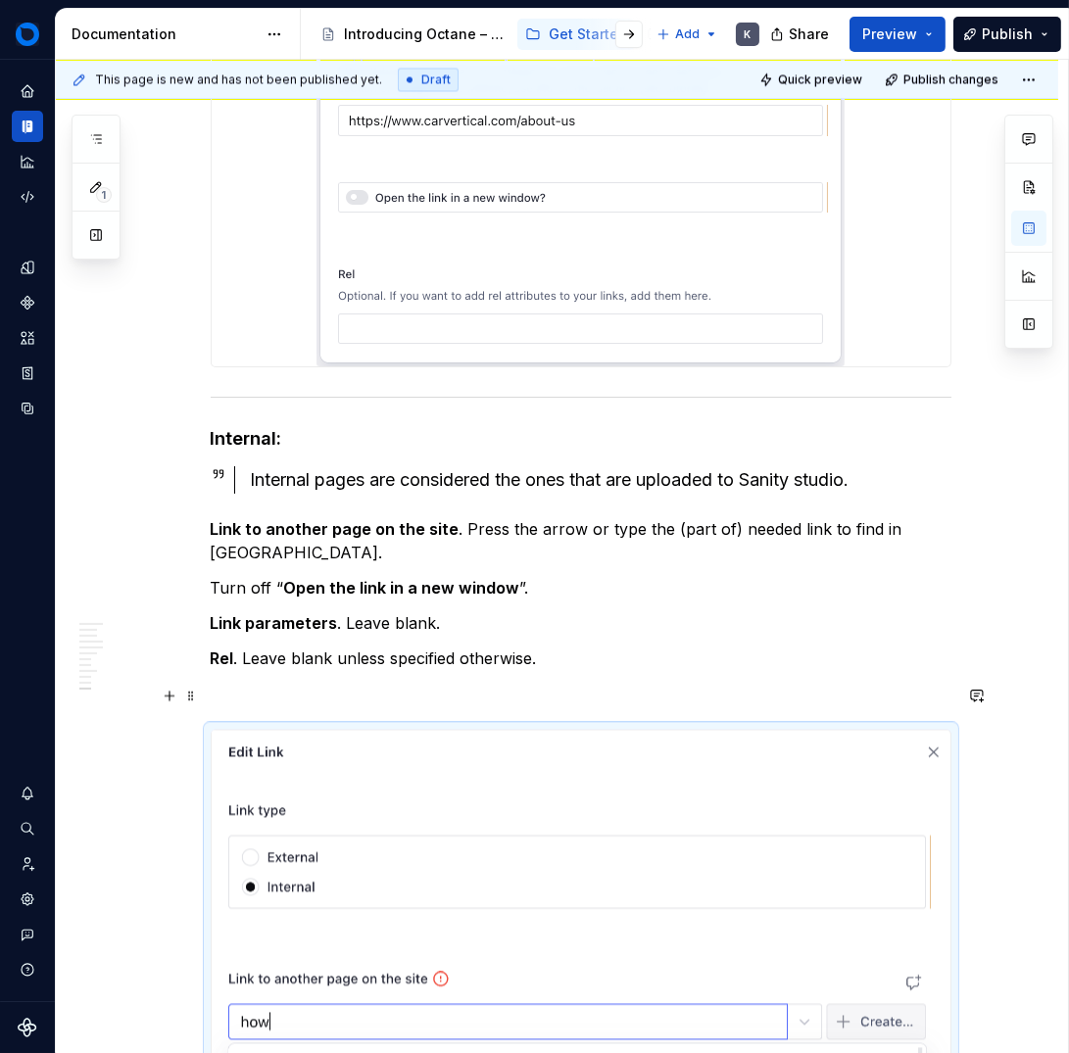
click at [293, 699] on p at bounding box center [581, 694] width 741 height 24
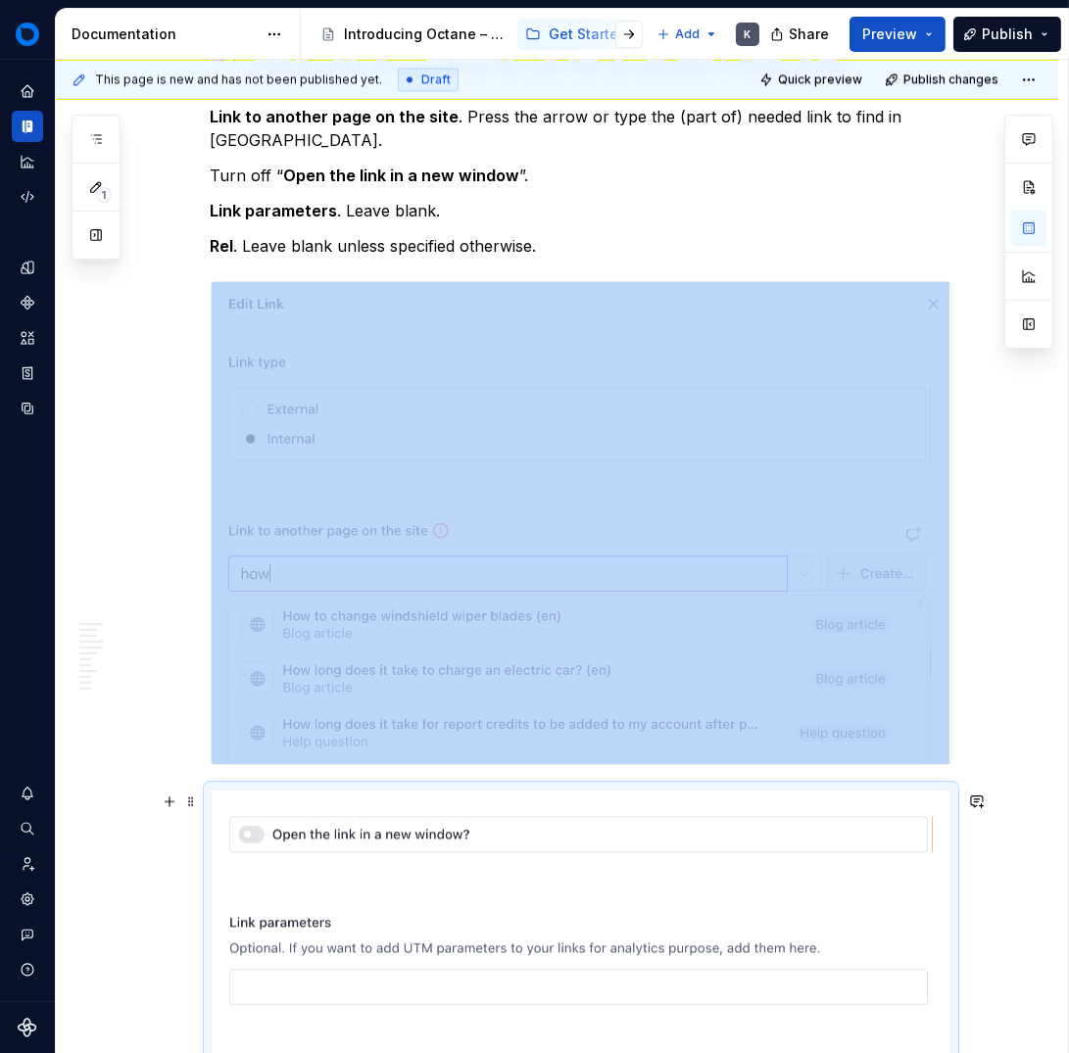
scroll to position [15691, 0]
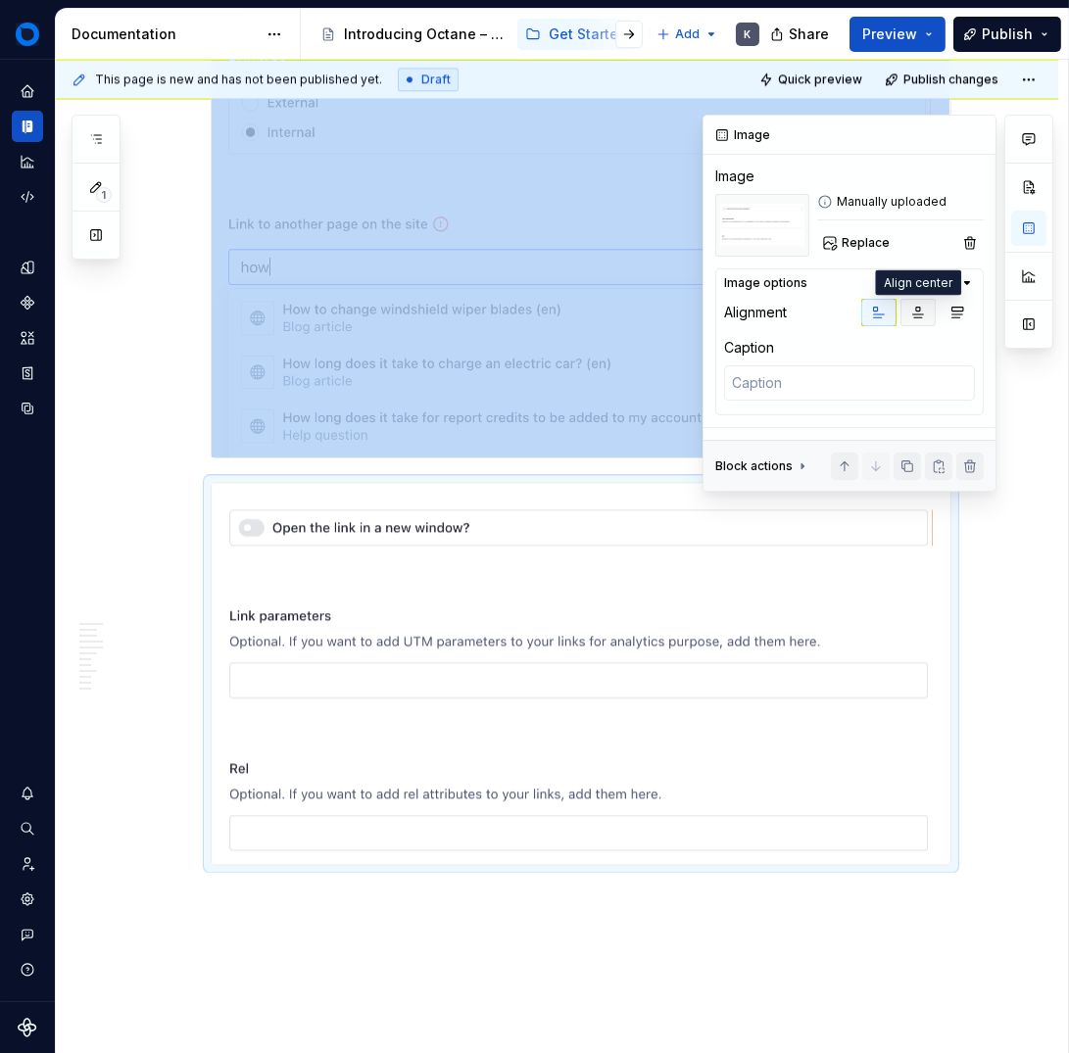
click at [916, 309] on icon "button" at bounding box center [918, 313] width 16 height 16
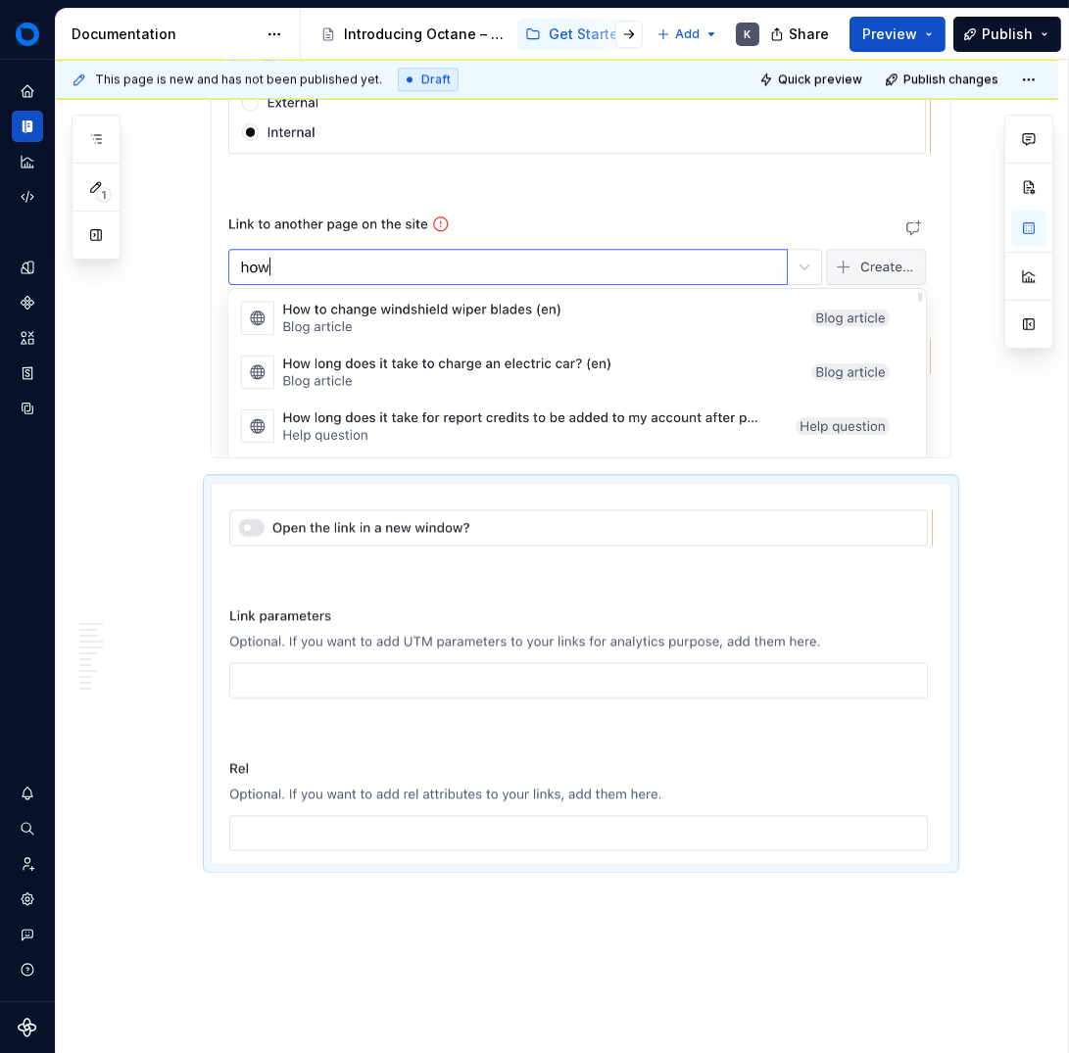
click at [626, 337] on img at bounding box center [581, 217] width 739 height 482
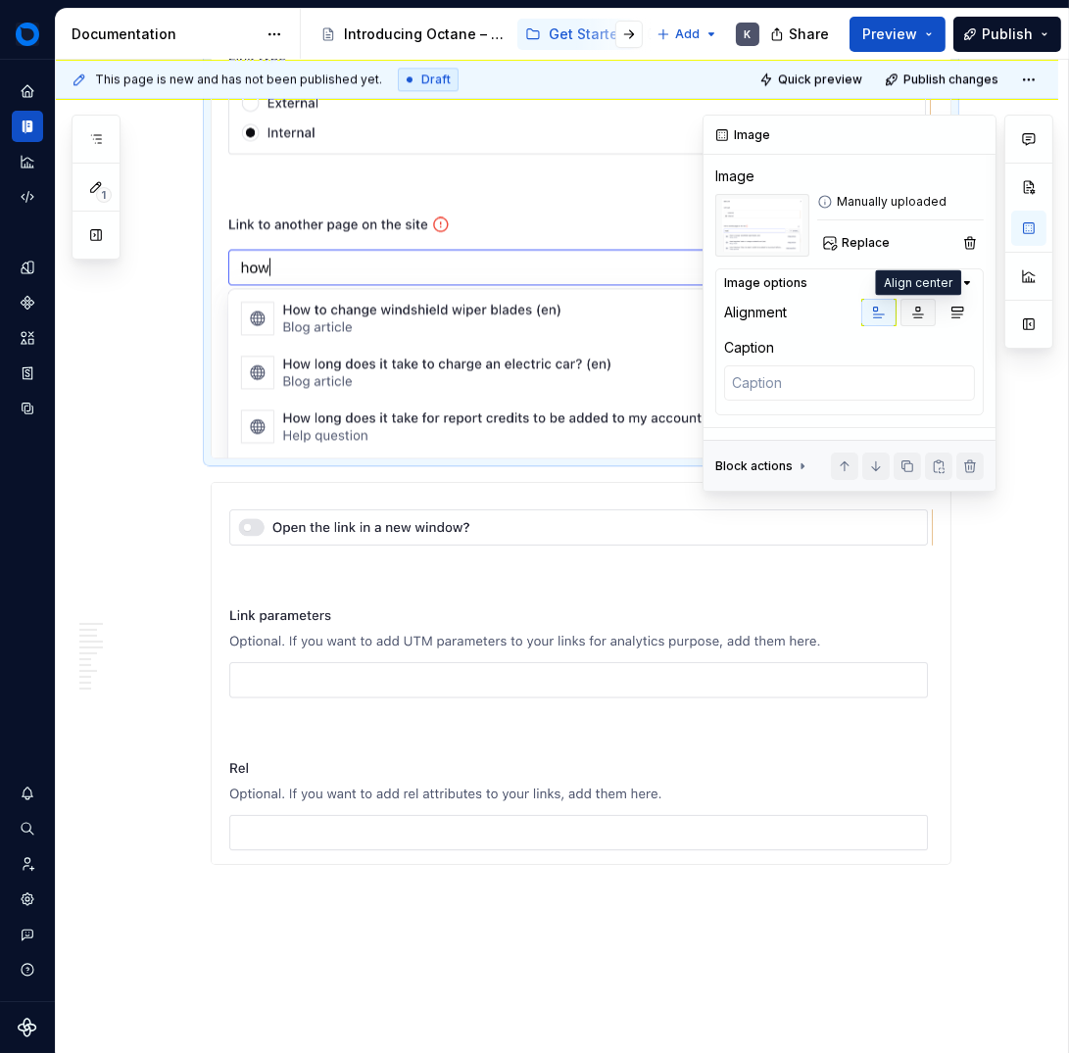
click at [920, 306] on icon "button" at bounding box center [918, 313] width 16 height 16
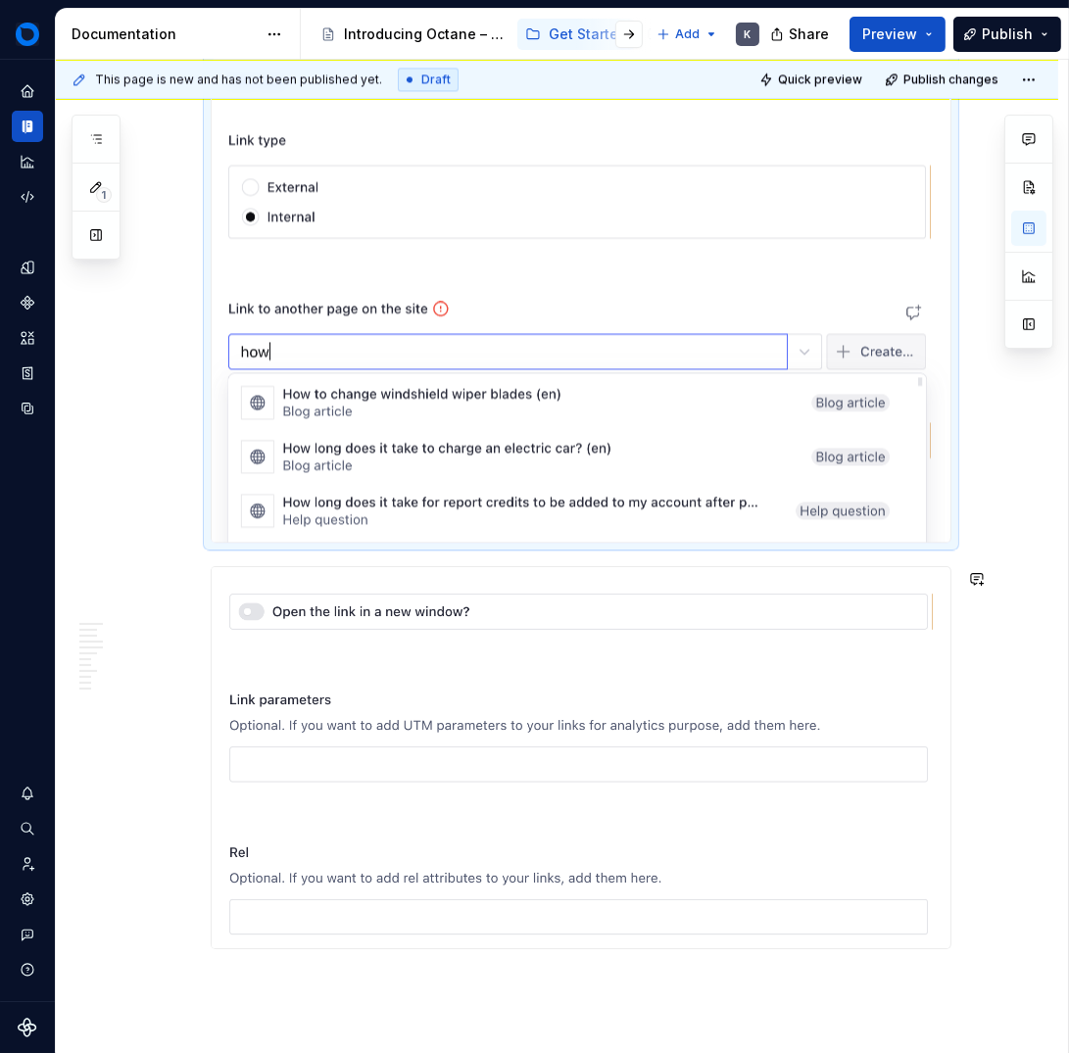
click at [285, 987] on div "This page is new and has not been published yet. Draft Quick preview Publish ch…" at bounding box center [562, 557] width 1012 height 995
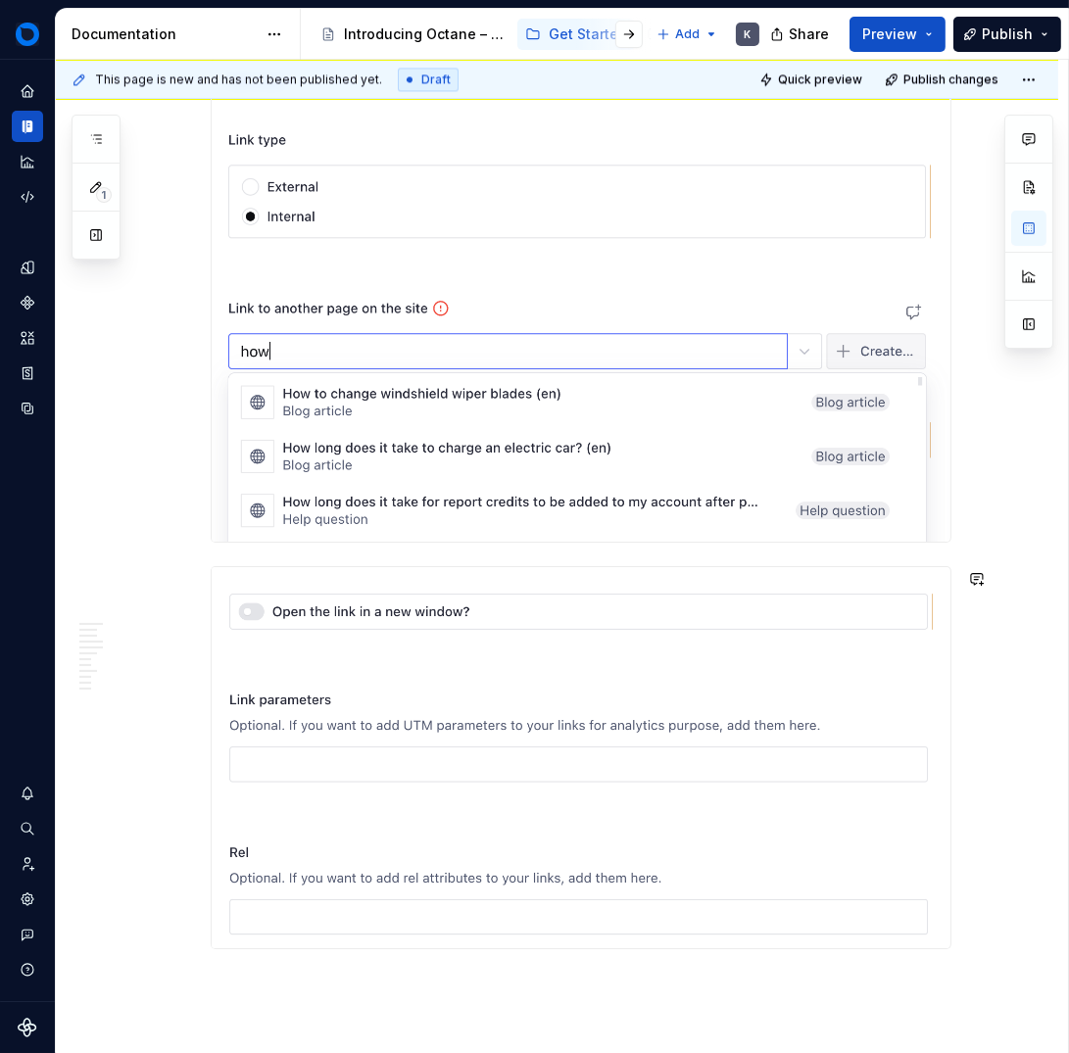
click at [213, 988] on p at bounding box center [581, 985] width 741 height 24
click at [170, 991] on button "button" at bounding box center [169, 986] width 27 height 27
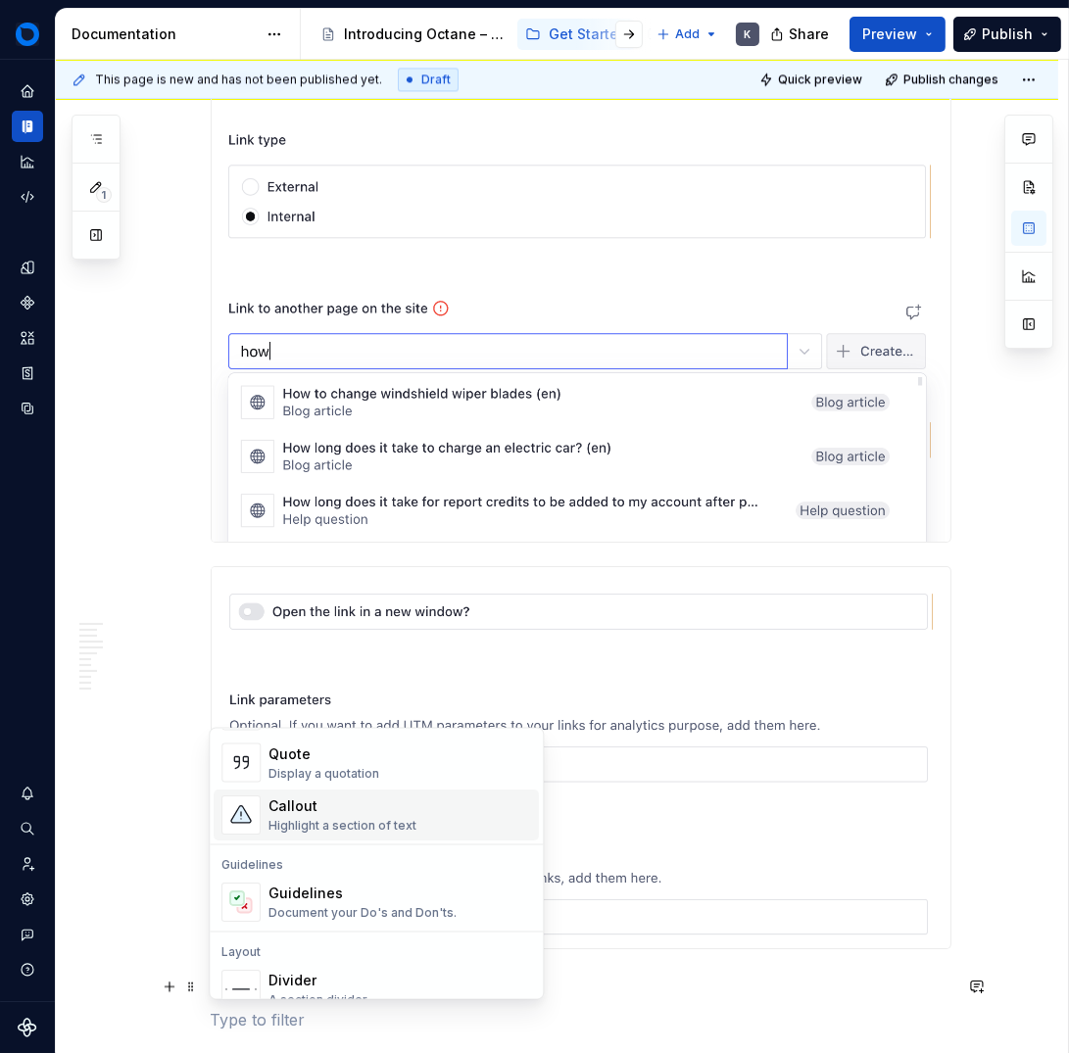
scroll to position [431, 0]
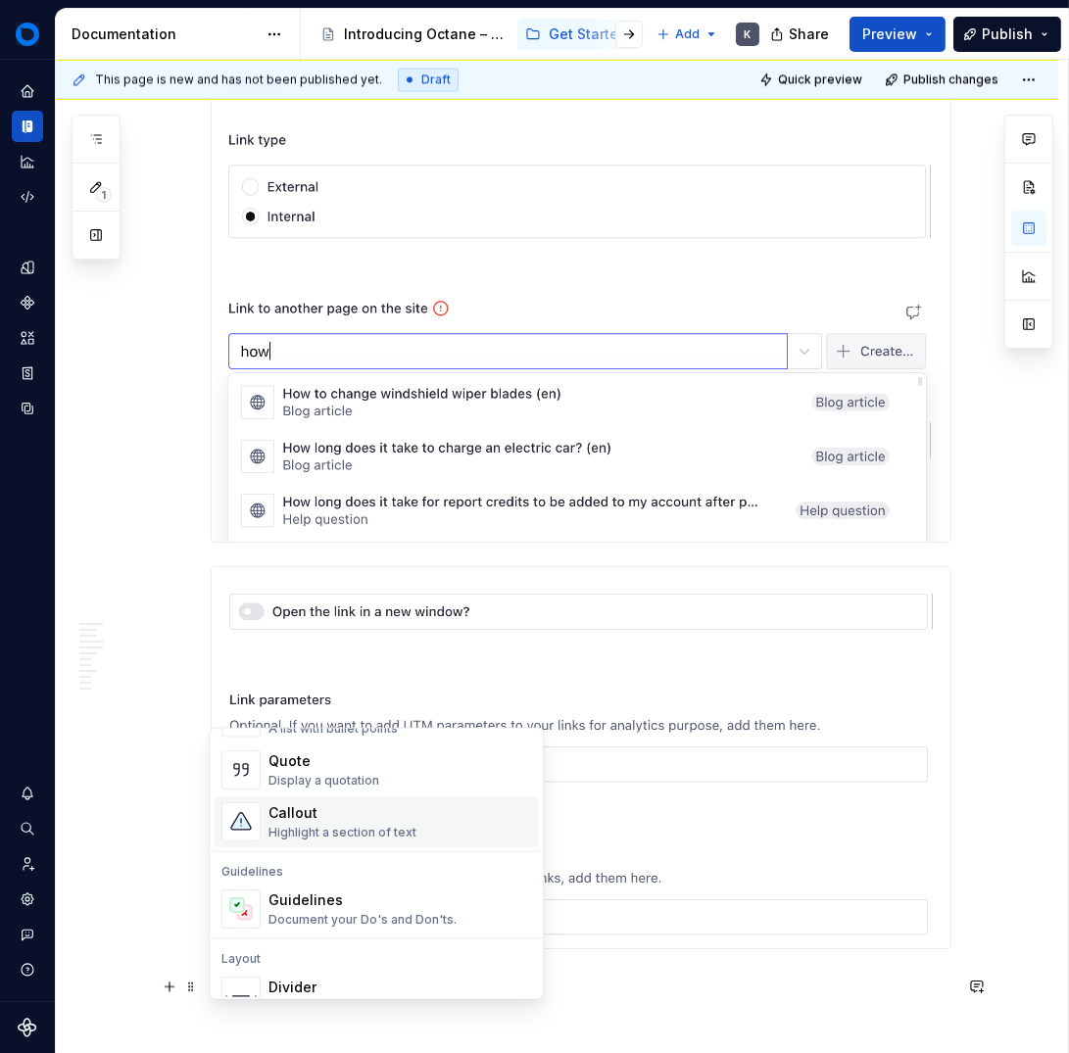
click at [350, 825] on div "Highlight a section of text" at bounding box center [342, 833] width 148 height 16
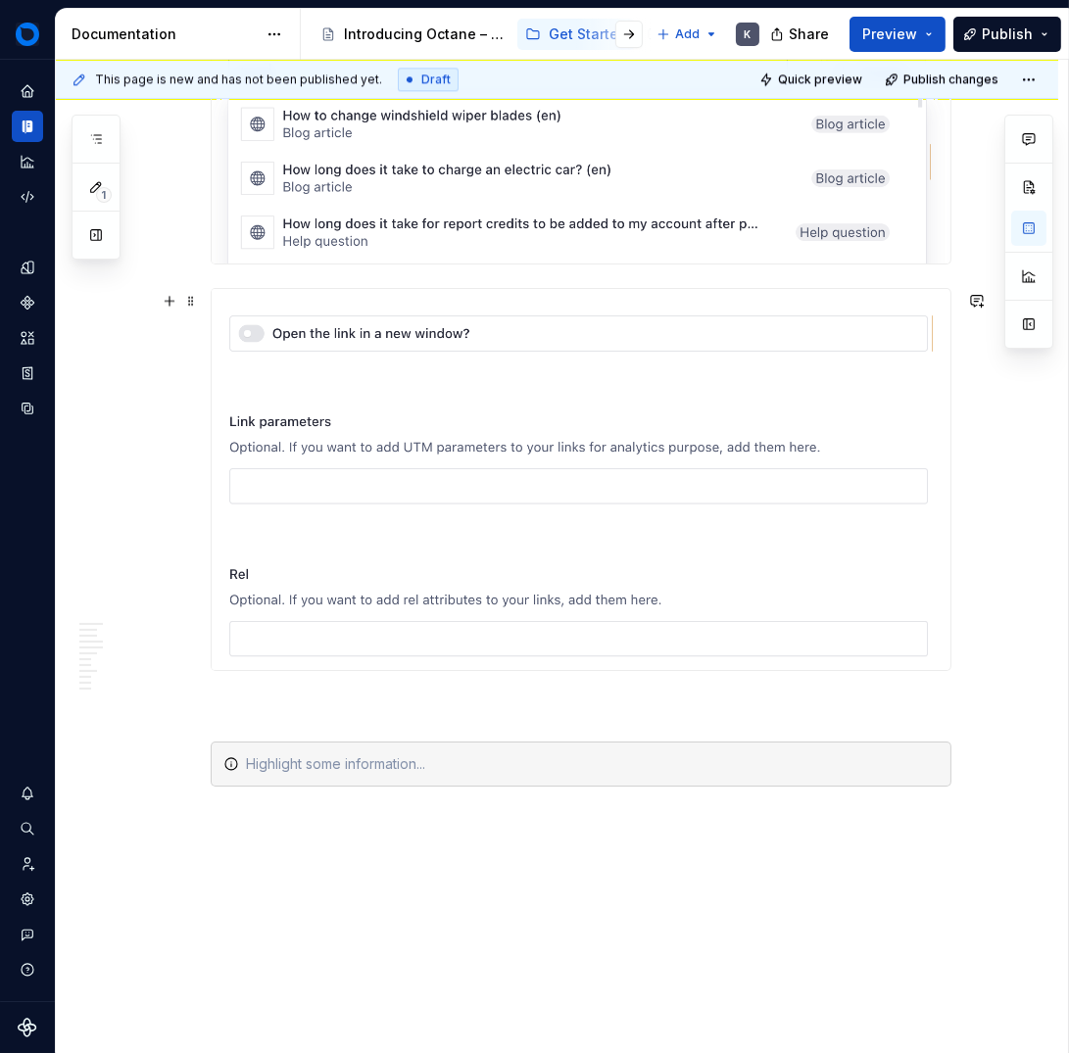
scroll to position [15959, 0]
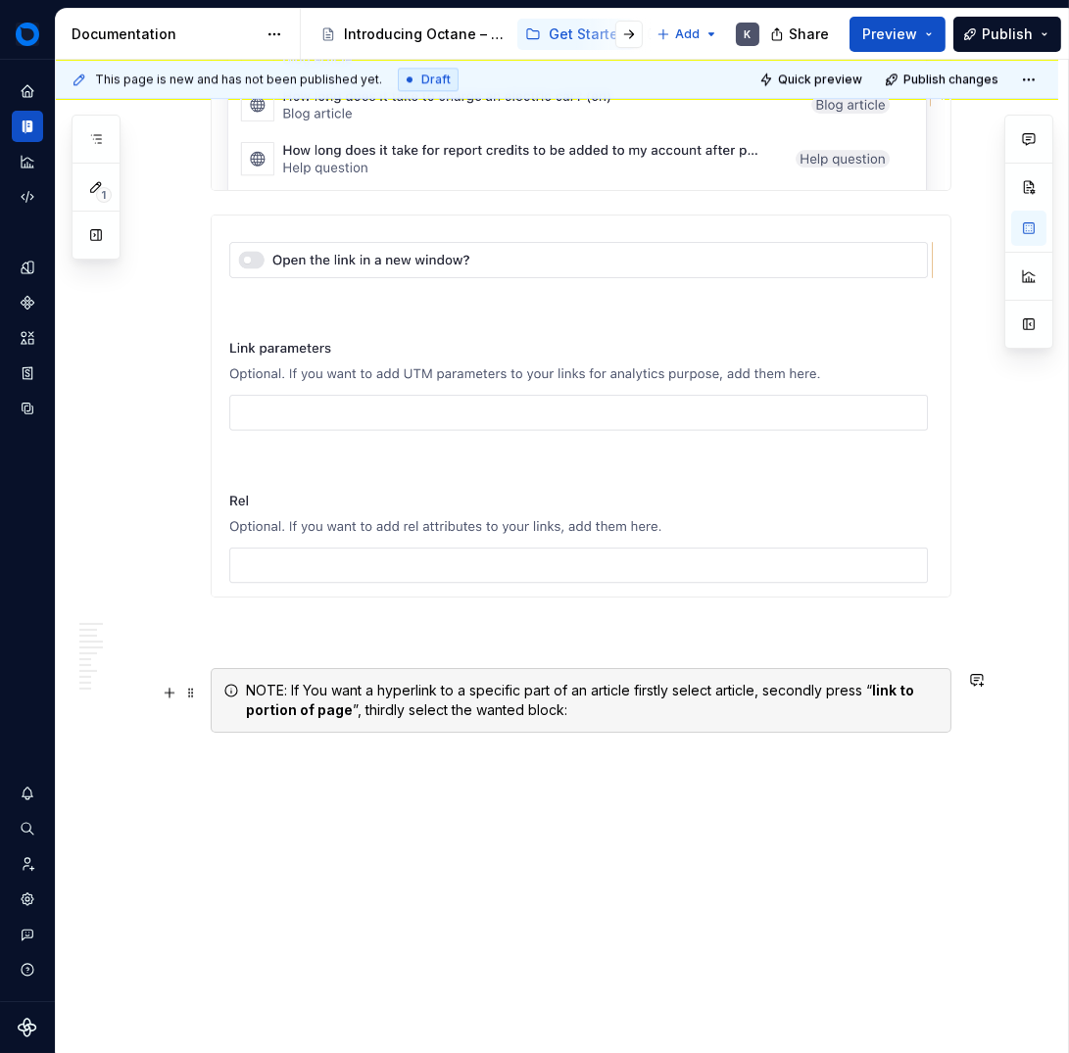
click at [229, 694] on icon at bounding box center [231, 691] width 12 height 12
click at [233, 688] on icon at bounding box center [231, 691] width 12 height 12
click at [229, 689] on icon at bounding box center [231, 691] width 16 height 16
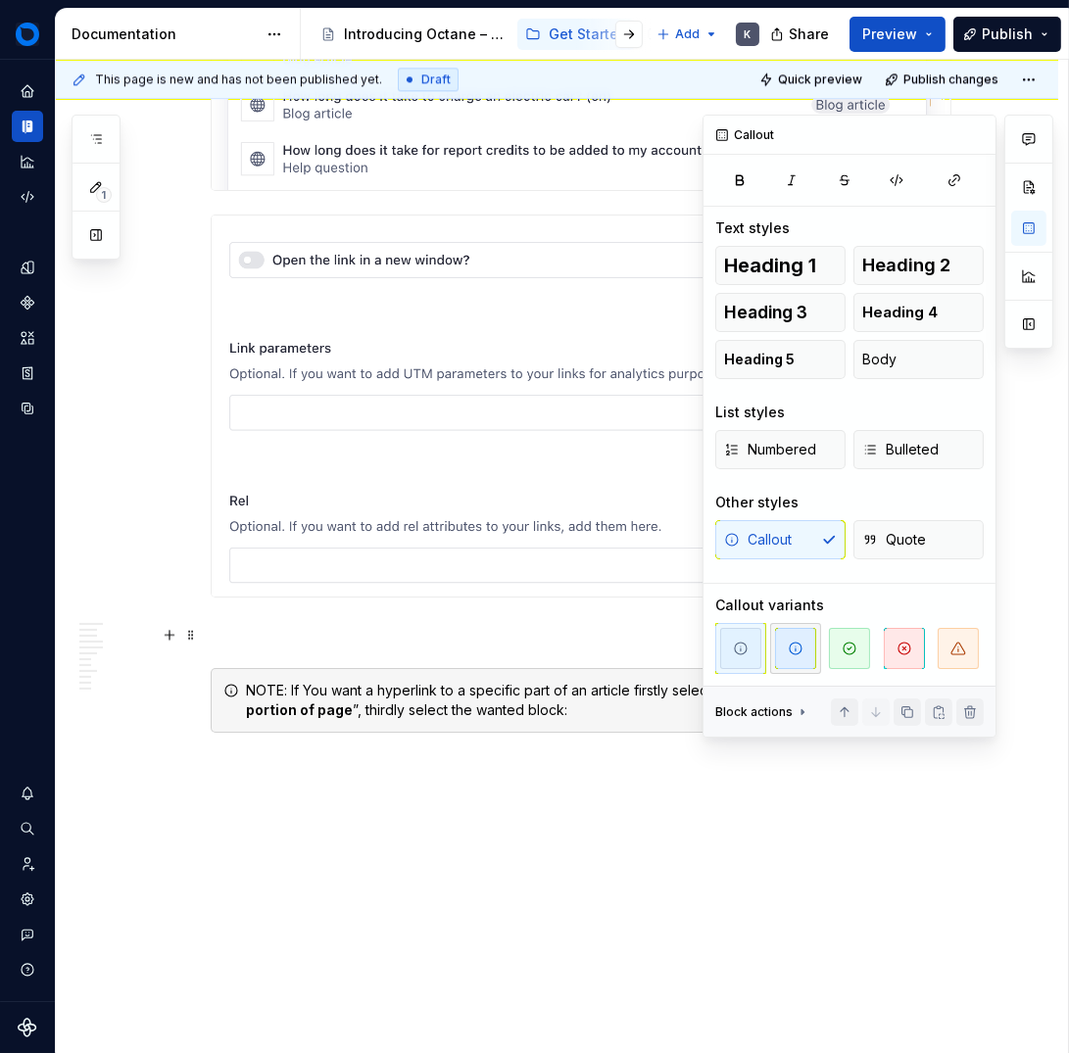
click at [797, 633] on span "button" at bounding box center [795, 648] width 41 height 41
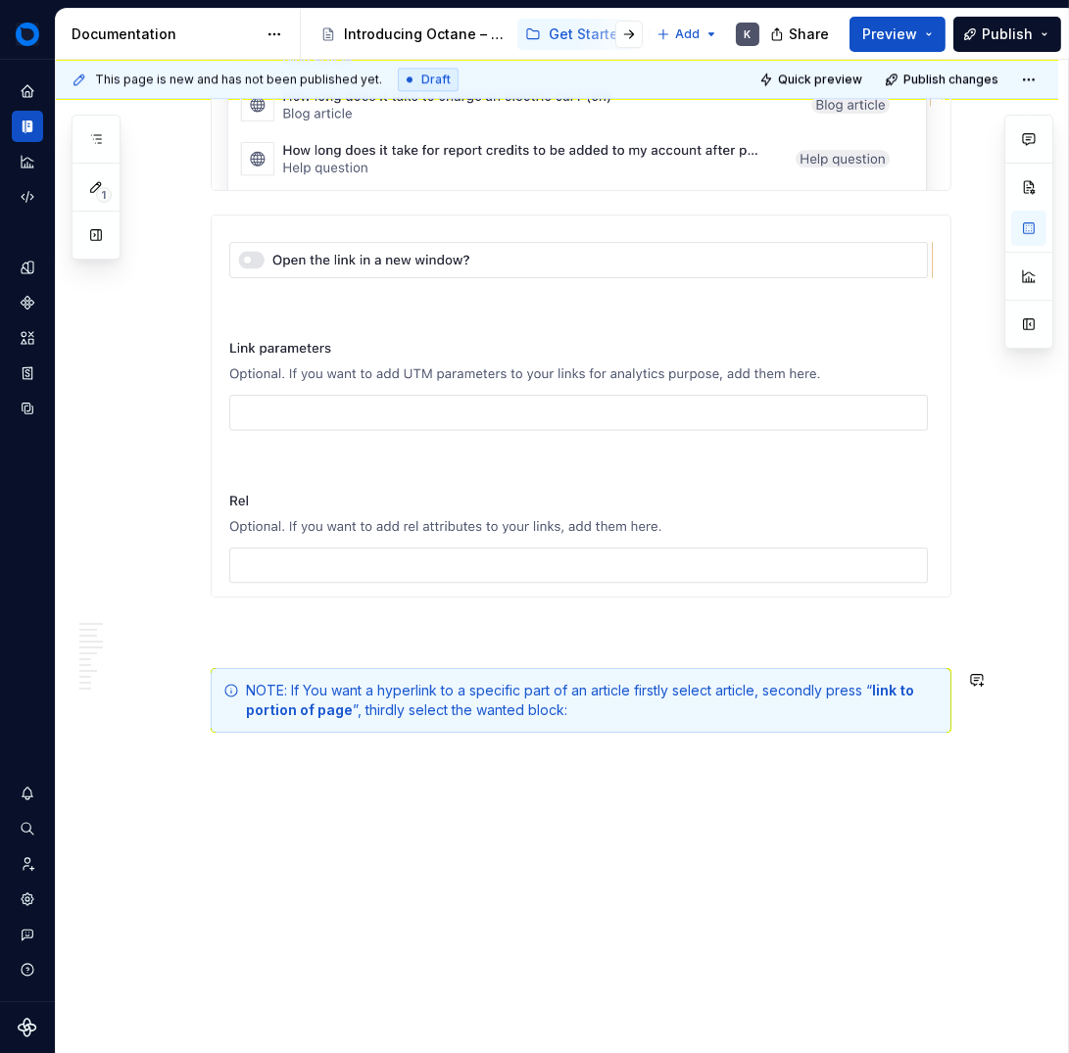
click at [303, 632] on p at bounding box center [581, 633] width 741 height 24
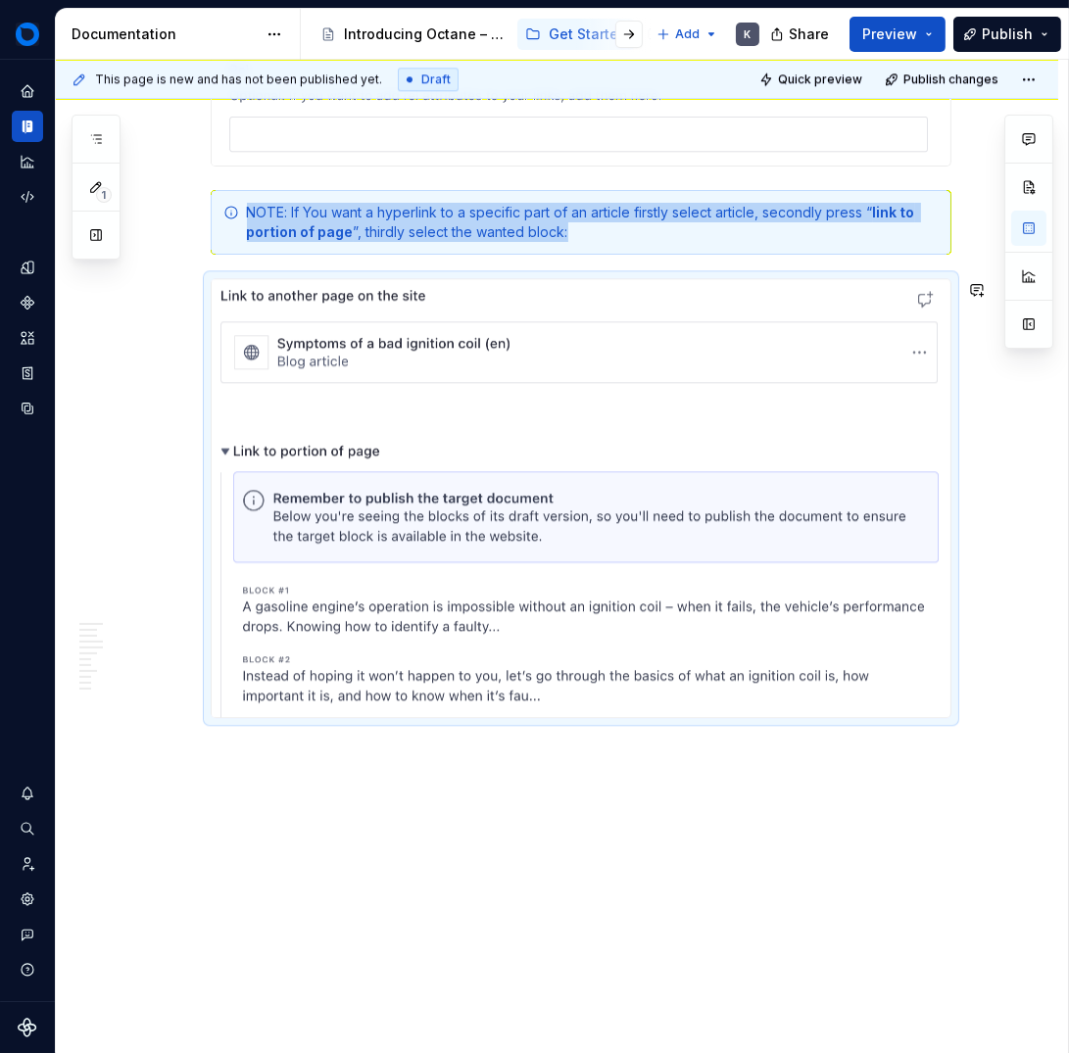
scroll to position [16395, 0]
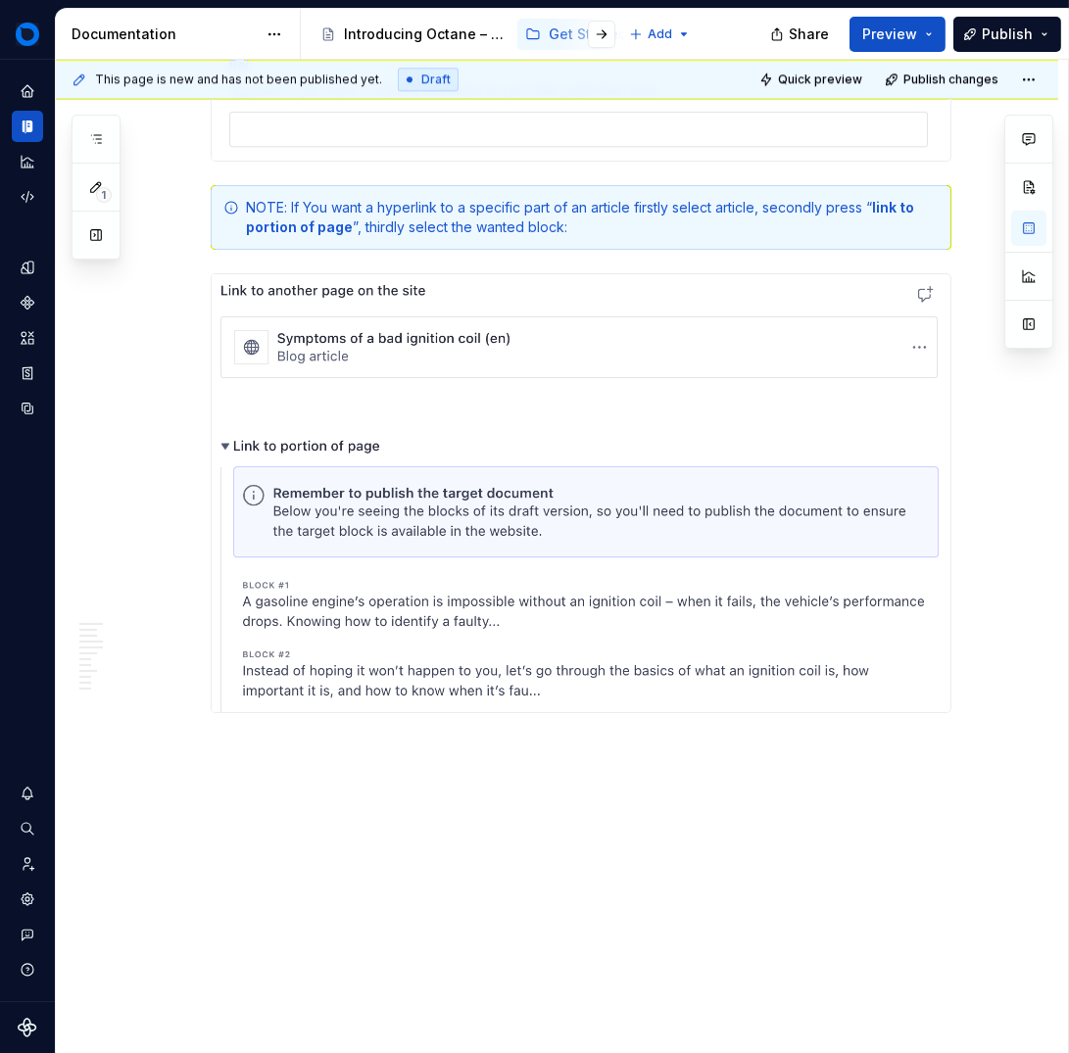
type textarea "*"
